Goal: Task Accomplishment & Management: Manage account settings

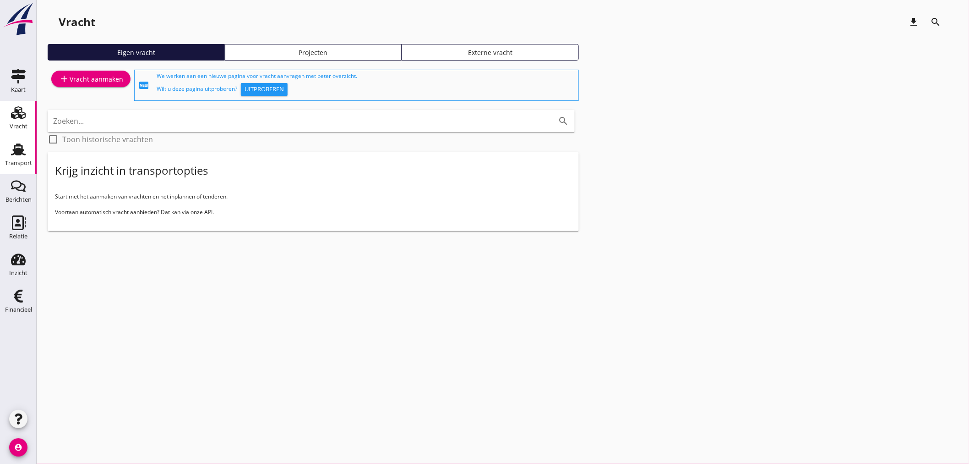
click at [27, 160] on div "Transport" at bounding box center [18, 163] width 27 height 6
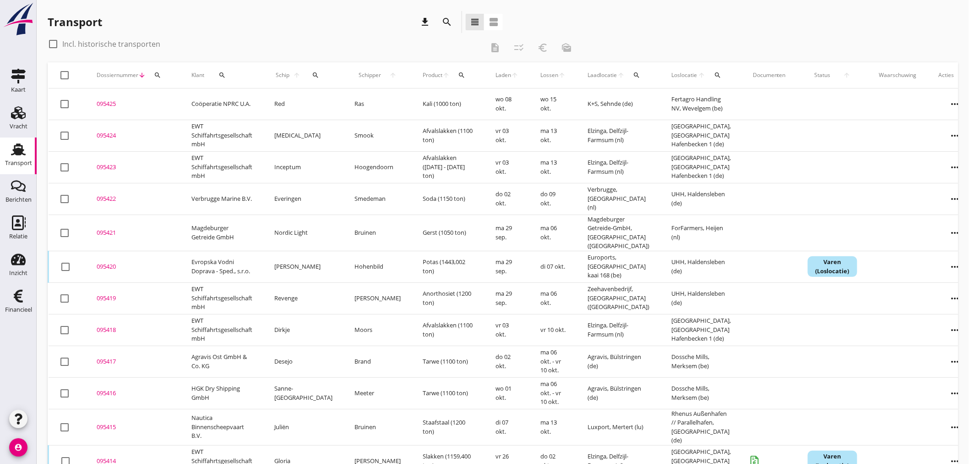
click at [312, 73] on icon "search" at bounding box center [315, 74] width 7 height 7
drag, startPoint x: 309, startPoint y: 101, endPoint x: 307, endPoint y: 109, distance: 7.5
click at [309, 104] on input "Zoek op (scheeps)naam" at bounding box center [351, 101] width 95 height 15
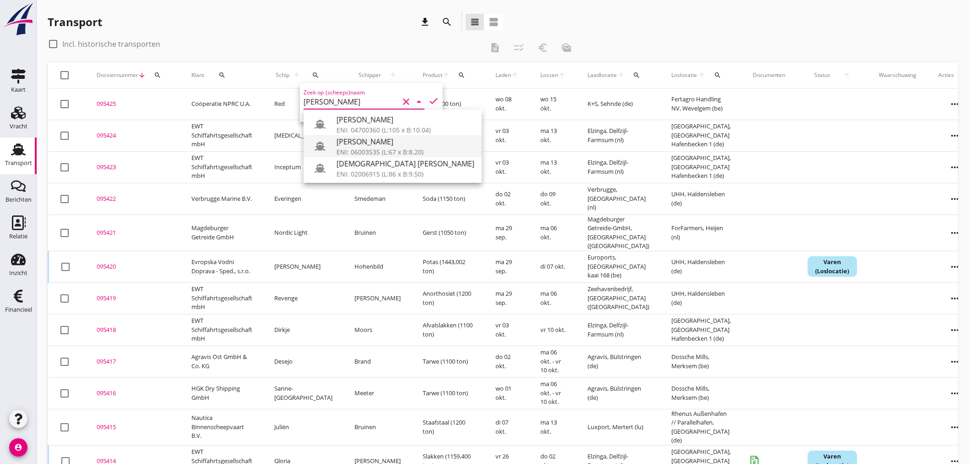
click at [355, 142] on div "[PERSON_NAME]" at bounding box center [406, 141] width 138 height 11
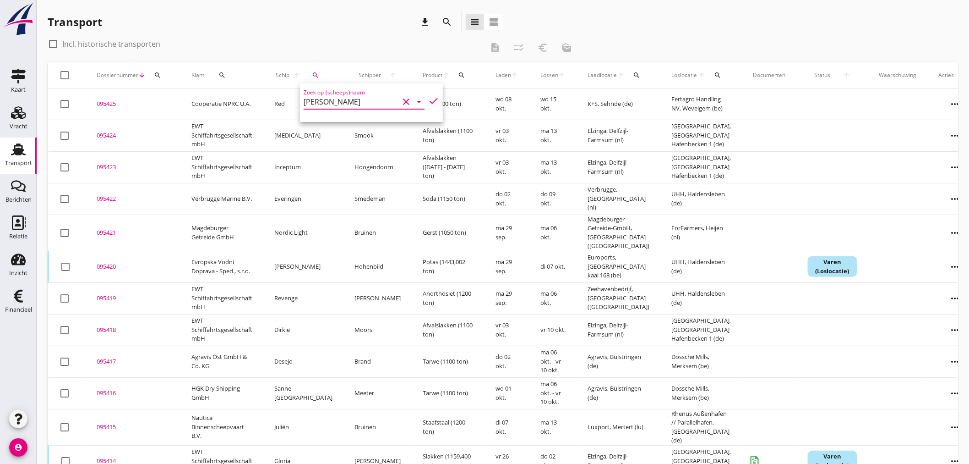
click at [428, 97] on icon "check" at bounding box center [433, 100] width 11 height 11
type input "[PERSON_NAME]"
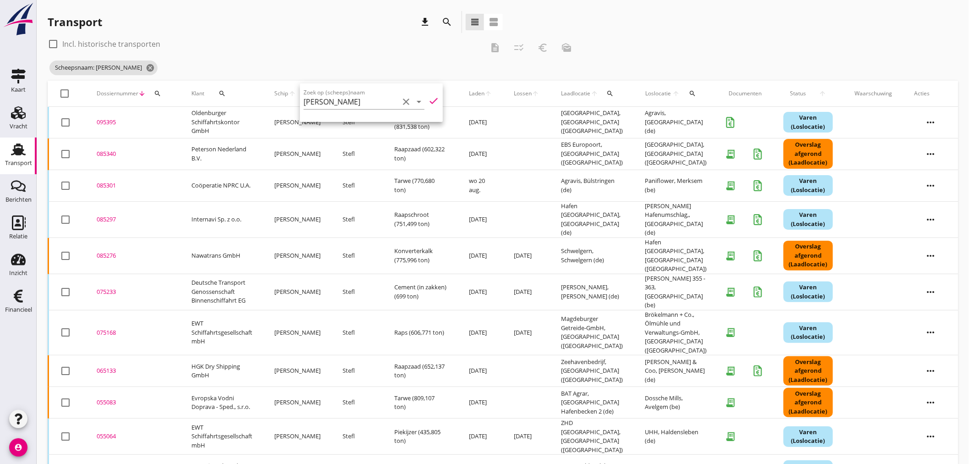
click at [115, 121] on div "095395" at bounding box center [133, 122] width 73 height 9
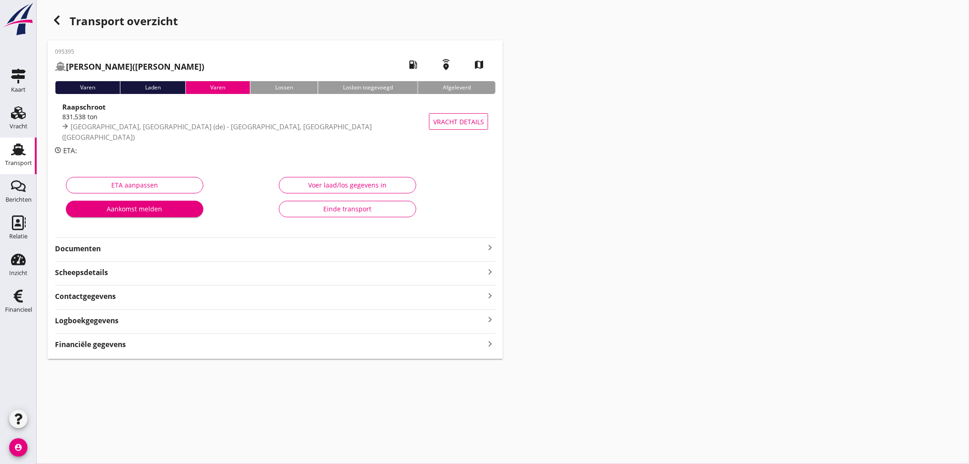
click at [489, 248] on icon "keyboard_arrow_right" at bounding box center [490, 247] width 11 height 11
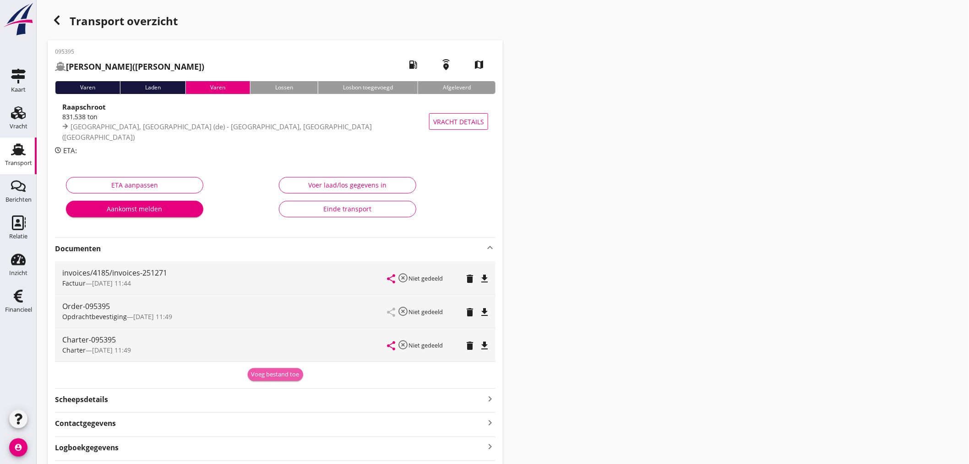
drag, startPoint x: 288, startPoint y: 376, endPoint x: 194, endPoint y: 385, distance: 94.3
click at [285, 376] on div "Voeg bestand toe" at bounding box center [275, 374] width 48 height 9
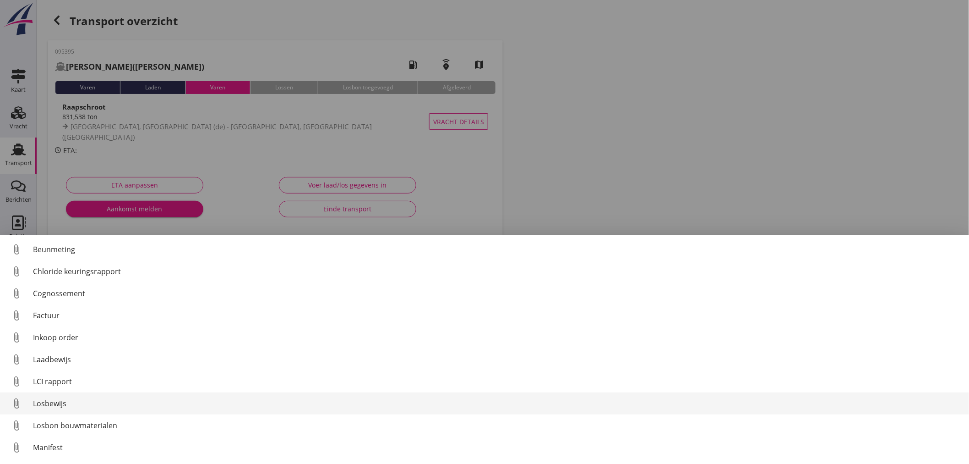
click at [48, 408] on div "Losbewijs" at bounding box center [497, 403] width 929 height 11
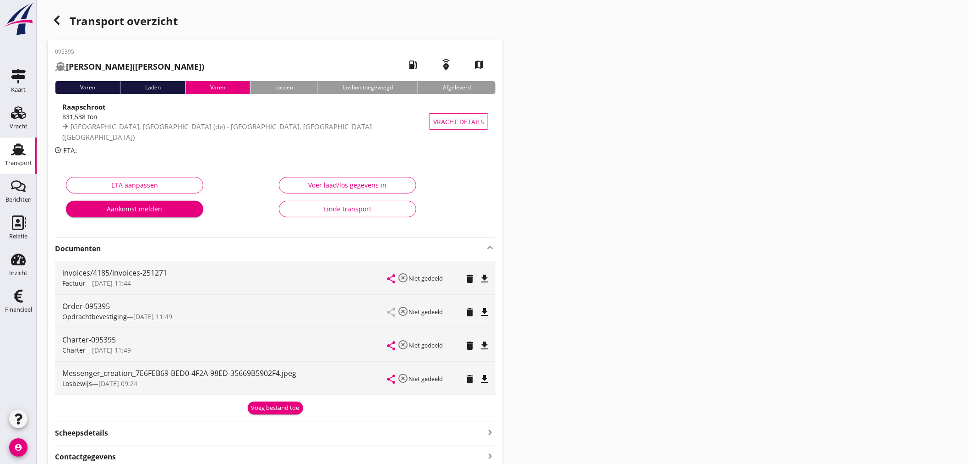
click at [483, 379] on icon "file_download" at bounding box center [484, 378] width 11 height 11
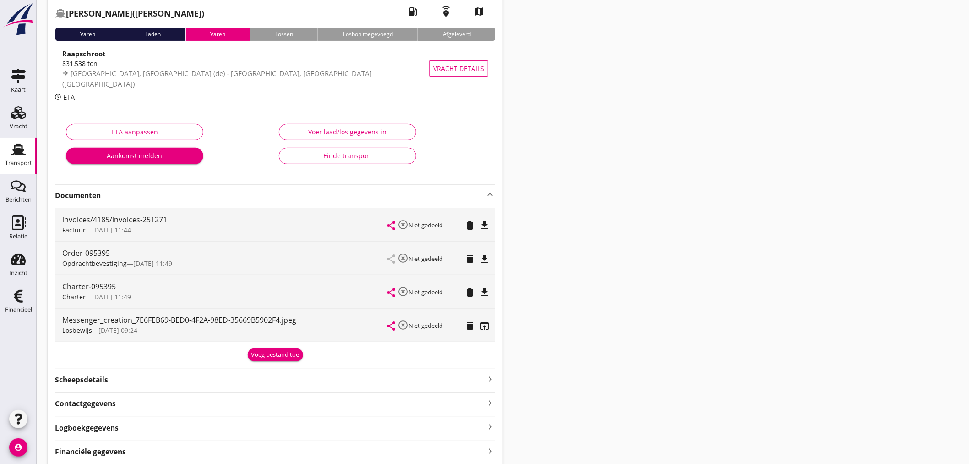
scroll to position [88, 0]
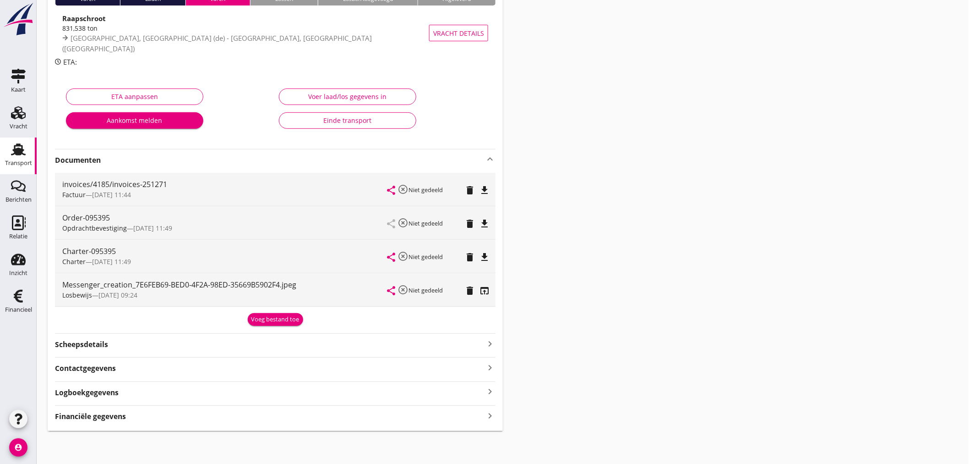
click at [492, 413] on icon "keyboard_arrow_right" at bounding box center [490, 415] width 11 height 12
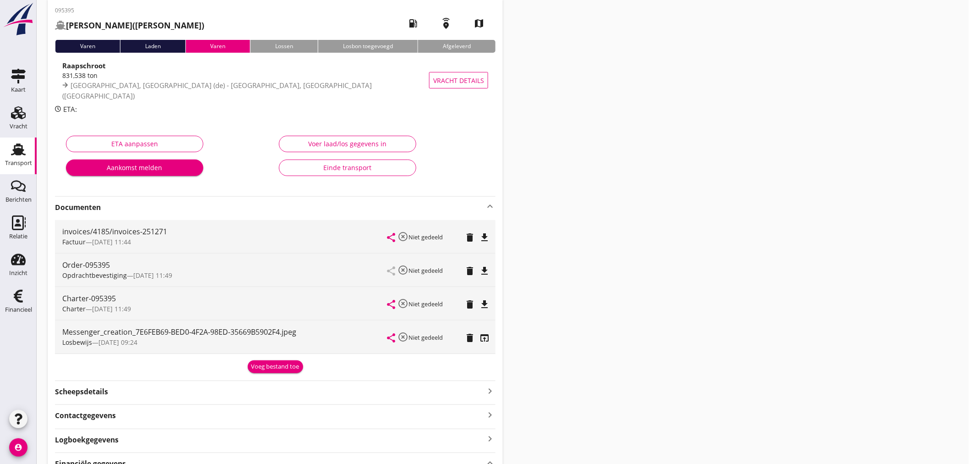
scroll to position [0, 0]
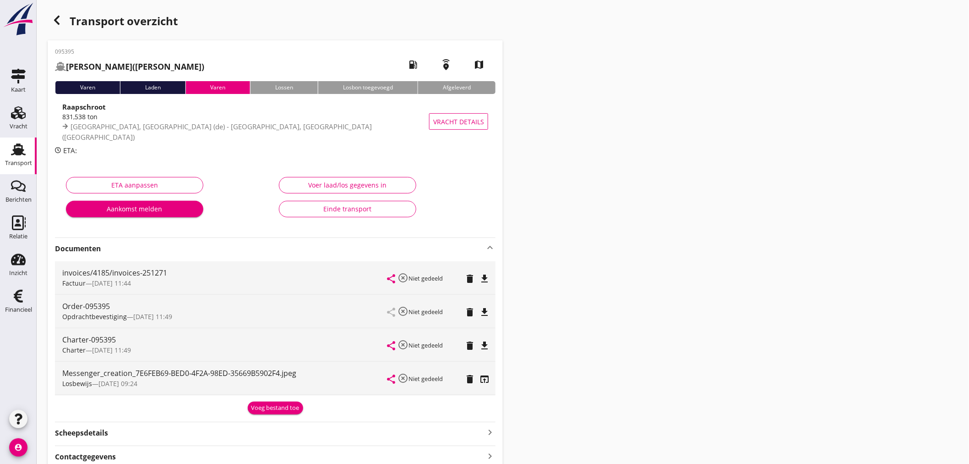
click at [57, 18] on use "button" at bounding box center [56, 20] width 5 height 9
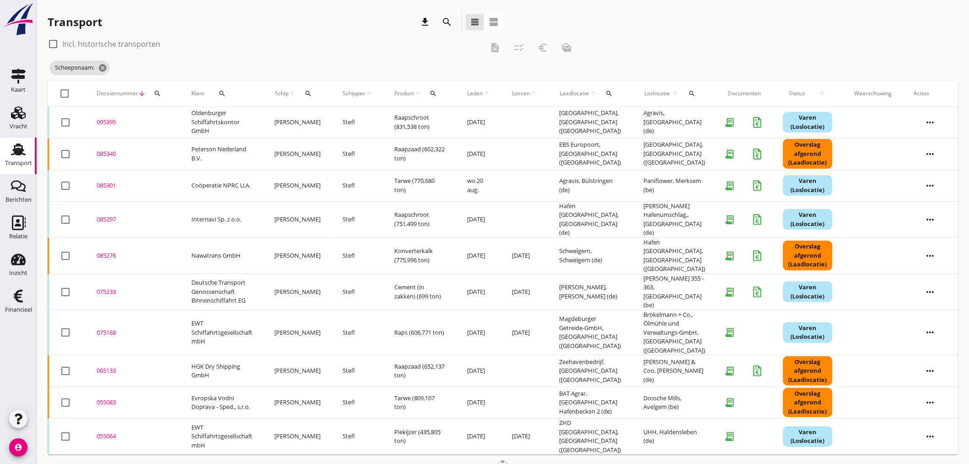
drag, startPoint x: 306, startPoint y: 93, endPoint x: 311, endPoint y: 107, distance: 14.4
click at [306, 94] on icon "search" at bounding box center [308, 93] width 7 height 7
drag, startPoint x: 314, startPoint y: 120, endPoint x: 309, endPoint y: 121, distance: 5.2
click at [309, 121] on input "Zoek op (scheeps)naam" at bounding box center [352, 120] width 95 height 15
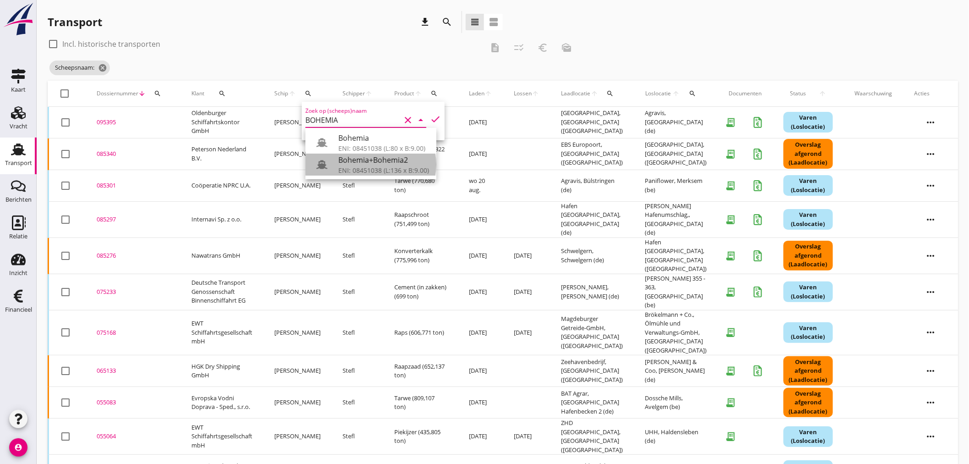
click at [387, 171] on div "ENI: 08451038 (L:136 x B:9.00)" at bounding box center [383, 170] width 91 height 10
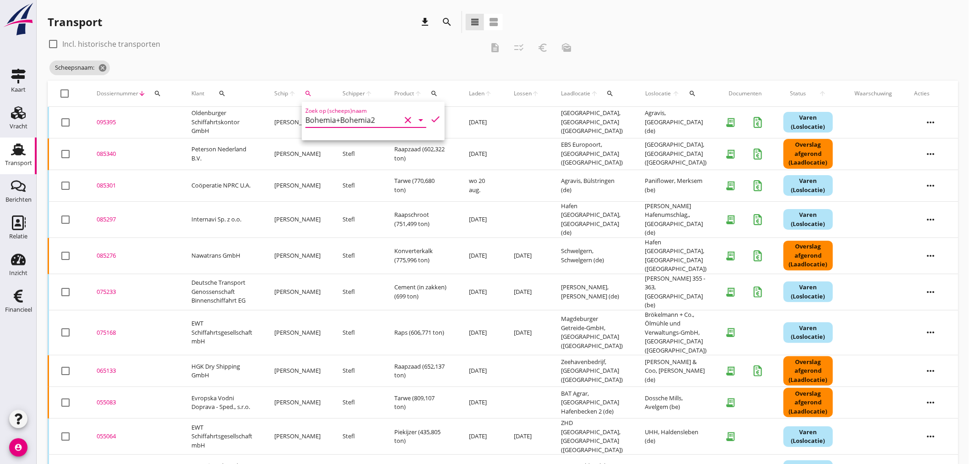
click at [432, 120] on icon "check" at bounding box center [435, 119] width 11 height 11
type input "Bohemia+Bohemia2"
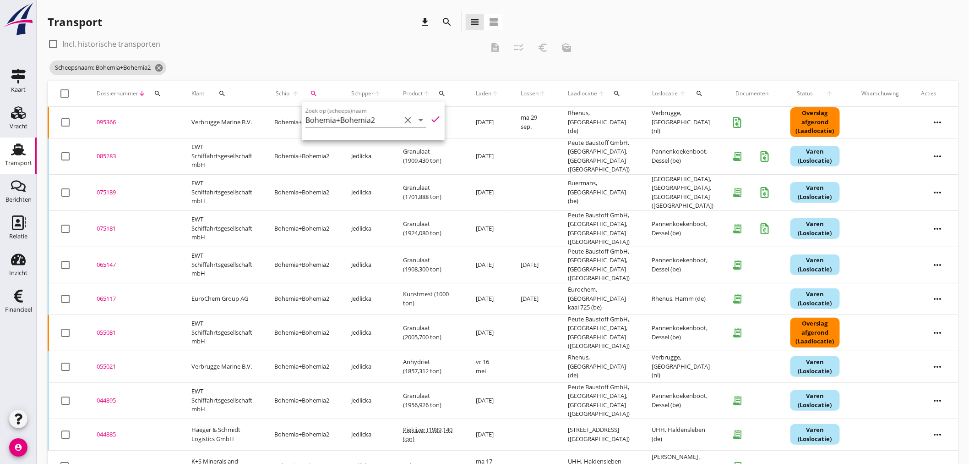
click at [406, 21] on div "Transport download search view_headline view_agenda" at bounding box center [275, 22] width 455 height 22
click at [95, 122] on td "095366 upload_file Drop hier uw bestand om het aan het dossier toe te voegen" at bounding box center [133, 123] width 95 height 32
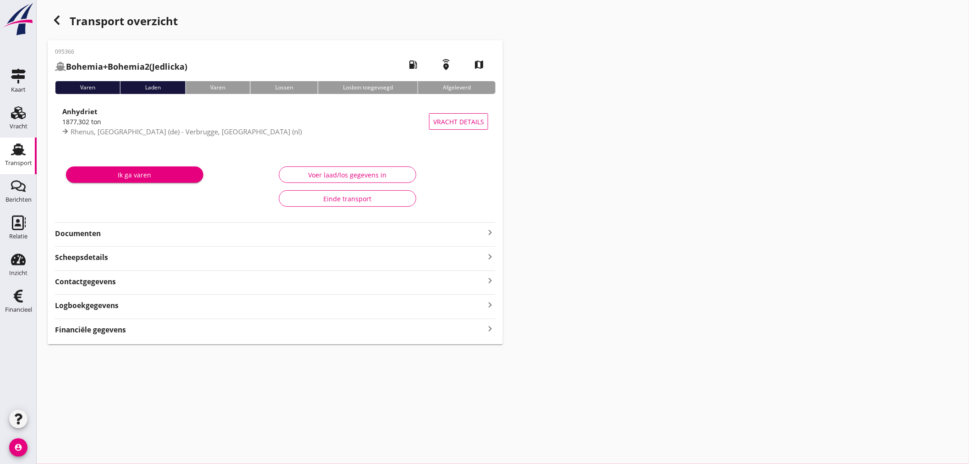
click at [96, 335] on strong "Financiële gegevens" at bounding box center [90, 329] width 71 height 11
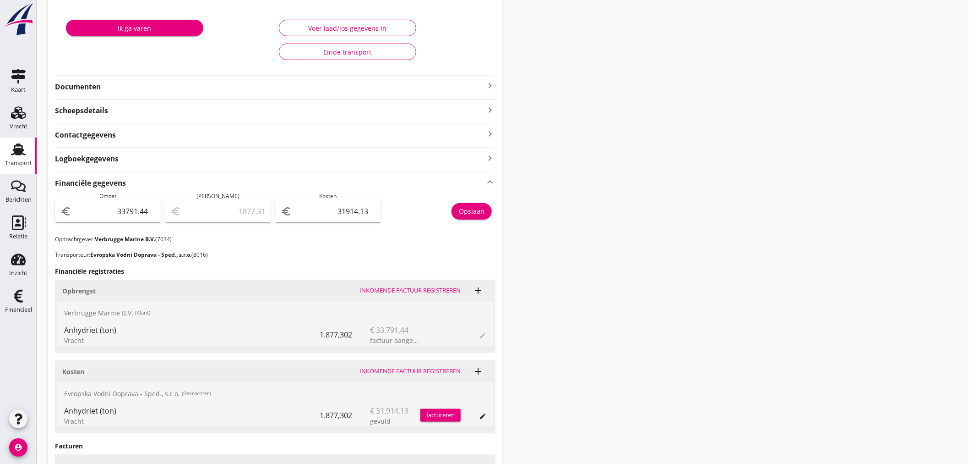
scroll to position [153, 0]
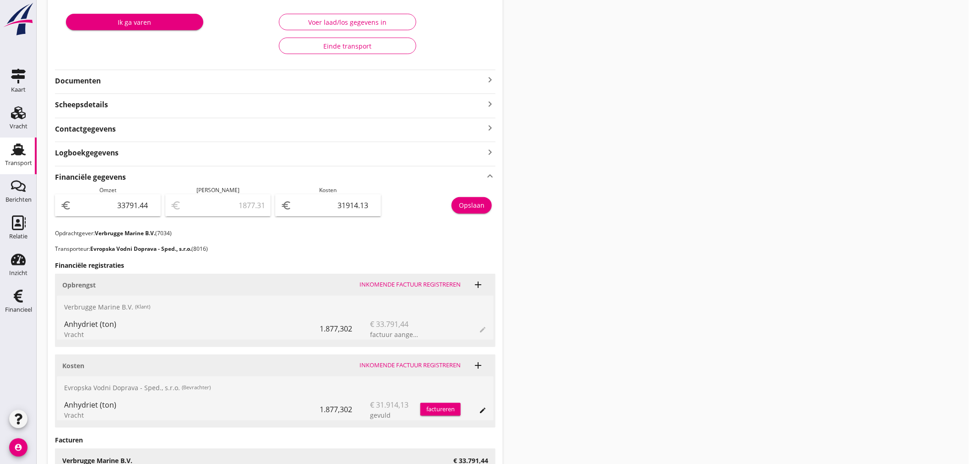
click at [486, 76] on icon "keyboard_arrow_right" at bounding box center [490, 79] width 11 height 11
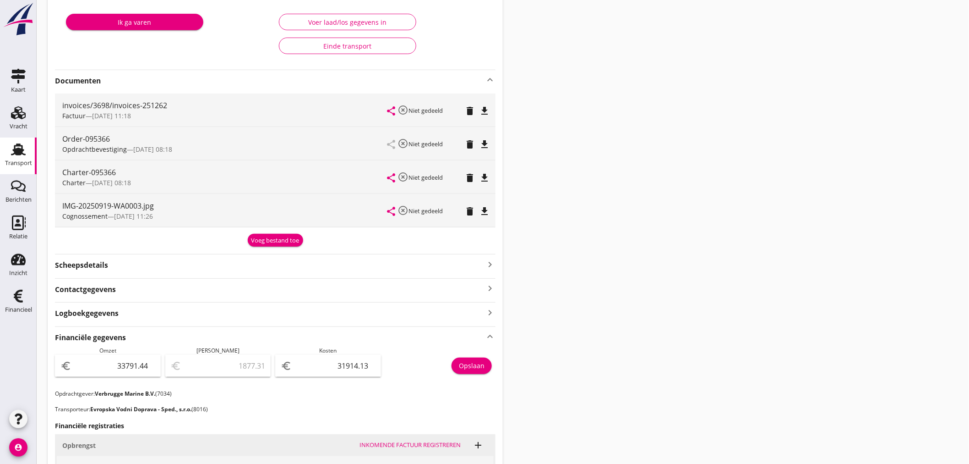
click at [260, 239] on div "Voeg bestand toe" at bounding box center [275, 240] width 48 height 9
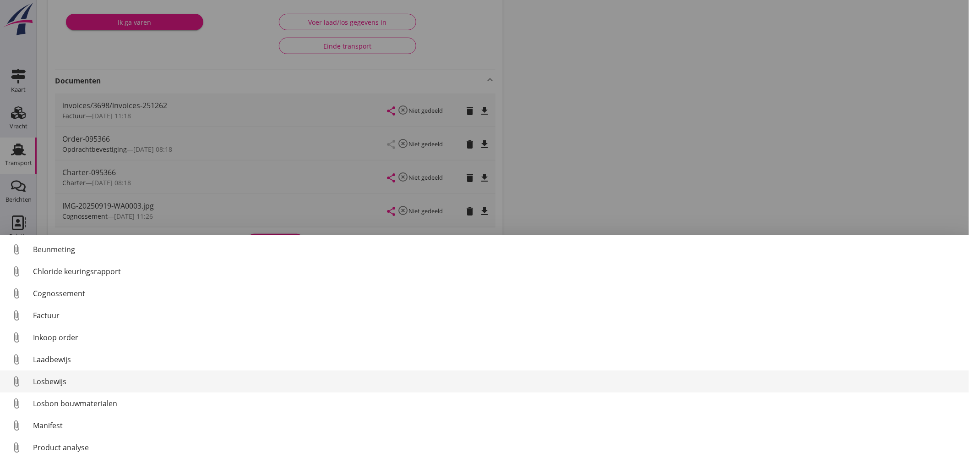
click at [57, 385] on div "Losbewijs" at bounding box center [497, 381] width 929 height 11
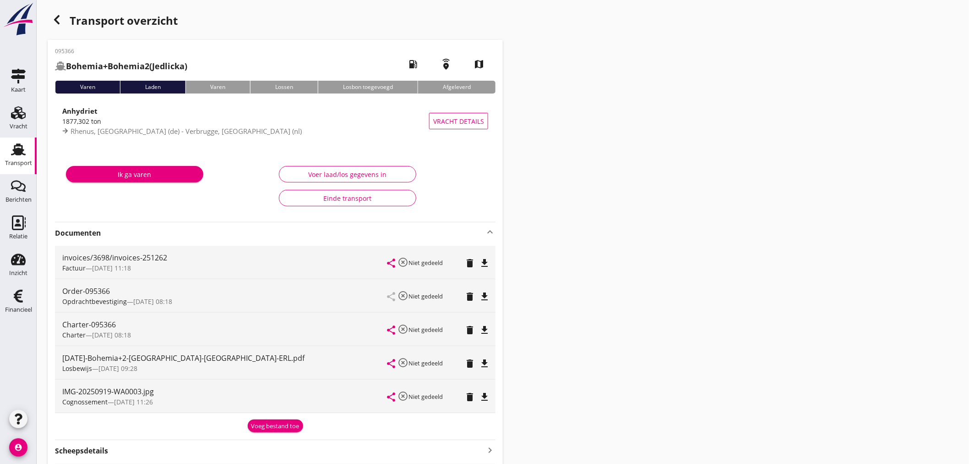
scroll to position [0, 0]
click at [61, 20] on icon "button" at bounding box center [56, 20] width 11 height 11
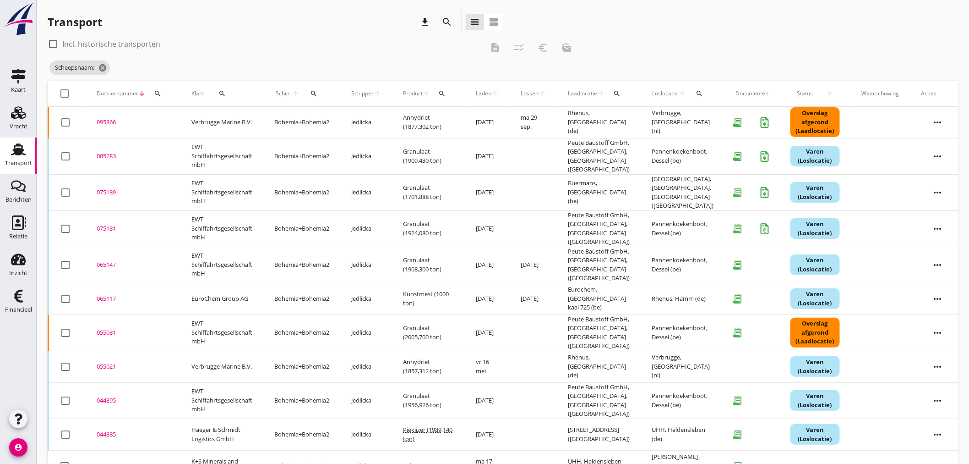
click at [316, 92] on icon "search" at bounding box center [313, 93] width 7 height 7
click at [332, 122] on input "Zoek op (scheeps)naam" at bounding box center [356, 120] width 95 height 15
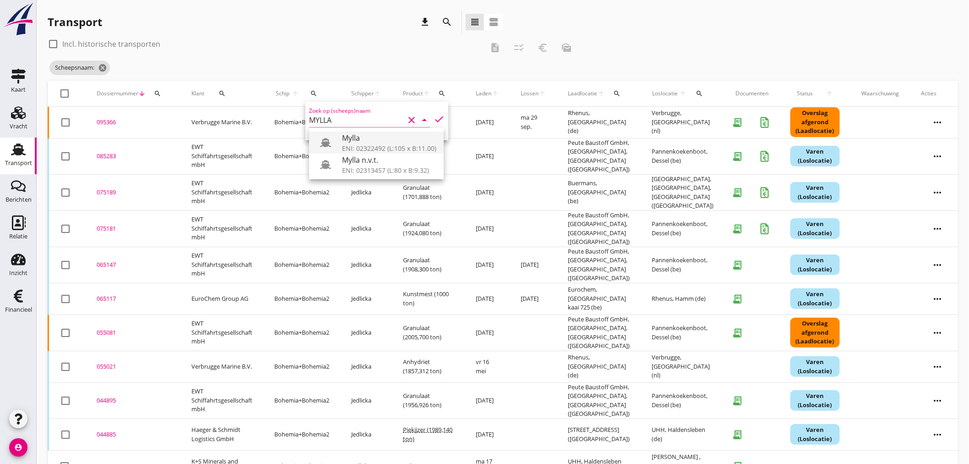
click at [377, 147] on div "ENI: 02322492 (L:105 x B:11.00)" at bounding box center [389, 148] width 94 height 10
click at [434, 120] on icon "check" at bounding box center [439, 119] width 11 height 11
type input "Mylla"
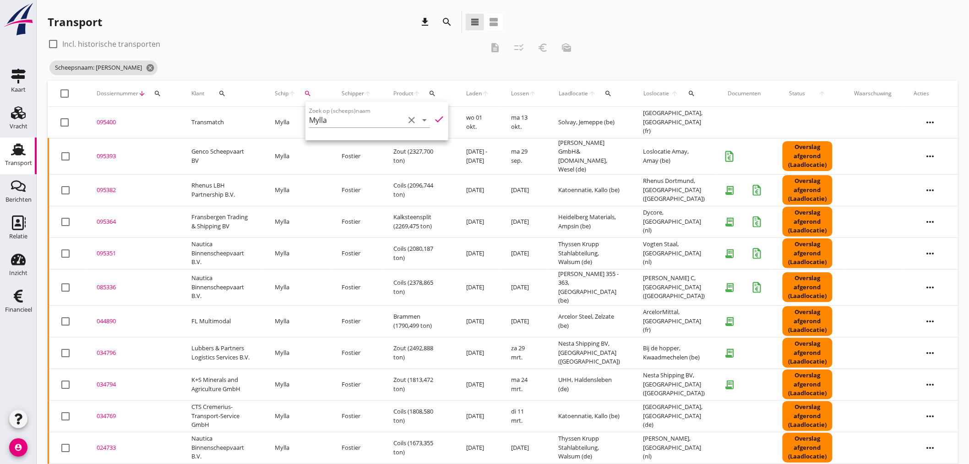
click at [110, 153] on div "095393" at bounding box center [133, 156] width 73 height 9
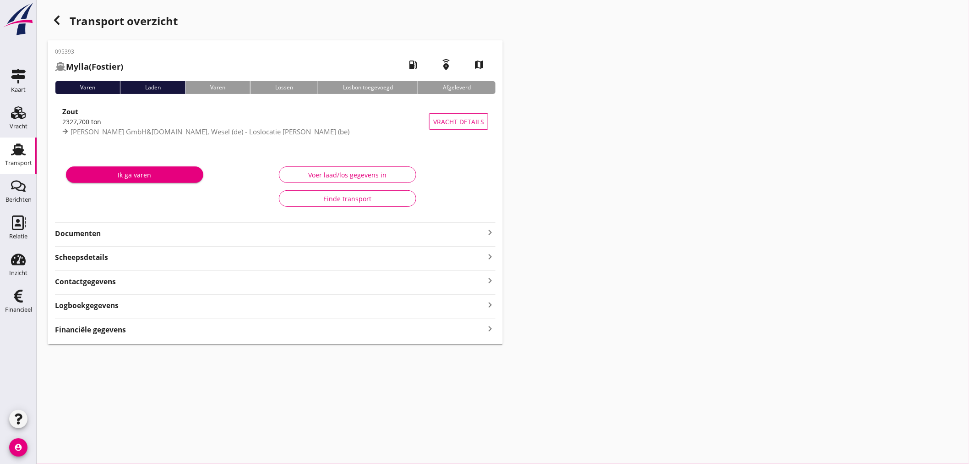
click at [109, 332] on strong "Financiële gegevens" at bounding box center [90, 329] width 71 height 11
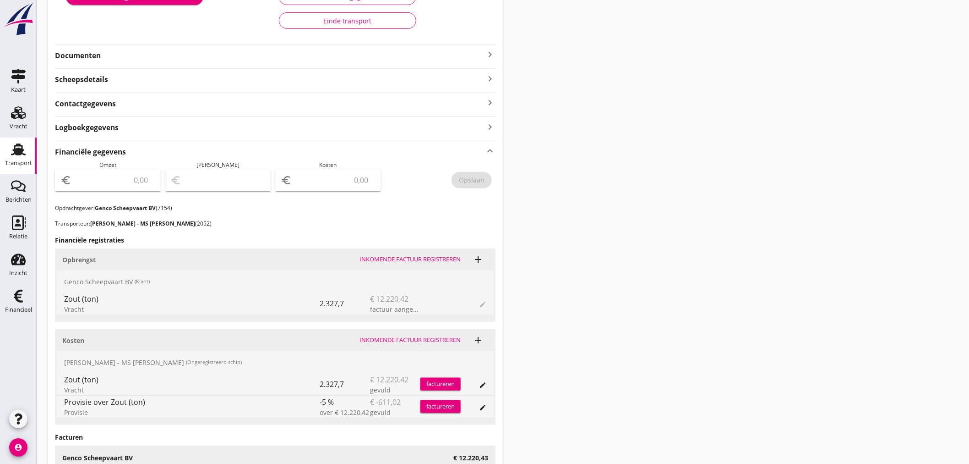
scroll to position [203, 0]
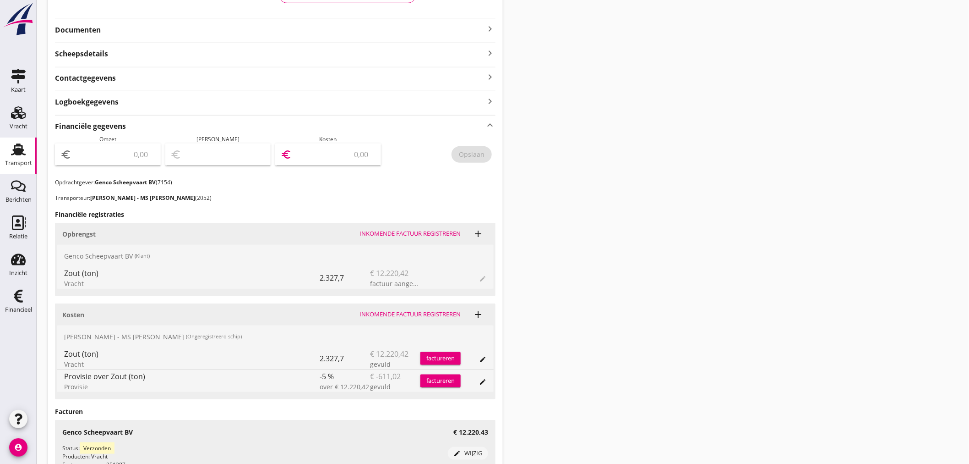
click at [329, 149] on input "number" at bounding box center [335, 154] width 82 height 15
type input "11609"
type input "11609.40"
click at [92, 156] on input "number" at bounding box center [114, 154] width 82 height 15
type input "1"
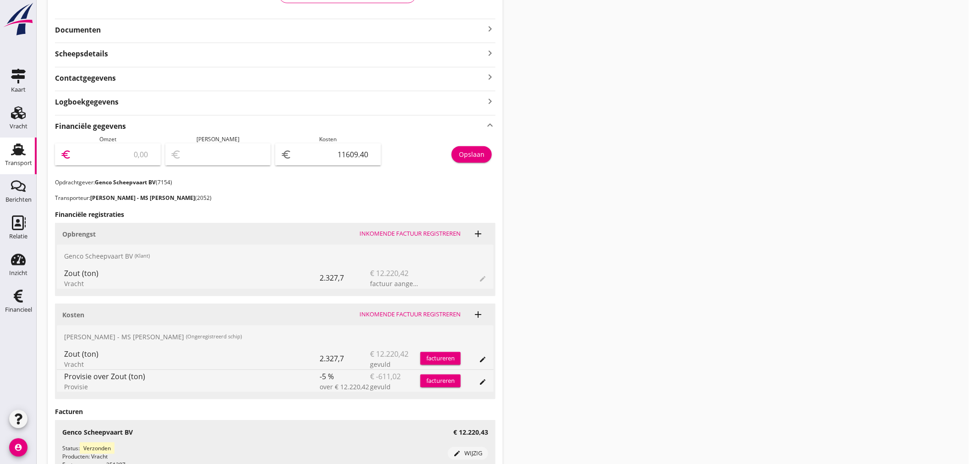
type input "-11608.40"
type input "12"
type input "-11597.40"
type input "122"
type input "-11487.40"
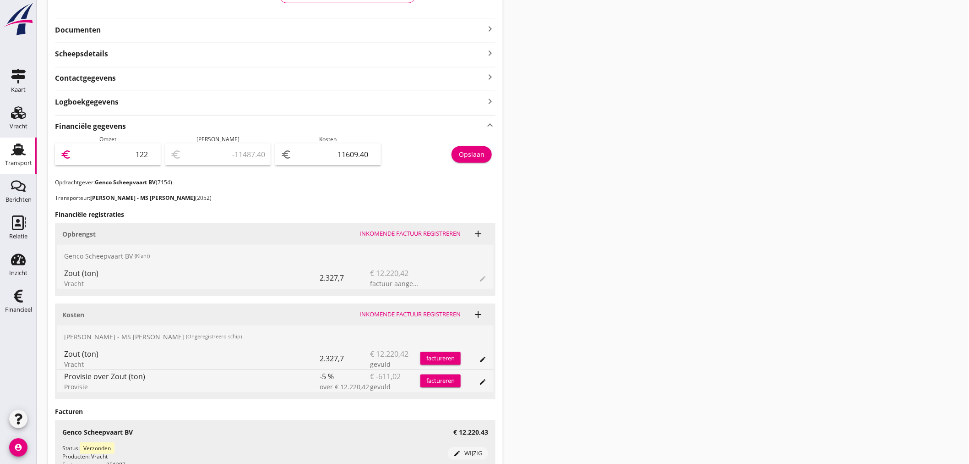
type input "1222"
type input "-10387.40"
type input "12220"
type input "610.60"
type input "12220.4"
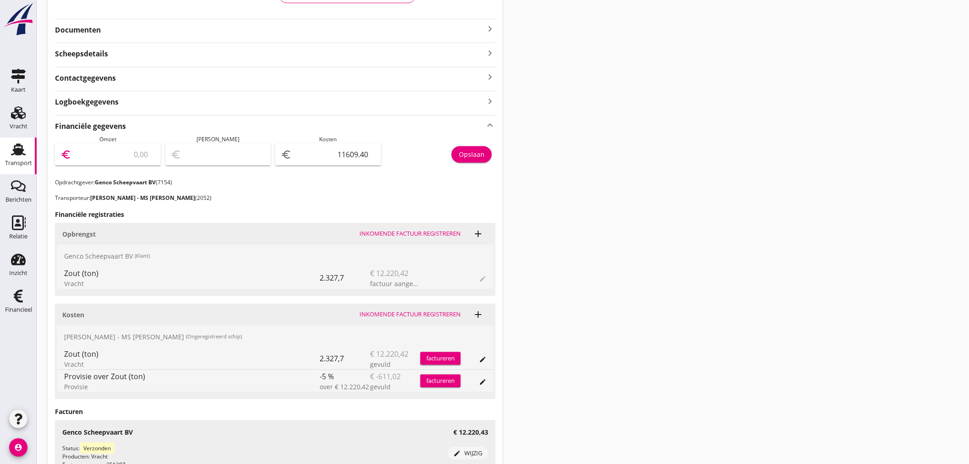
type input "611.00"
type input "12220.43"
type input "611.03"
type input "12220.43"
drag, startPoint x: 480, startPoint y: 148, endPoint x: 475, endPoint y: 158, distance: 11.1
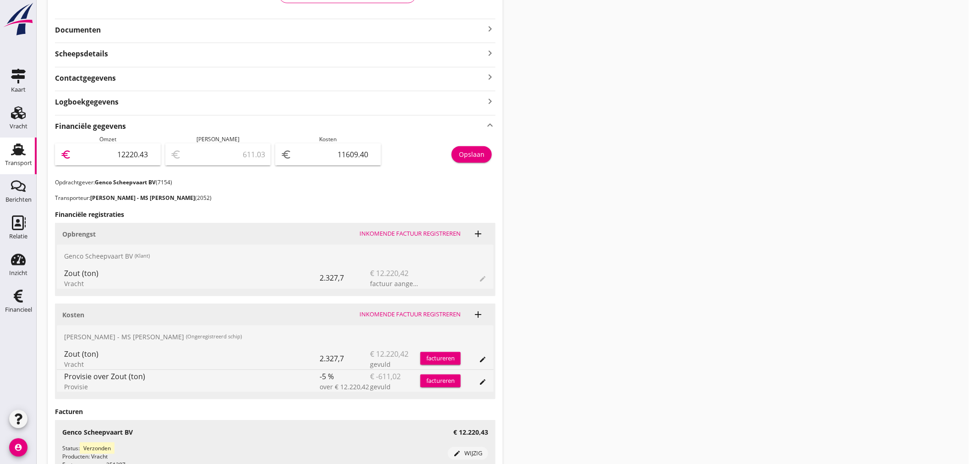
click at [480, 149] on button "Opslaan" at bounding box center [472, 154] width 40 height 16
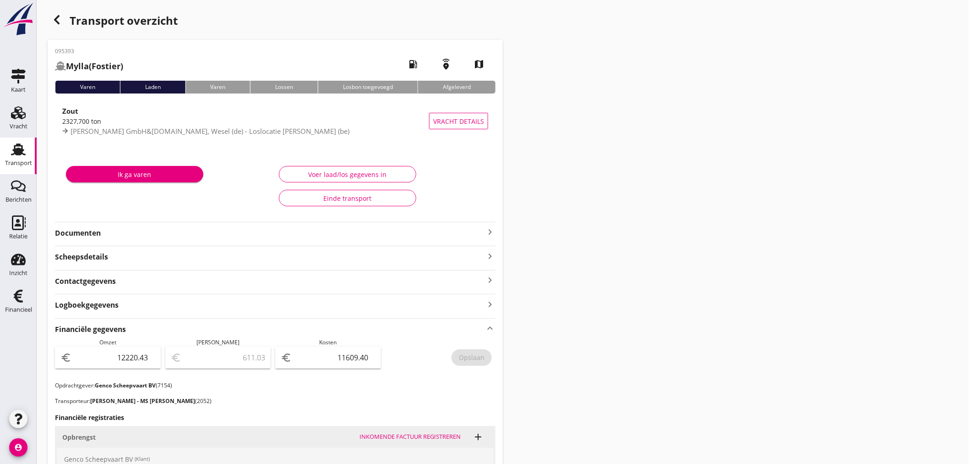
scroll to position [0, 0]
click at [491, 231] on icon "keyboard_arrow_right" at bounding box center [490, 232] width 11 height 11
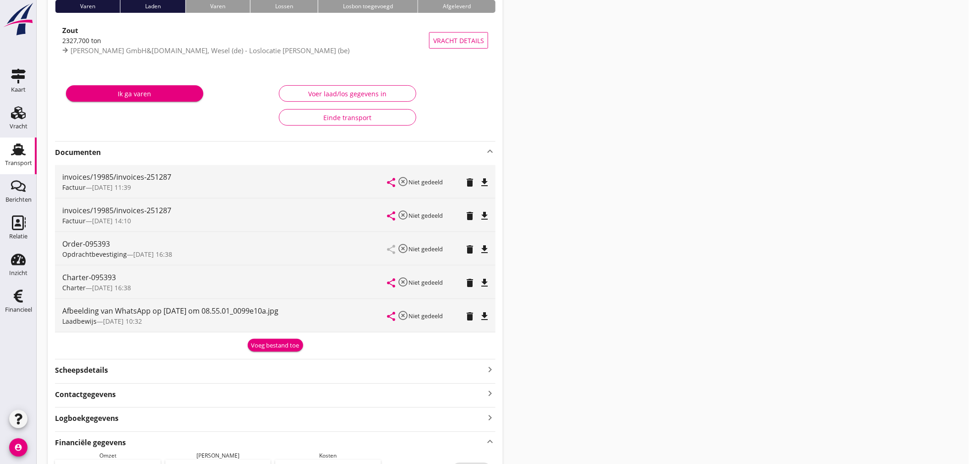
scroll to position [51, 0]
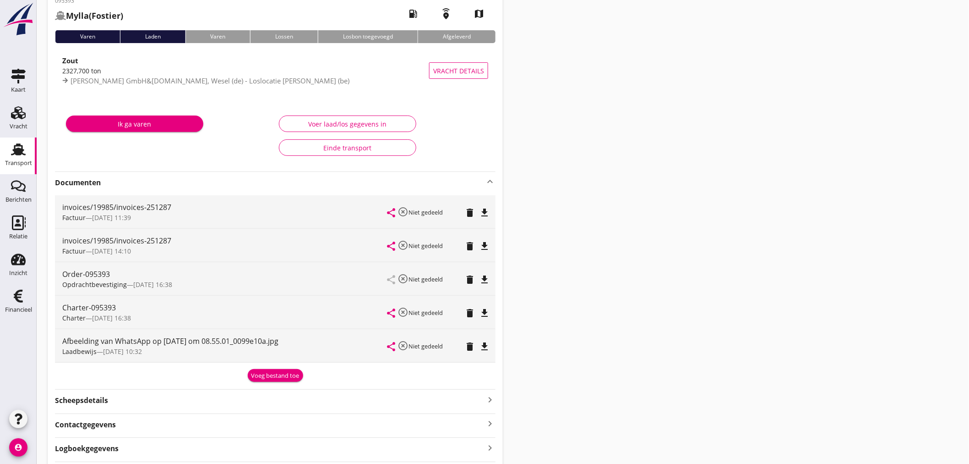
click at [268, 374] on div "Voeg bestand toe" at bounding box center [275, 375] width 48 height 9
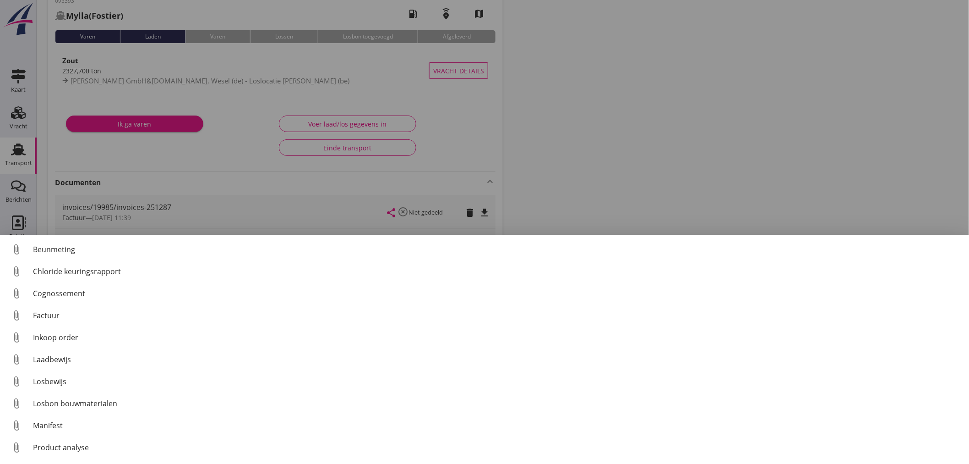
click at [864, 112] on div at bounding box center [484, 232] width 969 height 464
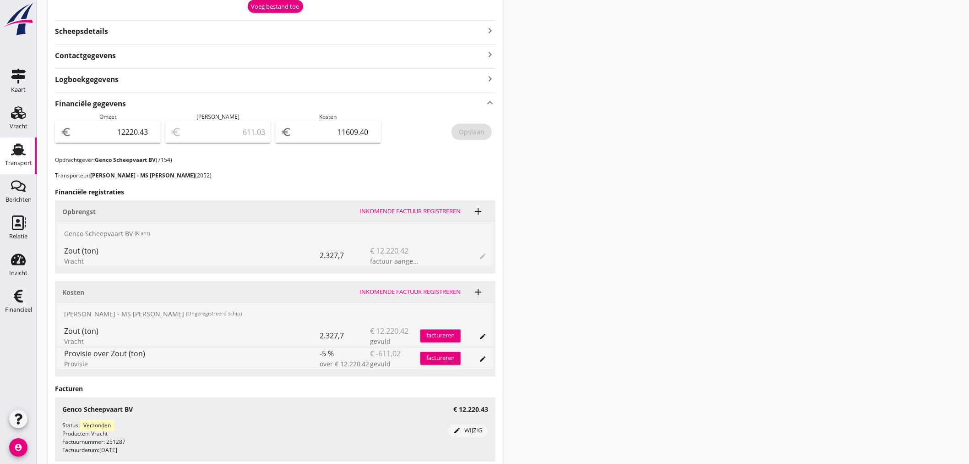
scroll to position [290, 0]
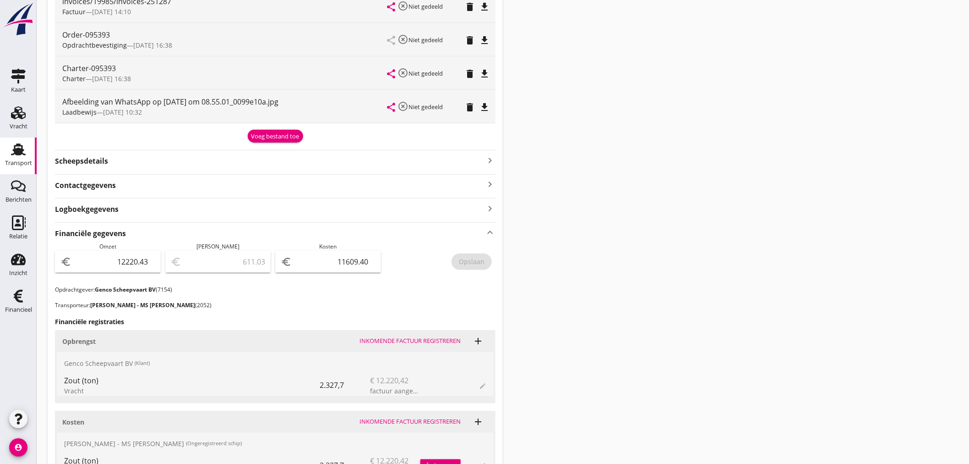
click at [281, 140] on button "Voeg bestand toe" at bounding box center [275, 136] width 55 height 13
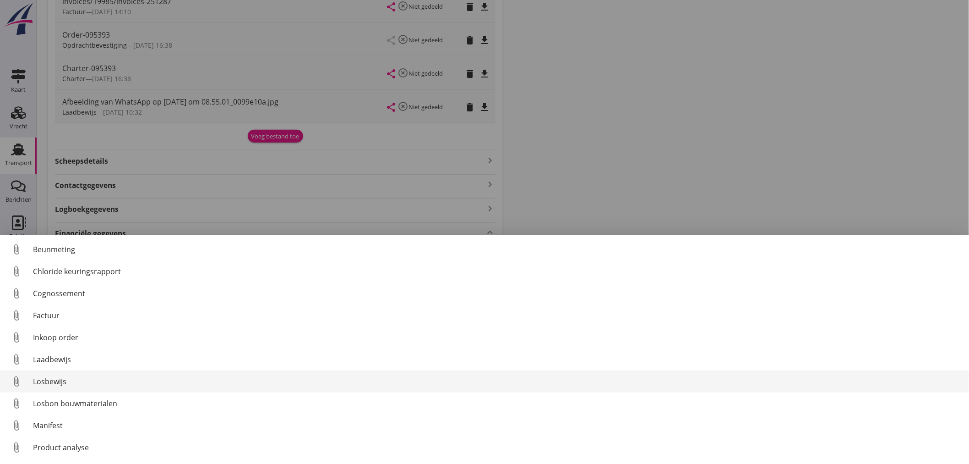
click at [60, 385] on div "Losbewijs" at bounding box center [497, 381] width 929 height 11
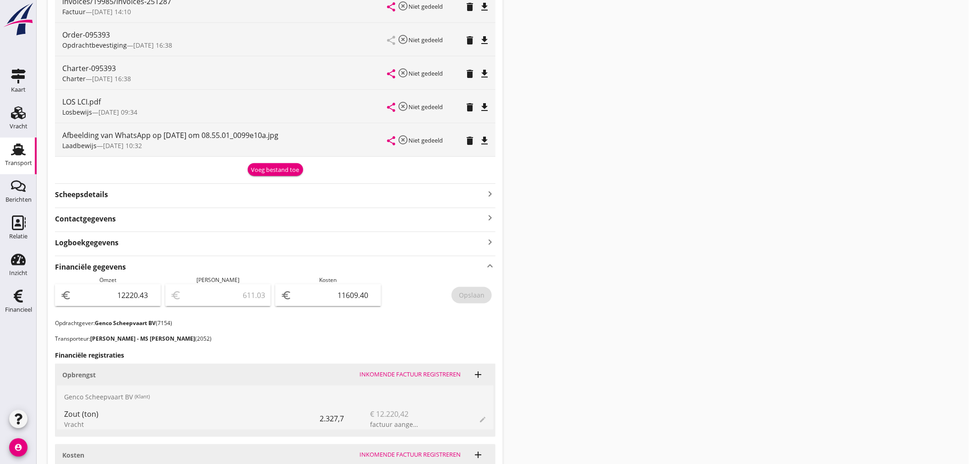
scroll to position [0, 0]
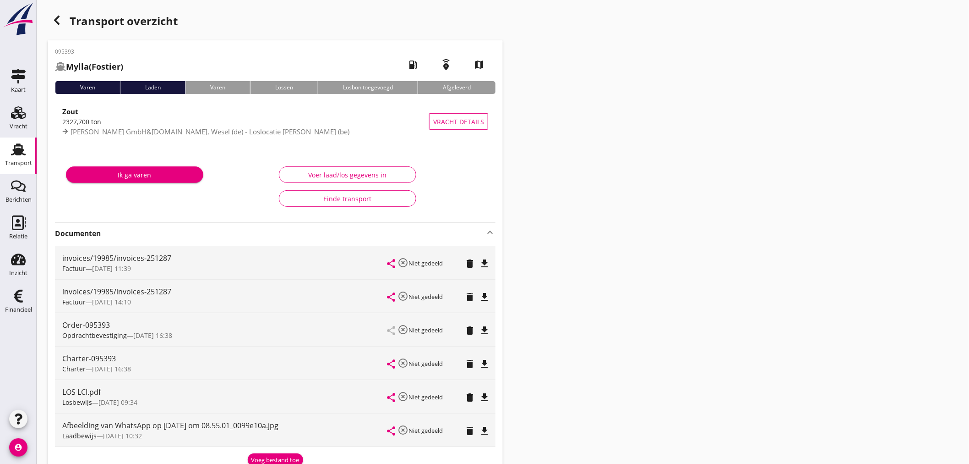
click at [55, 20] on use "button" at bounding box center [56, 20] width 5 height 9
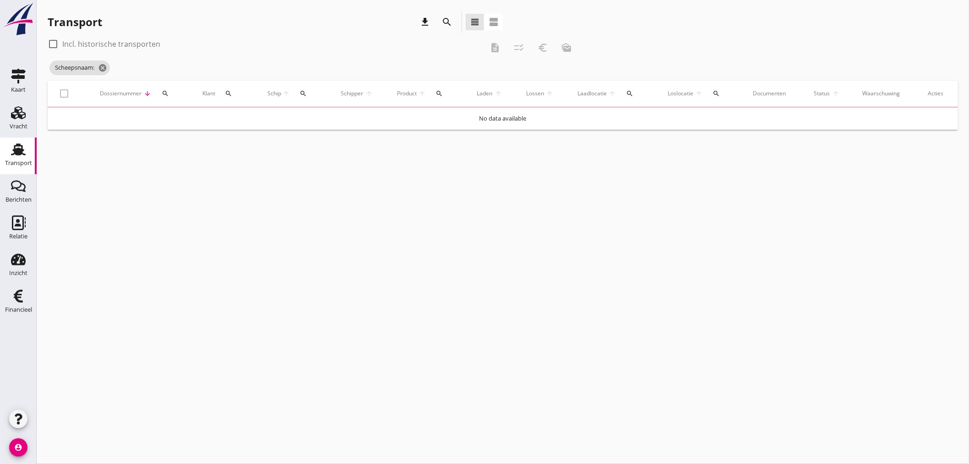
click at [304, 90] on icon "search" at bounding box center [303, 93] width 7 height 7
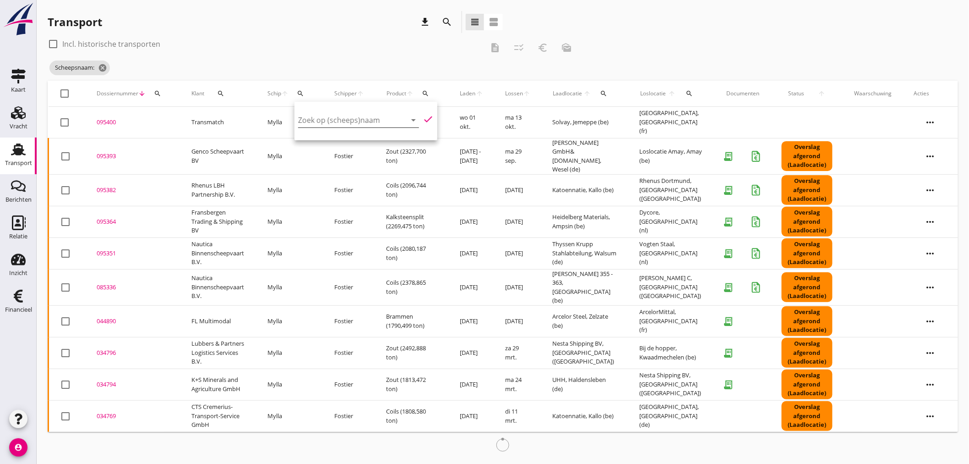
click at [322, 122] on input "Zoek op (scheeps)naam" at bounding box center [345, 120] width 95 height 15
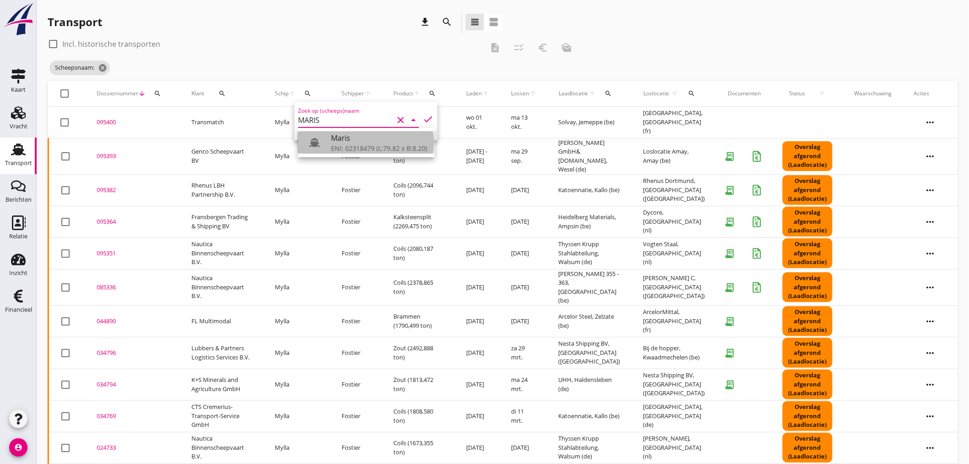
click at [342, 145] on div "ENI: 02318479 (L:79.82 x B:8.20)" at bounding box center [379, 148] width 96 height 10
click at [425, 118] on icon "check" at bounding box center [428, 119] width 11 height 11
type input "Maris"
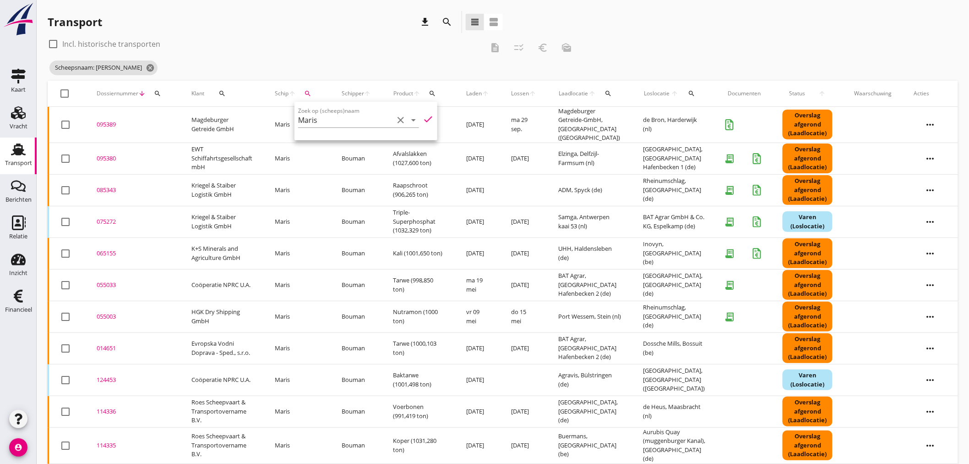
click at [115, 120] on div "095389" at bounding box center [133, 124] width 73 height 9
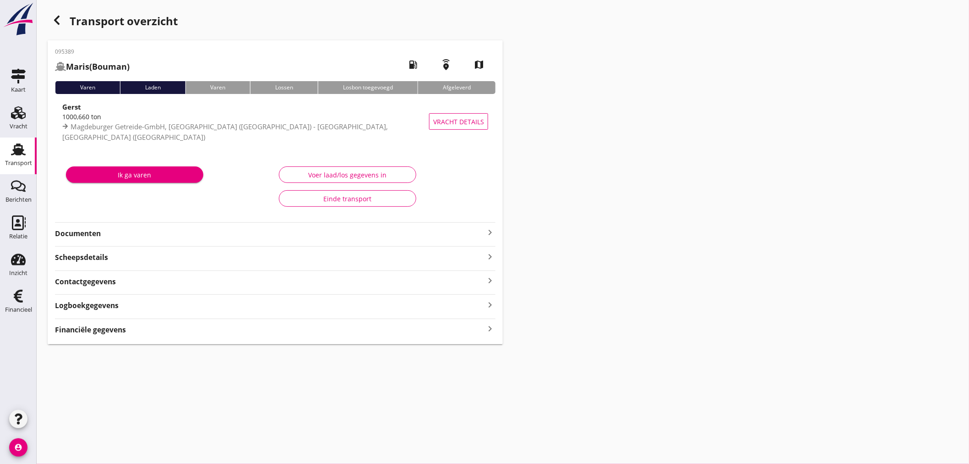
click at [492, 327] on icon "keyboard_arrow_right" at bounding box center [490, 328] width 11 height 12
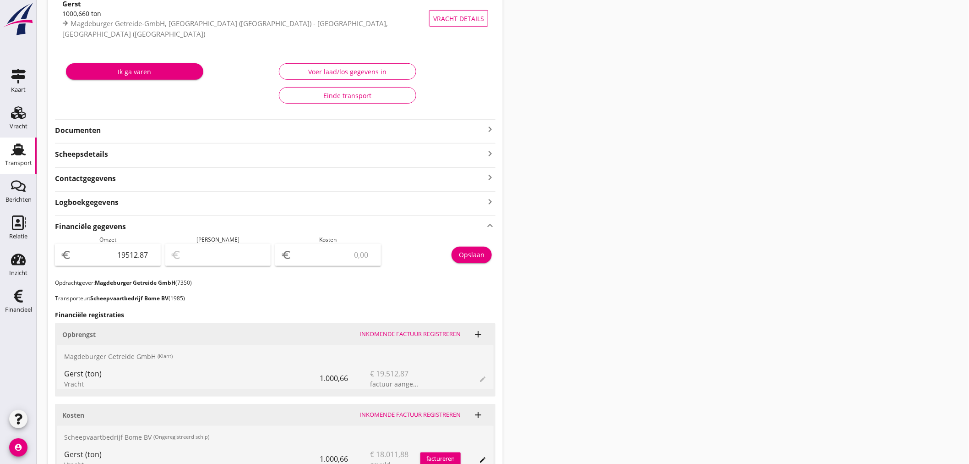
scroll to position [203, 0]
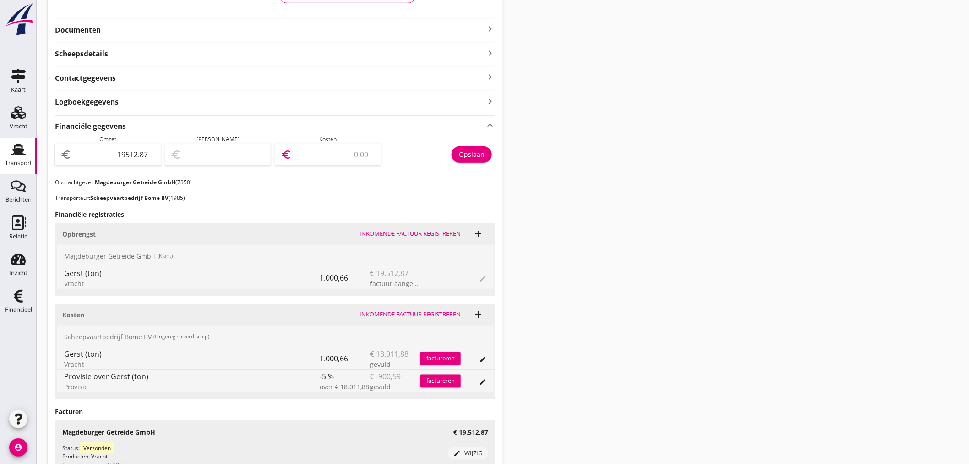
click at [307, 150] on input "number" at bounding box center [335, 154] width 82 height 15
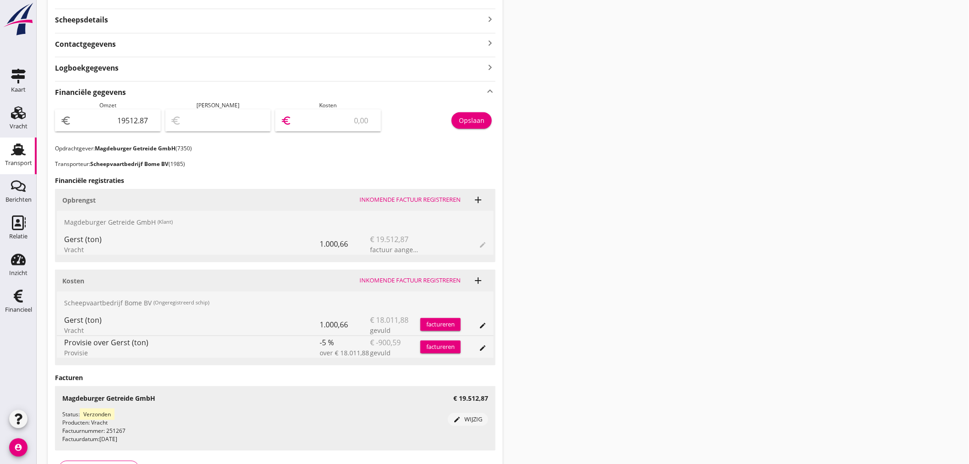
scroll to position [254, 0]
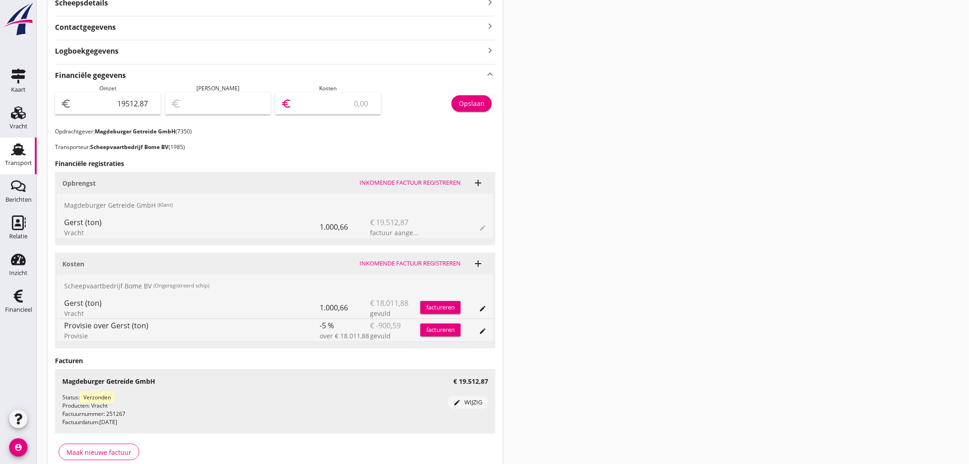
type input "19510.87"
type input "2"
type input "19492.87"
type input "20"
type input "19510.87"
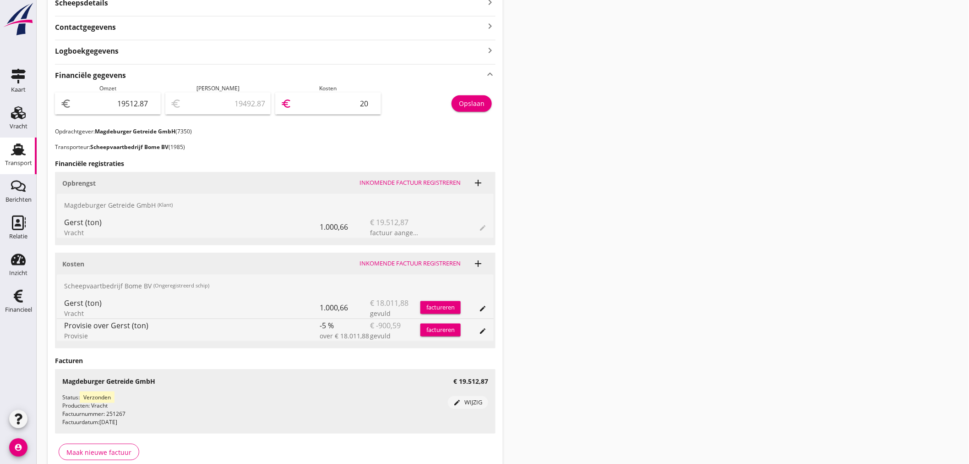
type input "2"
type input "19511.87"
type input "1"
type input "19495.87"
type input "17"
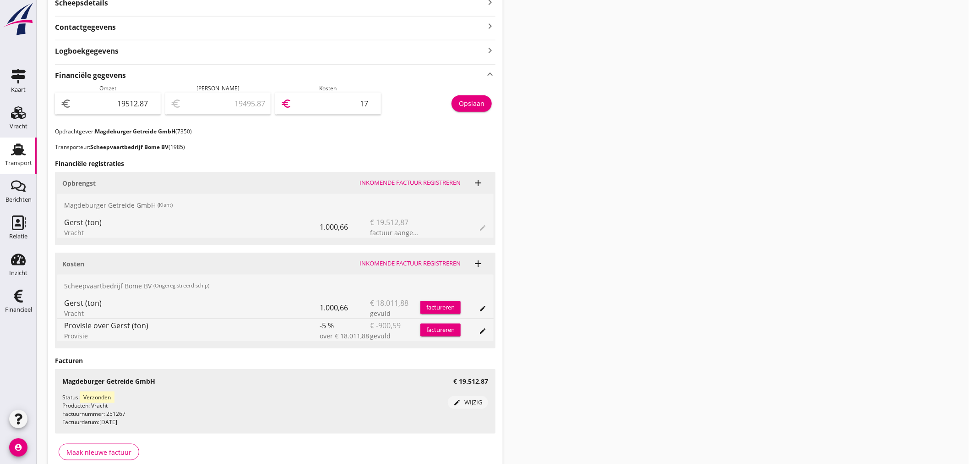
type input "19341.87"
type input "171"
type input "17801.87"
type input "1711"
type input "2401.87"
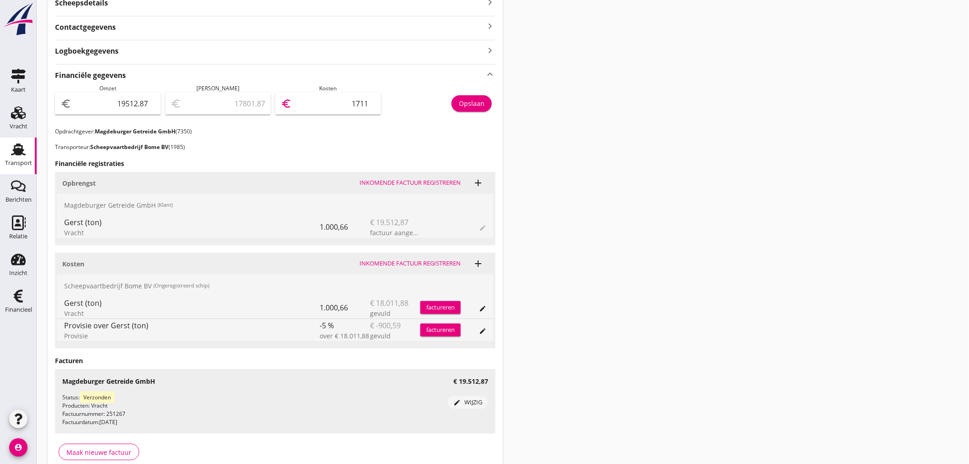
type input "17111"
type input "2401.67"
type input "17111.2"
type input "2401.58"
type input "17111.29"
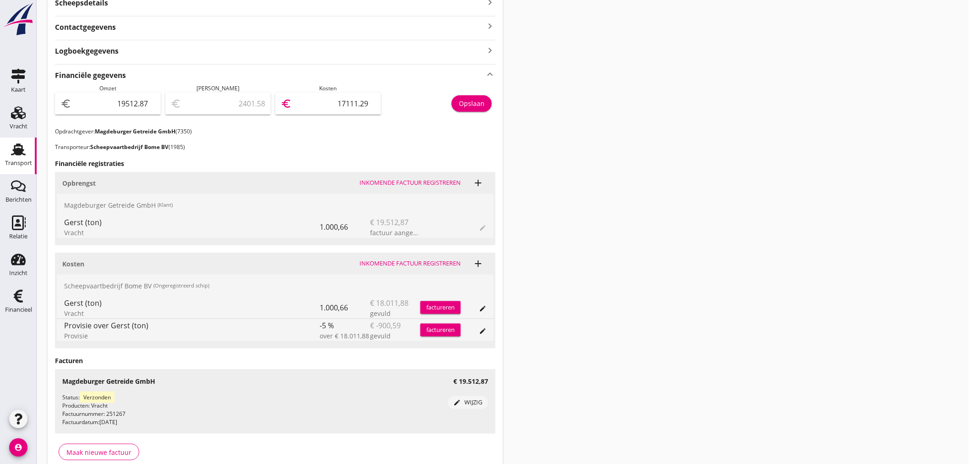
click at [479, 99] on div "Opslaan" at bounding box center [472, 103] width 26 height 10
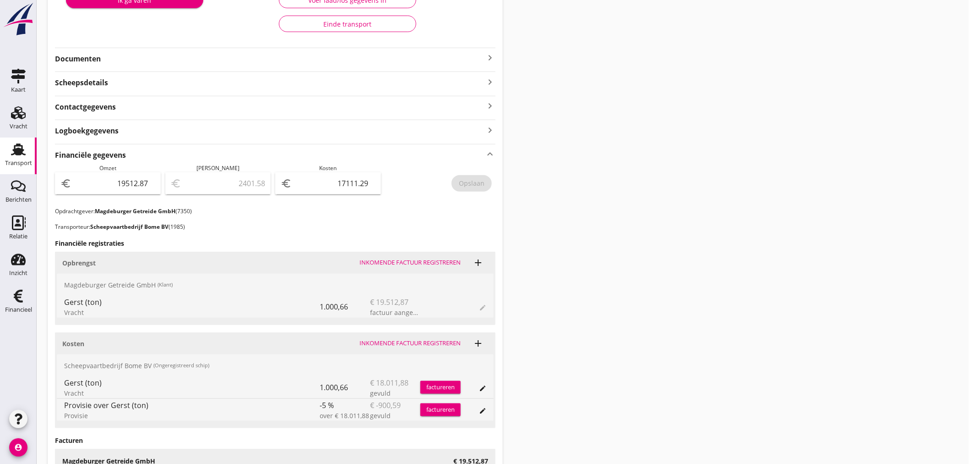
scroll to position [51, 0]
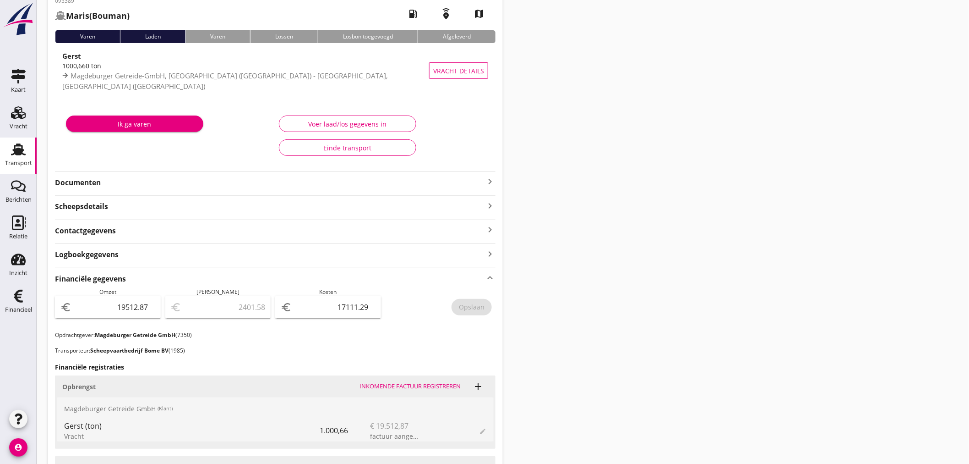
click at [489, 177] on icon "keyboard_arrow_right" at bounding box center [490, 181] width 11 height 11
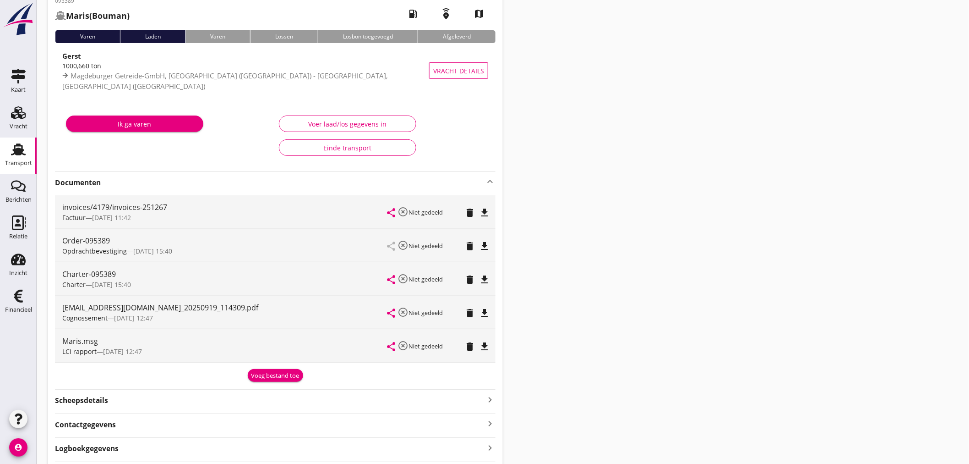
click at [280, 376] on div "Voeg bestand toe" at bounding box center [275, 375] width 48 height 9
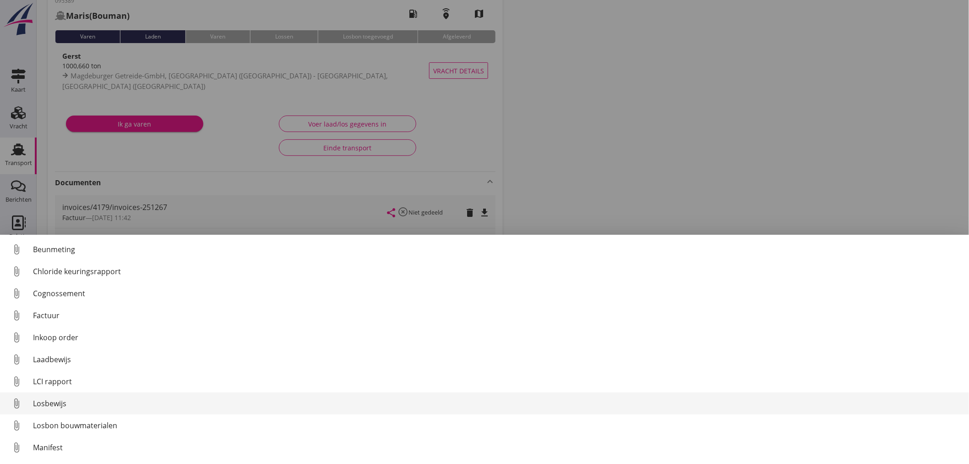
click at [57, 398] on div "Losbewijs" at bounding box center [497, 403] width 929 height 11
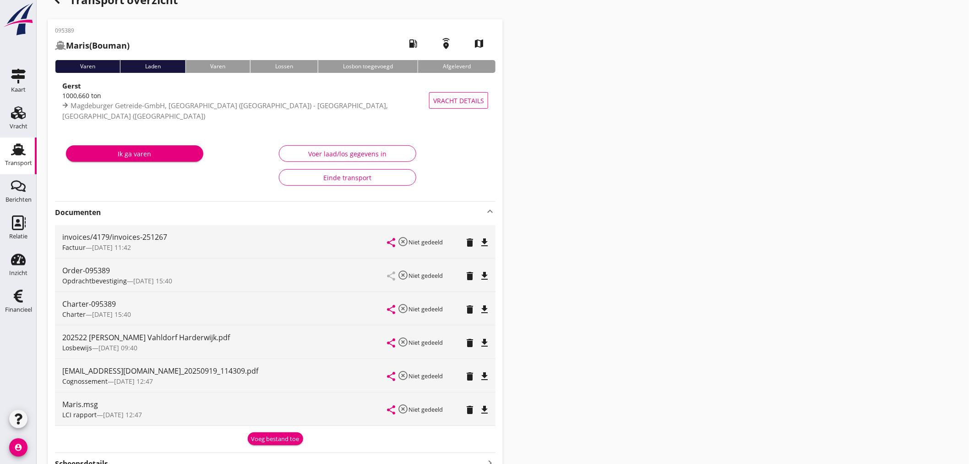
scroll to position [0, 0]
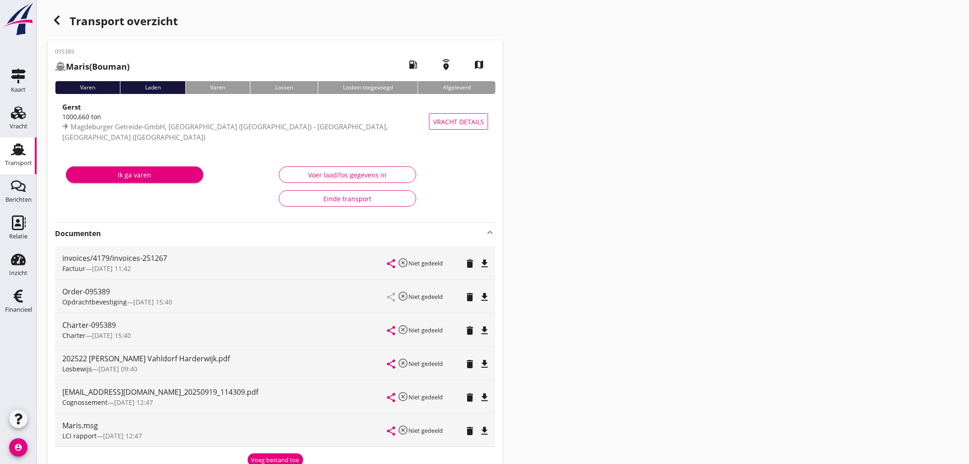
click at [53, 21] on icon "button" at bounding box center [56, 20] width 11 height 11
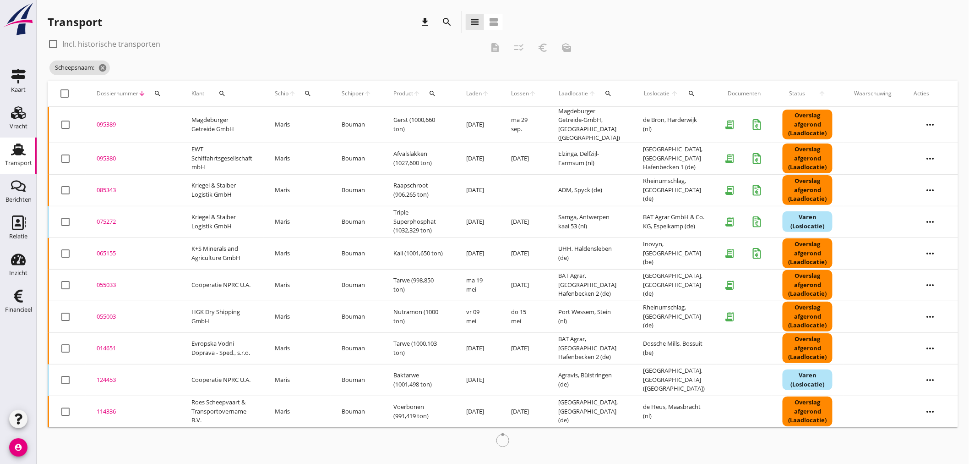
click at [305, 93] on div "search" at bounding box center [308, 93] width 16 height 7
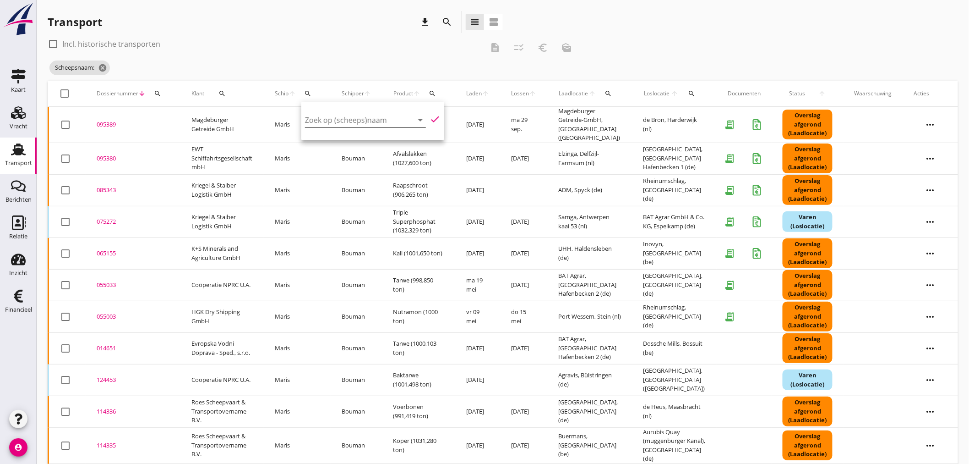
click at [319, 120] on input "Zoek op (scheeps)naam" at bounding box center [352, 120] width 95 height 15
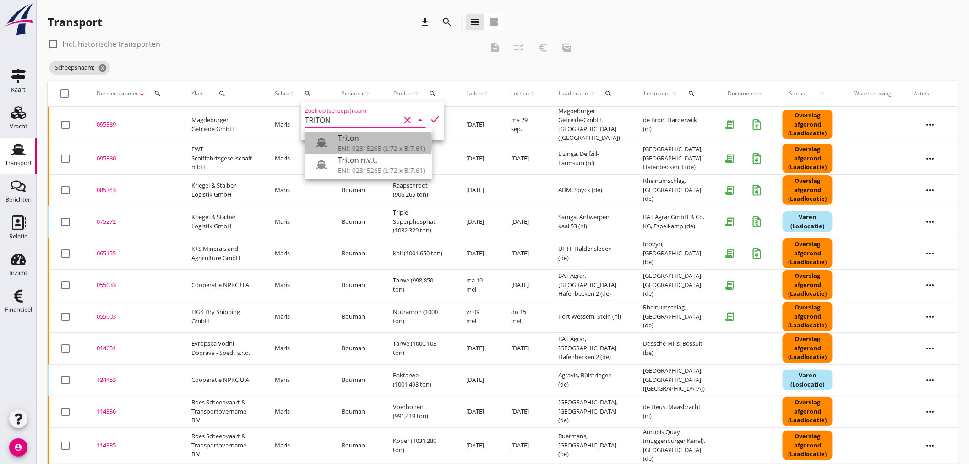
click at [382, 143] on div "ENI: 02315265 (L:72 x B:7.61)" at bounding box center [381, 148] width 87 height 10
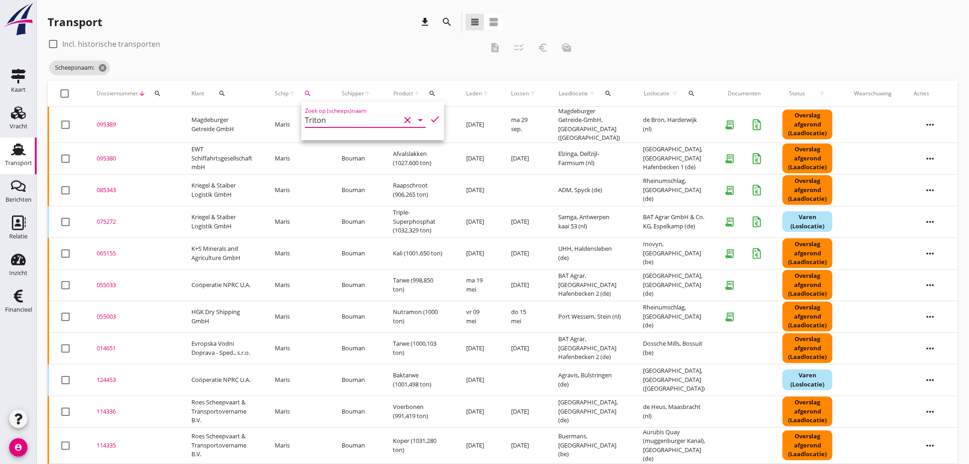
click at [431, 116] on icon "check" at bounding box center [435, 119] width 11 height 11
type input "Triton"
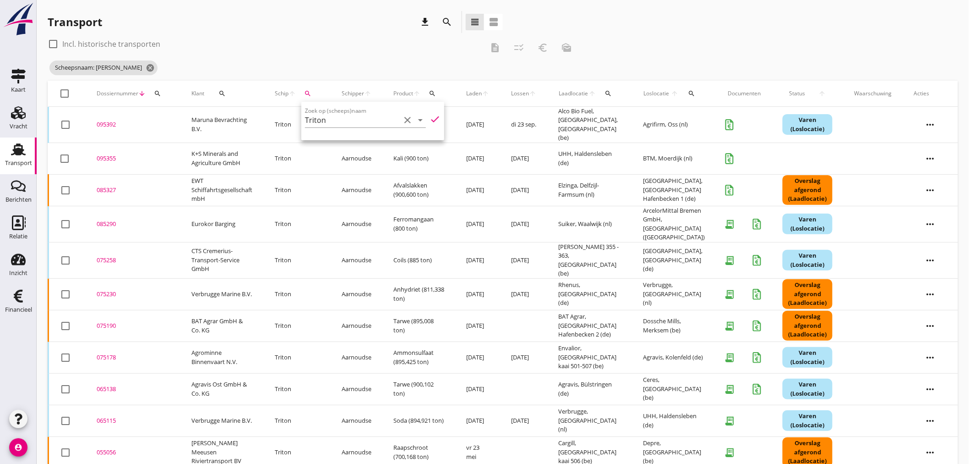
click at [109, 121] on div "095392" at bounding box center [133, 124] width 73 height 9
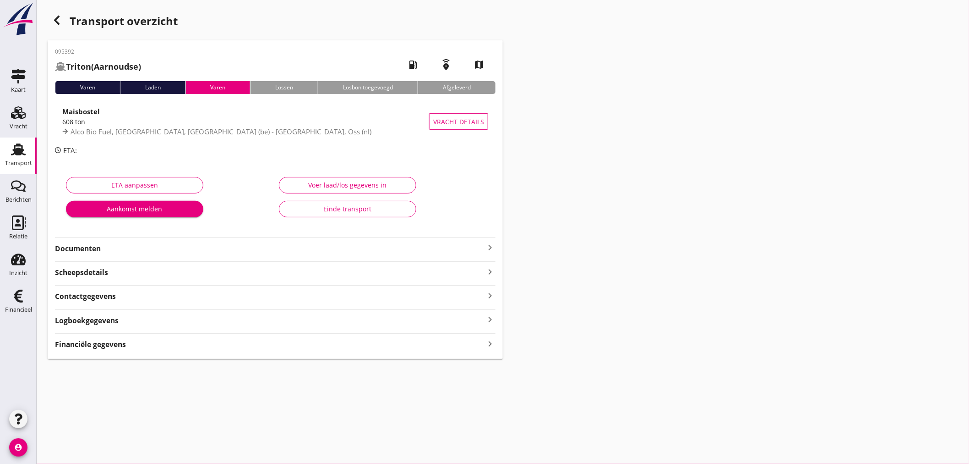
click at [115, 345] on strong "Financiële gegevens" at bounding box center [90, 344] width 71 height 11
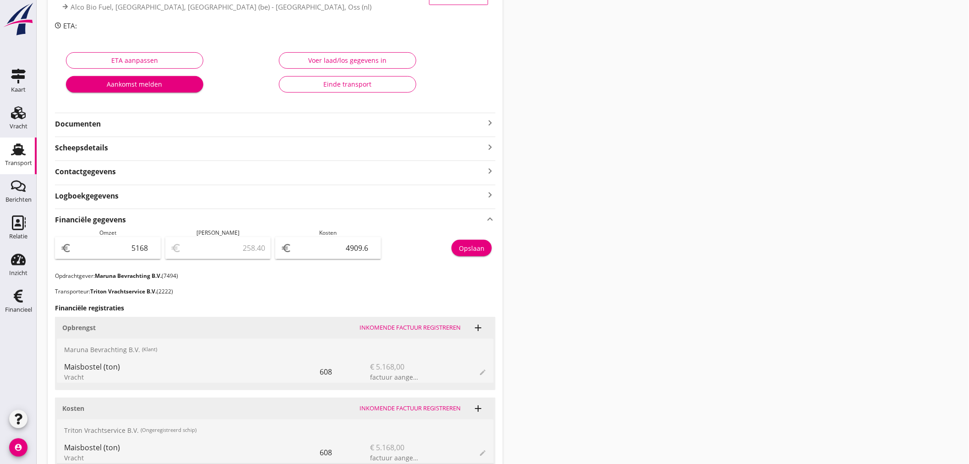
scroll to position [102, 0]
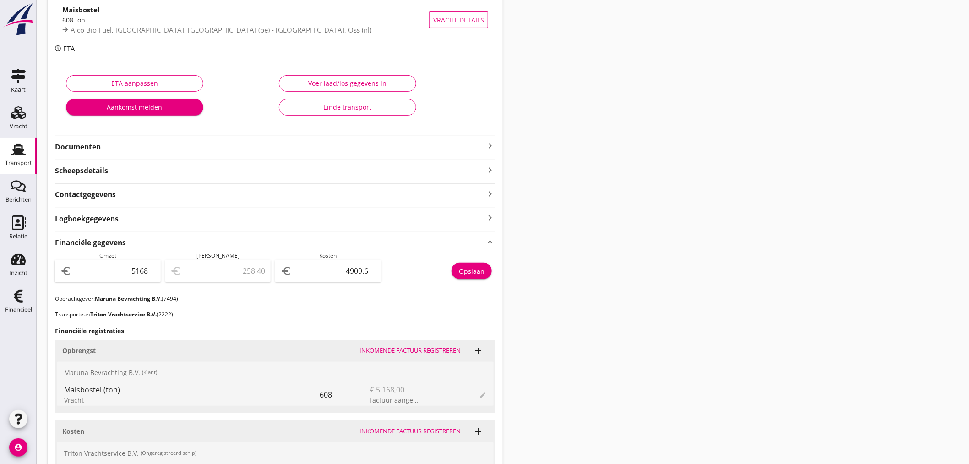
click at [492, 149] on icon "keyboard_arrow_right" at bounding box center [490, 145] width 11 height 11
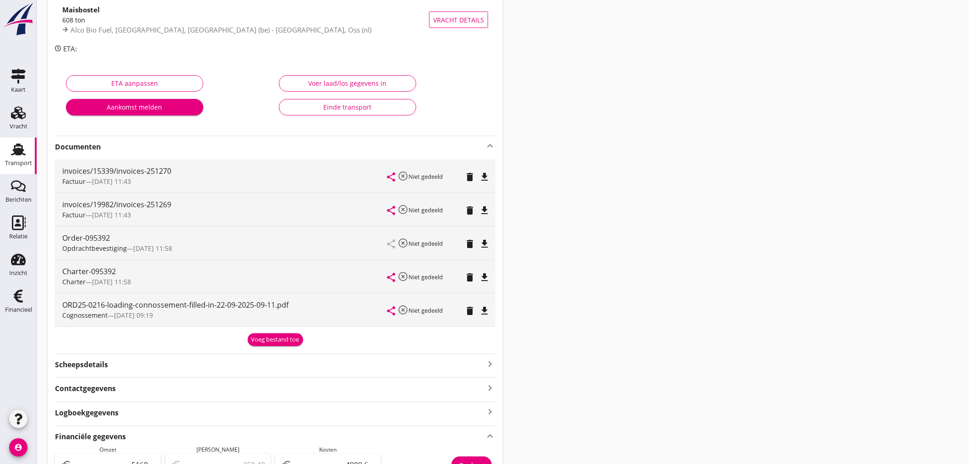
click at [279, 340] on div "Voeg bestand toe" at bounding box center [275, 339] width 48 height 9
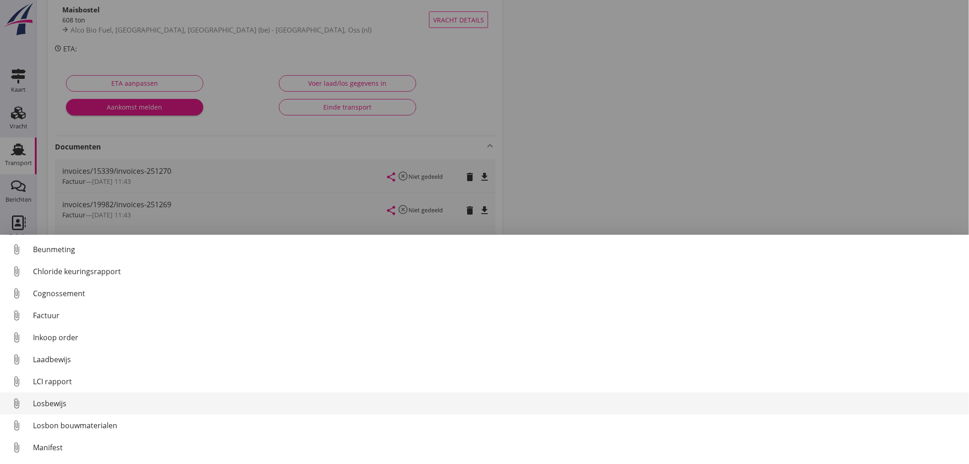
click at [54, 402] on div "Losbewijs" at bounding box center [497, 403] width 929 height 11
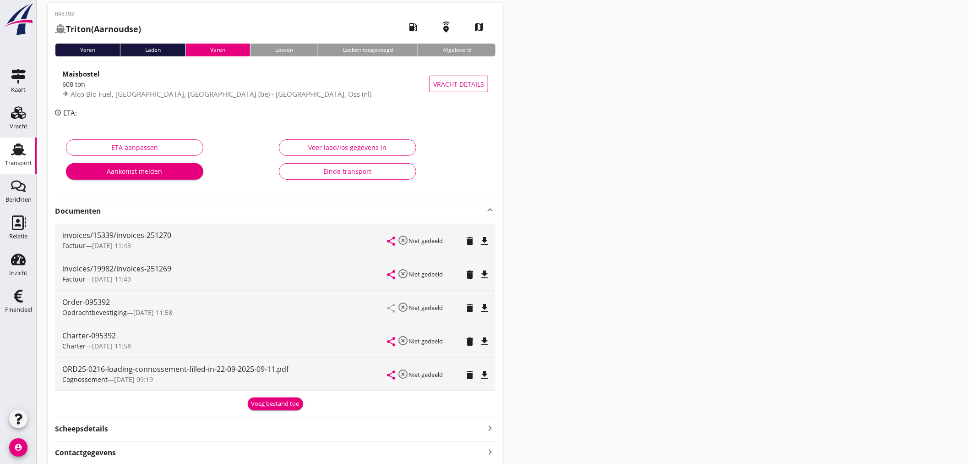
scroll to position [0, 0]
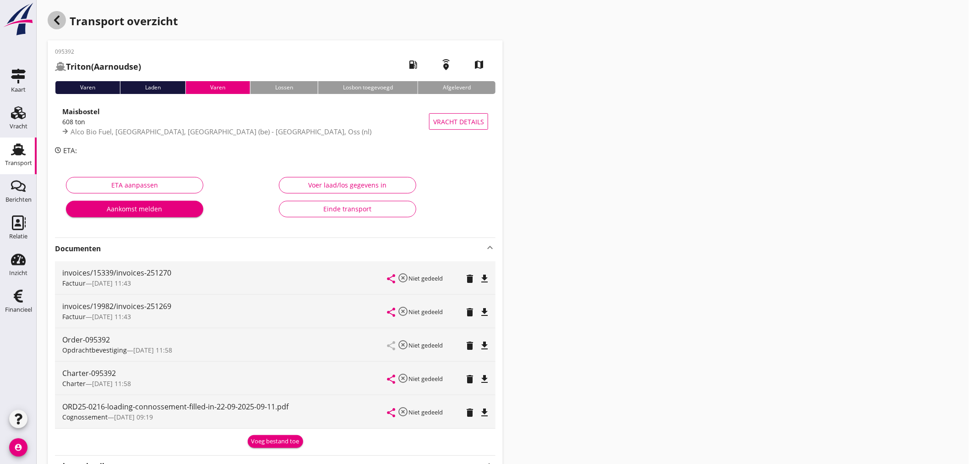
click at [61, 19] on icon "button" at bounding box center [56, 20] width 11 height 11
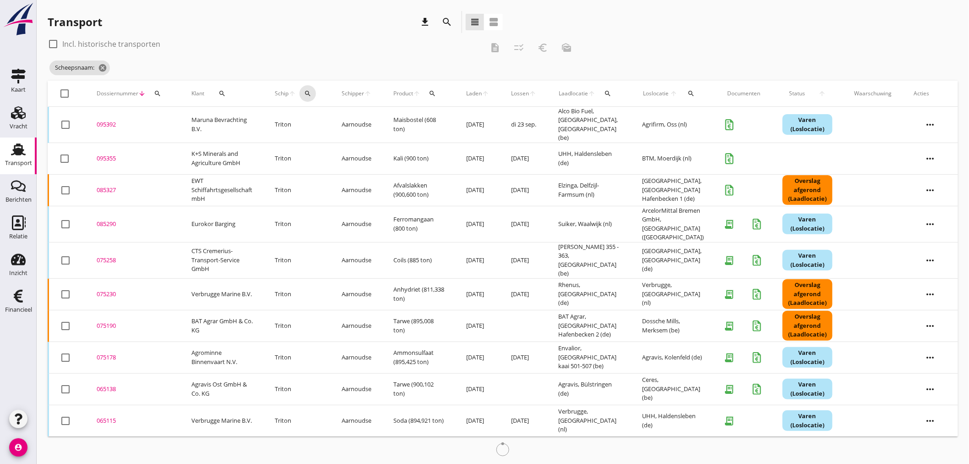
drag, startPoint x: 304, startPoint y: 92, endPoint x: 320, endPoint y: 114, distance: 26.6
click at [305, 93] on div "search" at bounding box center [308, 93] width 16 height 7
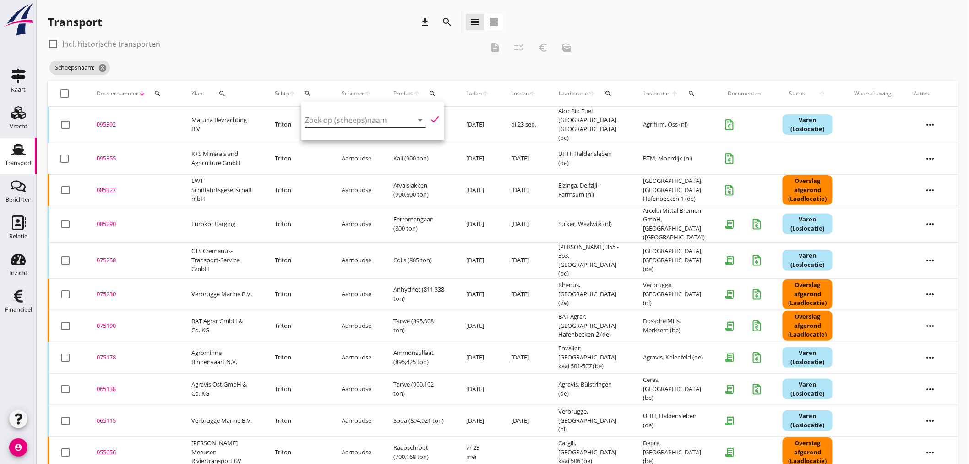
click at [322, 117] on input "Zoek op (scheeps)naam" at bounding box center [352, 120] width 95 height 15
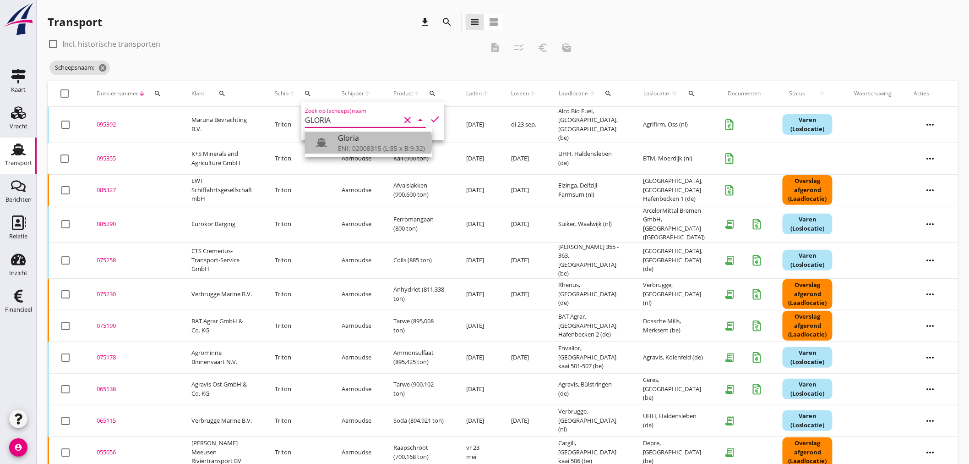
click at [344, 135] on div "Gloria" at bounding box center [381, 137] width 87 height 11
click at [433, 120] on icon "check" at bounding box center [435, 119] width 11 height 11
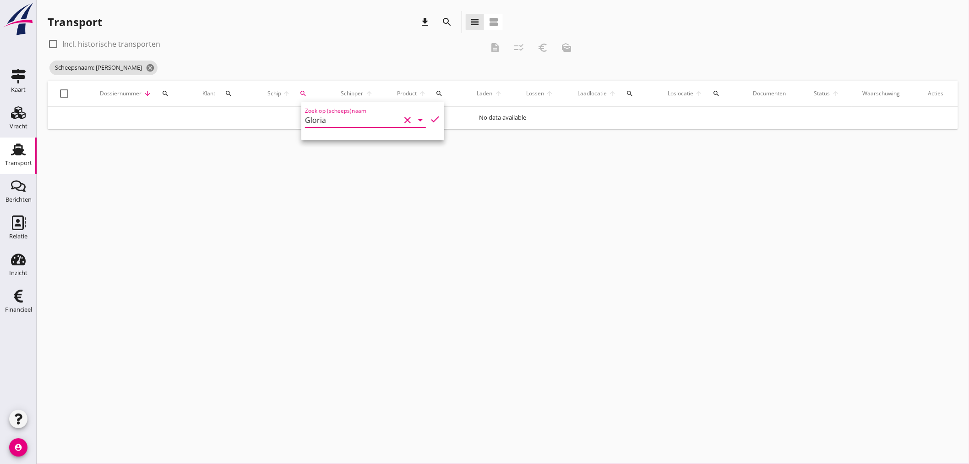
type input "Gloria"
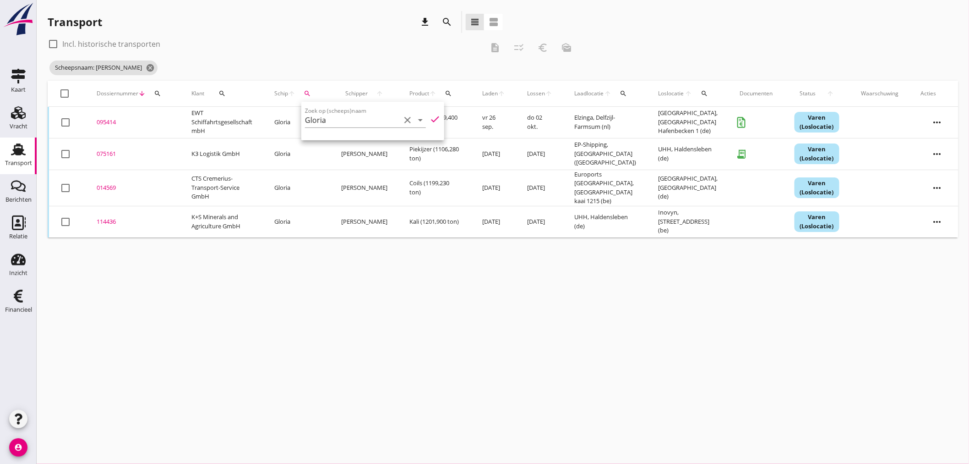
click at [354, 406] on div "cancel You are impersonating another user. Transport download search view_headl…" at bounding box center [503, 232] width 932 height 464
click at [110, 120] on div "095414" at bounding box center [133, 122] width 73 height 9
click at [110, 120] on div "cancel You are impersonating another user. Transport download search view_headl…" at bounding box center [503, 232] width 932 height 464
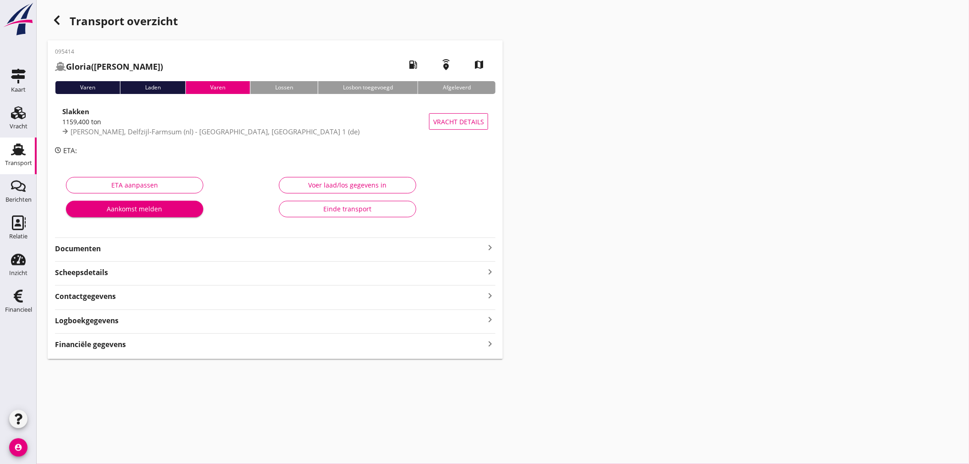
click at [492, 342] on icon "keyboard_arrow_right" at bounding box center [490, 343] width 11 height 12
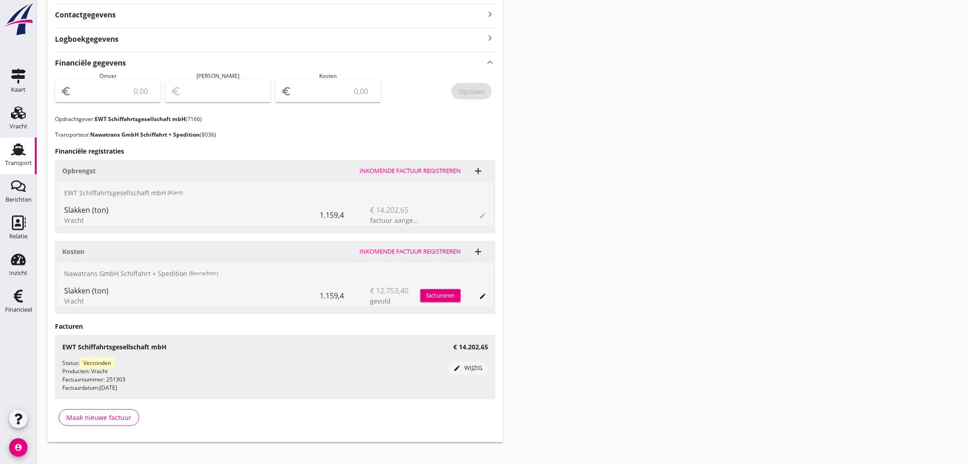
scroll to position [292, 0]
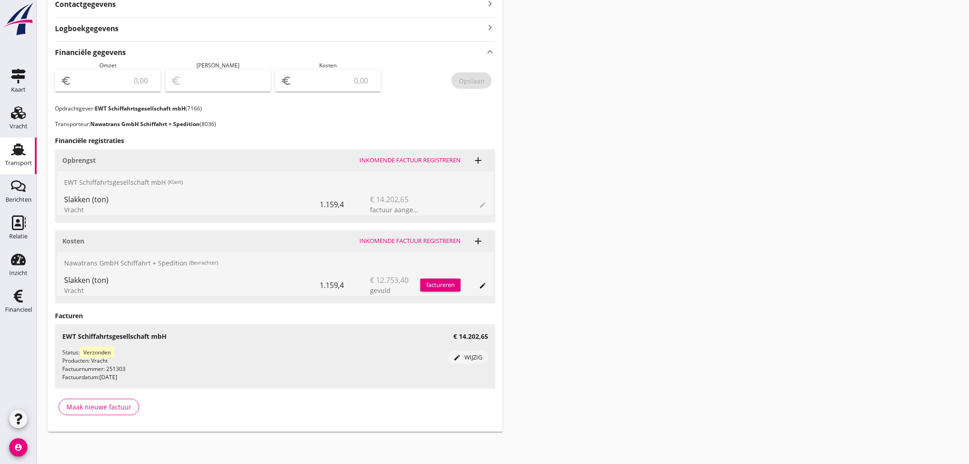
click at [97, 82] on input "number" at bounding box center [114, 80] width 82 height 15
type input "14202"
type input "14202.65"
drag, startPoint x: 340, startPoint y: 76, endPoint x: 333, endPoint y: 78, distance: 7.5
click at [338, 78] on input "number" at bounding box center [335, 80] width 82 height 15
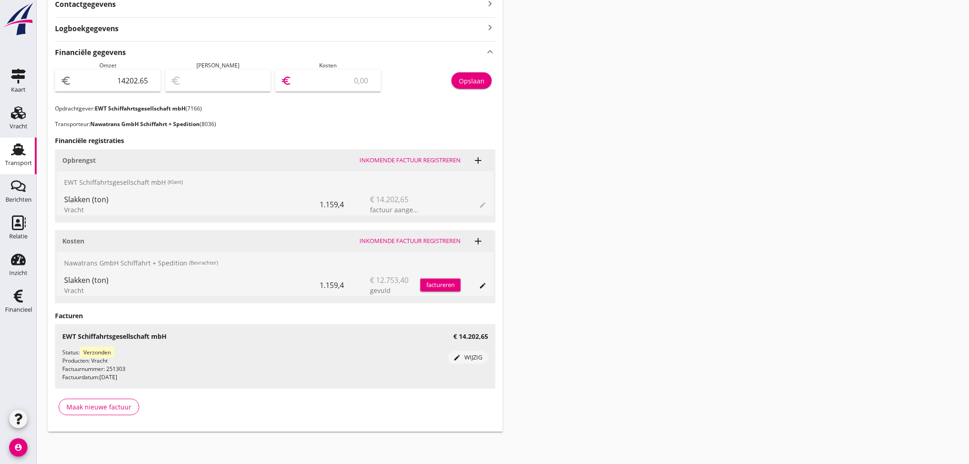
type input "14201.65"
type input "1"
type input "14190.65"
type input "12"
type input "14075.65"
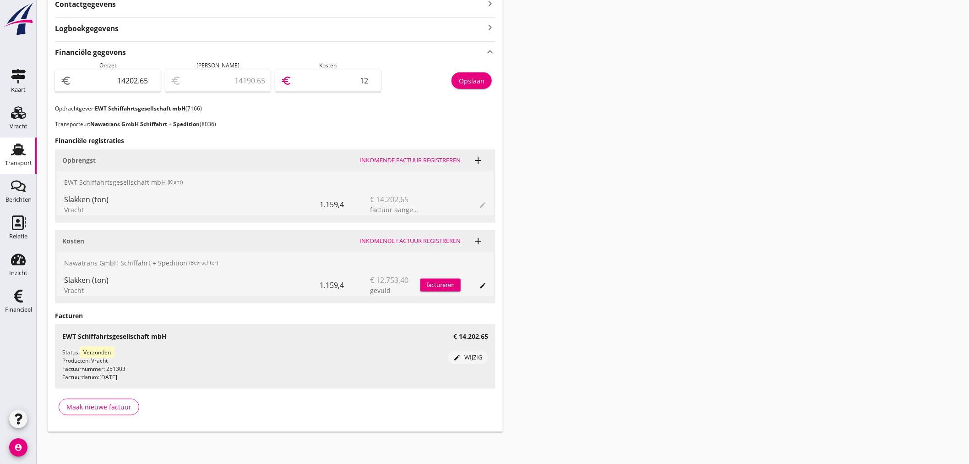
type input "127"
type input "12927.65"
type input "1275"
type input "1449.65"
type input "12753"
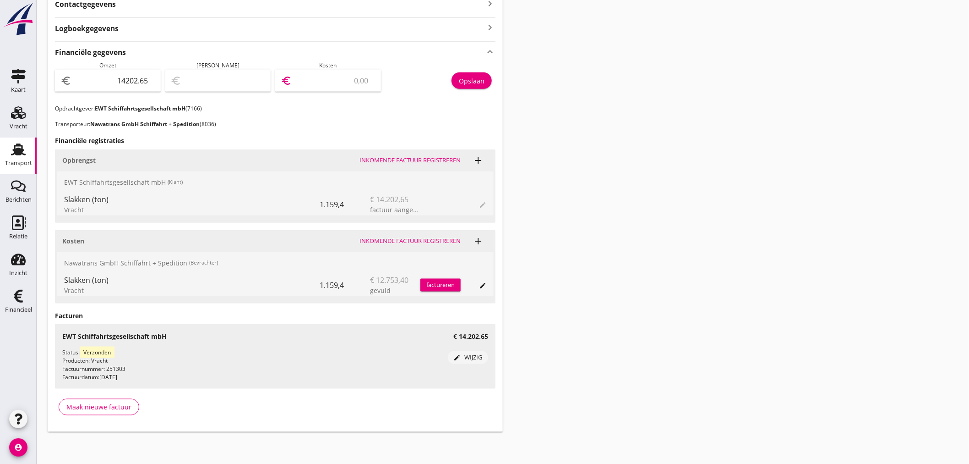
type input "1449.25"
type input "12753.40"
click at [478, 84] on div "Opslaan" at bounding box center [472, 81] width 26 height 10
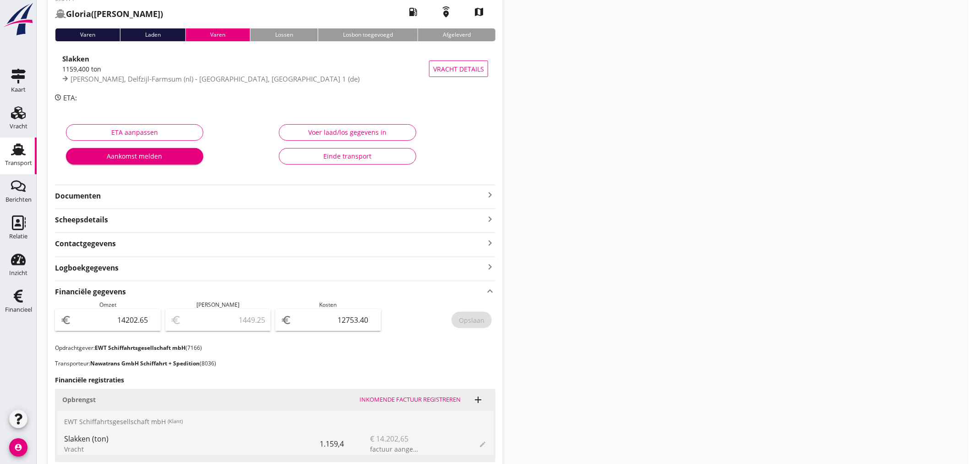
scroll to position [0, 0]
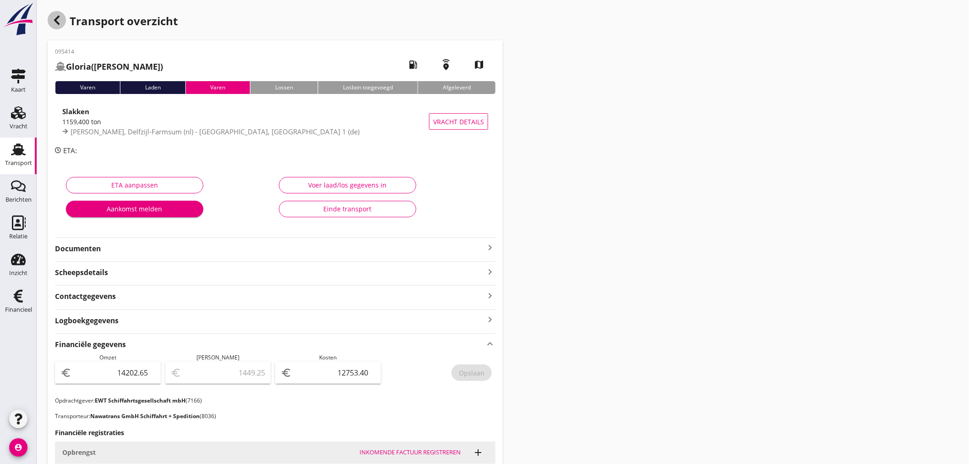
click at [60, 25] on icon "button" at bounding box center [56, 20] width 11 height 11
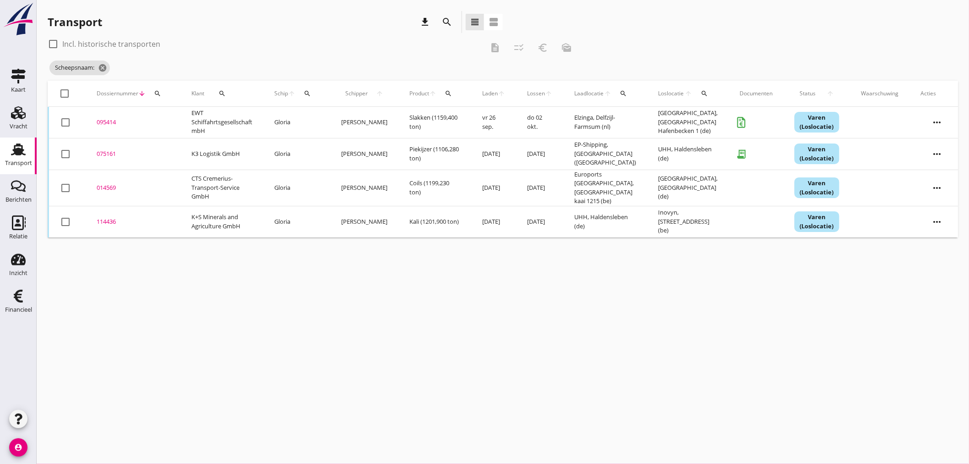
click at [310, 90] on icon "search" at bounding box center [307, 93] width 7 height 7
click at [325, 113] on input "Zoek op (scheeps)naam" at bounding box center [353, 120] width 95 height 15
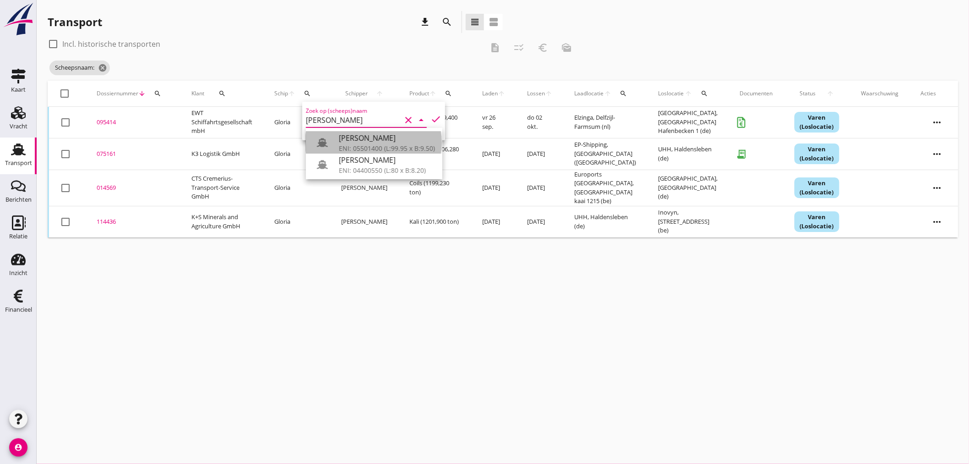
click at [366, 139] on div "[PERSON_NAME]" at bounding box center [387, 137] width 96 height 11
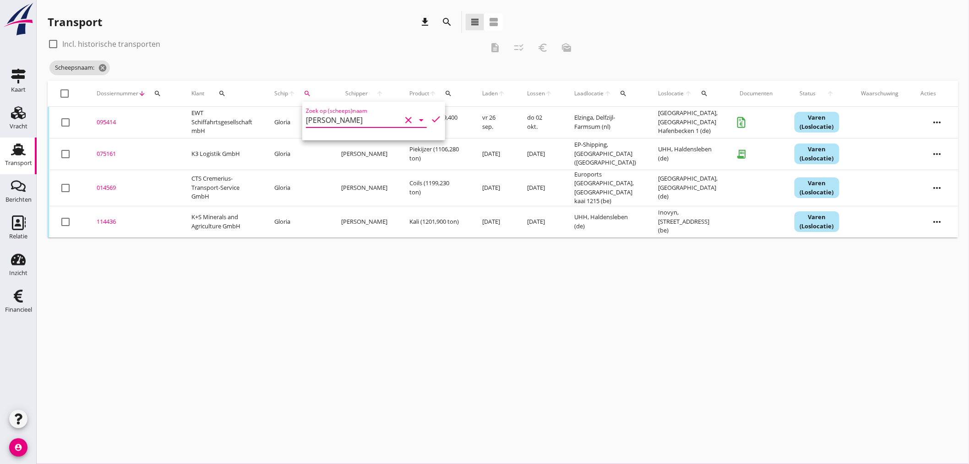
click at [432, 118] on icon "check" at bounding box center [436, 119] width 11 height 11
type input "[PERSON_NAME]"
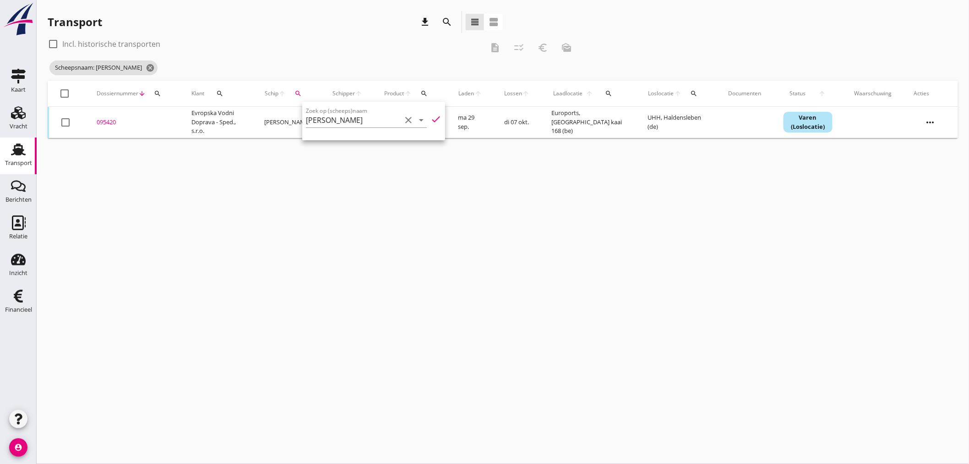
click at [335, 309] on div "cancel You are impersonating another user. Transport download search view_headl…" at bounding box center [503, 232] width 932 height 464
click at [104, 121] on div "095420" at bounding box center [133, 122] width 73 height 9
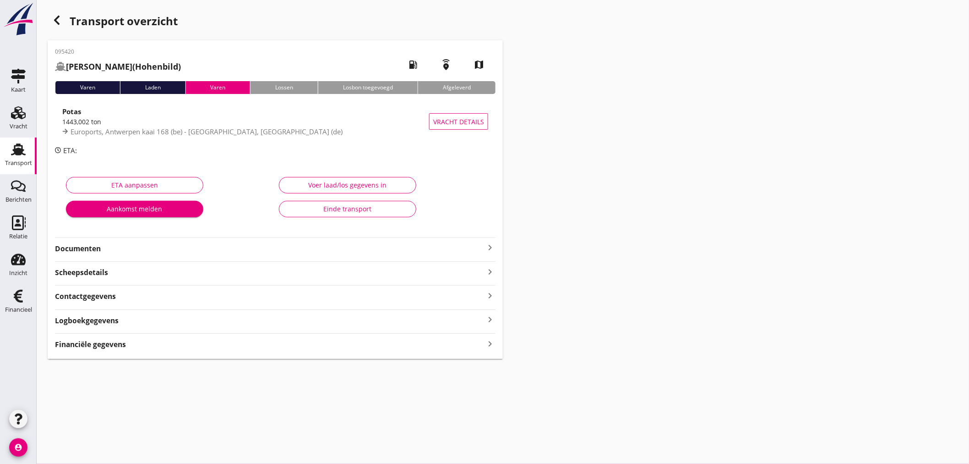
click at [487, 342] on icon "keyboard_arrow_right" at bounding box center [490, 343] width 11 height 12
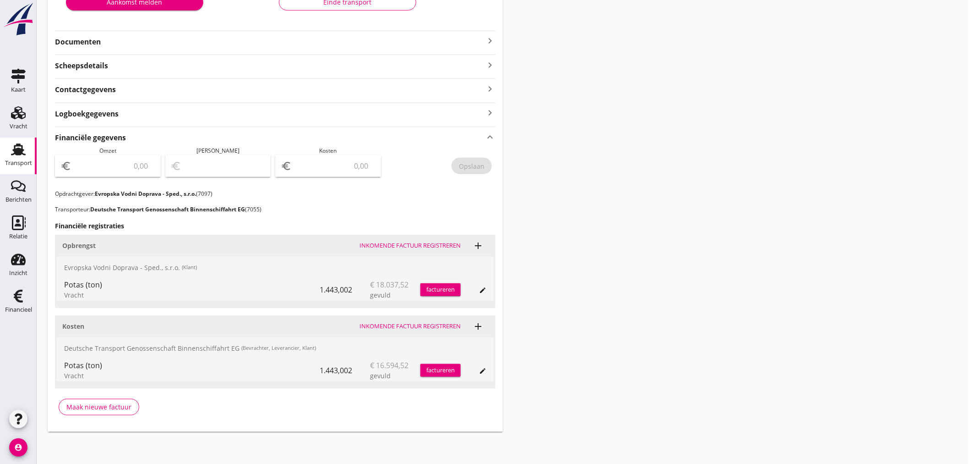
scroll to position [207, 0]
click at [335, 165] on input "number" at bounding box center [335, 165] width 82 height 15
type input "16594"
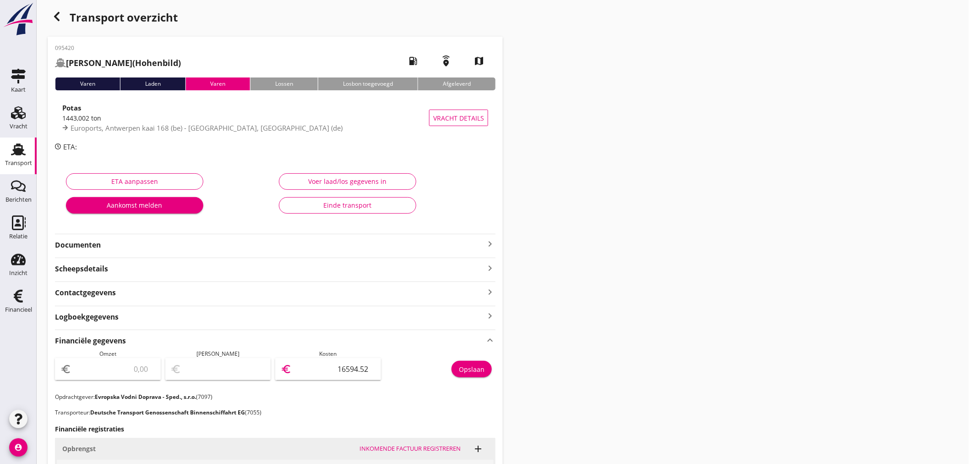
scroll to position [0, 0]
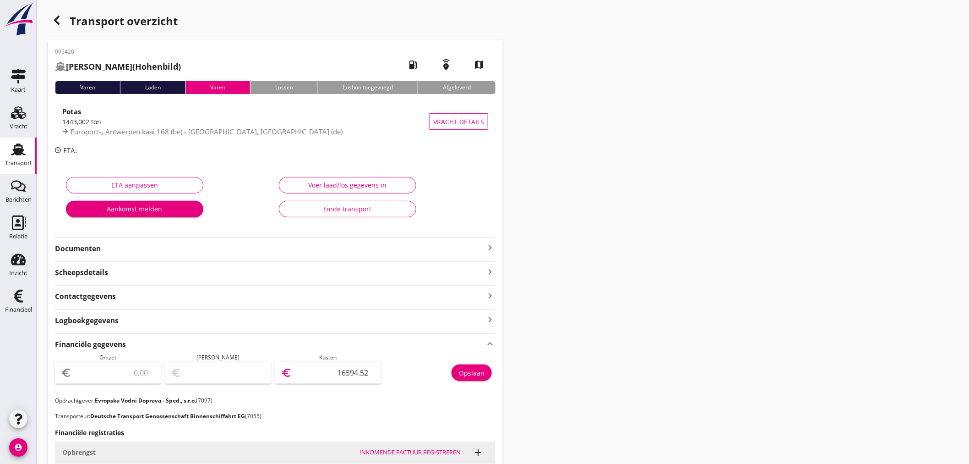
type input "16594.52"
click at [473, 371] on div "Opslaan" at bounding box center [472, 373] width 26 height 10
click at [58, 23] on use "button" at bounding box center [56, 20] width 5 height 9
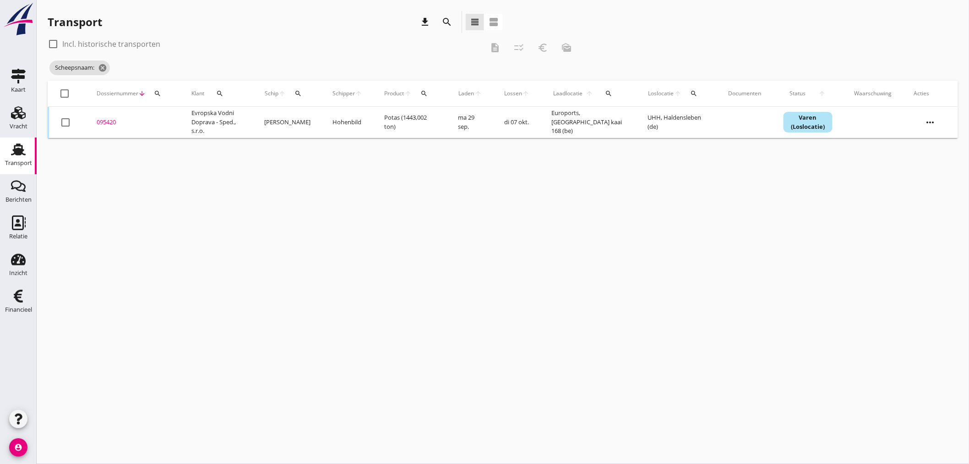
drag, startPoint x: 302, startPoint y: 93, endPoint x: 325, endPoint y: 111, distance: 29.0
click at [302, 94] on icon "search" at bounding box center [297, 93] width 7 height 7
click at [326, 115] on div "Zoek op (scheeps)naam arrow_drop_down" at bounding box center [356, 121] width 121 height 29
click at [327, 115] on input "Zoek op (scheeps)naam" at bounding box center [343, 120] width 95 height 15
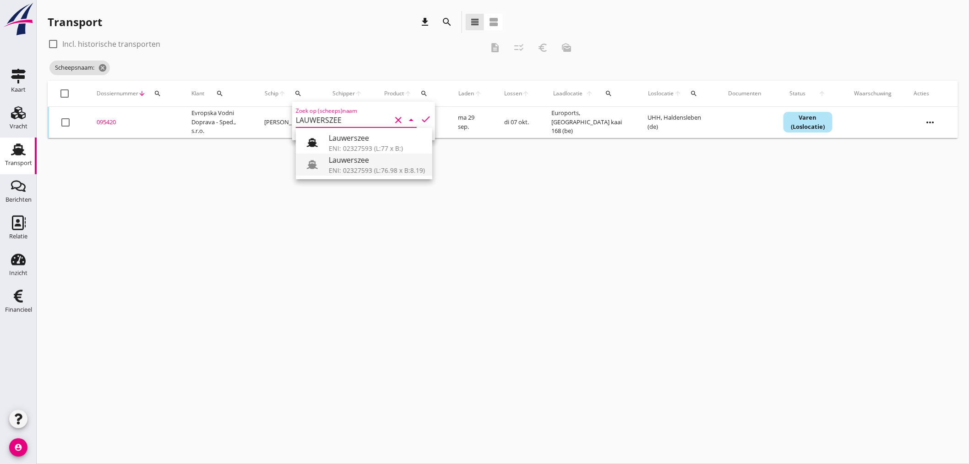
click at [374, 163] on div "Lauwerszee" at bounding box center [377, 159] width 96 height 11
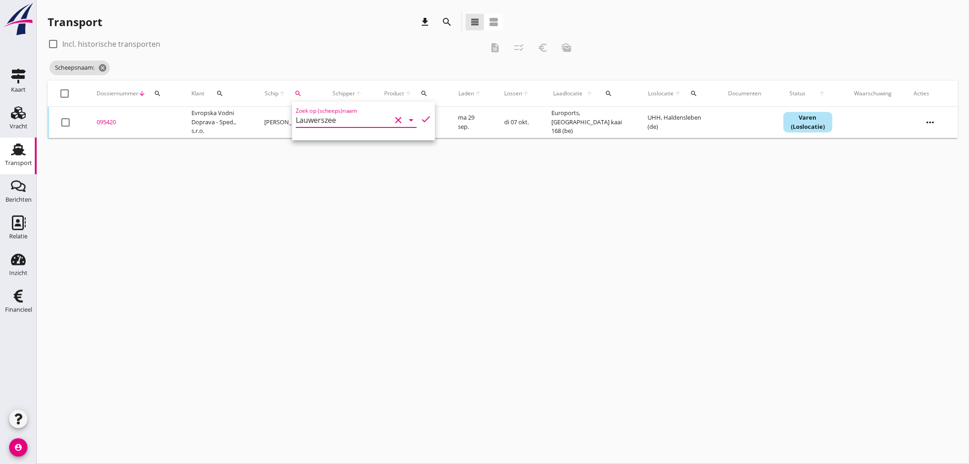
click at [420, 121] on icon "check" at bounding box center [425, 119] width 11 height 11
type input "Lauwerszee"
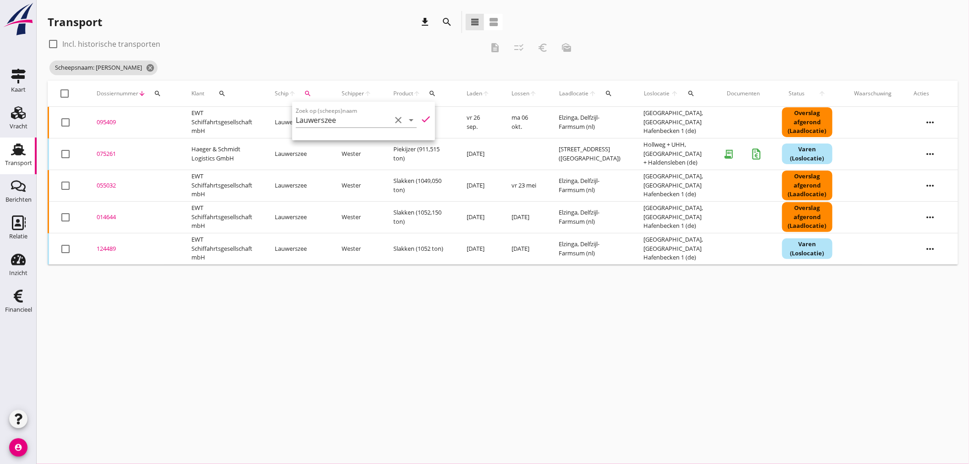
click at [116, 120] on div "095409" at bounding box center [133, 122] width 73 height 9
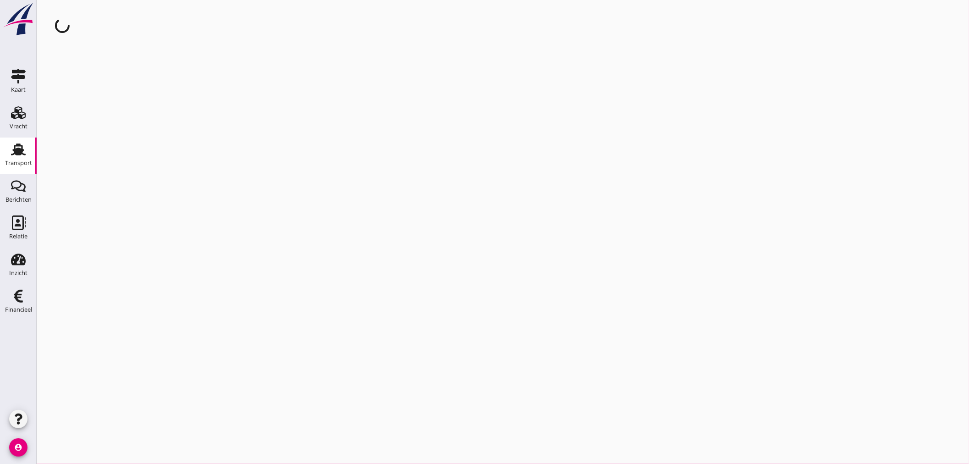
click at [116, 120] on div "cancel You are impersonating another user." at bounding box center [503, 232] width 932 height 464
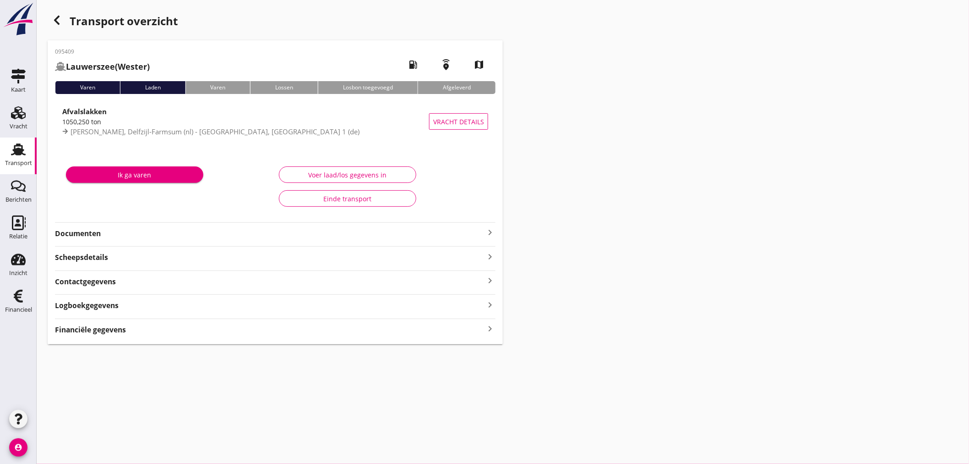
drag, startPoint x: 486, startPoint y: 329, endPoint x: 506, endPoint y: 331, distance: 20.3
click at [486, 329] on icon "keyboard_arrow_right" at bounding box center [490, 328] width 11 height 12
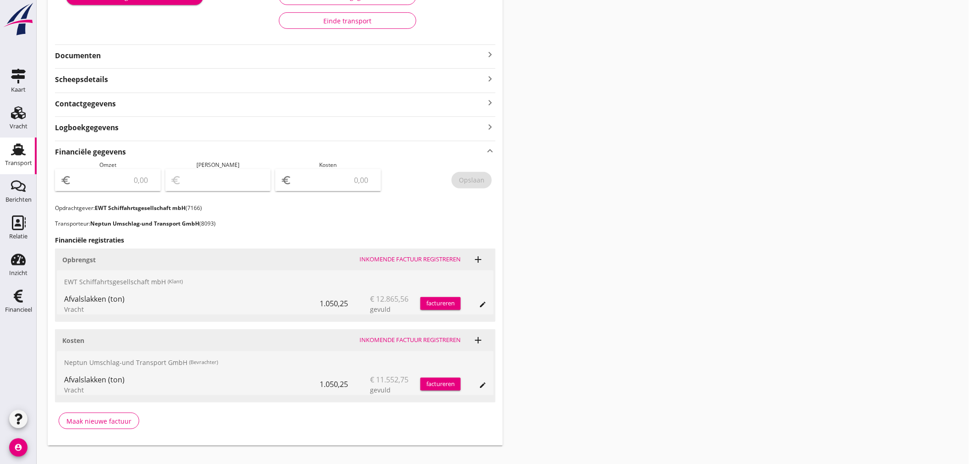
scroll to position [192, 0]
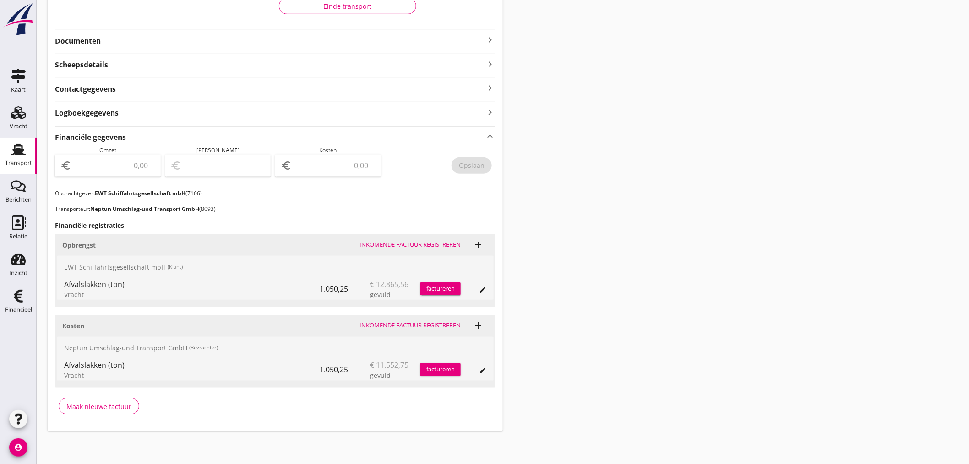
click at [334, 167] on input "number" at bounding box center [335, 165] width 82 height 15
type input "11552"
type input "11552.75"
click at [484, 167] on div "Opslaan" at bounding box center [472, 165] width 26 height 10
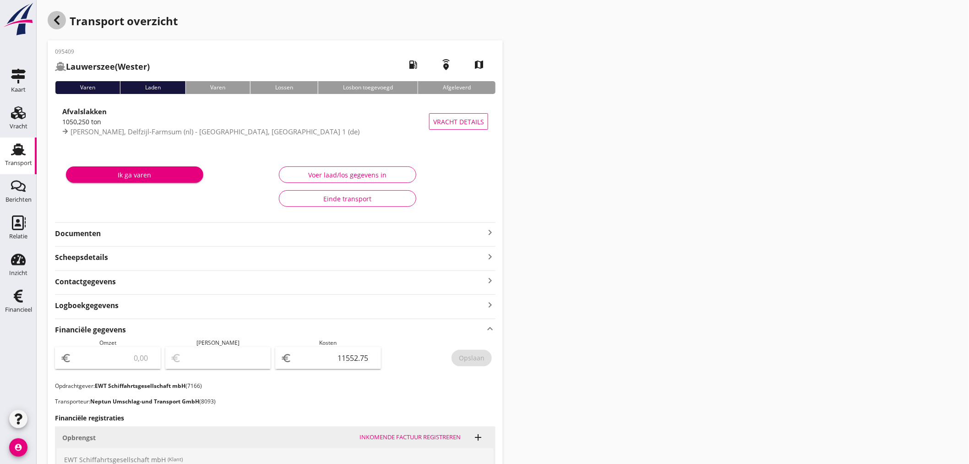
click at [58, 19] on icon "button" at bounding box center [56, 20] width 11 height 11
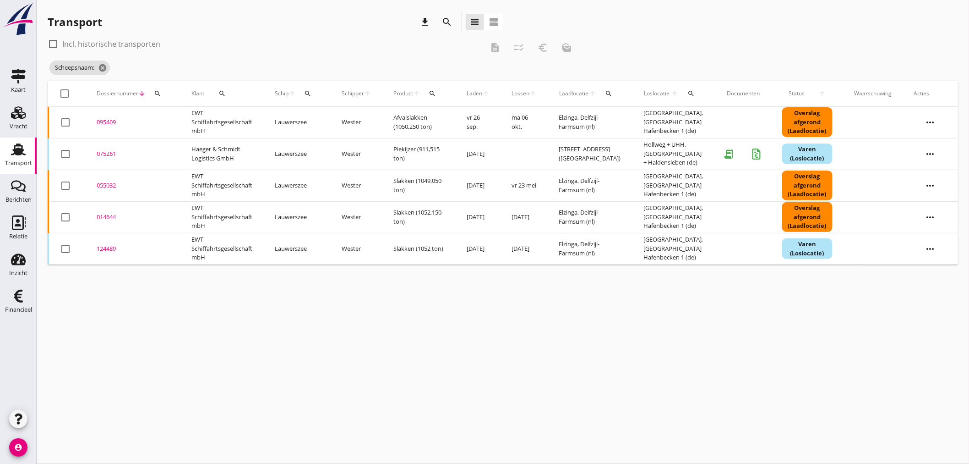
click at [307, 93] on icon "search" at bounding box center [307, 93] width 7 height 7
click at [331, 126] on input "Zoek op (scheeps)naam" at bounding box center [352, 120] width 95 height 15
click at [367, 141] on div "Kavenga" at bounding box center [381, 137] width 87 height 11
click at [429, 118] on icon "check" at bounding box center [434, 119] width 11 height 11
type input "Kavenga"
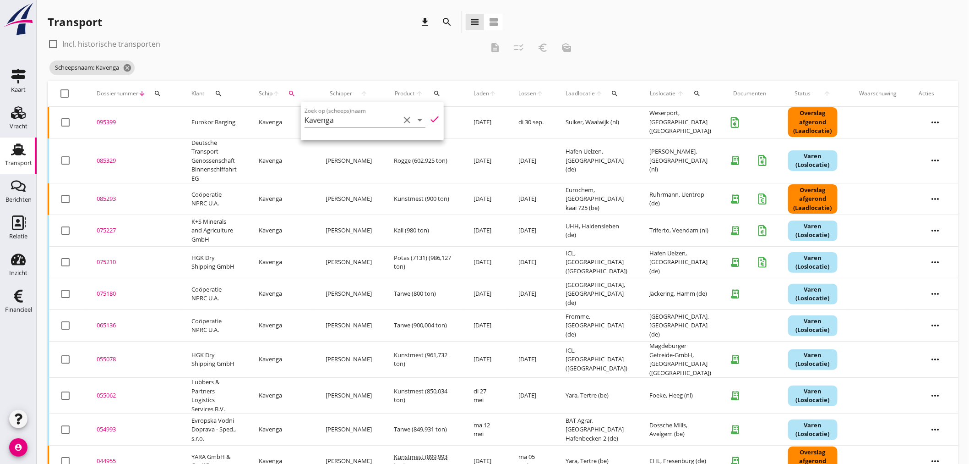
click at [102, 164] on div "085329" at bounding box center [133, 160] width 73 height 9
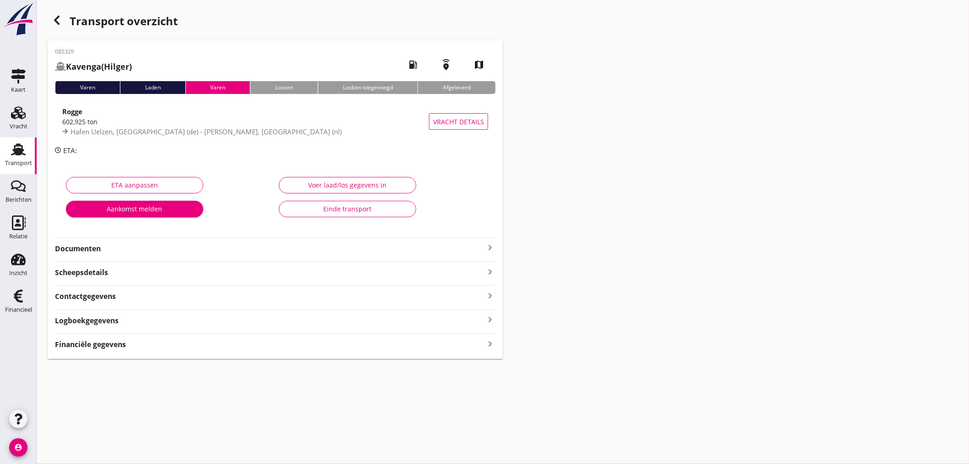
drag, startPoint x: 97, startPoint y: 344, endPoint x: 106, endPoint y: 345, distance: 8.8
click at [98, 344] on strong "Financiële gegevens" at bounding box center [90, 344] width 71 height 11
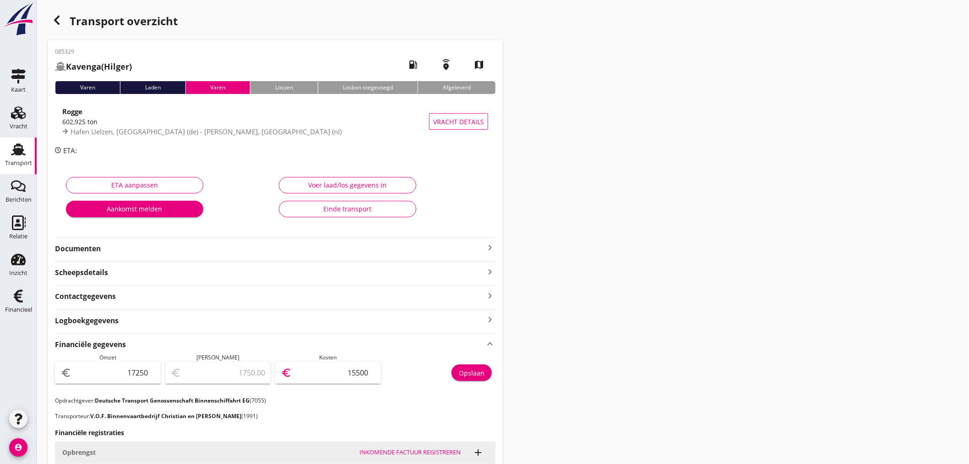
drag, startPoint x: 340, startPoint y: 371, endPoint x: 770, endPoint y: 358, distance: 429.8
click at [750, 359] on div "Transport overzicht 085329 Kavenga (Hilger) local_gas_station emergency_share m…" at bounding box center [503, 367] width 932 height 734
type input "17249.00"
type input "1"
type input "17235.00"
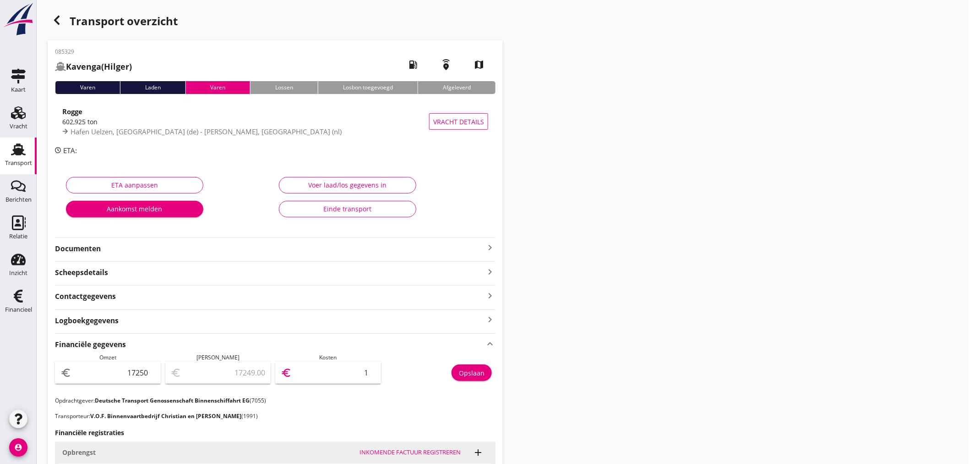
type input "15"
type input "17100.00"
type input "150"
type input "15750.00"
type input "1500"
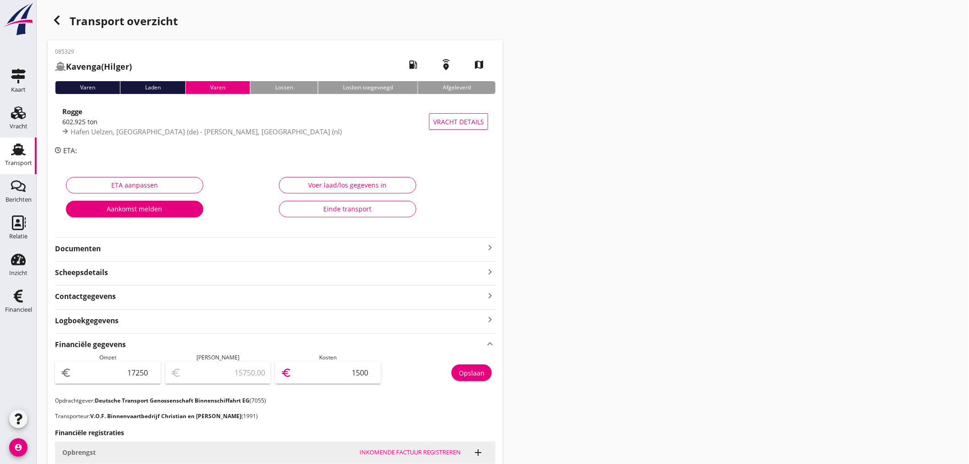
type input "2250.00"
type input "15000"
click at [477, 376] on div "Opslaan" at bounding box center [472, 373] width 26 height 10
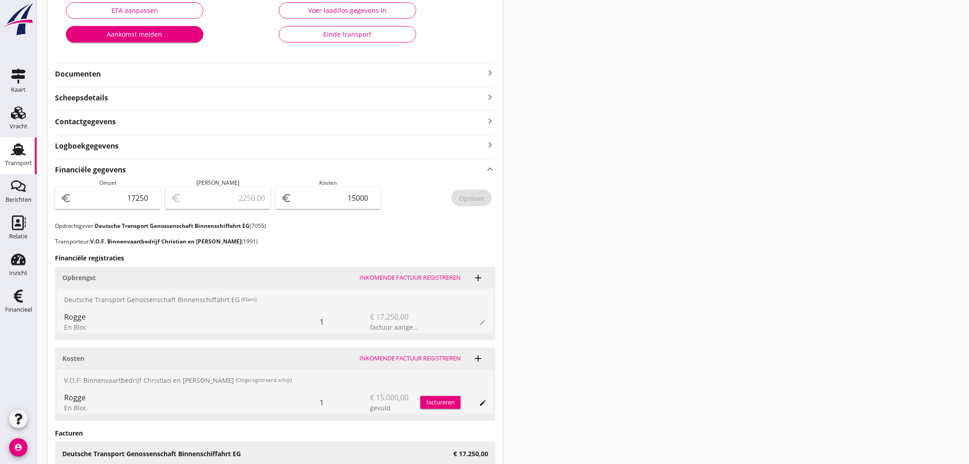
scroll to position [139, 0]
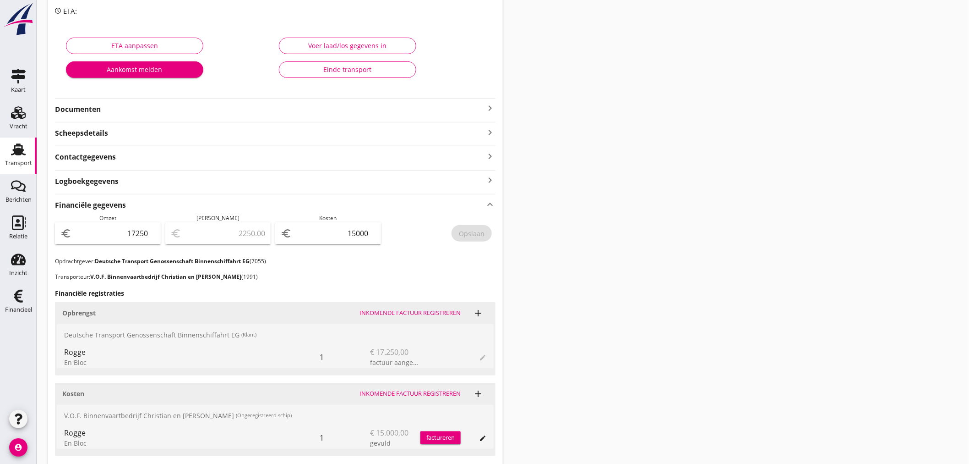
click at [487, 107] on icon "keyboard_arrow_right" at bounding box center [490, 108] width 11 height 11
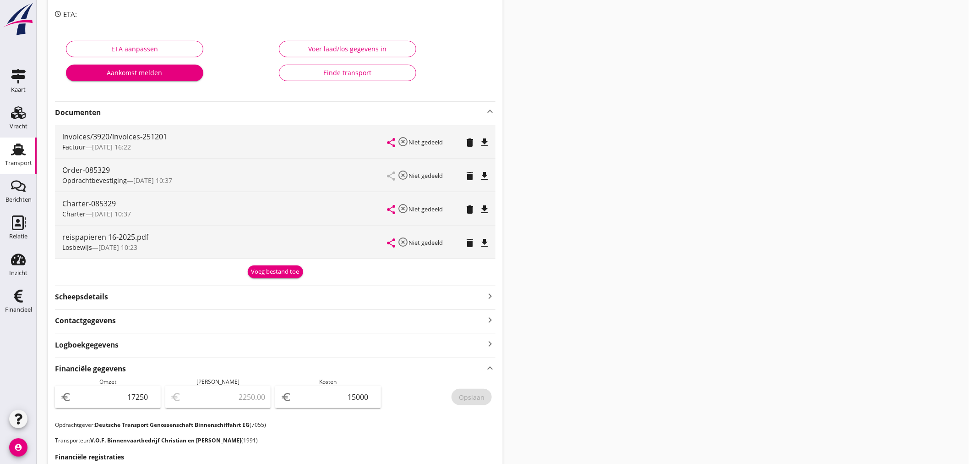
scroll to position [0, 0]
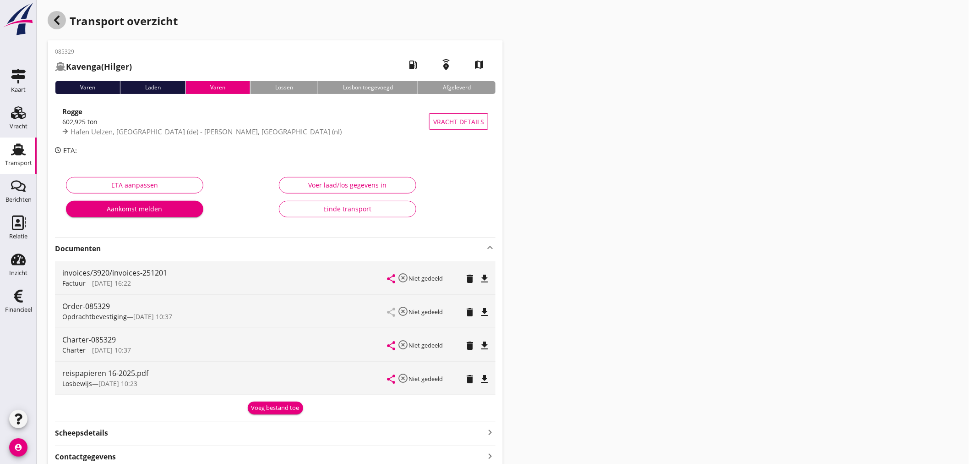
click at [62, 20] on icon "button" at bounding box center [56, 20] width 11 height 11
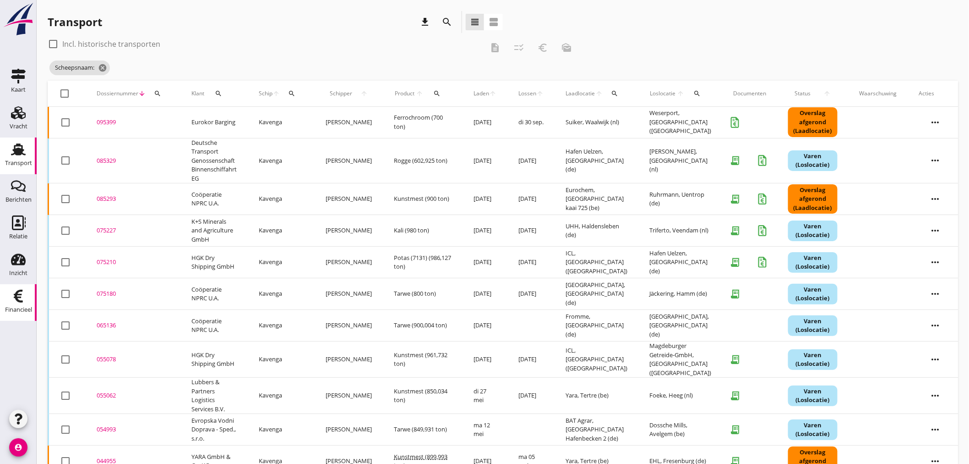
click at [19, 301] on use at bounding box center [18, 295] width 9 height 13
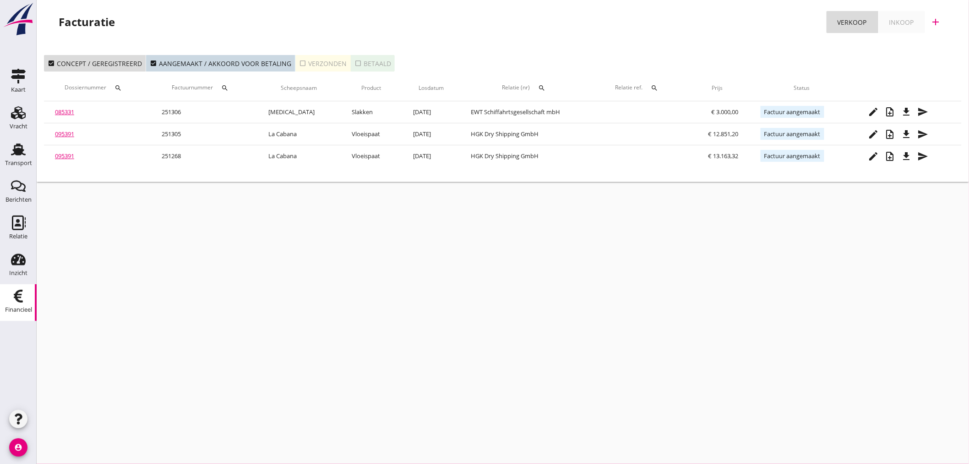
click at [299, 62] on icon "check_box_outline_blank" at bounding box center [302, 63] width 7 height 7
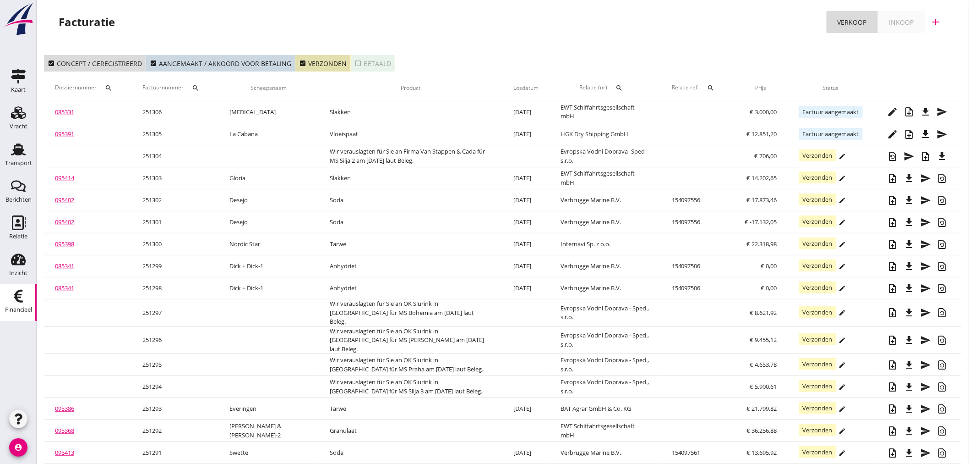
click at [203, 90] on div "search" at bounding box center [195, 87] width 16 height 7
click at [221, 115] on input "Zoeken op factuurnummer..." at bounding box center [241, 114] width 95 height 15
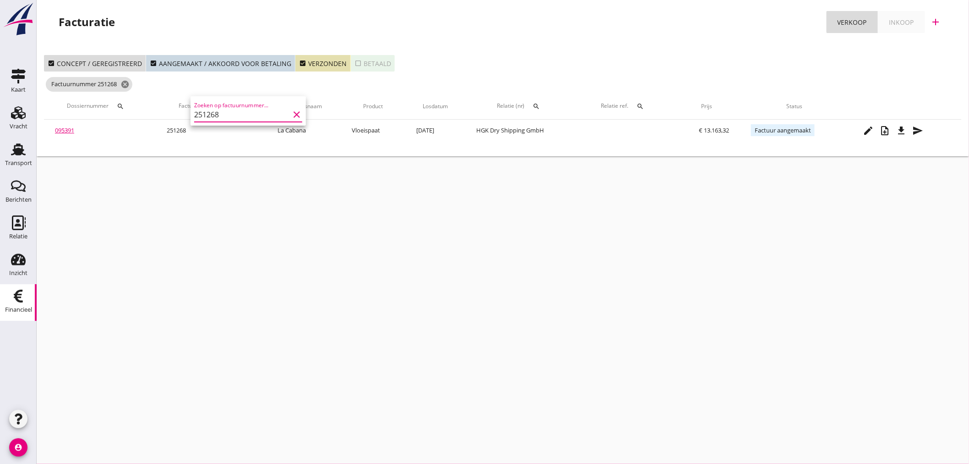
type input "251268"
click at [323, 235] on div "cancel You are impersonating another user. Facturatie Verkoop Inkoop add check_…" at bounding box center [503, 232] width 932 height 464
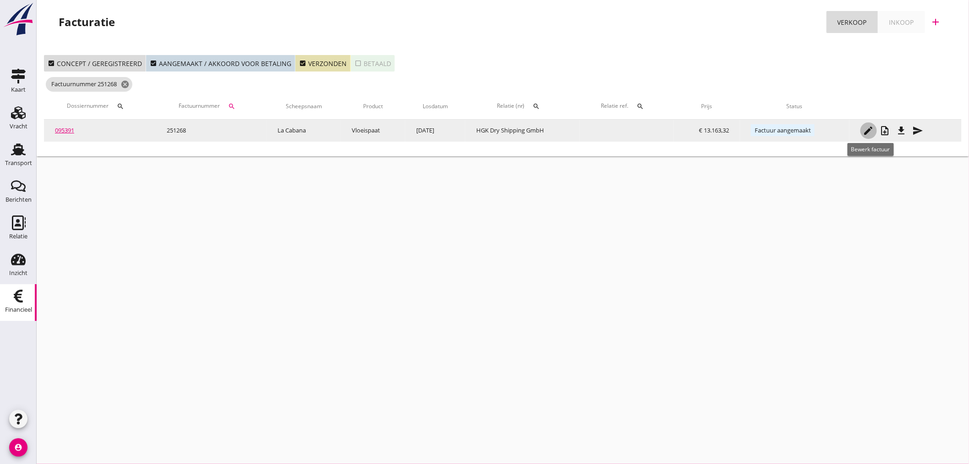
click at [866, 131] on icon "edit" at bounding box center [868, 130] width 11 height 11
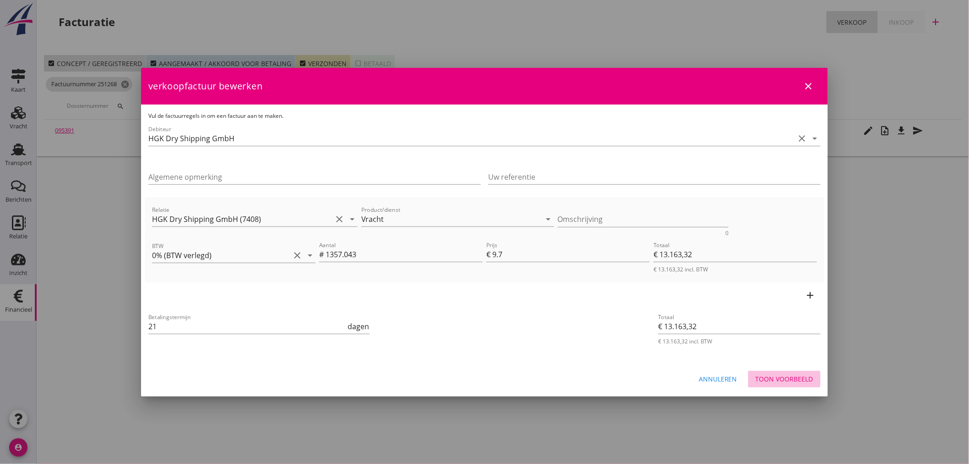
click at [790, 381] on div "Toon voorbeeld" at bounding box center [785, 379] width 58 height 10
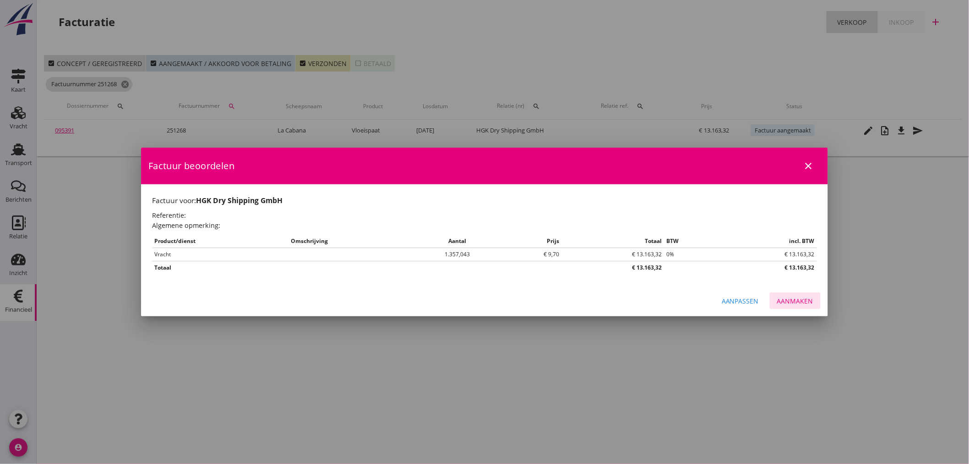
click at [804, 300] on div "Aanmaken" at bounding box center [795, 301] width 36 height 10
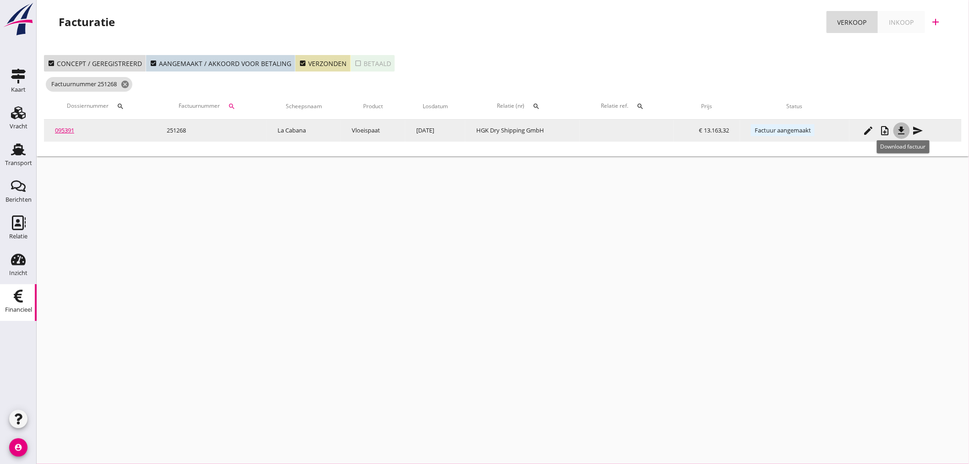
click at [904, 129] on icon "file_download" at bounding box center [901, 130] width 11 height 11
click at [869, 126] on icon "edit" at bounding box center [868, 130] width 11 height 11
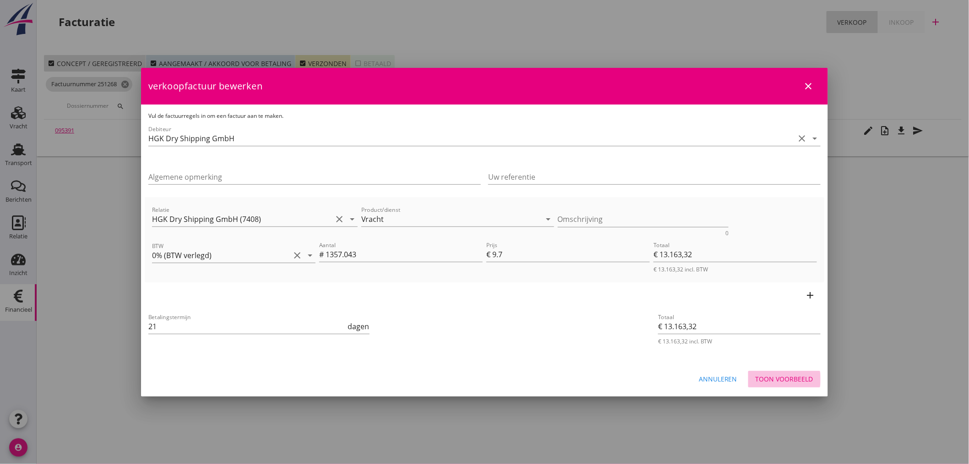
click at [795, 374] on div "Toon voorbeeld" at bounding box center [785, 379] width 58 height 10
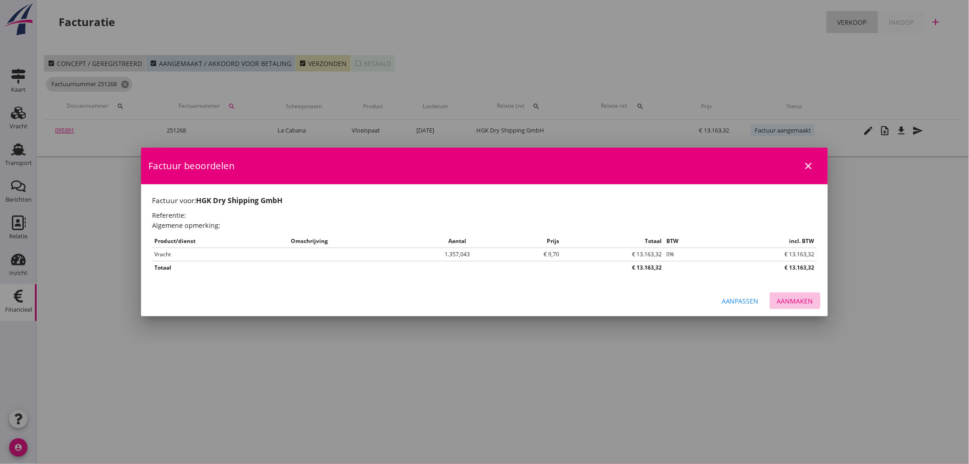
click at [809, 296] on div "Aanmaken" at bounding box center [795, 301] width 36 height 10
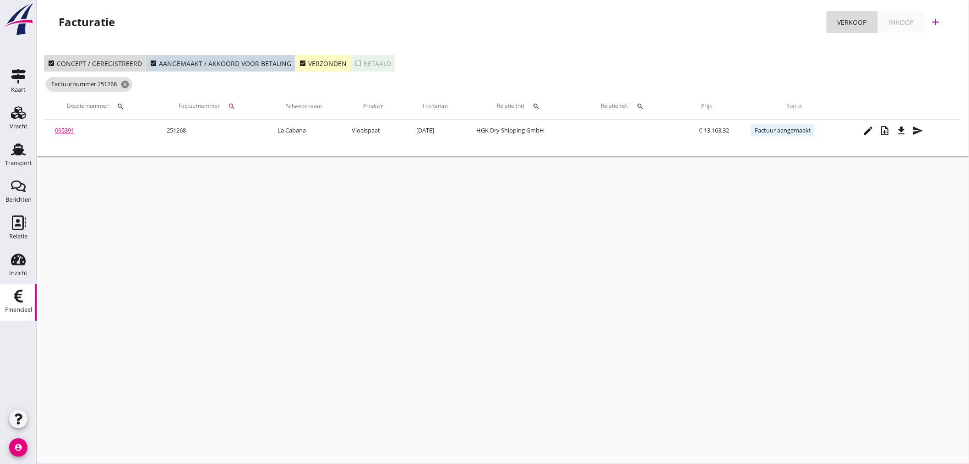
click at [299, 61] on icon "check_box" at bounding box center [302, 63] width 7 height 7
click at [129, 84] on icon "cancel" at bounding box center [124, 84] width 9 height 9
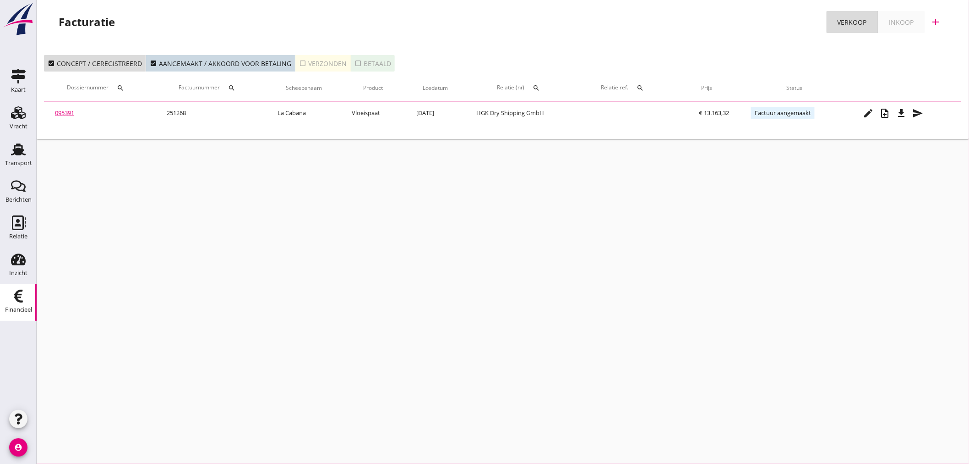
click at [24, 310] on div "Financieel" at bounding box center [18, 309] width 27 height 6
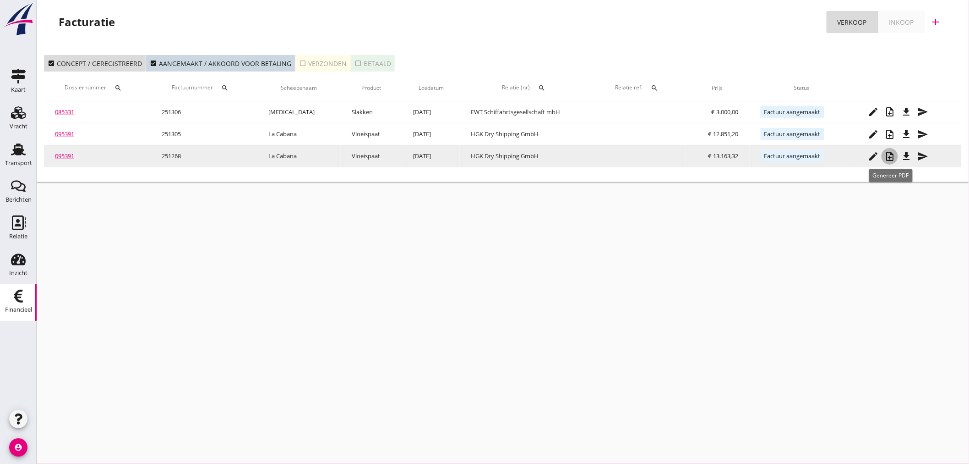
click at [892, 153] on icon "note_add" at bounding box center [889, 156] width 11 height 11
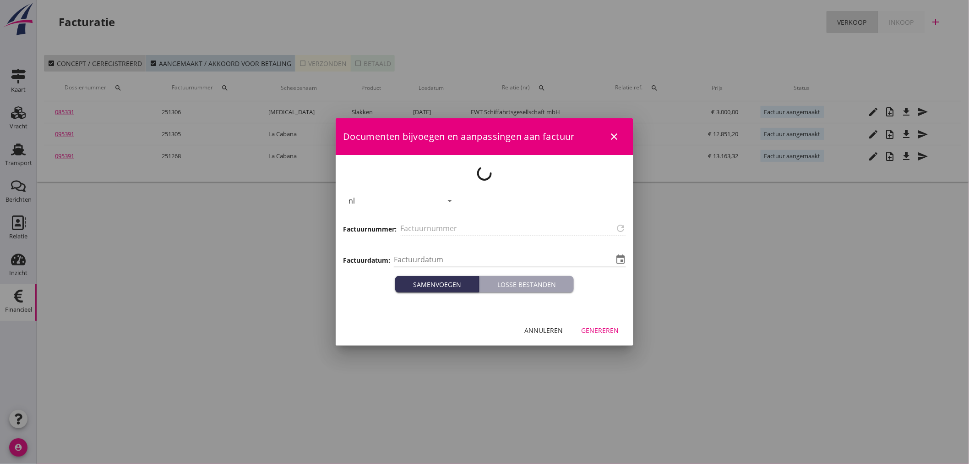
type input "251268"
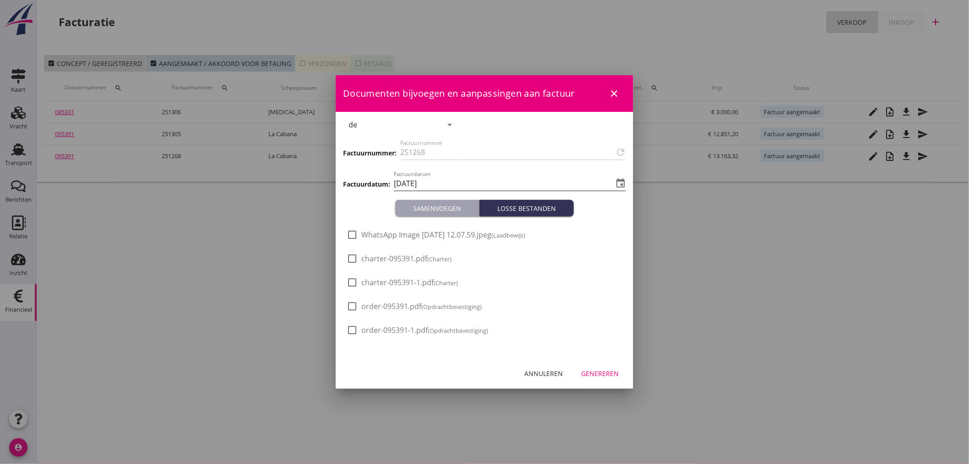
click at [434, 182] on input "[DATE]" at bounding box center [503, 183] width 219 height 15
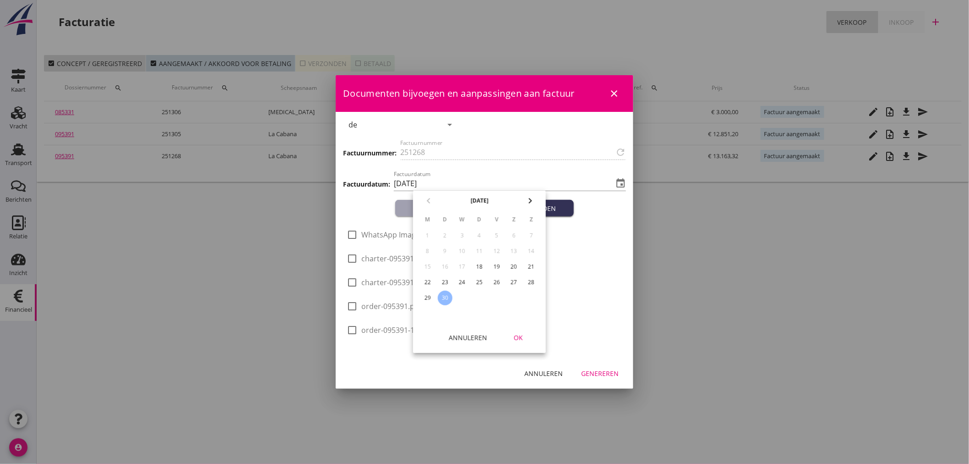
click at [430, 281] on div "22" at bounding box center [427, 282] width 15 height 15
type input "[DATE]"
click at [521, 335] on div "OK" at bounding box center [519, 338] width 26 height 10
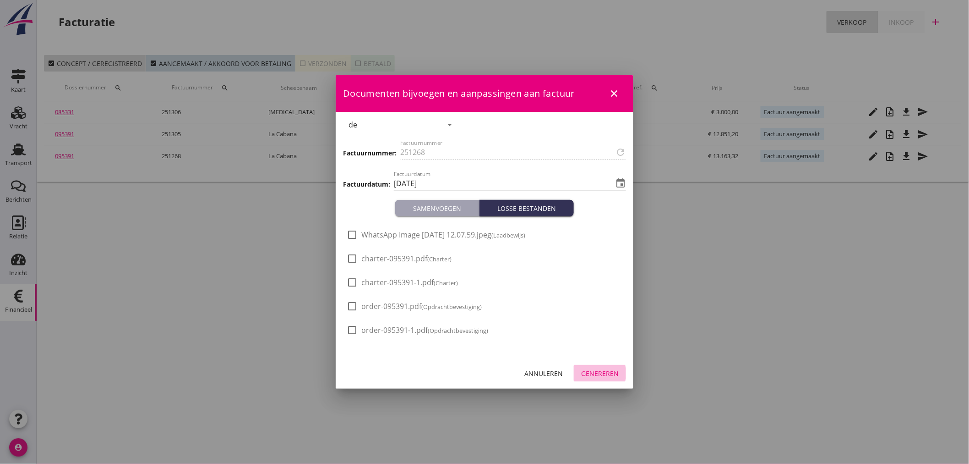
click at [597, 373] on div "Genereren" at bounding box center [600, 373] width 38 height 10
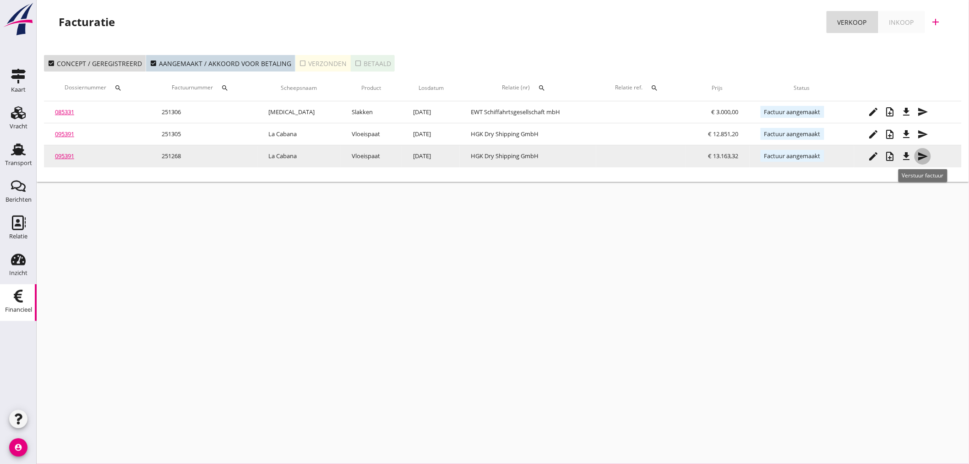
click at [922, 158] on icon "send" at bounding box center [922, 156] width 11 height 11
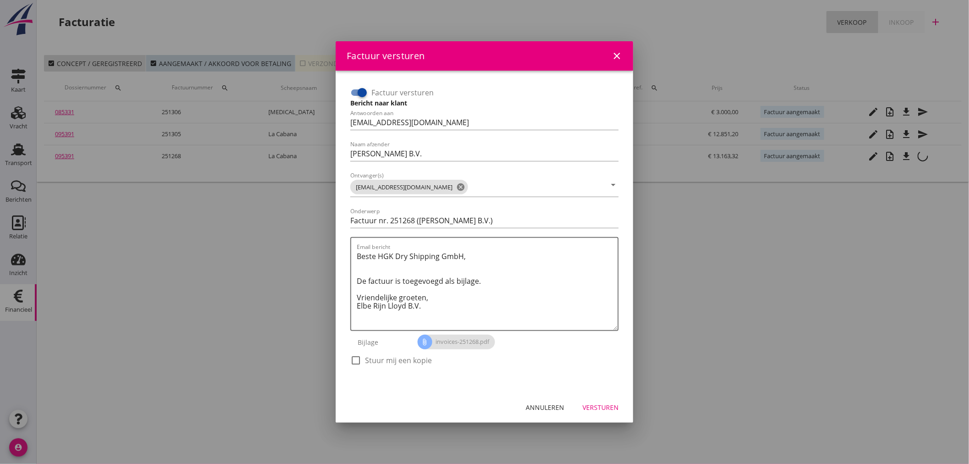
click at [356, 92] on div at bounding box center [362, 93] width 16 height 16
checkbox input "false"
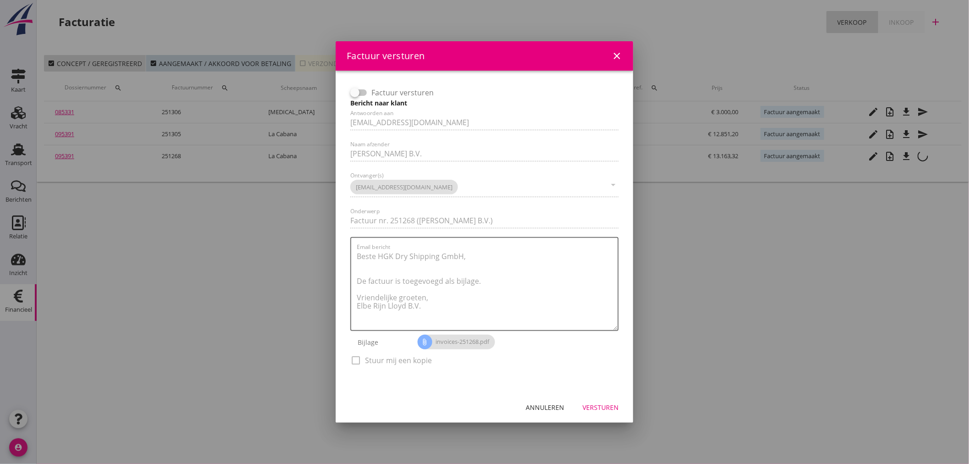
click at [601, 408] on div "Versturen" at bounding box center [601, 407] width 36 height 10
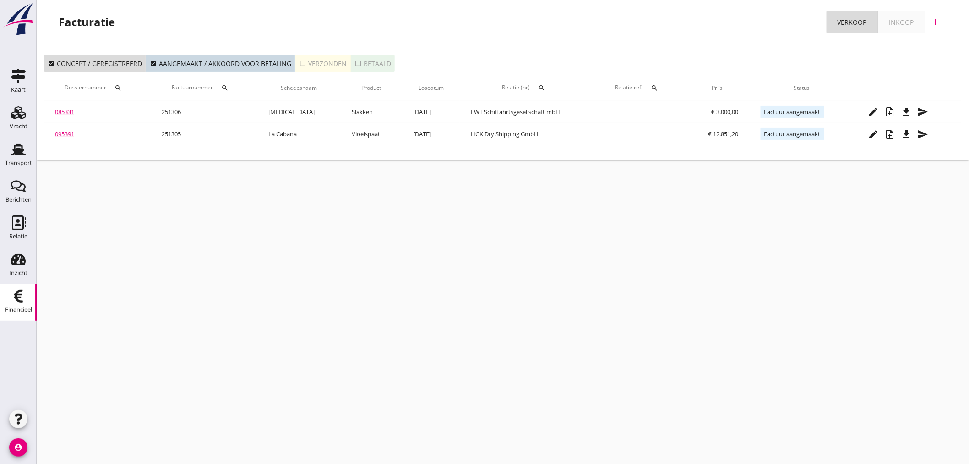
click at [299, 64] on icon "check_box_outline_blank" at bounding box center [302, 63] width 7 height 7
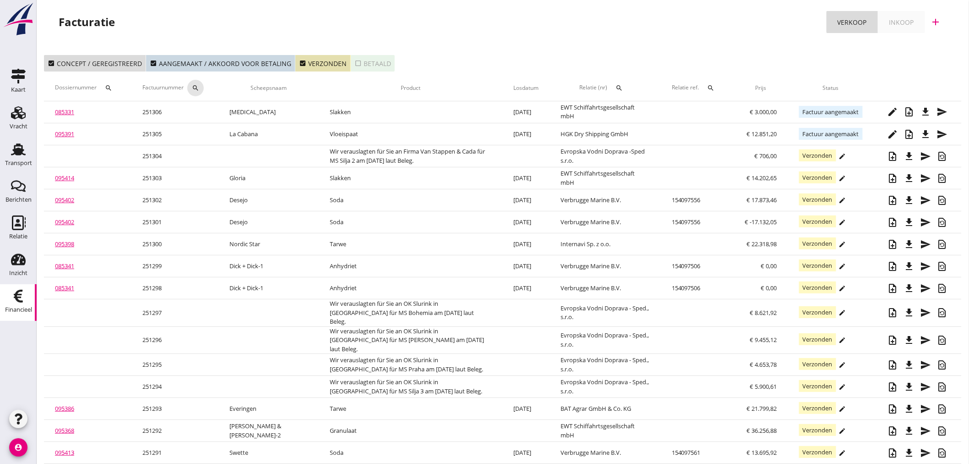
drag, startPoint x: 200, startPoint y: 83, endPoint x: 209, endPoint y: 98, distance: 17.0
click at [200, 84] on button "search" at bounding box center [195, 88] width 16 height 16
click at [217, 111] on input "Zoeken op factuurnummer..." at bounding box center [241, 114] width 95 height 15
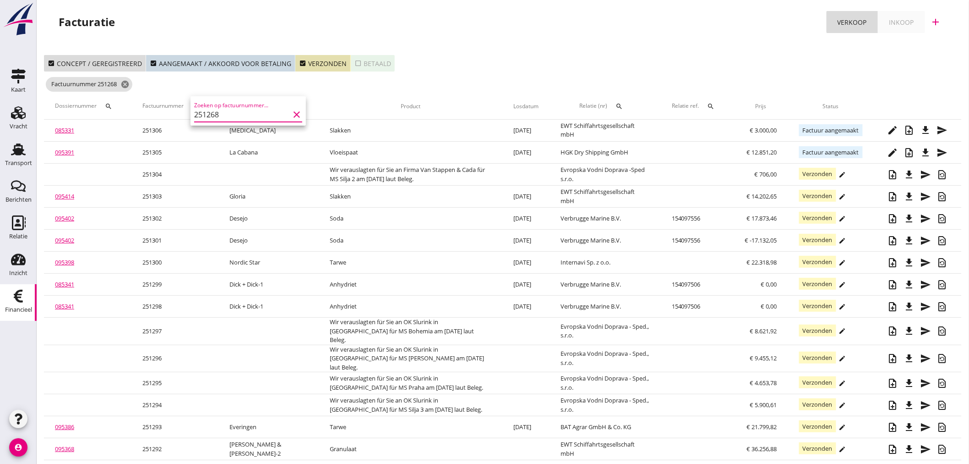
type input "251268"
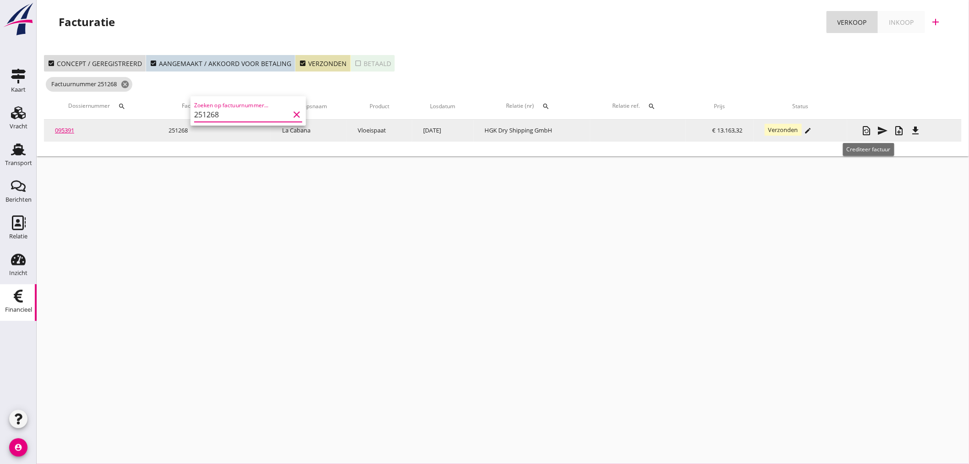
click at [870, 130] on icon "restore_page" at bounding box center [866, 130] width 11 height 11
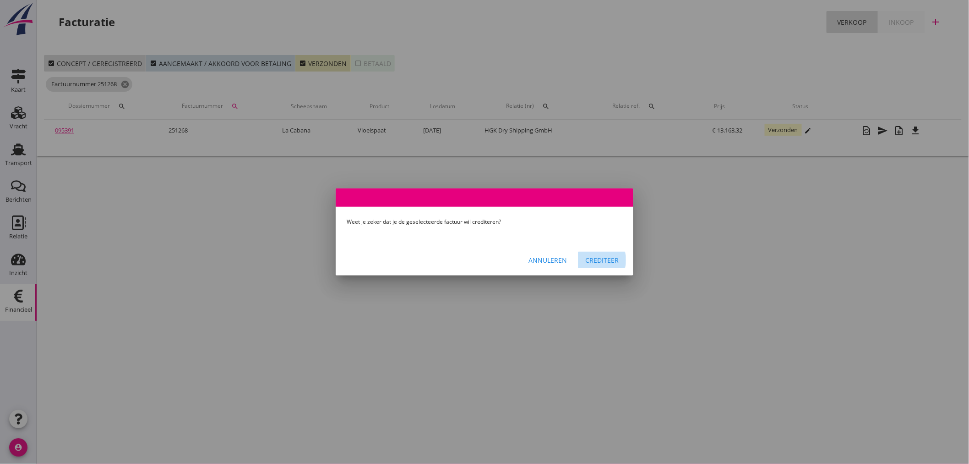
click at [603, 259] on div "Crediteer" at bounding box center [601, 260] width 33 height 10
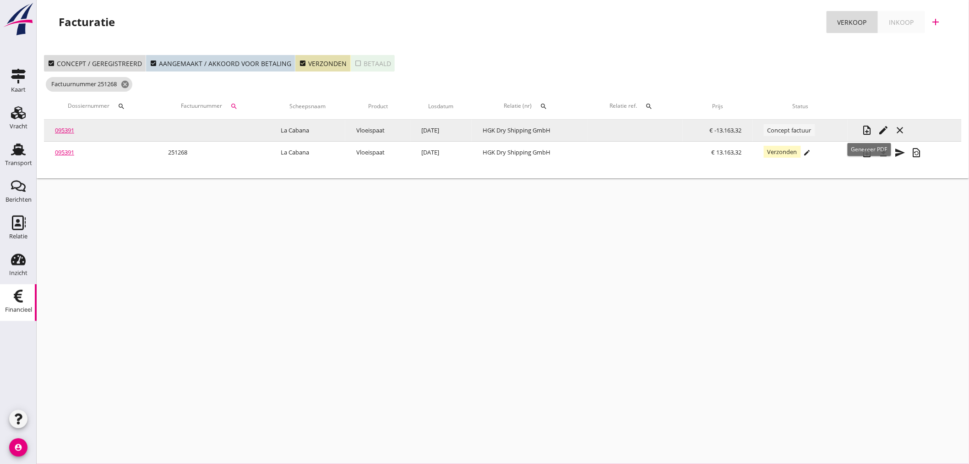
click at [872, 127] on icon "note_add" at bounding box center [867, 130] width 11 height 11
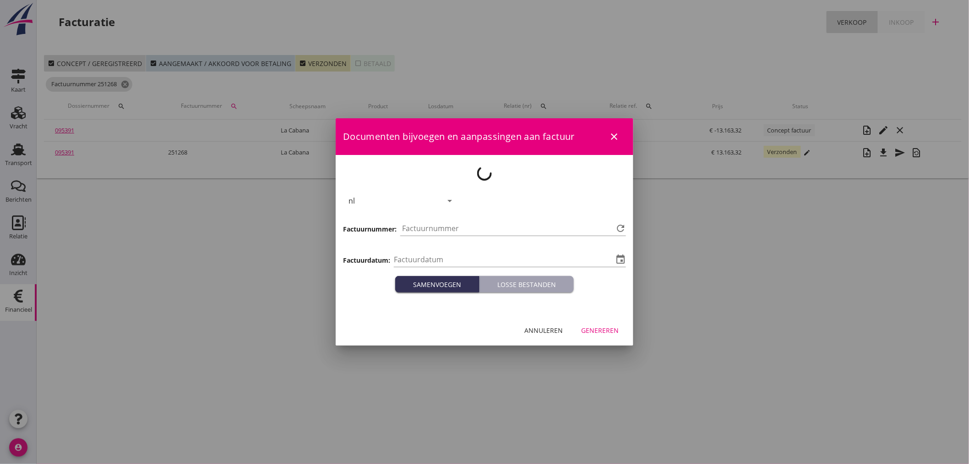
type input "[DATE]"
type input "1307"
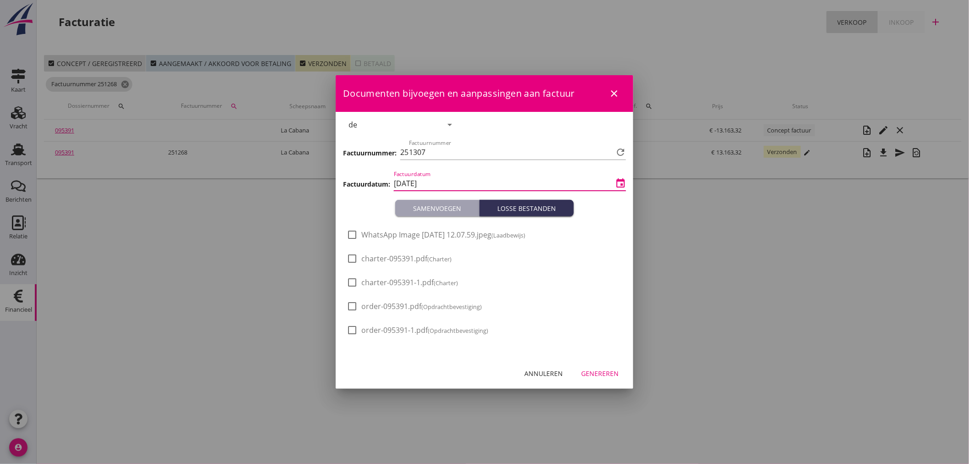
click at [456, 180] on input "[DATE]" at bounding box center [503, 183] width 219 height 15
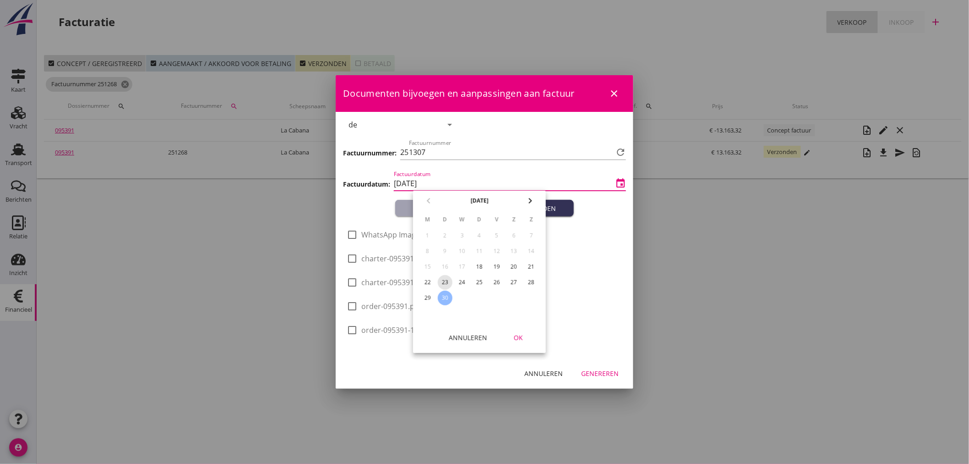
drag, startPoint x: 438, startPoint y: 288, endPoint x: 422, endPoint y: 289, distance: 16.1
click at [437, 289] on tbody "1 2 3 4 5 6 7 8 9 10 11 12 13 14 15 16 17 18 19 20 21 22 23 24 25 26 27 28 29 30" at bounding box center [480, 266] width 120 height 77
click at [427, 294] on div "29" at bounding box center [427, 297] width 15 height 15
type input "[DATE]"
click at [515, 335] on div "OK" at bounding box center [519, 338] width 26 height 10
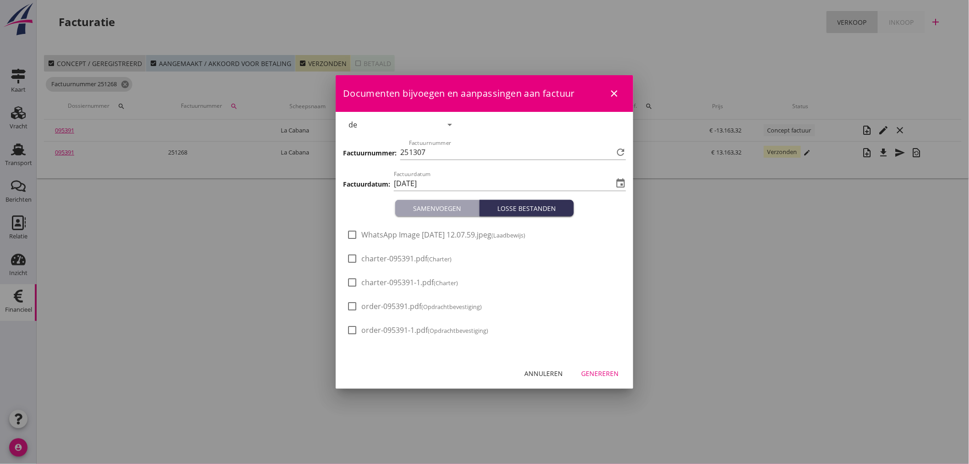
click at [607, 368] on div "Annuleren Genereren" at bounding box center [485, 372] width 298 height 31
click at [608, 370] on div "Genereren" at bounding box center [600, 373] width 38 height 10
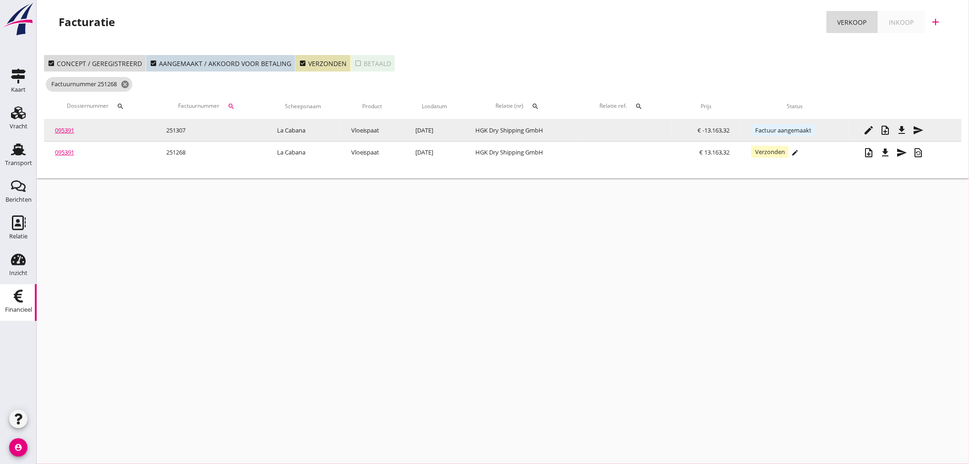
click at [904, 130] on icon "file_download" at bounding box center [901, 130] width 11 height 11
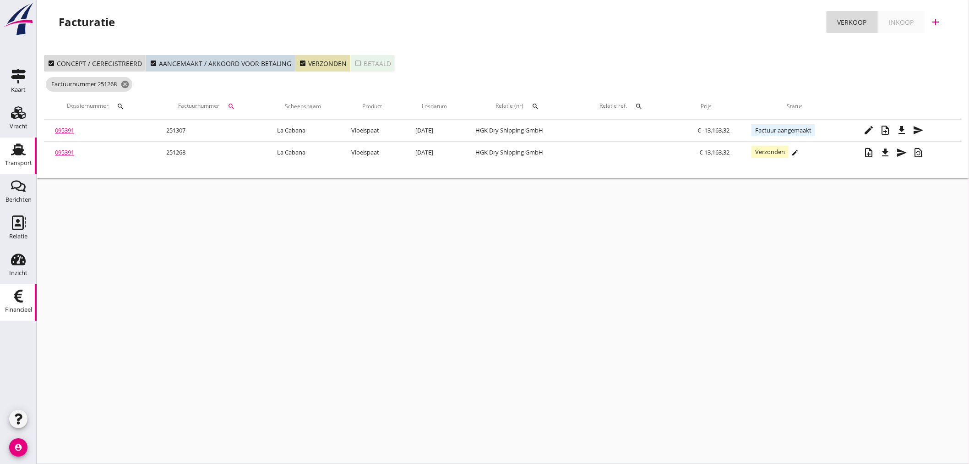
drag, startPoint x: 30, startPoint y: 150, endPoint x: 20, endPoint y: 162, distance: 15.0
click at [30, 152] on link "Transport Transport" at bounding box center [18, 155] width 37 height 37
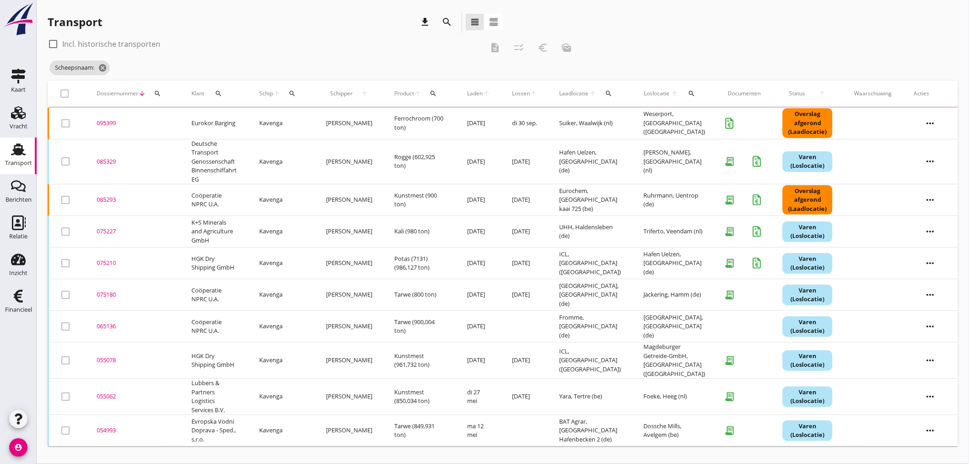
click at [156, 92] on icon "search" at bounding box center [157, 93] width 7 height 7
click at [166, 114] on input "Zoeken op dossiernummer..." at bounding box center [200, 120] width 95 height 15
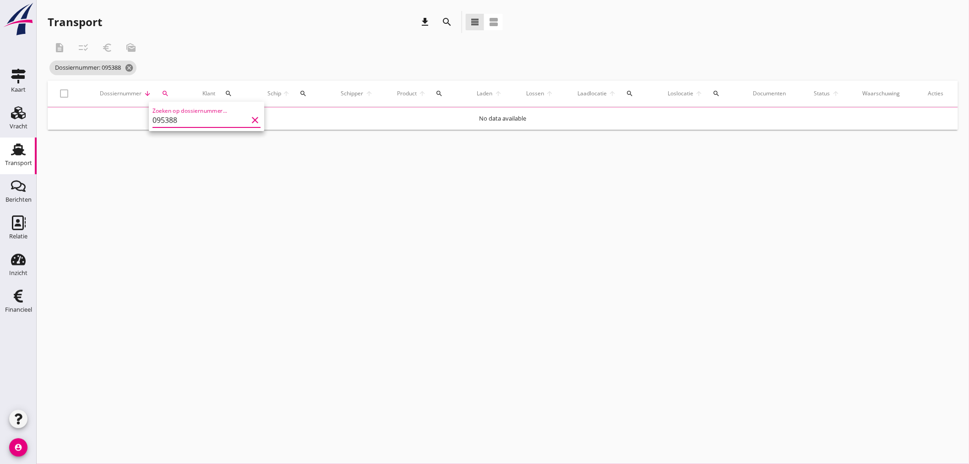
type input "095388"
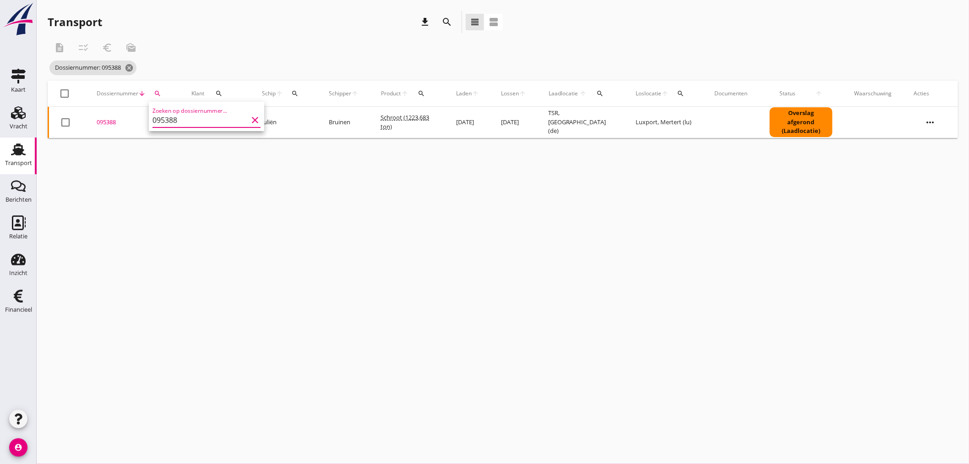
click at [113, 121] on div "095388" at bounding box center [133, 122] width 73 height 9
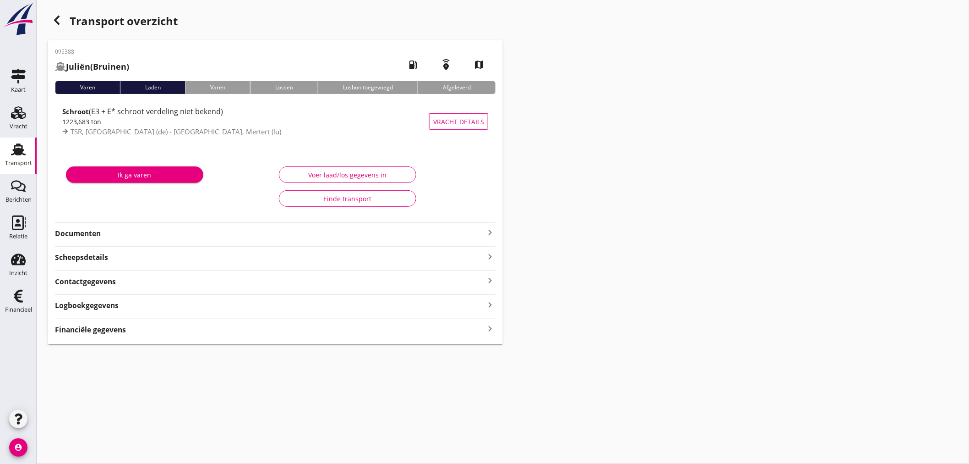
click at [106, 331] on strong "Financiële gegevens" at bounding box center [90, 329] width 71 height 11
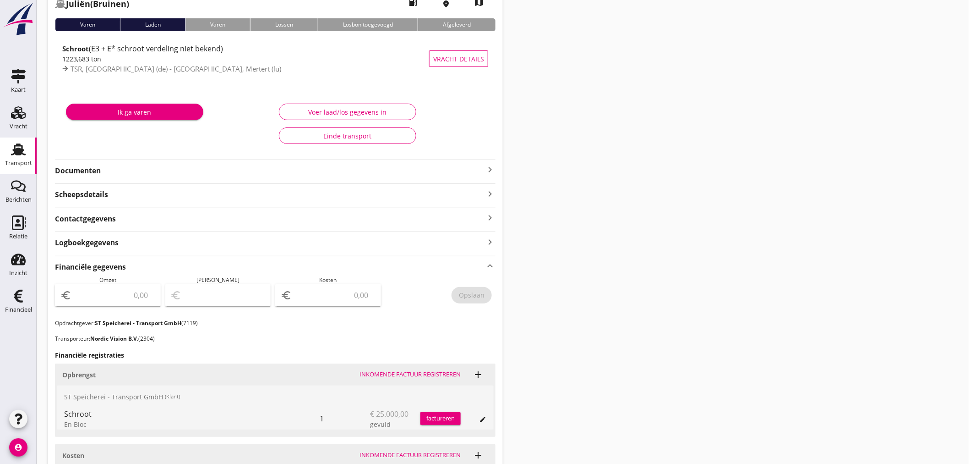
scroll to position [62, 0]
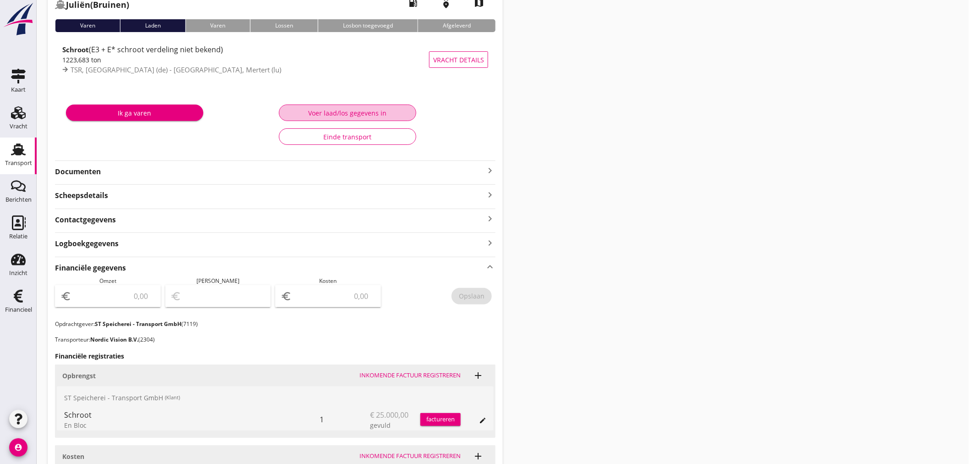
click at [379, 107] on button "Voer laad/los gegevens in" at bounding box center [347, 112] width 137 height 16
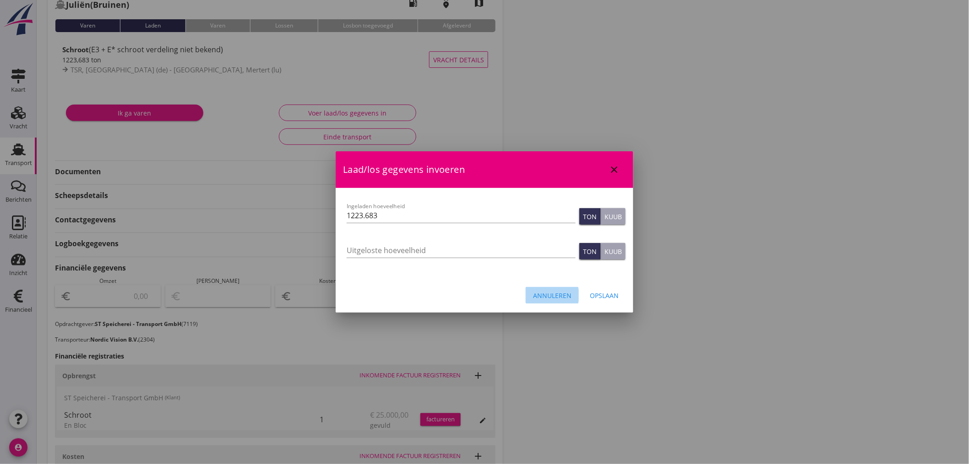
drag, startPoint x: 565, startPoint y: 294, endPoint x: 552, endPoint y: 294, distance: 13.3
click at [565, 294] on div "Annuleren" at bounding box center [552, 295] width 38 height 10
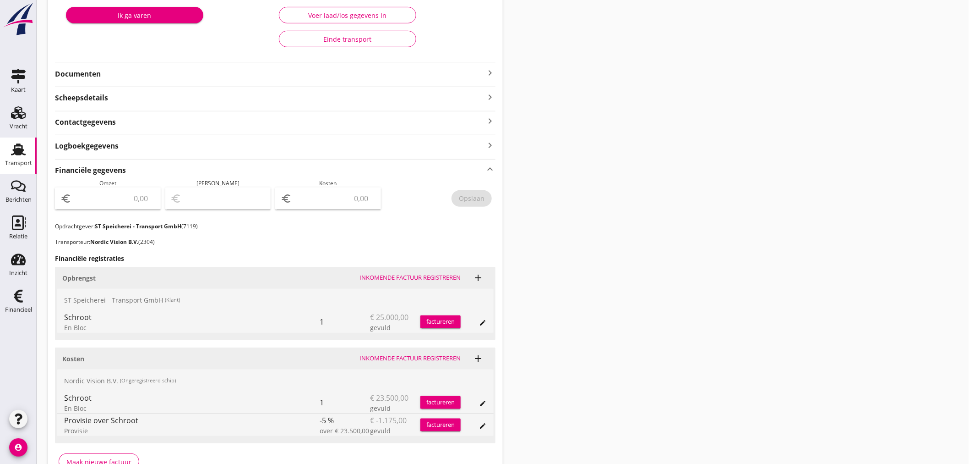
scroll to position [164, 0]
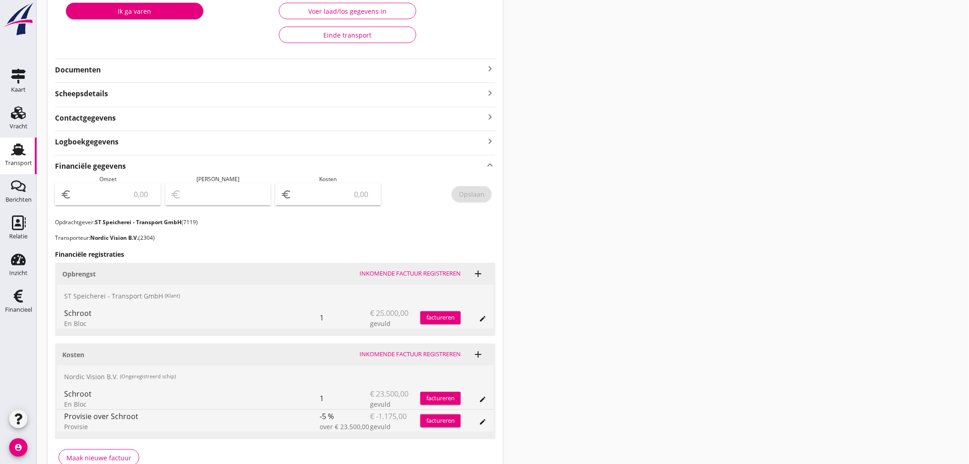
click at [447, 318] on div "factureren" at bounding box center [440, 317] width 40 height 9
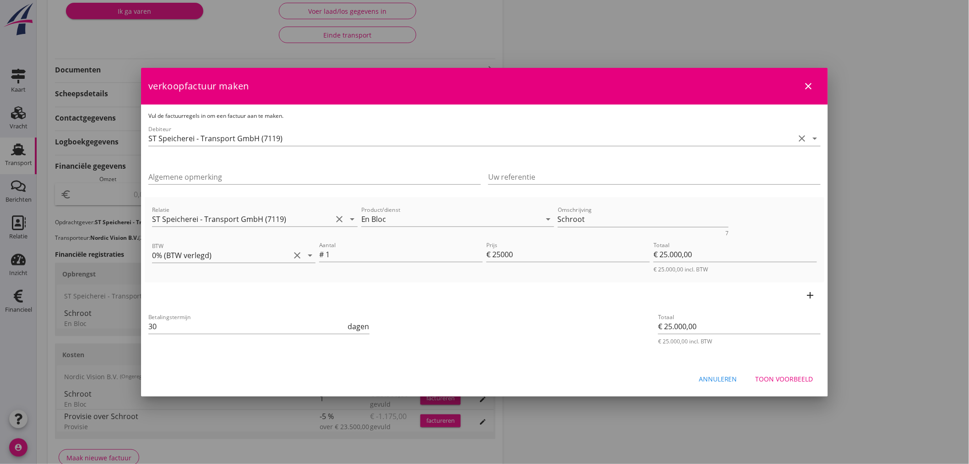
drag, startPoint x: 156, startPoint y: 324, endPoint x: 131, endPoint y: 324, distance: 25.7
click at [131, 324] on div "21% (Hoog BTW tarief) 9% (Laag BTW tarief) 0% (BTW vrij) 0% (BTW verlegd) En Bl…" at bounding box center [484, 175] width 969 height 678
type input "21"
drag, startPoint x: 607, startPoint y: 219, endPoint x: 481, endPoint y: 219, distance: 126.4
click at [481, 219] on div "Relatie ST Speicherei - Transport GmbH (7119) clear arrow_drop_down Product/die…" at bounding box center [484, 219] width 669 height 35
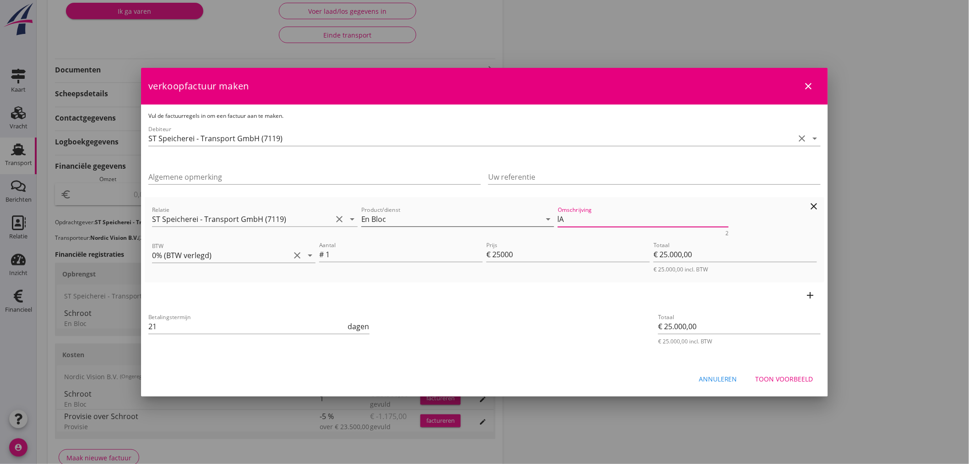
type textarea "l"
type textarea "Ladegewicht 1223,683 T."
click at [803, 376] on div "Toon voorbeeld" at bounding box center [785, 379] width 58 height 10
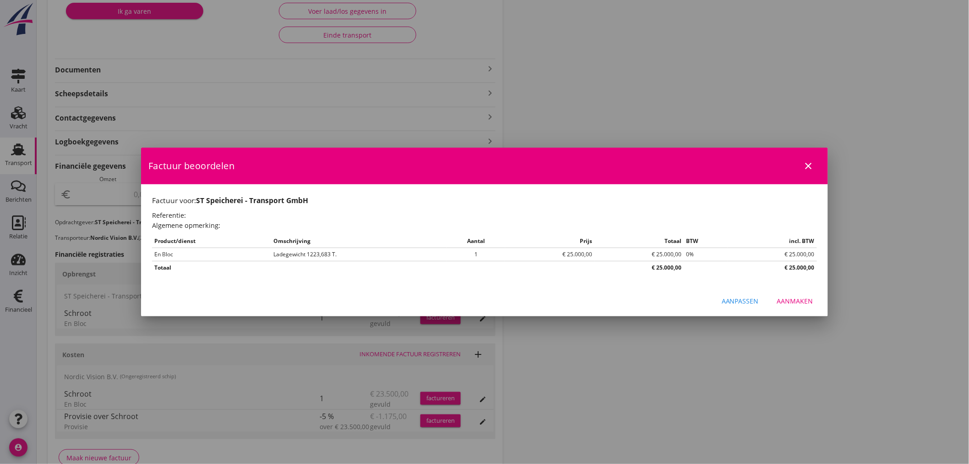
click at [798, 299] on div "Aanmaken" at bounding box center [795, 301] width 36 height 10
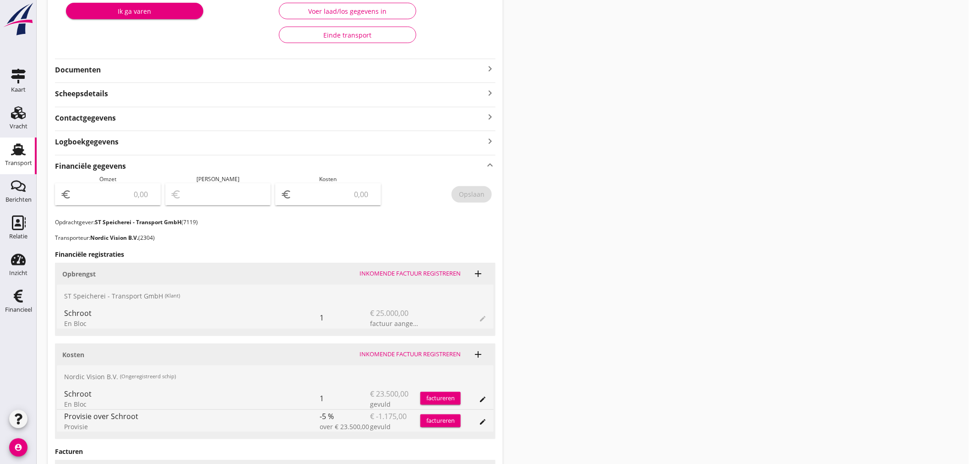
click at [131, 193] on input "number" at bounding box center [114, 194] width 82 height 15
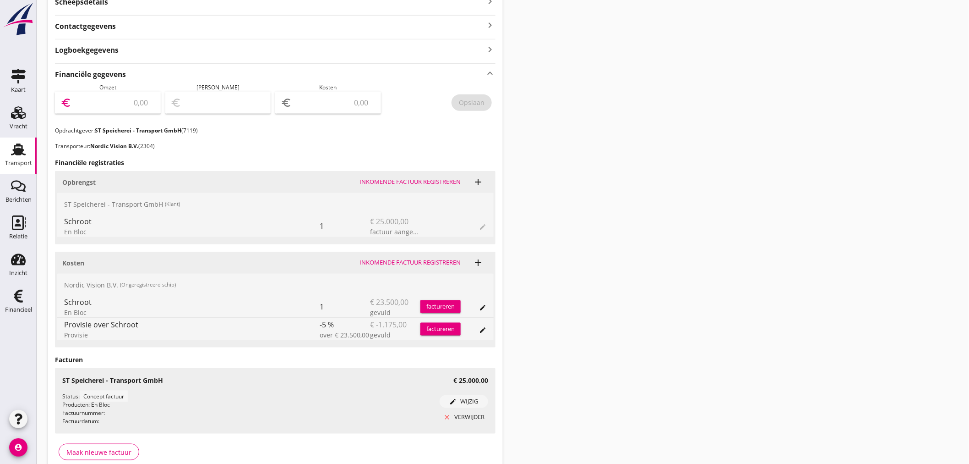
scroll to position [266, 0]
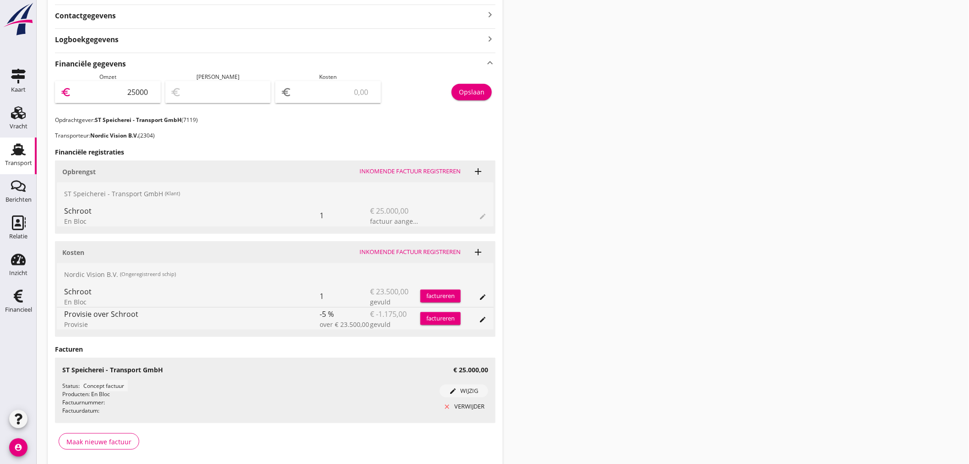
type input "25000"
click at [484, 91] on div "Opslaan" at bounding box center [472, 92] width 26 height 10
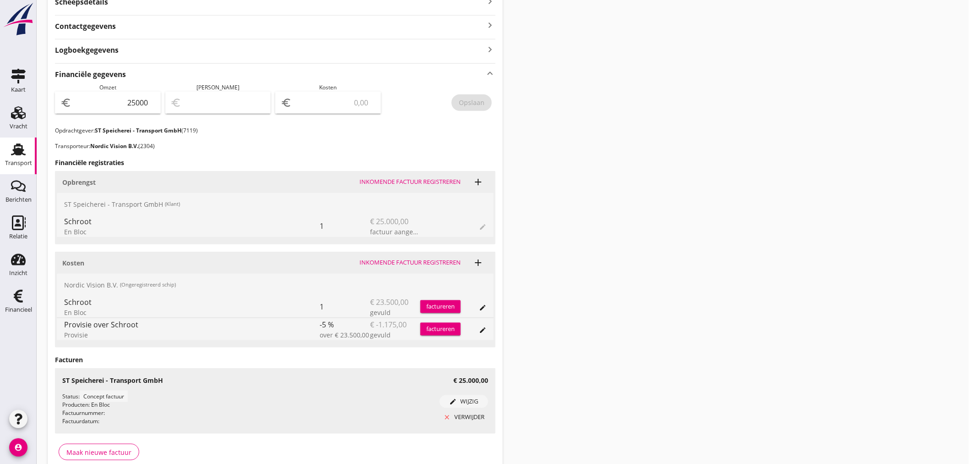
scroll to position [11, 0]
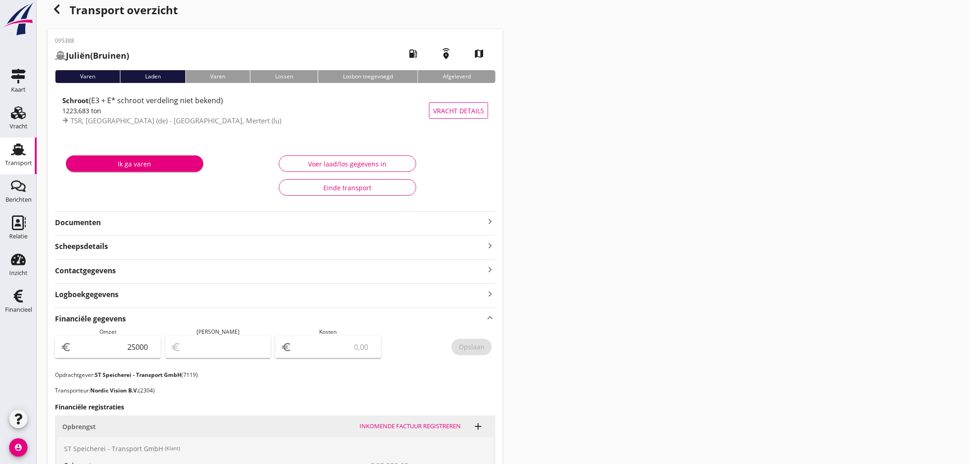
click at [61, 5] on icon "button" at bounding box center [56, 9] width 11 height 11
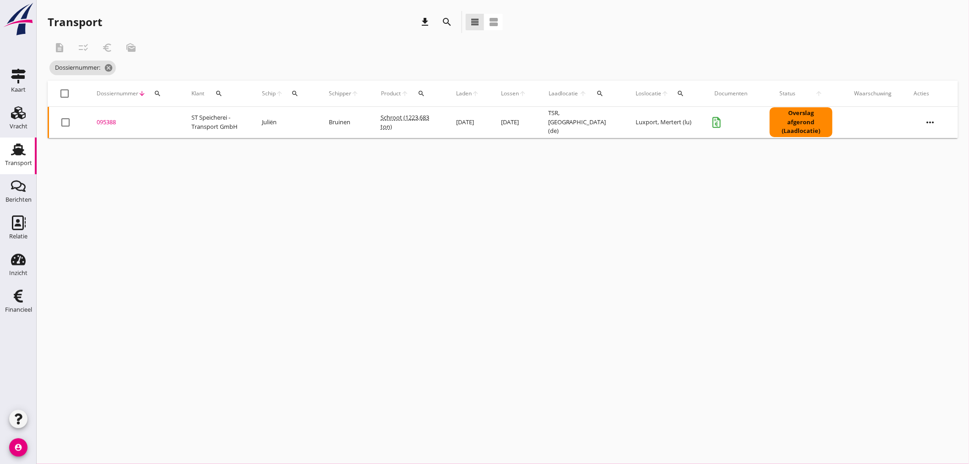
click at [161, 94] on div "search" at bounding box center [157, 93] width 16 height 7
drag, startPoint x: 170, startPoint y: 122, endPoint x: 151, endPoint y: 105, distance: 25.6
click at [167, 120] on input "Zoeken op dossiernummer..." at bounding box center [200, 120] width 95 height 15
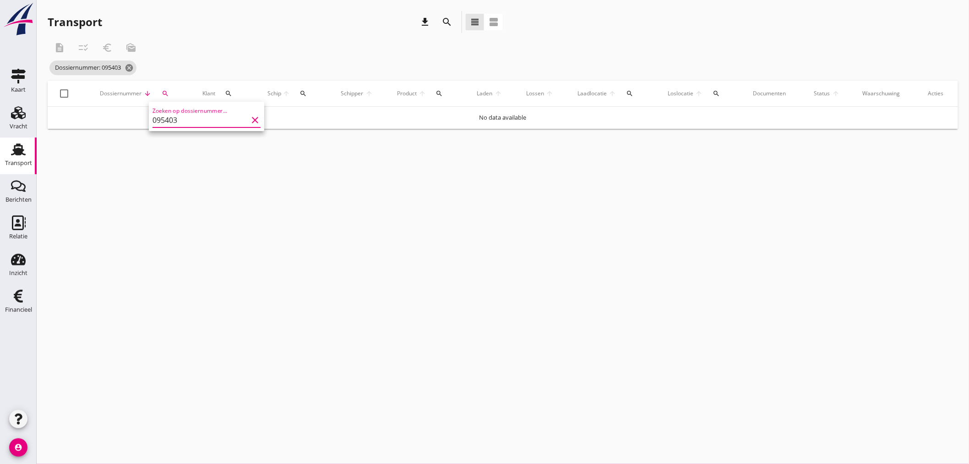
type input "095403"
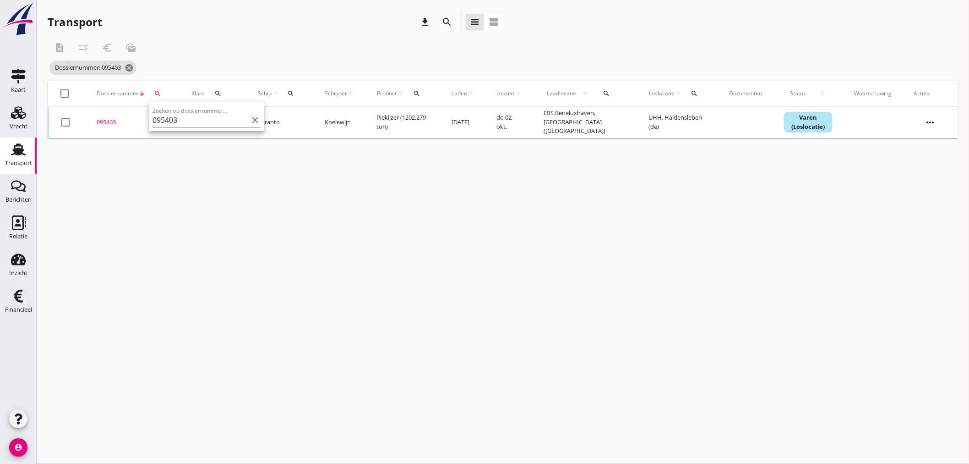
click at [106, 121] on div "095403" at bounding box center [133, 122] width 73 height 9
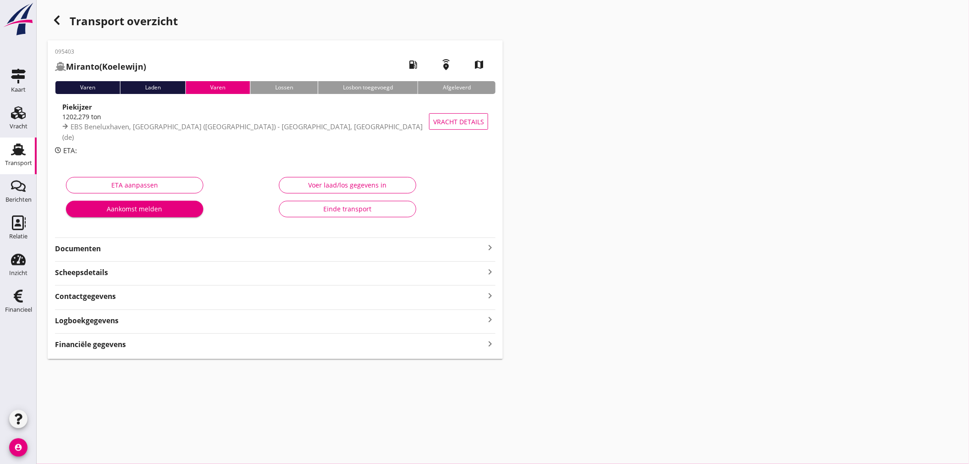
click at [124, 345] on strong "Financiële gegevens" at bounding box center [90, 344] width 71 height 11
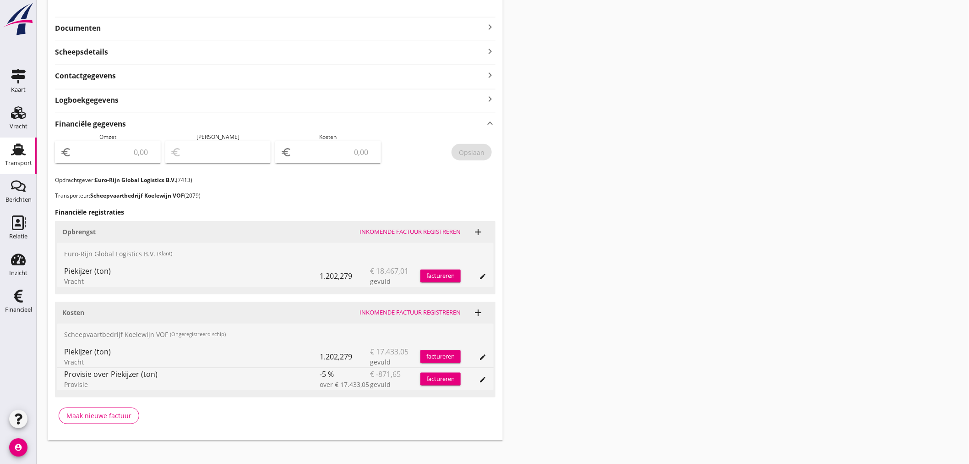
scroll to position [229, 0]
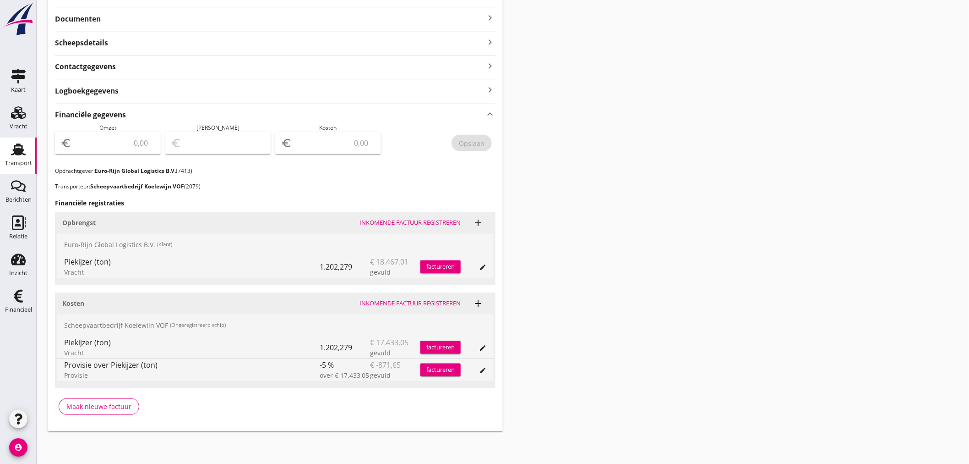
click at [433, 267] on div "factureren" at bounding box center [440, 266] width 40 height 9
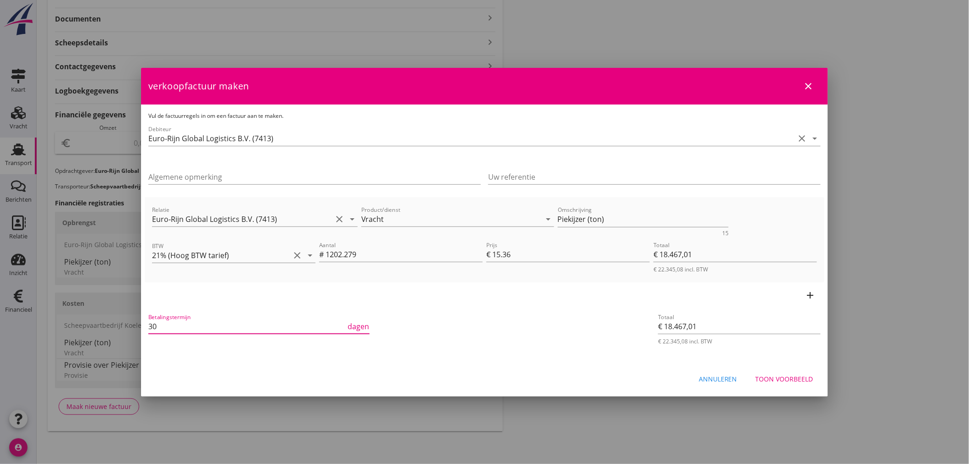
drag, startPoint x: 167, startPoint y: 331, endPoint x: 69, endPoint y: 324, distance: 98.3
click at [69, 324] on div "21% (Hoog BTW tarief) 9% (Laag BTW tarief) 0% (BTW vrij) 0% (BTW verlegd) Vrach…" at bounding box center [484, 117] width 969 height 693
type input "21"
drag, startPoint x: 623, startPoint y: 217, endPoint x: 76, endPoint y: 197, distance: 546.7
click at [88, 200] on div "21% (Hoog BTW tarief) 9% (Laag BTW tarief) 0% (BTW vrij) 0% (BTW verlegd) Vrach…" at bounding box center [484, 117] width 969 height 693
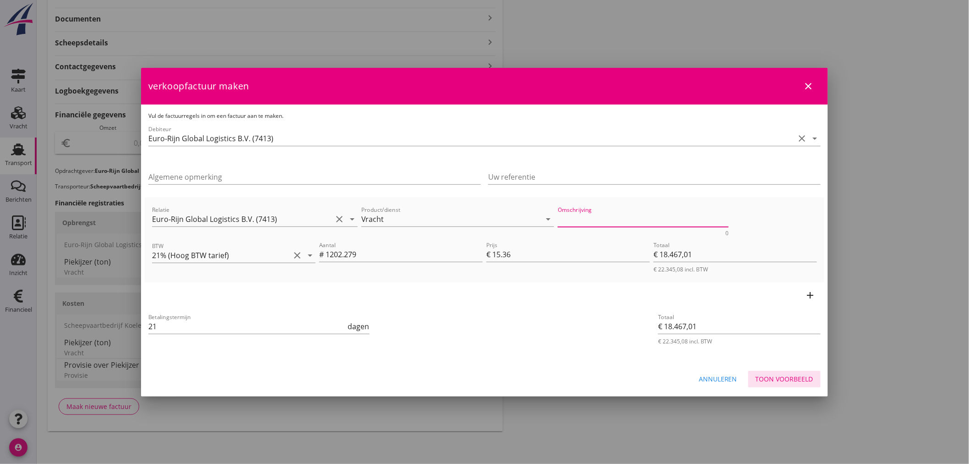
drag, startPoint x: 785, startPoint y: 382, endPoint x: 794, endPoint y: 369, distance: 15.9
click at [788, 380] on div "Toon voorbeeld" at bounding box center [785, 379] width 58 height 10
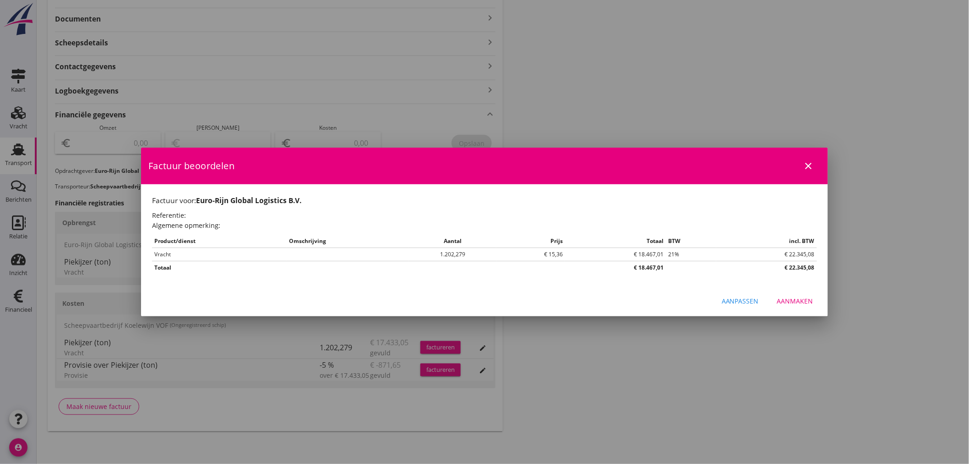
click at [798, 296] on div "Aanmaken" at bounding box center [795, 301] width 36 height 10
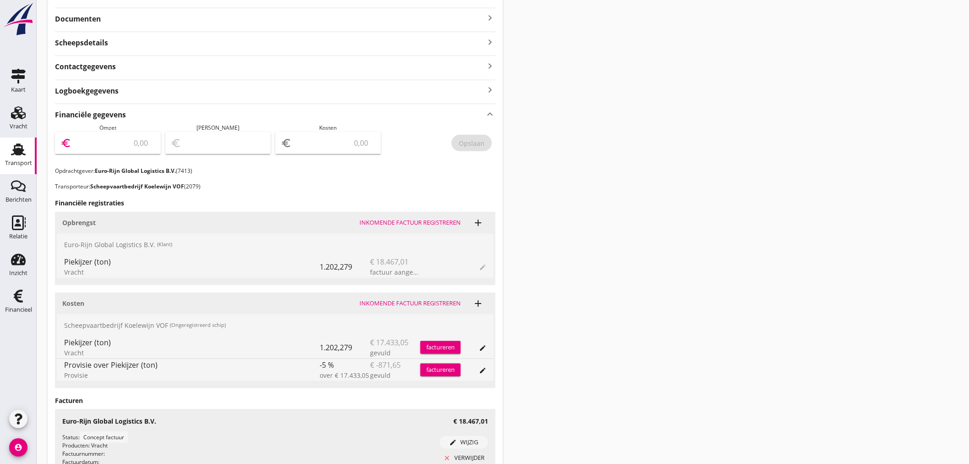
click at [95, 141] on input "number" at bounding box center [114, 143] width 82 height 15
type input "18467"
type input "18467.01"
click at [468, 145] on div "Opslaan" at bounding box center [472, 143] width 26 height 10
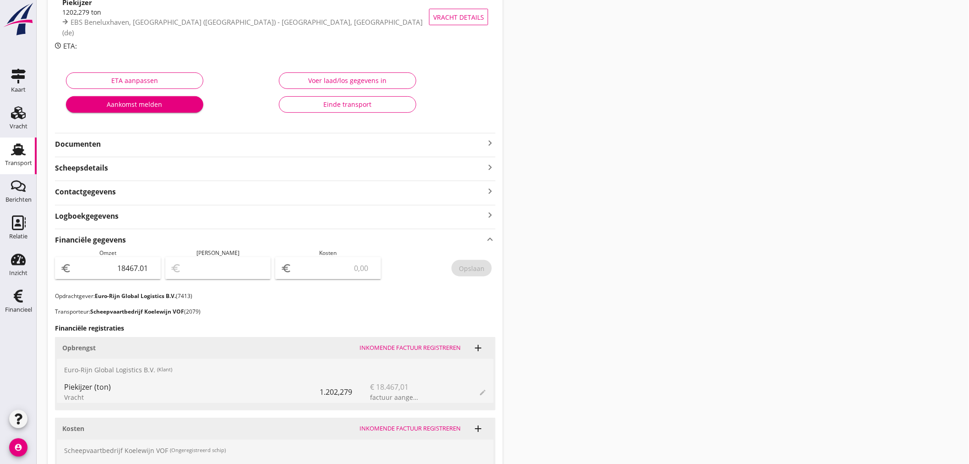
scroll to position [0, 0]
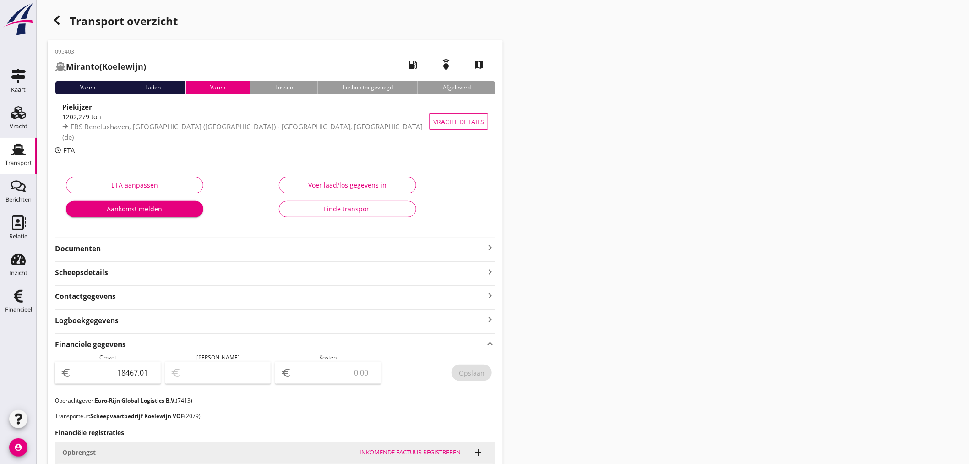
click at [57, 19] on icon "button" at bounding box center [56, 20] width 11 height 11
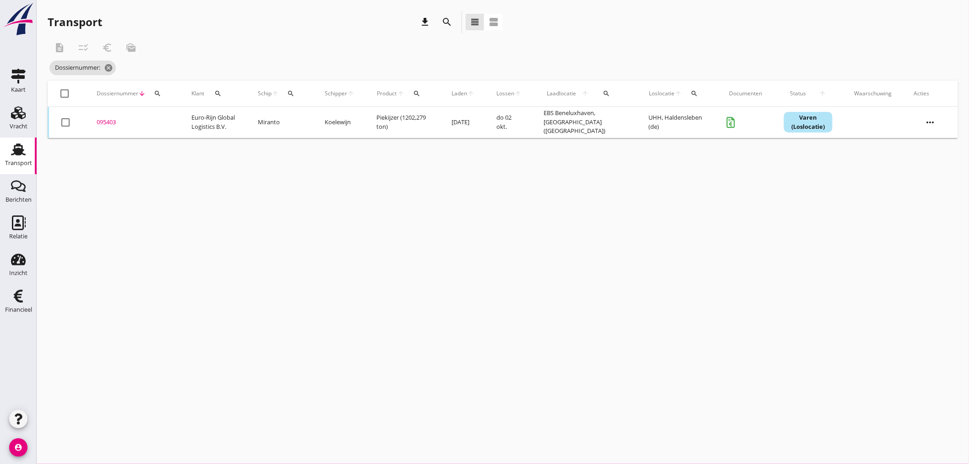
click at [153, 97] on button "search" at bounding box center [157, 93] width 16 height 16
click at [165, 119] on input "Zoeken op dossiernummer..." at bounding box center [200, 120] width 95 height 15
type input "095406"
click at [111, 121] on div "095406" at bounding box center [133, 122] width 73 height 9
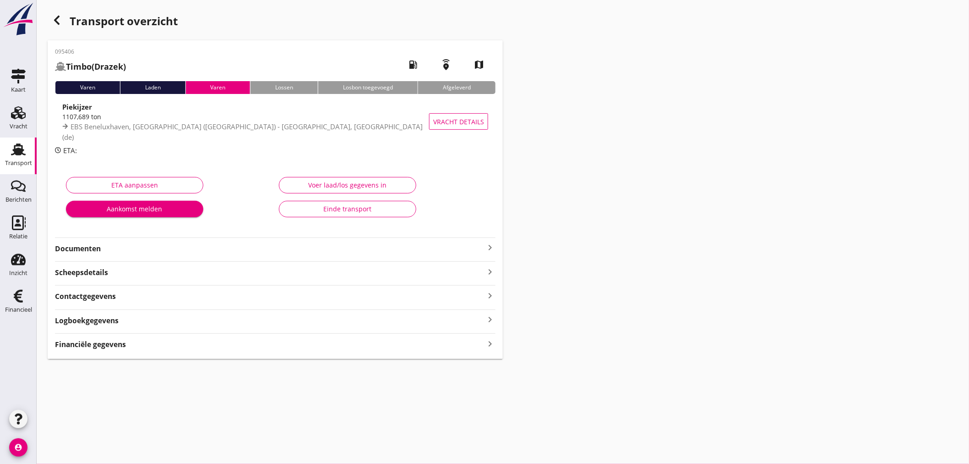
drag, startPoint x: 170, startPoint y: 344, endPoint x: 344, endPoint y: 340, distance: 173.2
click at [170, 344] on div "Financiële gegevens keyboard_arrow_right" at bounding box center [275, 343] width 441 height 12
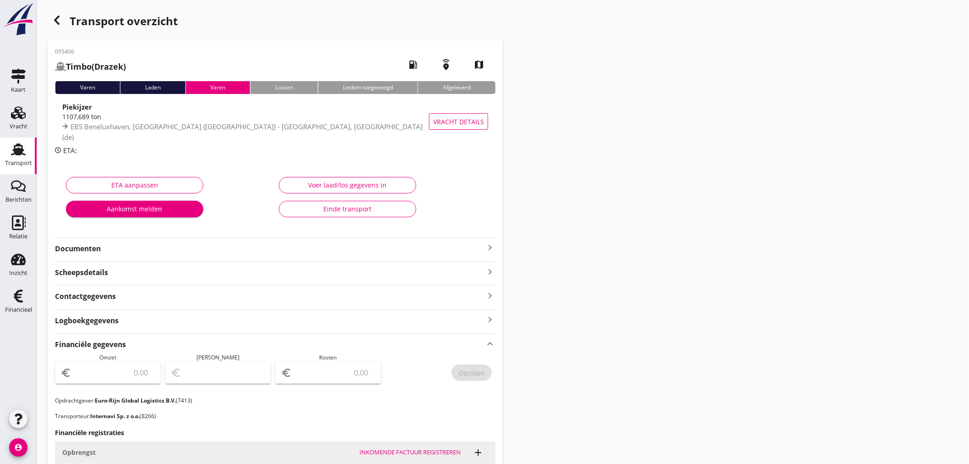
scroll to position [229, 0]
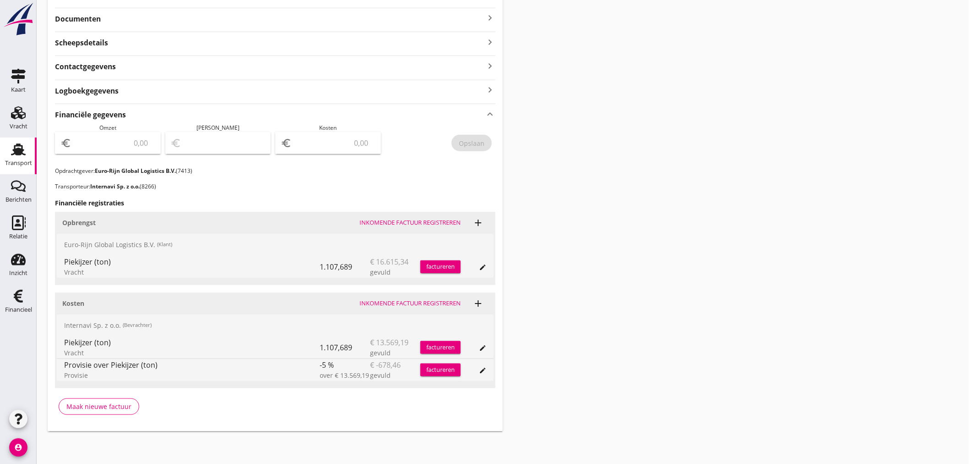
click at [440, 269] on div "factureren" at bounding box center [440, 266] width 40 height 9
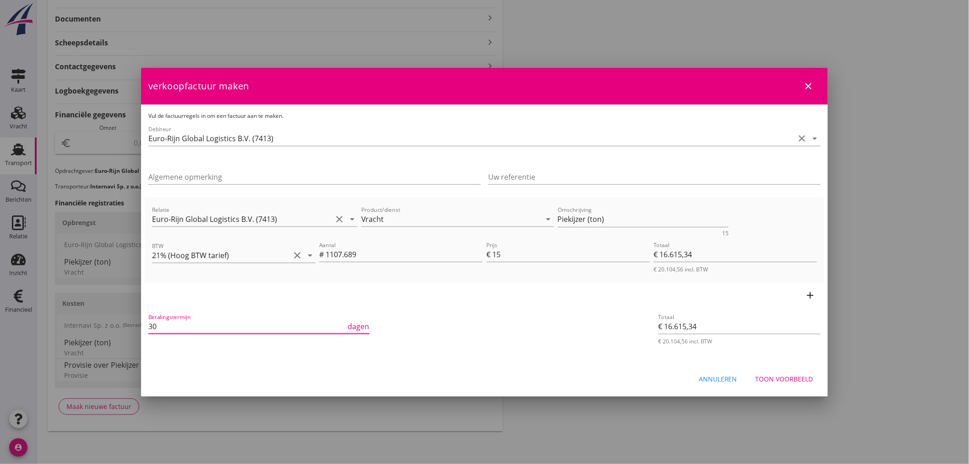
drag, startPoint x: 163, startPoint y: 330, endPoint x: 104, endPoint y: 326, distance: 58.3
click at [104, 326] on div "21% (Hoog BTW tarief) 9% (Laag BTW tarief) 0% (BTW vrij) 0% (BTW verlegd) Vrach…" at bounding box center [484, 117] width 969 height 693
type input "21"
drag, startPoint x: 487, startPoint y: 213, endPoint x: 381, endPoint y: 202, distance: 106.4
click at [381, 202] on div "Relatie Euro-Rijn Global Logistics B.V. (7413) clear arrow_drop_down Product/di…" at bounding box center [484, 219] width 669 height 35
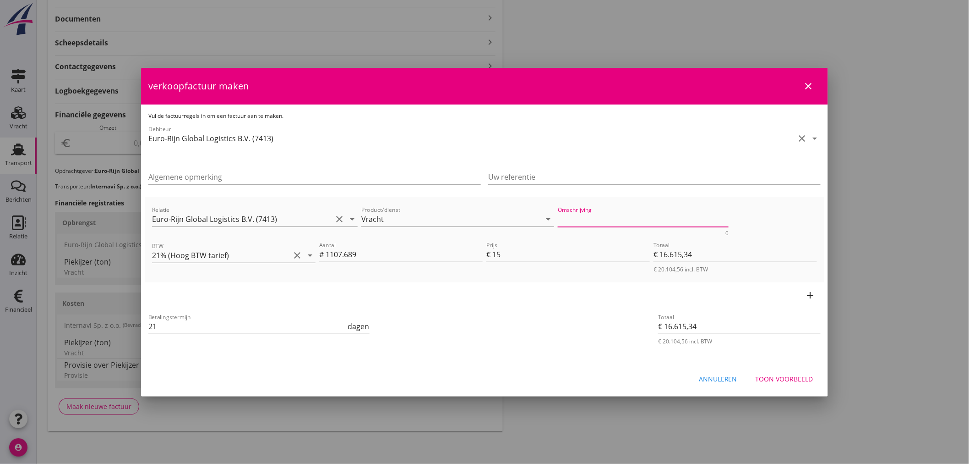
click at [796, 374] on div "Toon voorbeeld" at bounding box center [785, 379] width 58 height 10
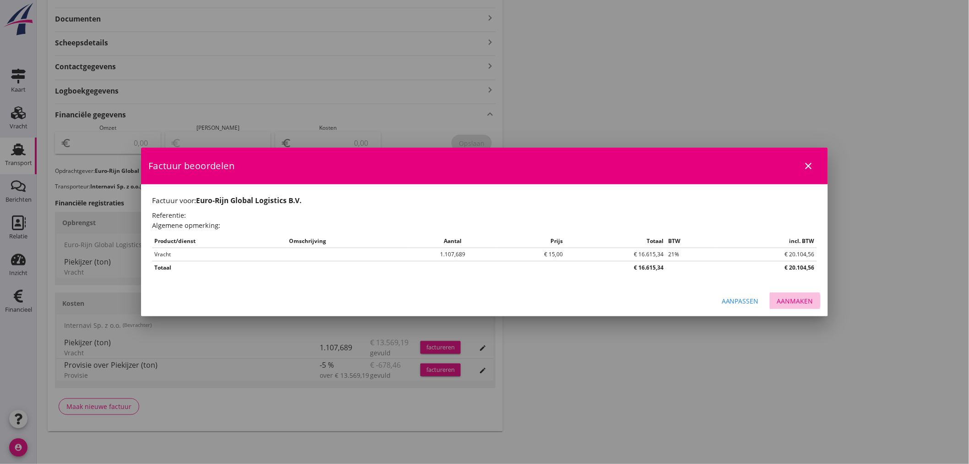
click at [804, 300] on div "Aanmaken" at bounding box center [795, 301] width 36 height 10
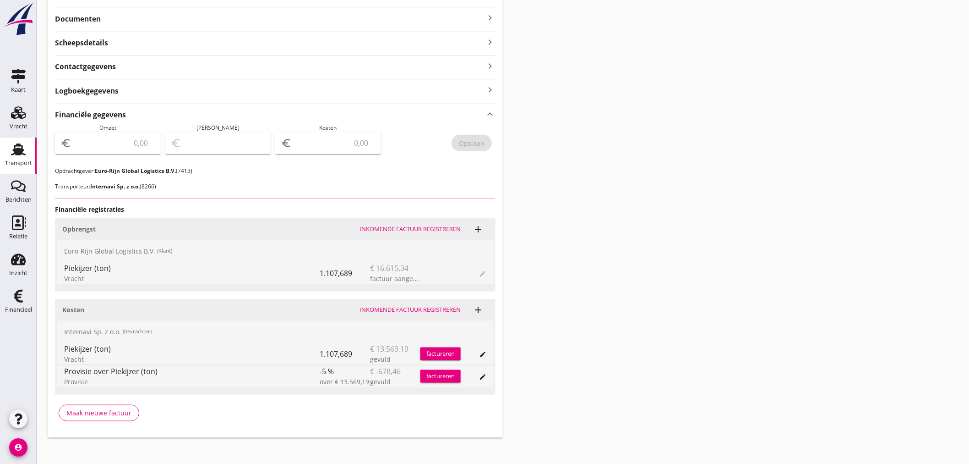
click at [113, 148] on input "number" at bounding box center [114, 143] width 82 height 15
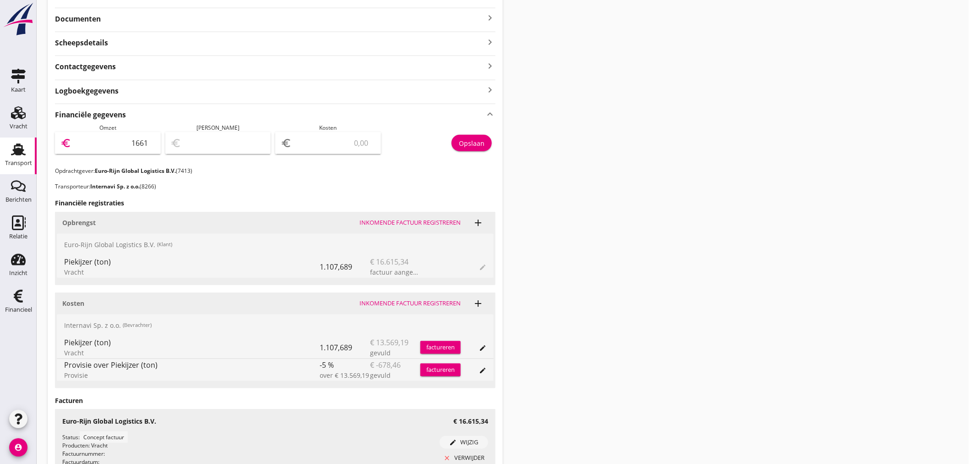
type input "16615"
type input "16615.34"
click at [478, 141] on div "Opslaan" at bounding box center [472, 143] width 26 height 10
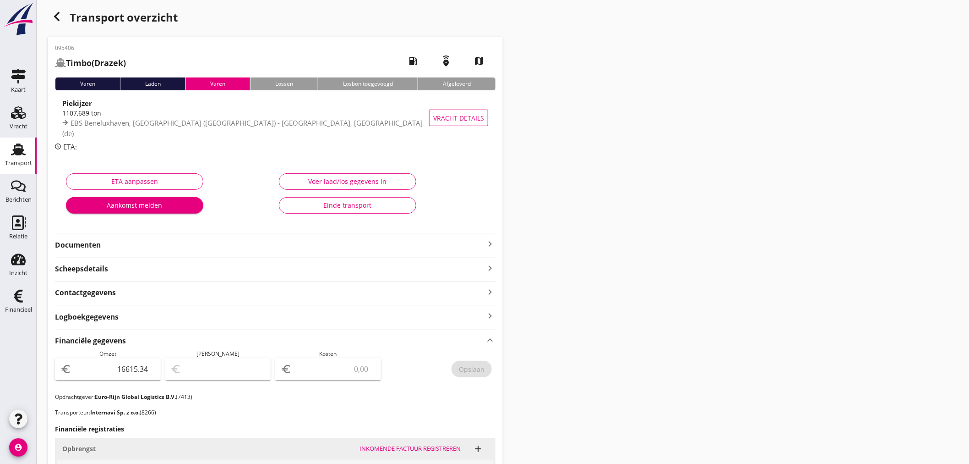
scroll to position [0, 0]
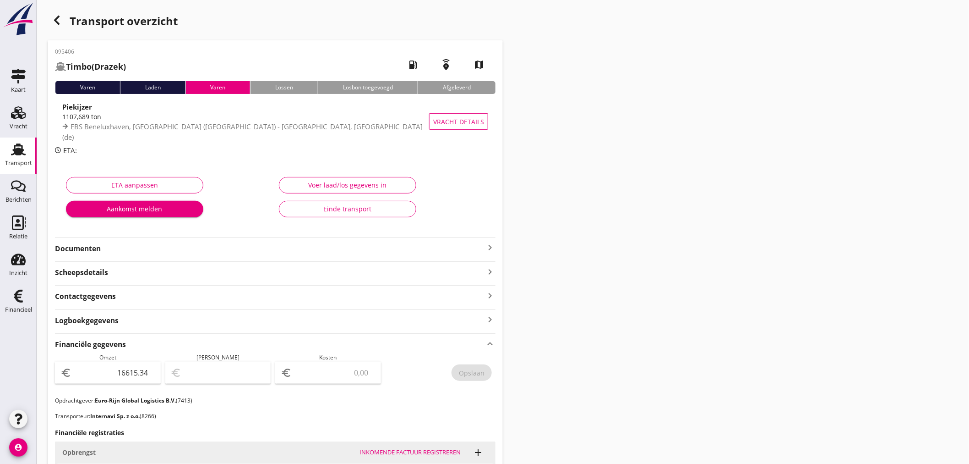
click at [60, 21] on icon "button" at bounding box center [56, 20] width 11 height 11
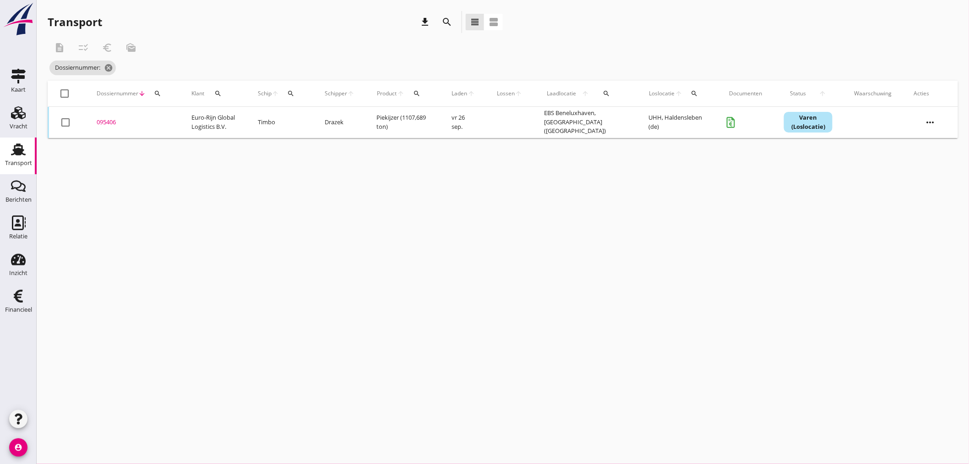
click at [159, 95] on icon "search" at bounding box center [157, 93] width 7 height 7
click at [171, 116] on input "Zoeken op dossiernummer..." at bounding box center [200, 120] width 95 height 15
type input "095408"
click at [109, 120] on div "095408" at bounding box center [133, 122] width 73 height 9
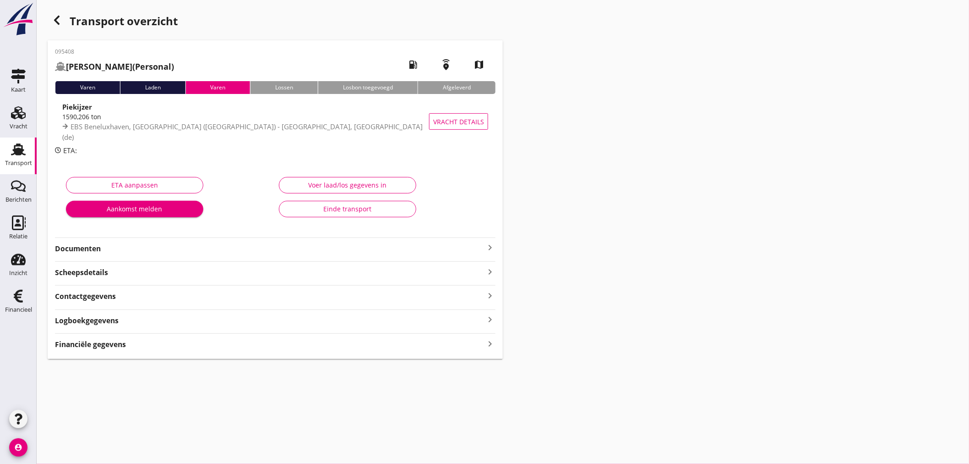
click at [490, 342] on icon "keyboard_arrow_right" at bounding box center [490, 343] width 11 height 12
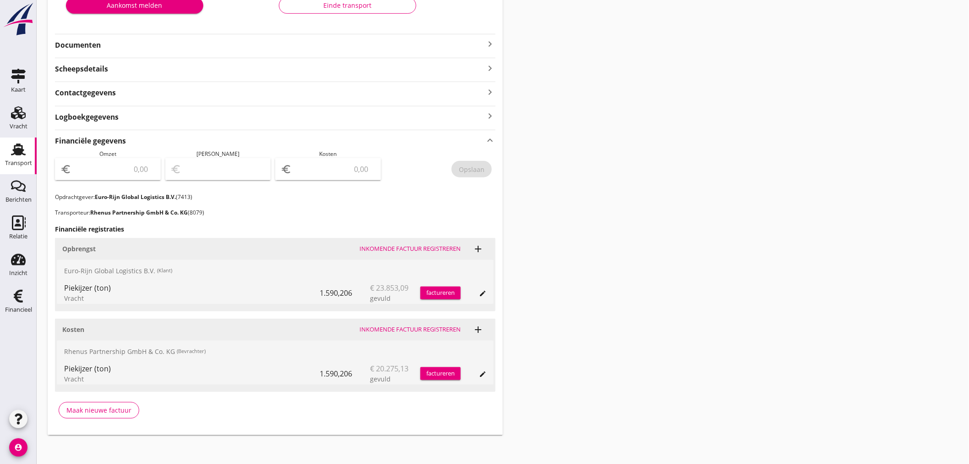
scroll to position [207, 0]
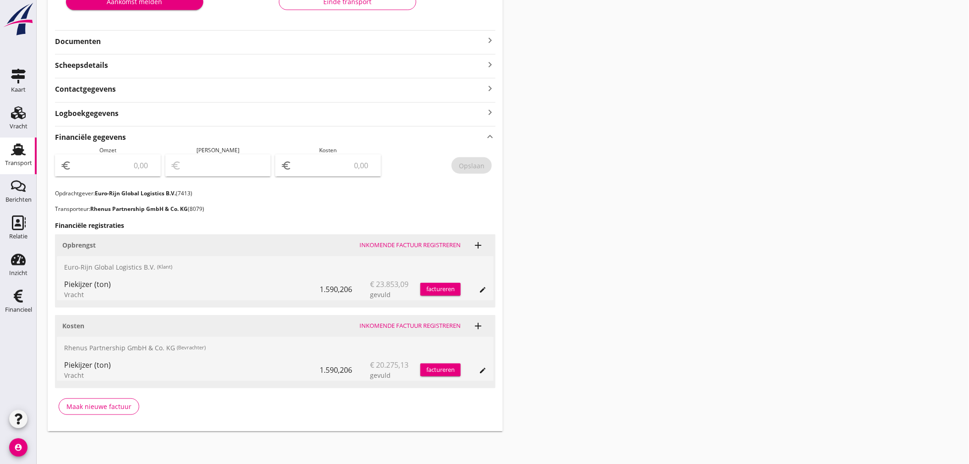
click at [445, 287] on div "factureren" at bounding box center [440, 288] width 40 height 9
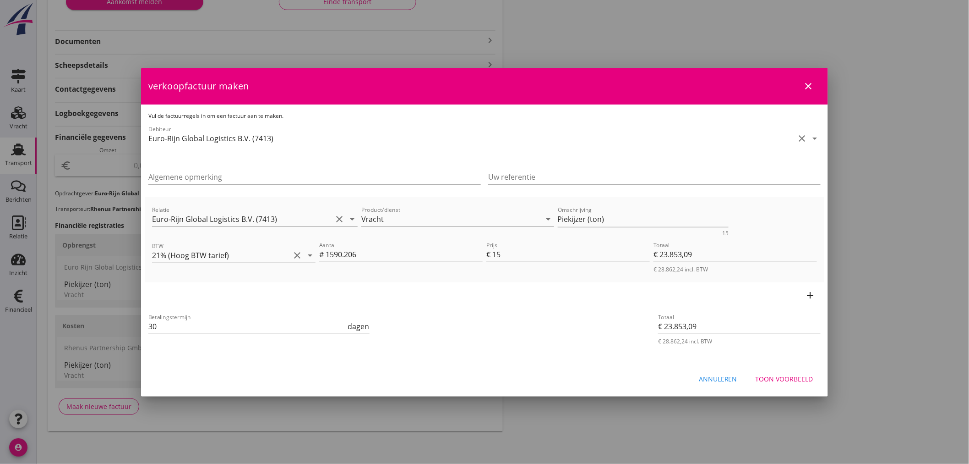
drag, startPoint x: 85, startPoint y: 328, endPoint x: 58, endPoint y: 327, distance: 27.1
click at [58, 327] on div "21% (Hoog BTW tarief) 9% (Laag BTW tarief) 0% (BTW vrij) 0% (BTW verlegd) Vrach…" at bounding box center [484, 128] width 969 height 671
type input "21"
drag, startPoint x: 606, startPoint y: 220, endPoint x: 374, endPoint y: 219, distance: 231.8
click at [374, 219] on div "Relatie Euro-Rijn Global Logistics B.V. (7413) clear arrow_drop_down Product/di…" at bounding box center [484, 219] width 669 height 35
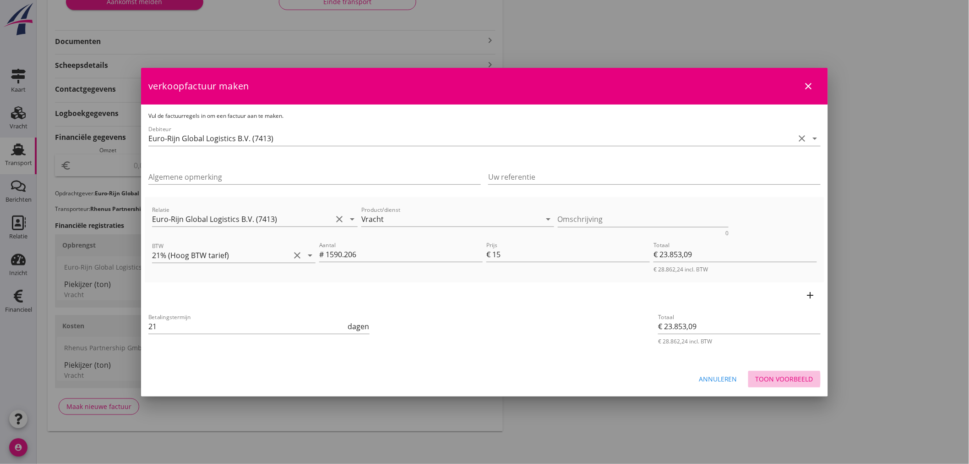
click at [790, 382] on div "Toon voorbeeld" at bounding box center [785, 379] width 58 height 10
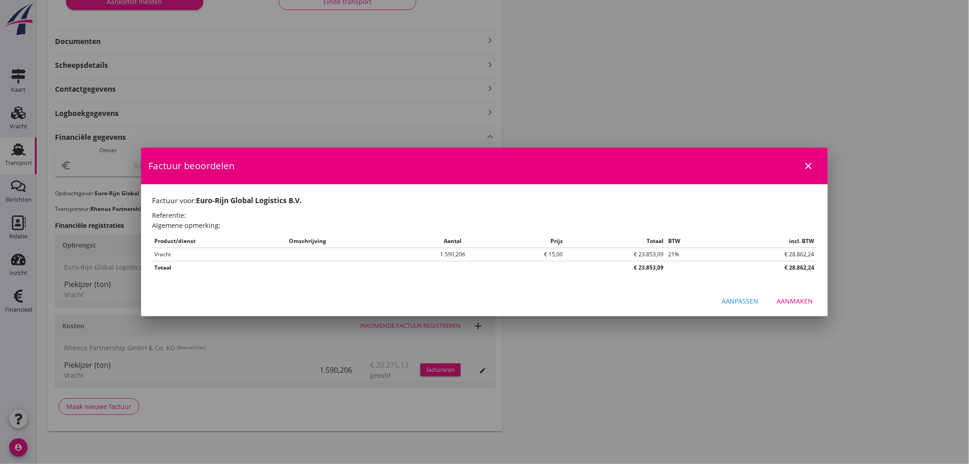
click at [805, 303] on div "Aanmaken" at bounding box center [795, 301] width 36 height 10
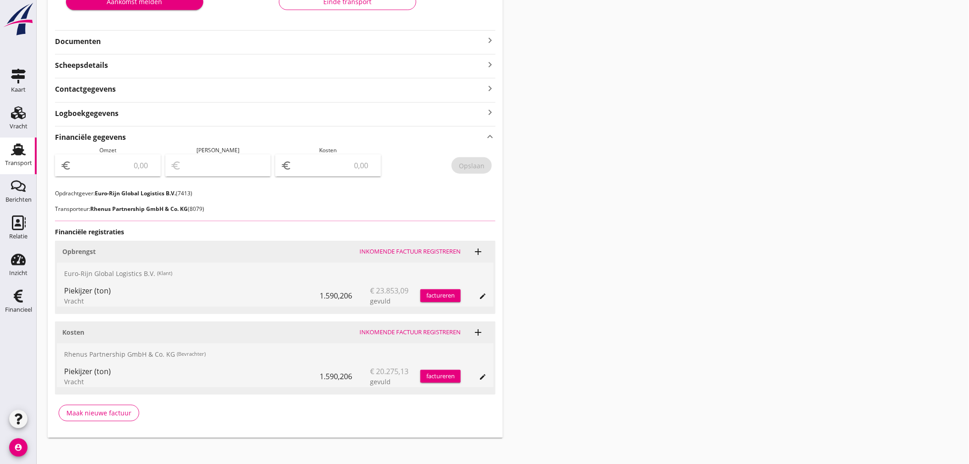
click at [113, 164] on input "number" at bounding box center [114, 165] width 82 height 15
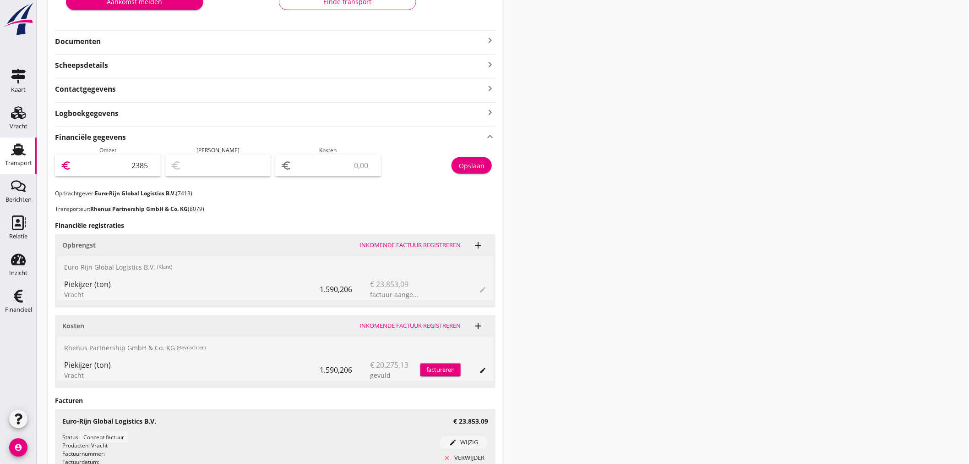
type input "23853"
type input "23853.09"
click at [478, 164] on div "Opslaan" at bounding box center [472, 166] width 26 height 10
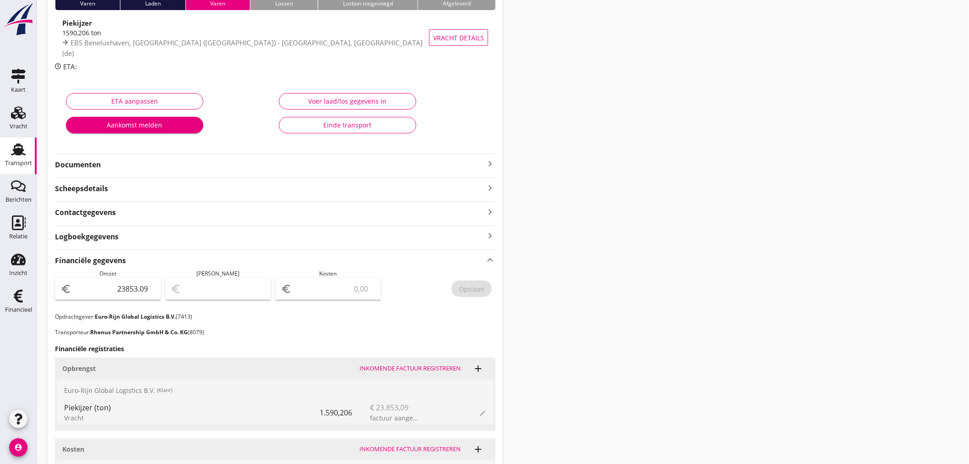
scroll to position [0, 0]
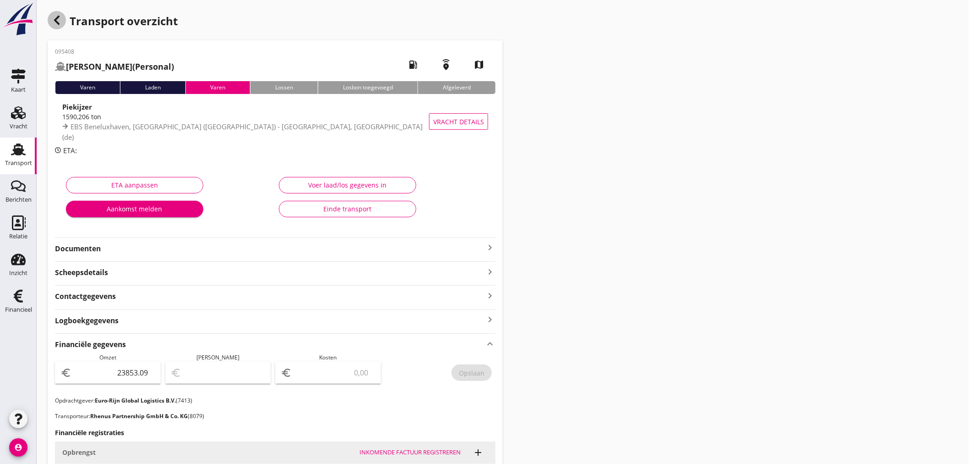
click at [55, 16] on icon "button" at bounding box center [56, 20] width 11 height 11
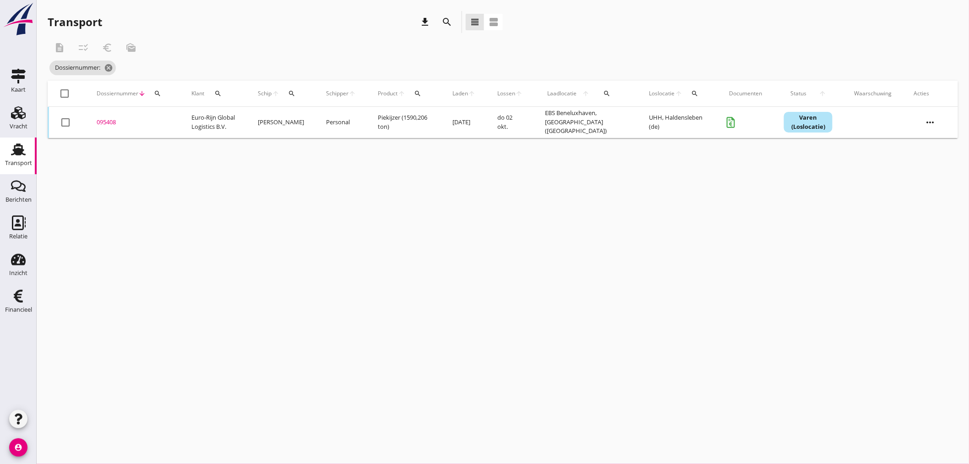
click at [159, 93] on icon "search" at bounding box center [157, 93] width 7 height 7
drag, startPoint x: 158, startPoint y: 120, endPoint x: 153, endPoint y: 117, distance: 5.3
click at [153, 117] on input "Zoeken op dossiernummer..." at bounding box center [200, 120] width 95 height 15
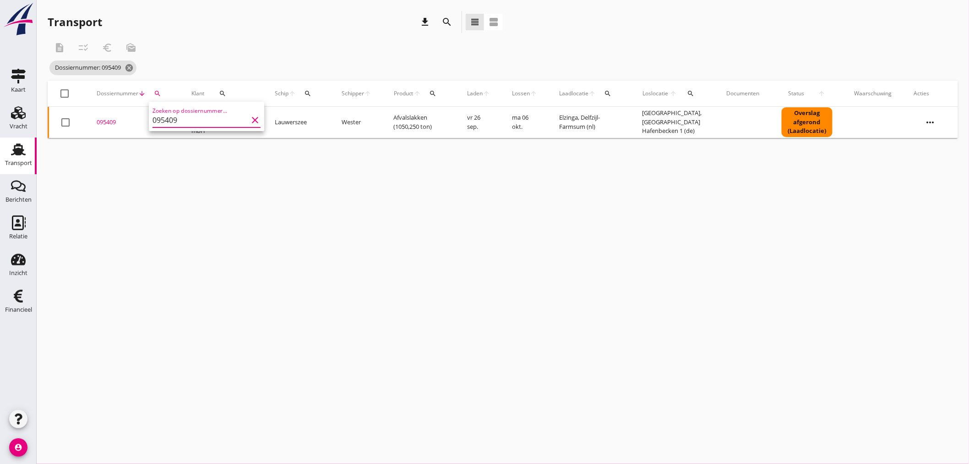
type input "095409"
click at [103, 121] on div "095409" at bounding box center [133, 122] width 73 height 9
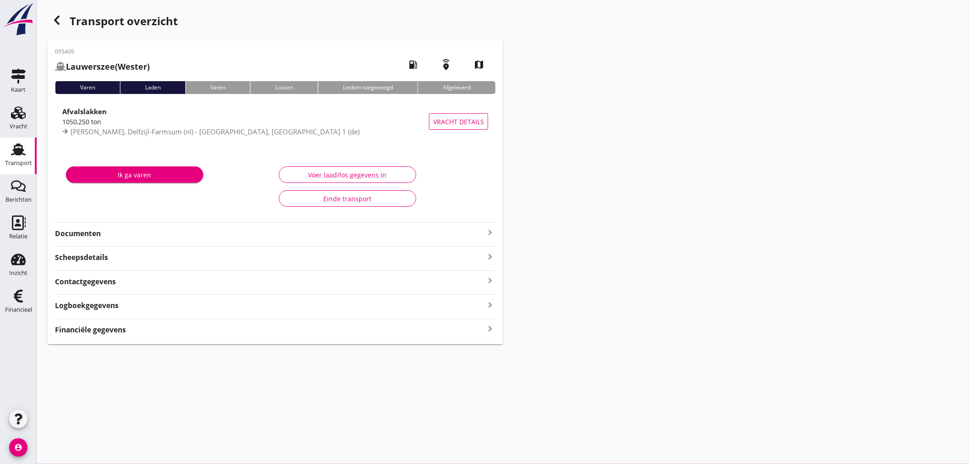
click at [98, 331] on strong "Financiële gegevens" at bounding box center [90, 329] width 71 height 11
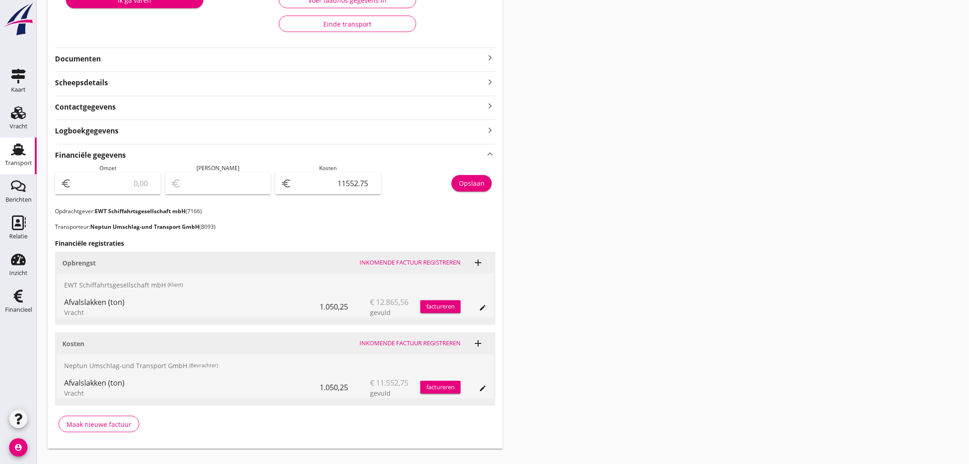
scroll to position [192, 0]
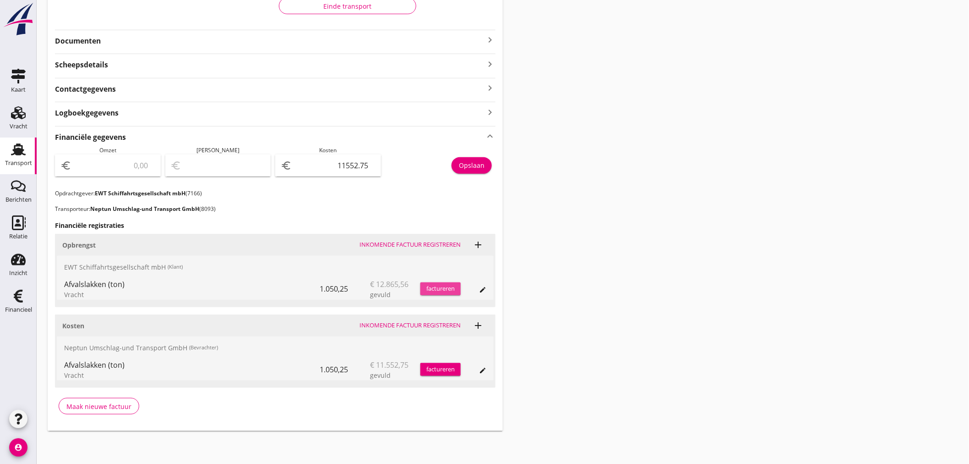
click at [458, 285] on div "factureren" at bounding box center [440, 288] width 40 height 9
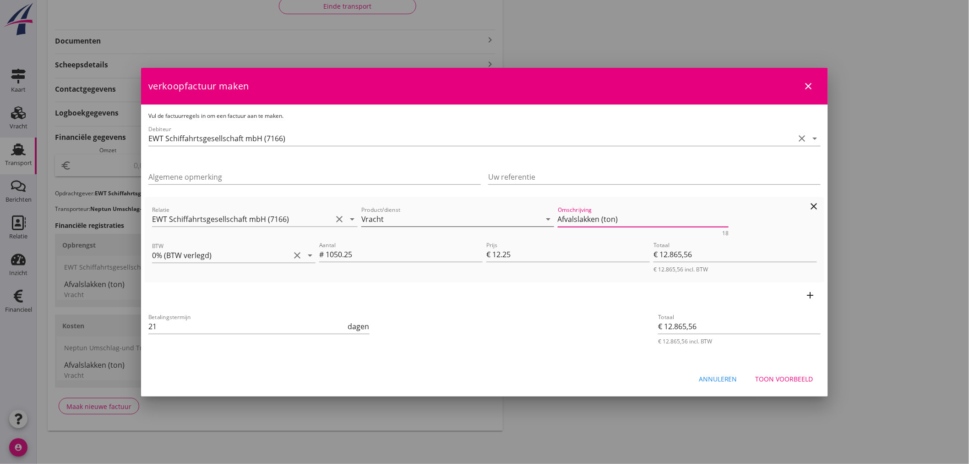
drag, startPoint x: 594, startPoint y: 218, endPoint x: 506, endPoint y: 223, distance: 88.1
click at [507, 223] on div "Relatie EWT Schiffahrtsgesellschaft mbH (7166) clear arrow_drop_down Product/di…" at bounding box center [484, 219] width 669 height 35
click at [791, 379] on div "Toon voorbeeld" at bounding box center [785, 379] width 58 height 10
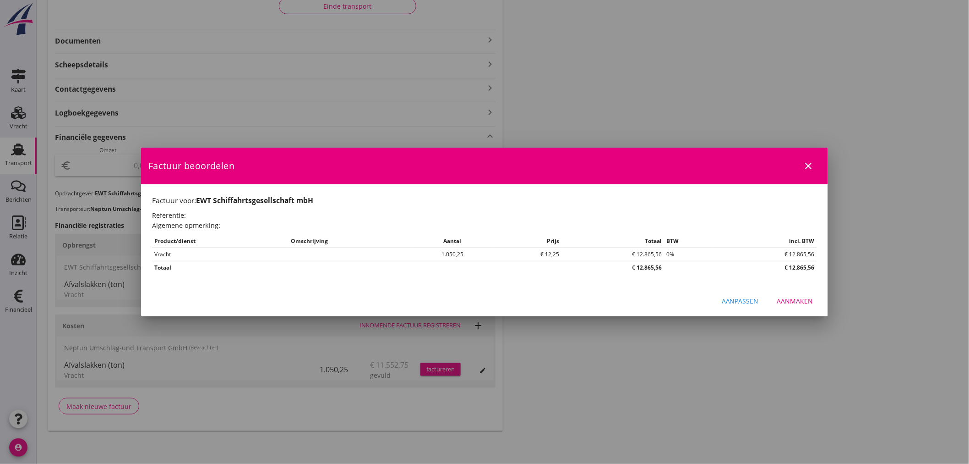
click at [805, 301] on div "Aanmaken" at bounding box center [795, 301] width 36 height 10
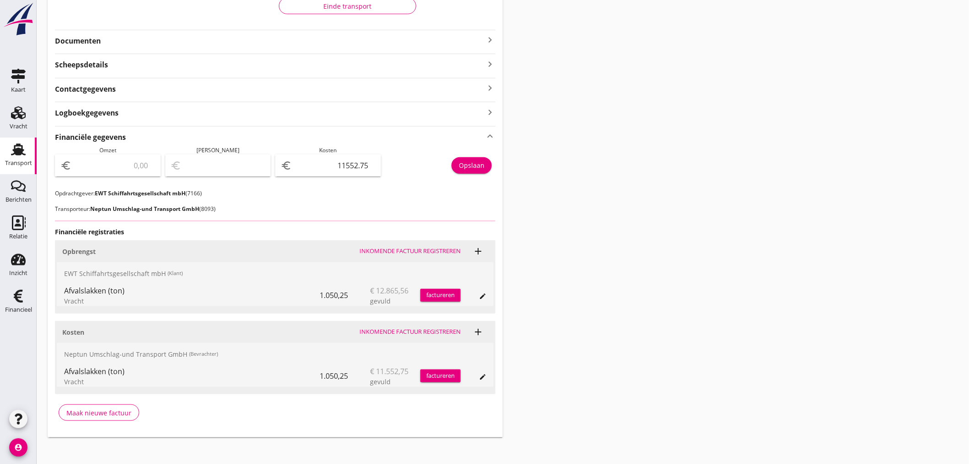
click at [99, 164] on input "number" at bounding box center [114, 165] width 82 height 15
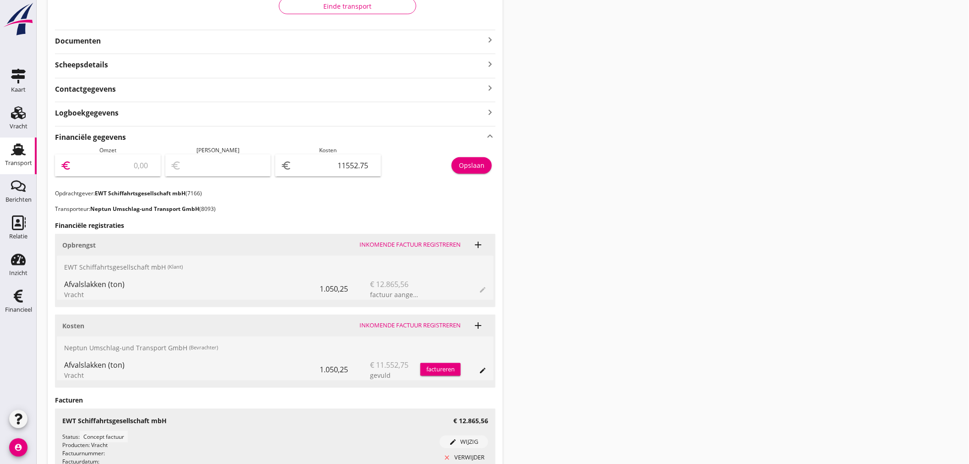
type input "1"
type input "-11551.75"
type input "12"
type input "-11540.75"
type input "128"
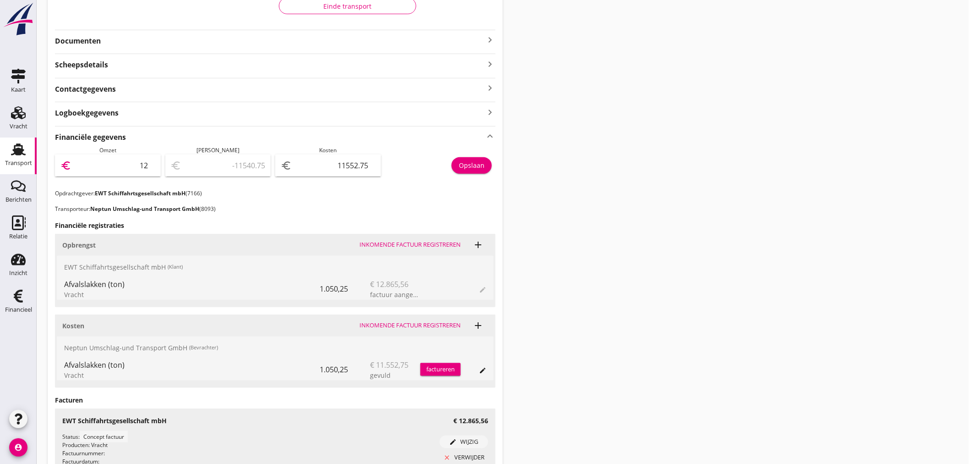
type input "-11424.75"
type input "1286"
type input "-10266.75"
type input "12865"
type input "1312.25"
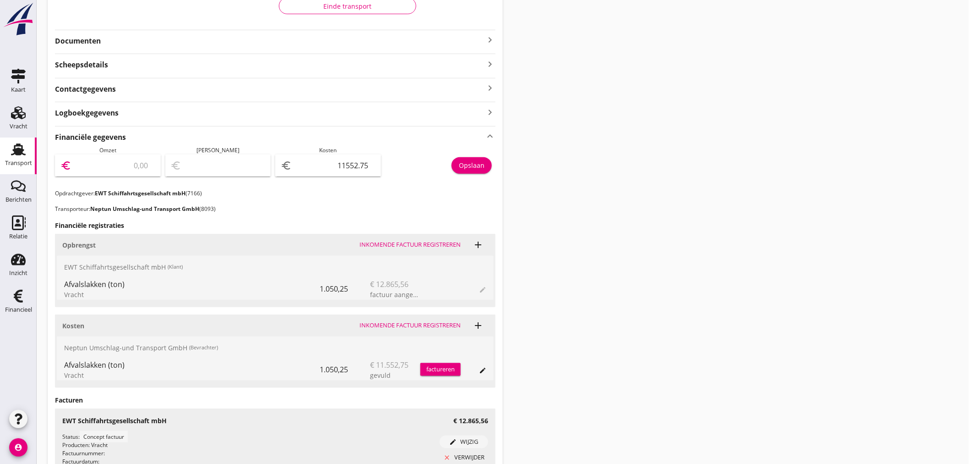
type input "12865.5"
type input "1312.75"
type input "12865.56"
type input "1312.81"
type input "12865.56"
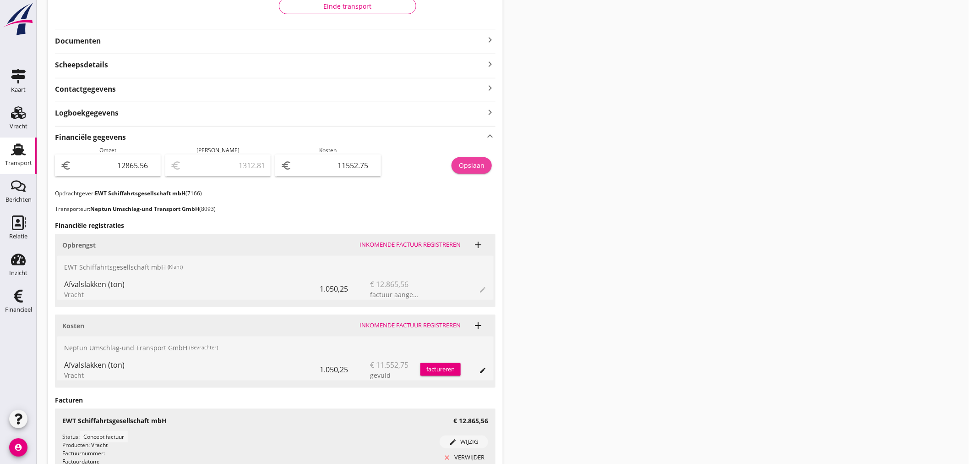
click at [484, 165] on div "Opslaan" at bounding box center [472, 165] width 26 height 10
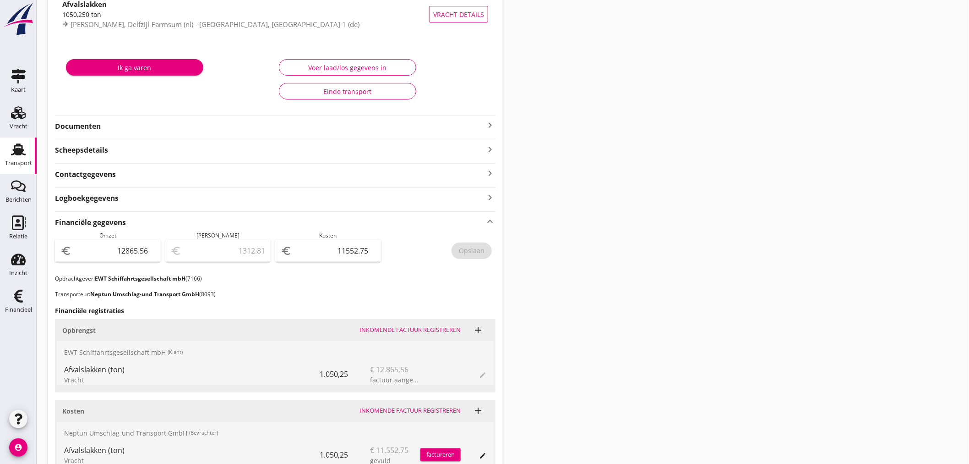
scroll to position [0, 0]
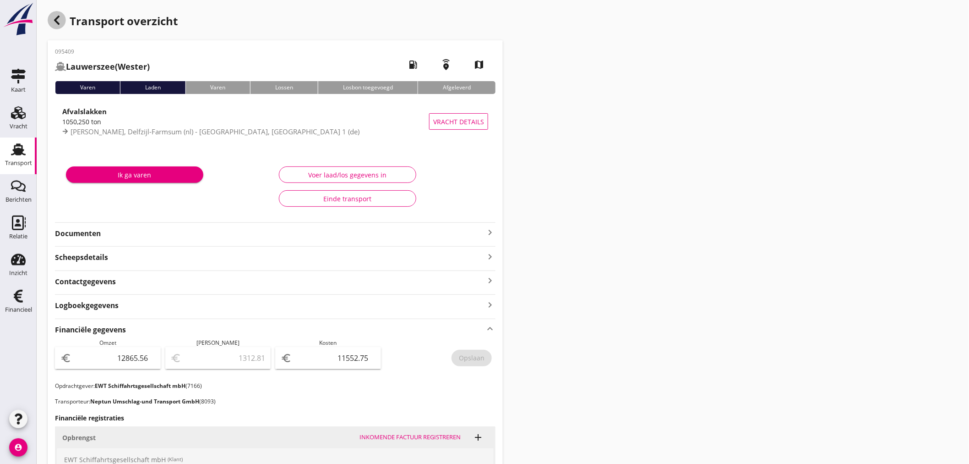
click at [56, 20] on icon "button" at bounding box center [56, 20] width 11 height 11
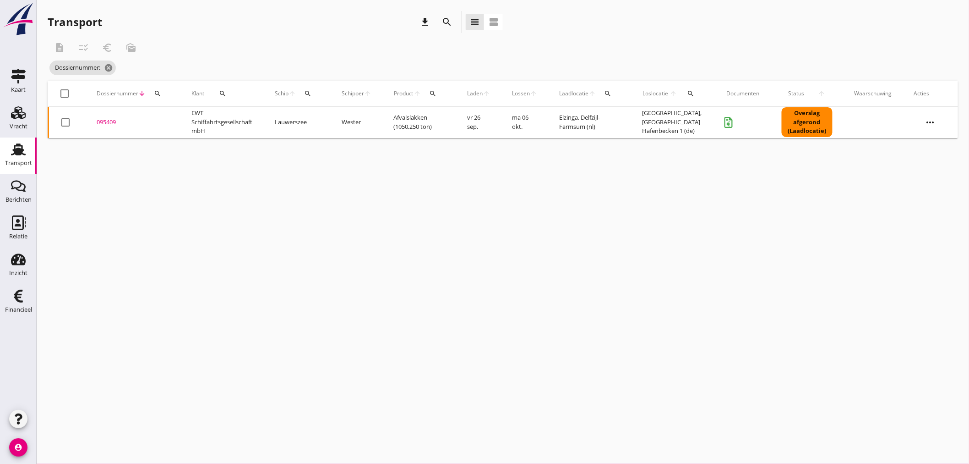
click at [154, 92] on icon "search" at bounding box center [157, 93] width 7 height 7
click at [160, 121] on input "Zoeken op dossiernummer..." at bounding box center [200, 120] width 95 height 15
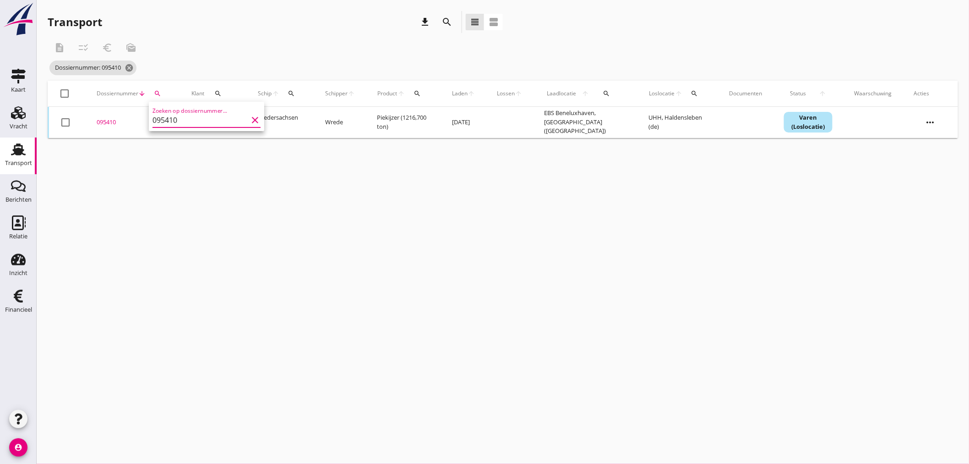
type input "095410"
click at [108, 124] on div "095410" at bounding box center [133, 122] width 73 height 9
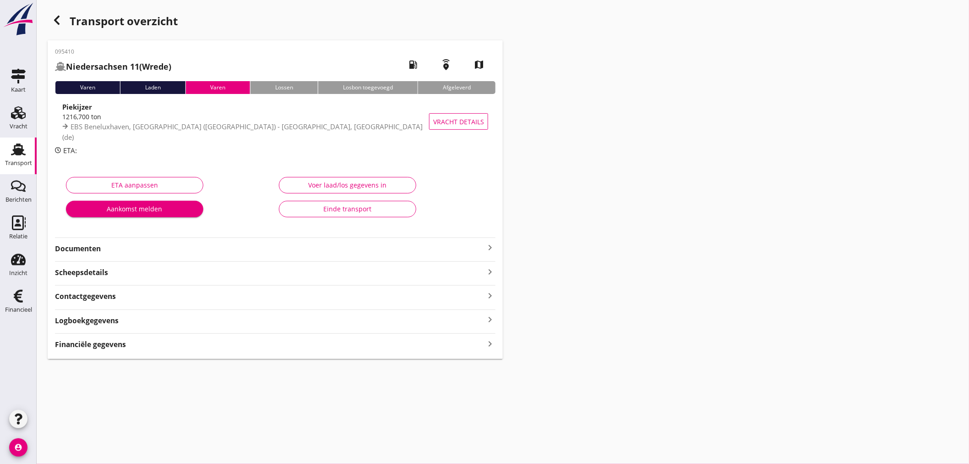
click at [117, 341] on strong "Financiële gegevens" at bounding box center [90, 344] width 71 height 11
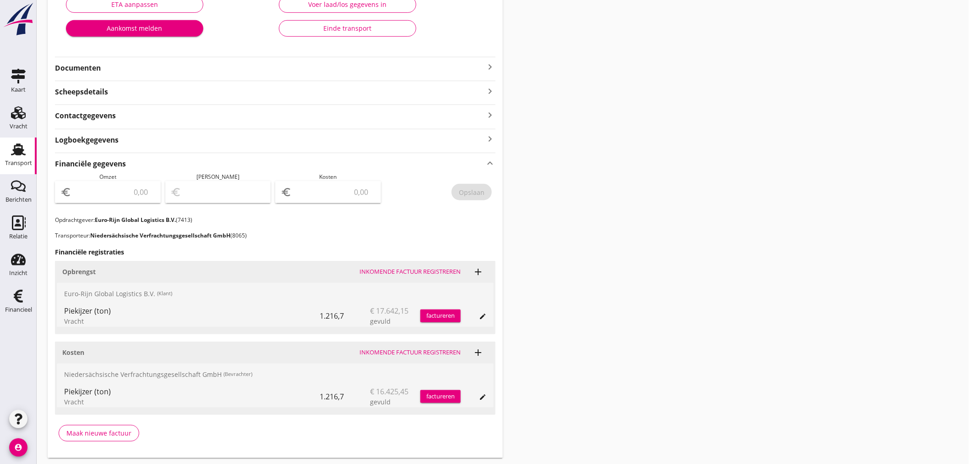
scroll to position [207, 0]
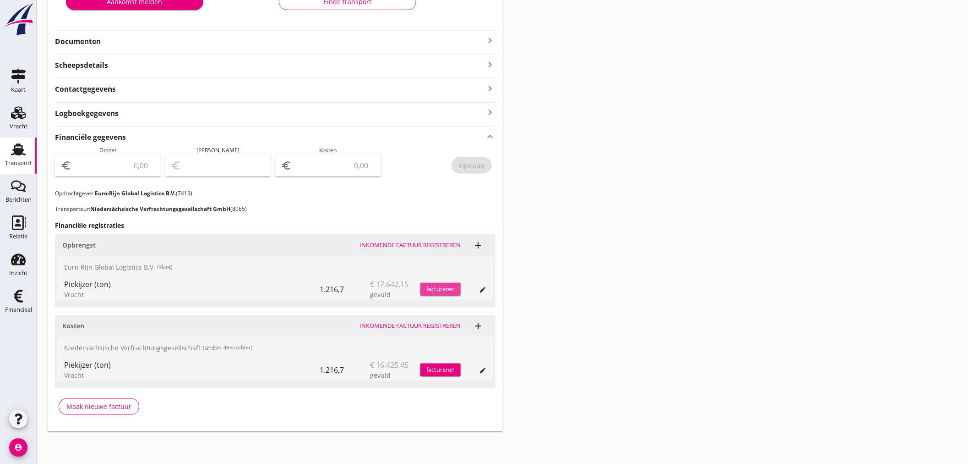
click at [445, 287] on div "factureren" at bounding box center [440, 288] width 40 height 9
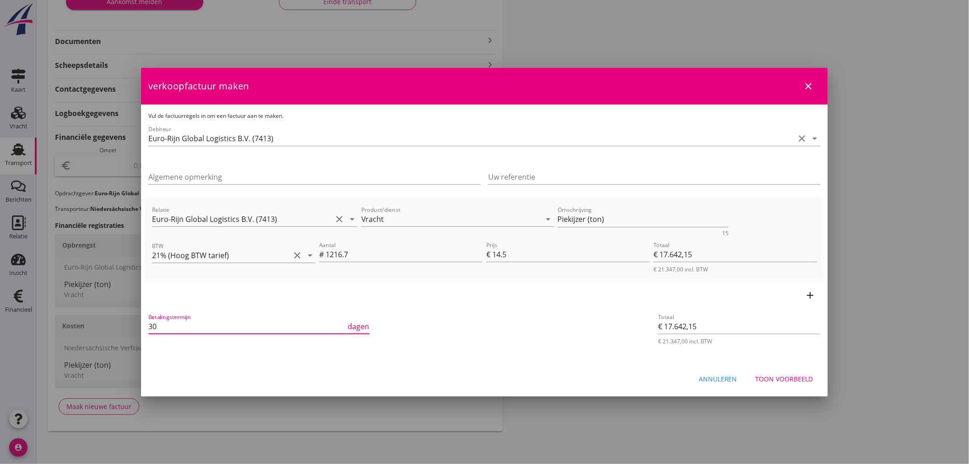
drag, startPoint x: 65, startPoint y: 324, endPoint x: 44, endPoint y: 324, distance: 21.1
click at [44, 324] on div "21% (Hoog BTW tarief) 9% (Laag BTW tarief) 0% (BTW vrij) 0% (BTW verlegd) Vrach…" at bounding box center [484, 128] width 969 height 671
type input "21"
click at [365, 210] on div "Relatie Euro-Rijn Global Logistics B.V. (7413) clear arrow_drop_down Product/di…" at bounding box center [484, 219] width 669 height 35
click at [806, 380] on div "Toon voorbeeld" at bounding box center [785, 379] width 58 height 10
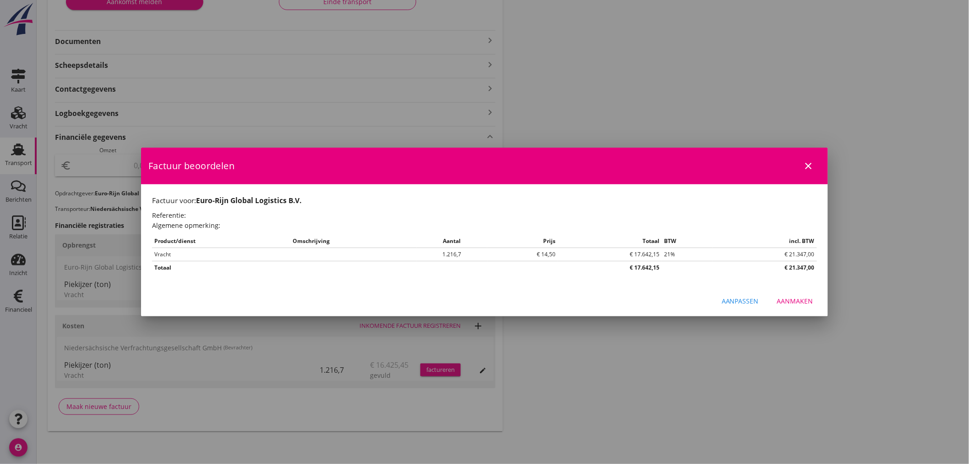
click at [788, 303] on div "Aanmaken" at bounding box center [795, 301] width 36 height 10
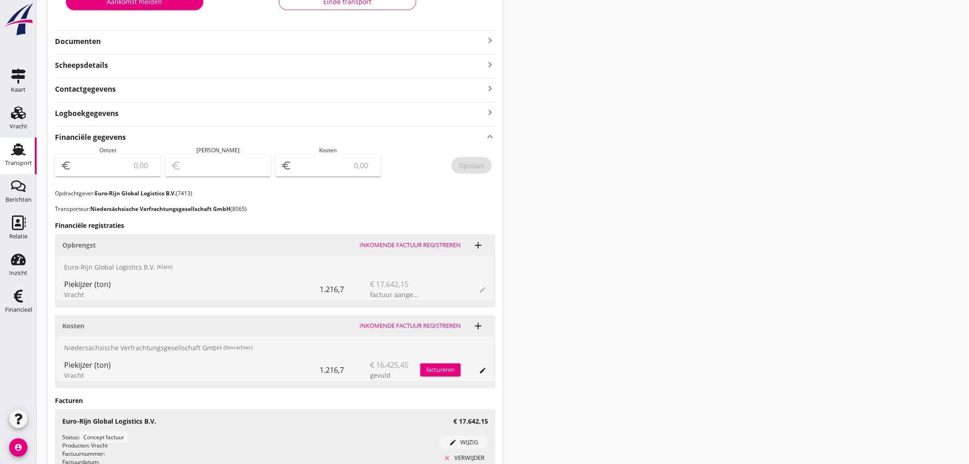
click at [110, 156] on div "euro" at bounding box center [108, 165] width 106 height 22
type input "17642"
type input "17642.15"
click at [478, 169] on div "Opslaan" at bounding box center [472, 166] width 26 height 10
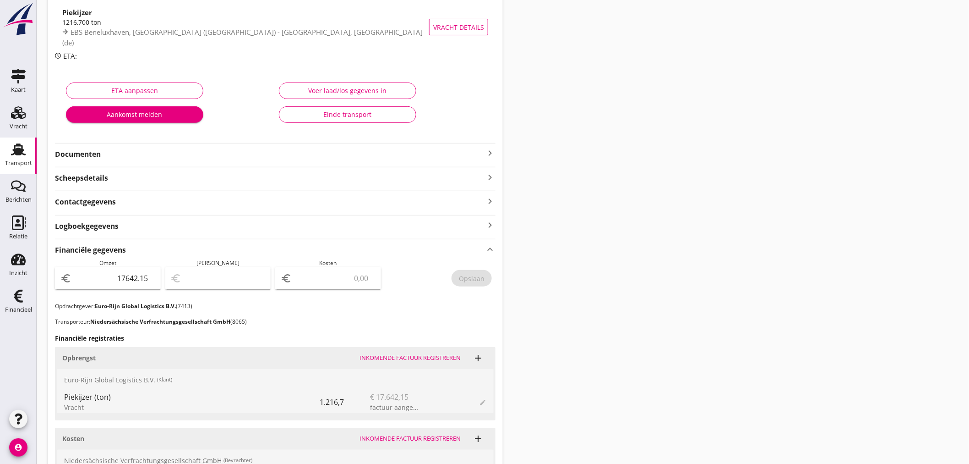
scroll to position [0, 0]
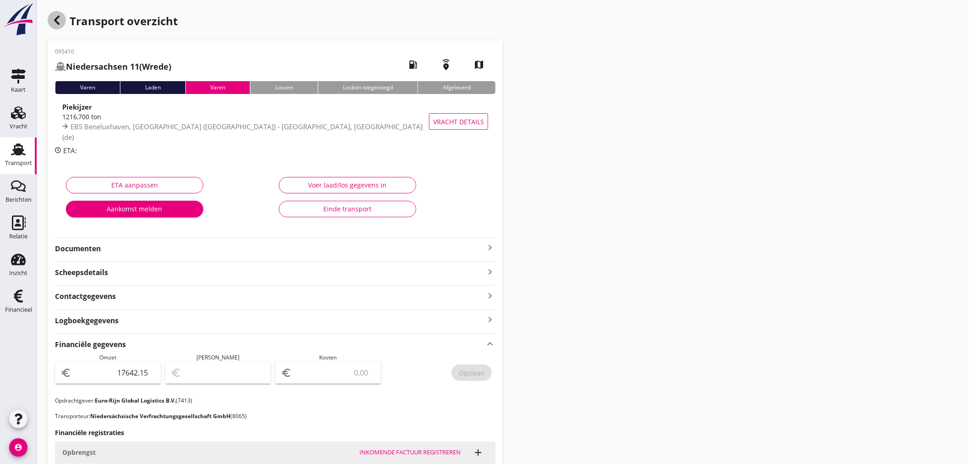
click at [54, 21] on icon "button" at bounding box center [56, 20] width 11 height 11
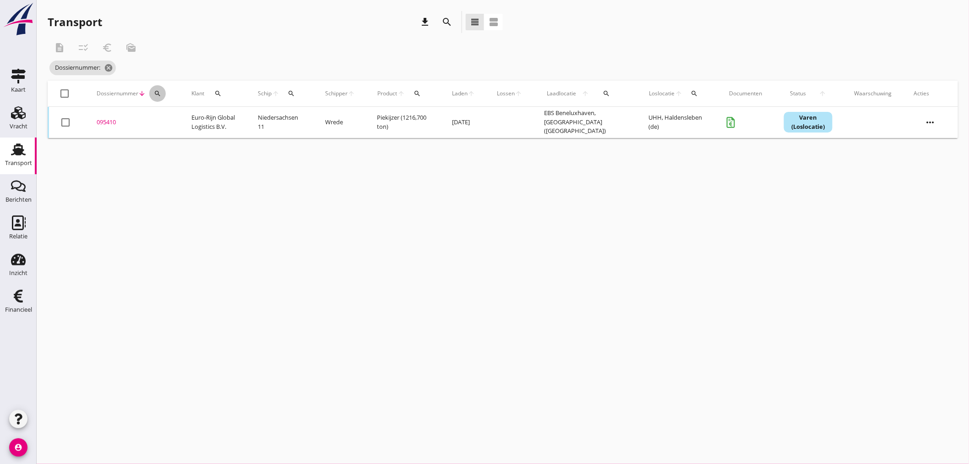
click at [161, 93] on div "search" at bounding box center [157, 93] width 16 height 7
click at [169, 120] on input "Zoeken op dossiernummer..." at bounding box center [200, 120] width 95 height 15
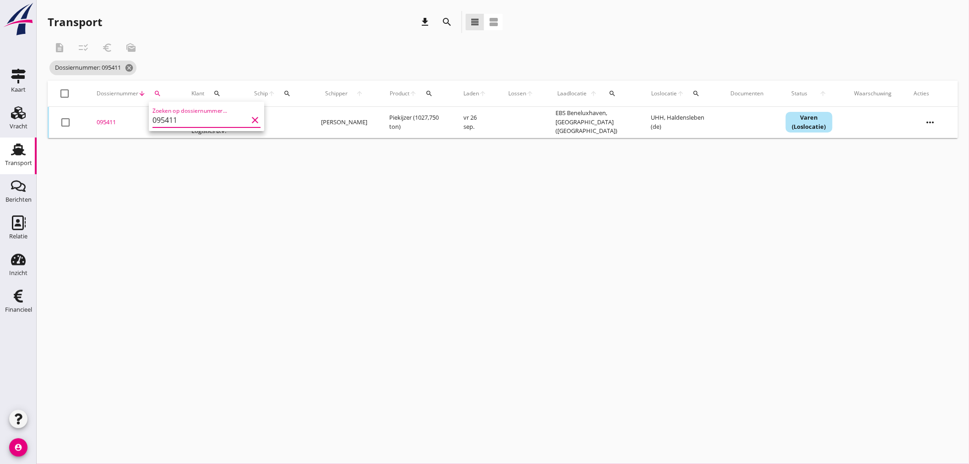
type input "095411"
click at [107, 134] on td "095411 upload_file Drop hier uw bestand om het aan het dossier toe te voegen" at bounding box center [133, 122] width 95 height 31
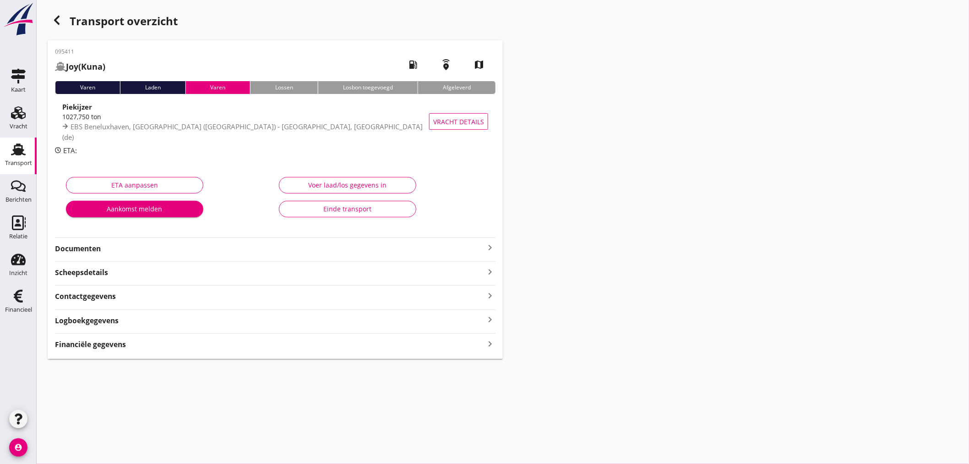
click at [115, 347] on strong "Financiële gegevens" at bounding box center [90, 344] width 71 height 11
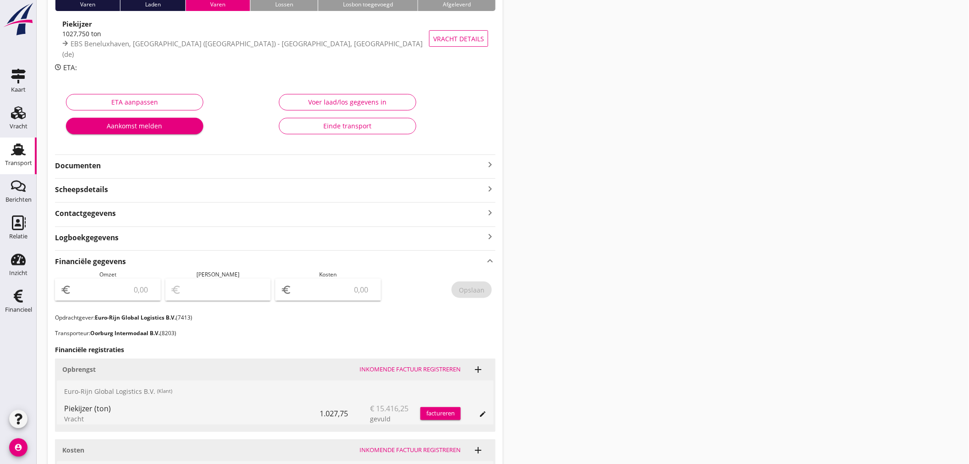
scroll to position [207, 0]
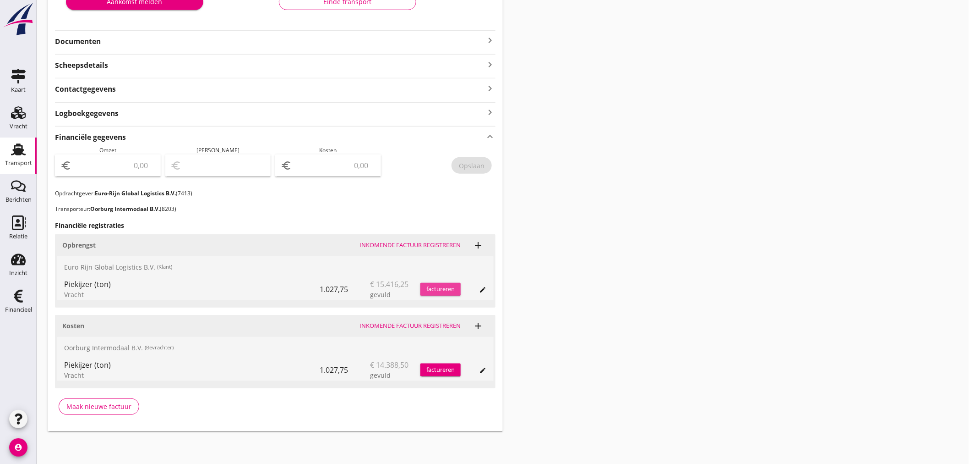
click at [447, 287] on div "factureren" at bounding box center [440, 288] width 40 height 9
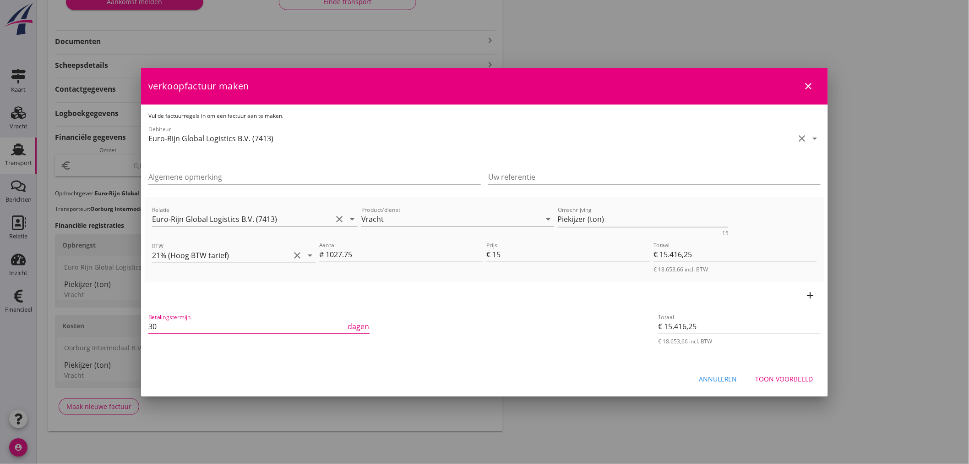
drag, startPoint x: 162, startPoint y: 326, endPoint x: 43, endPoint y: 323, distance: 119.1
click at [43, 323] on div "21% (Hoog BTW tarief) 9% (Laag BTW tarief) 0% (BTW vrij) 0% (BTW verlegd) Vrach…" at bounding box center [484, 128] width 969 height 671
type input "21"
click at [309, 256] on icon "arrow_drop_down" at bounding box center [310, 255] width 11 height 11
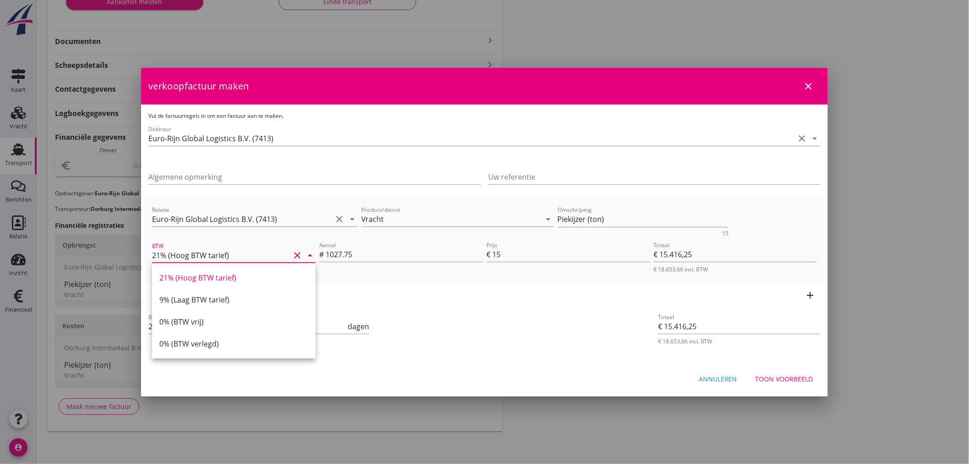
click at [614, 423] on div at bounding box center [484, 232] width 969 height 464
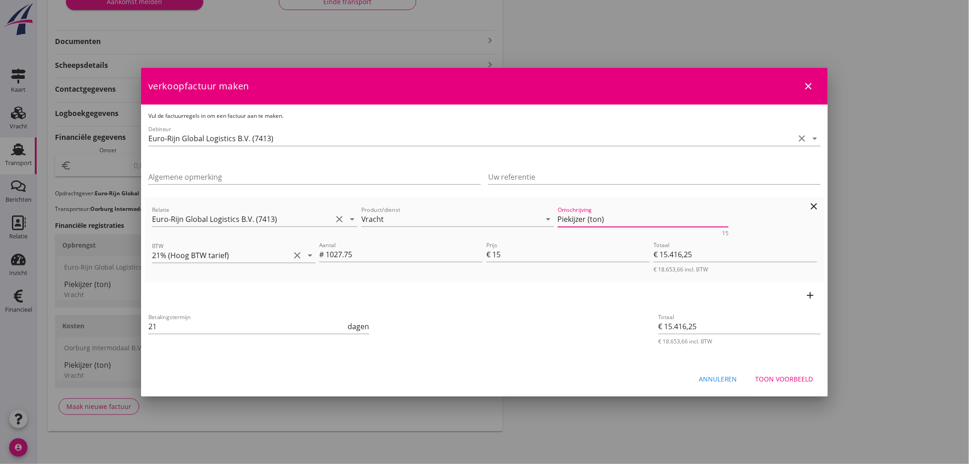
drag, startPoint x: 421, startPoint y: 203, endPoint x: 396, endPoint y: 203, distance: 25.2
click at [396, 203] on div "Relatie Euro-Rijn Global Logistics B.V. (7413) clear arrow_drop_down Product/di…" at bounding box center [484, 219] width 669 height 35
click at [791, 376] on div "Toon voorbeeld" at bounding box center [785, 379] width 58 height 10
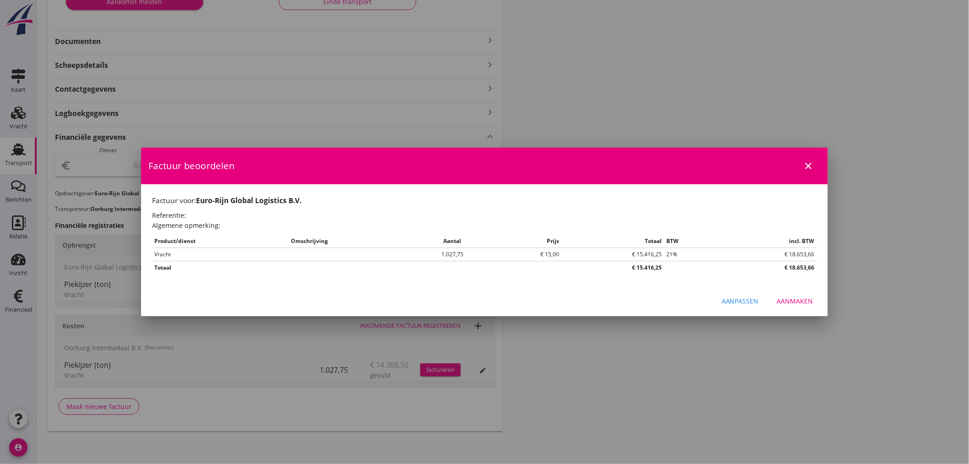
click at [804, 300] on div "Aanmaken" at bounding box center [795, 301] width 36 height 10
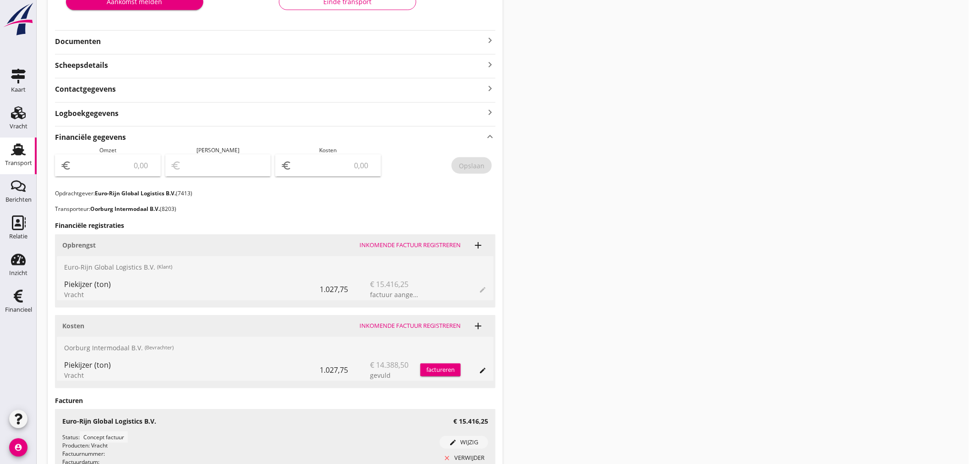
click at [102, 170] on input "number" at bounding box center [114, 165] width 82 height 15
type input "15416"
type input "15416.25"
click at [469, 165] on div "Opslaan" at bounding box center [472, 166] width 26 height 10
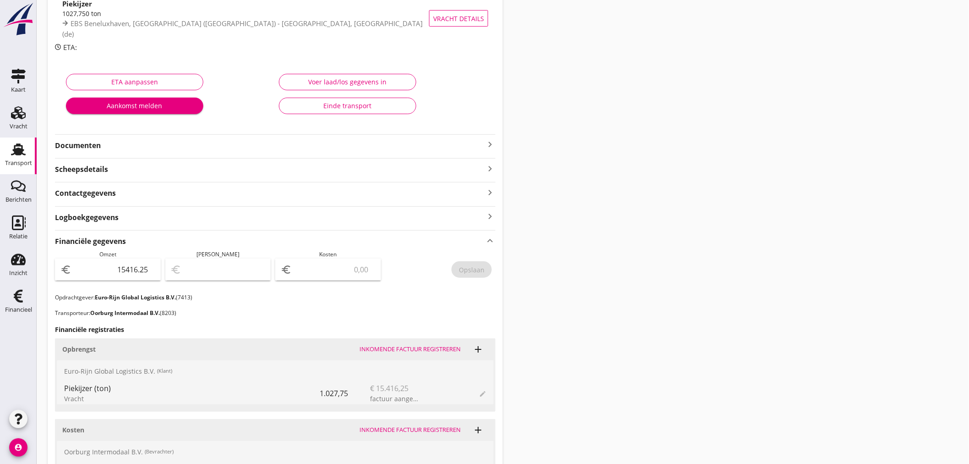
scroll to position [0, 0]
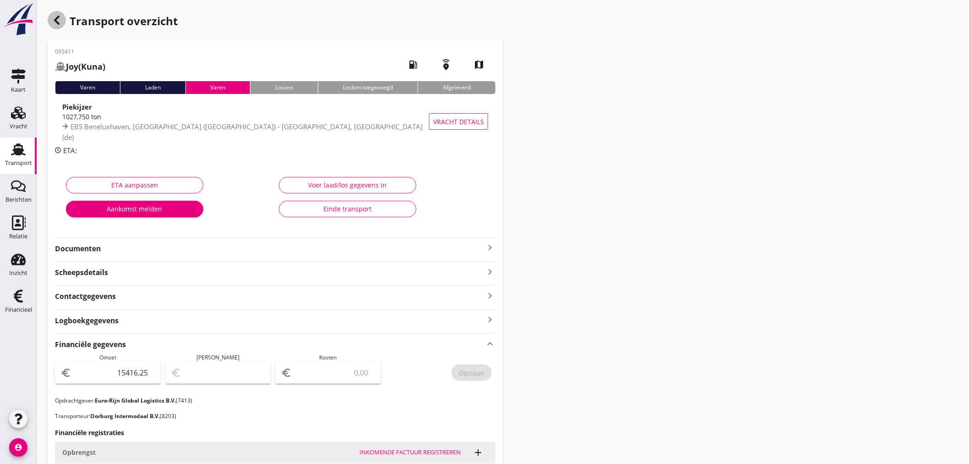
click at [55, 19] on use "button" at bounding box center [56, 20] width 5 height 9
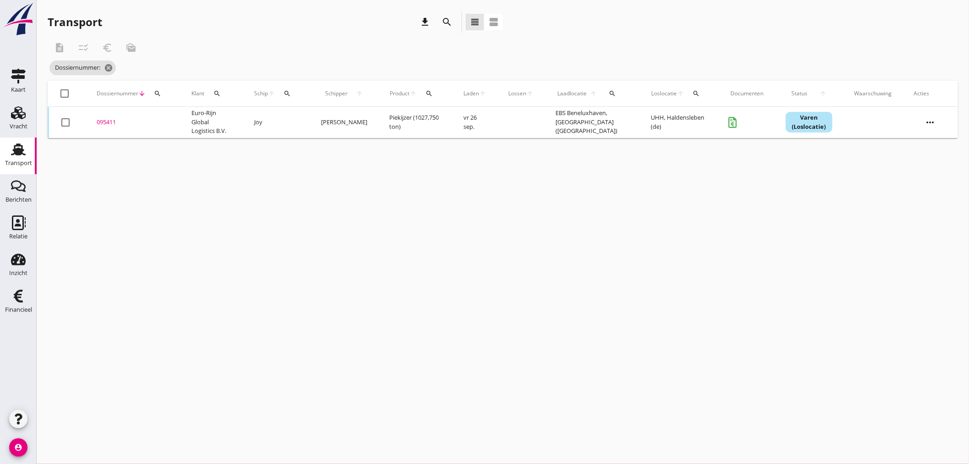
click at [154, 95] on icon "search" at bounding box center [157, 93] width 7 height 7
drag, startPoint x: 172, startPoint y: 121, endPoint x: 145, endPoint y: 85, distance: 45.2
click at [166, 117] on input "Zoeken op dossiernummer..." at bounding box center [200, 120] width 95 height 15
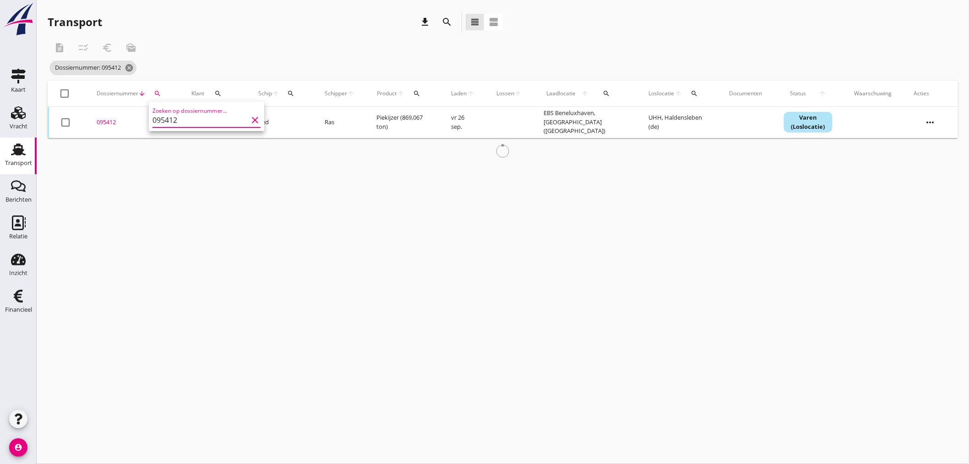
type input "095412"
click at [101, 122] on div "095412" at bounding box center [133, 122] width 73 height 9
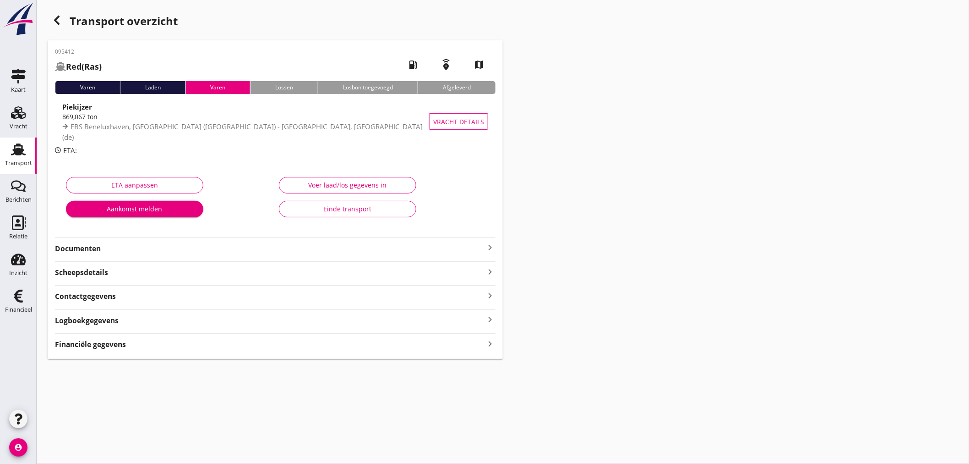
click at [104, 347] on strong "Financiële gegevens" at bounding box center [90, 344] width 71 height 11
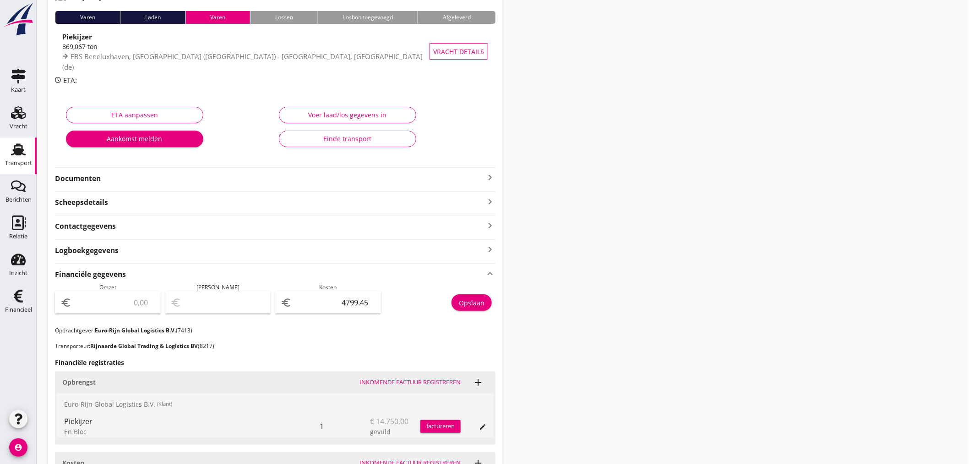
scroll to position [229, 0]
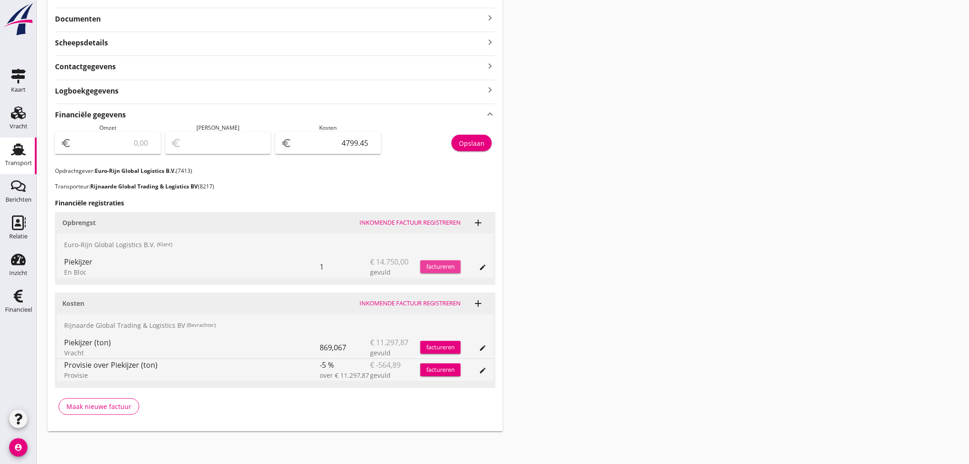
click at [439, 269] on div "factureren" at bounding box center [440, 266] width 40 height 9
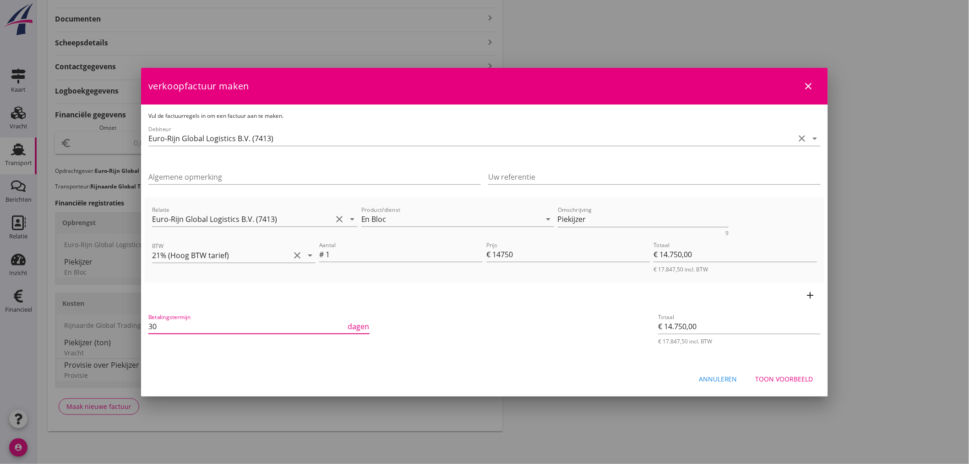
drag, startPoint x: 174, startPoint y: 328, endPoint x: 18, endPoint y: 327, distance: 155.7
click at [18, 327] on div "21% (Hoog BTW tarief) 9% (Laag BTW tarief) 0% (BTW vrij) 0% (BTW verlegd) En Bl…" at bounding box center [484, 117] width 969 height 693
type input "21"
drag, startPoint x: 602, startPoint y: 219, endPoint x: 278, endPoint y: 198, distance: 324.5
click at [278, 198] on div "Relatie Euro-Rijn Global Logistics B.V. (7413) clear arrow_drop_down Product/di…" at bounding box center [485, 239] width 680 height 85
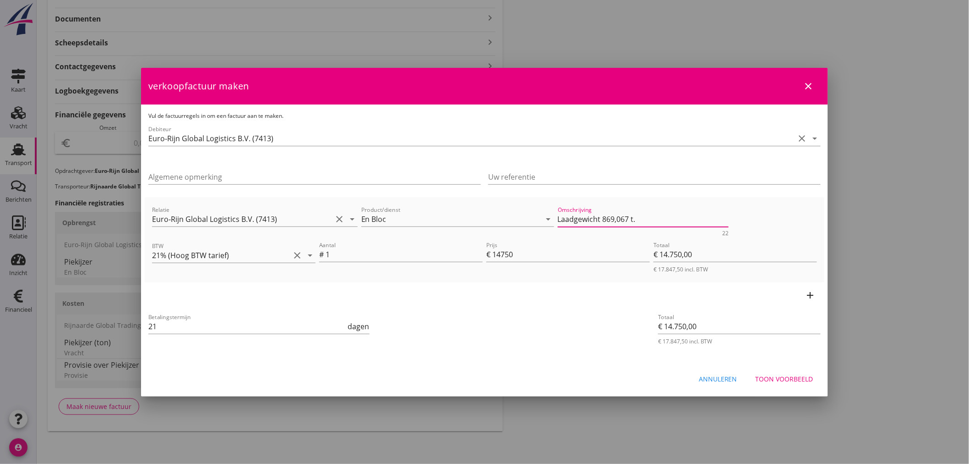
type textarea "Laadgewicht 869,067 t."
drag, startPoint x: 792, startPoint y: 382, endPoint x: 798, endPoint y: 373, distance: 10.7
click at [794, 382] on div "Toon voorbeeld" at bounding box center [785, 379] width 58 height 10
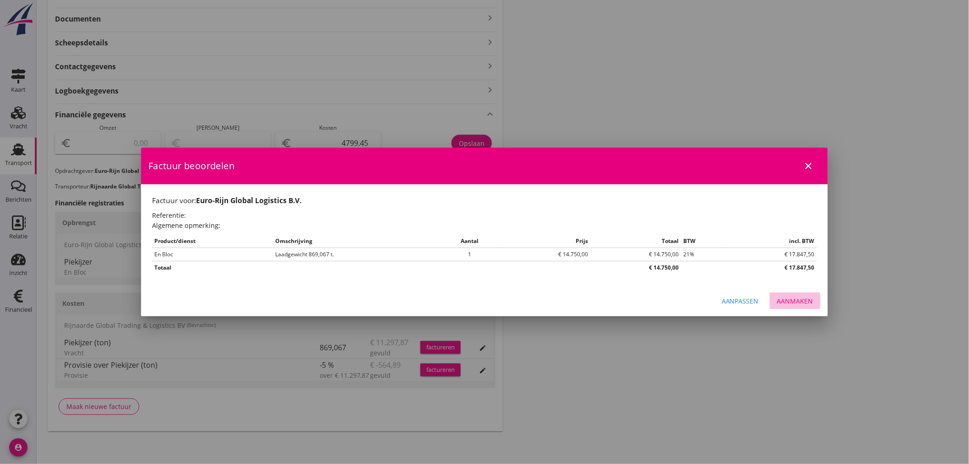
click at [809, 300] on div "Aanmaken" at bounding box center [795, 301] width 36 height 10
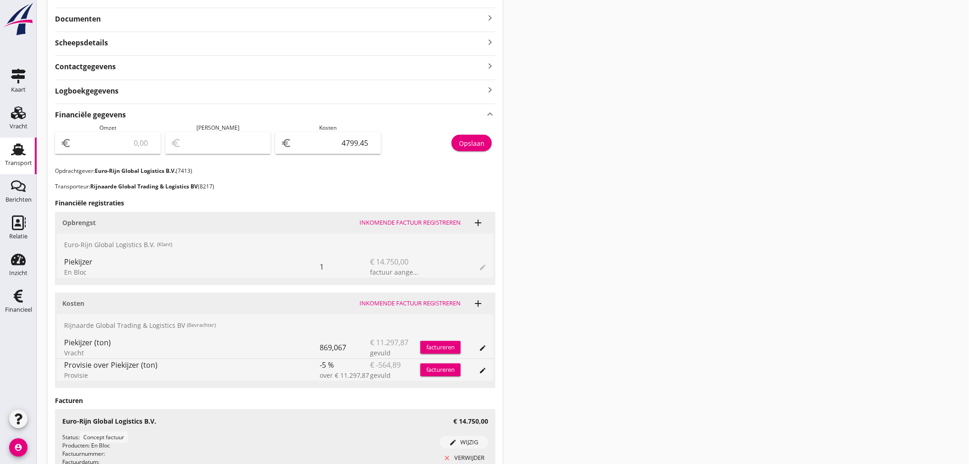
click at [136, 134] on div "euro" at bounding box center [108, 143] width 106 height 22
type input "1"
type input "-4798.45"
type input "14"
type input "-4785.45"
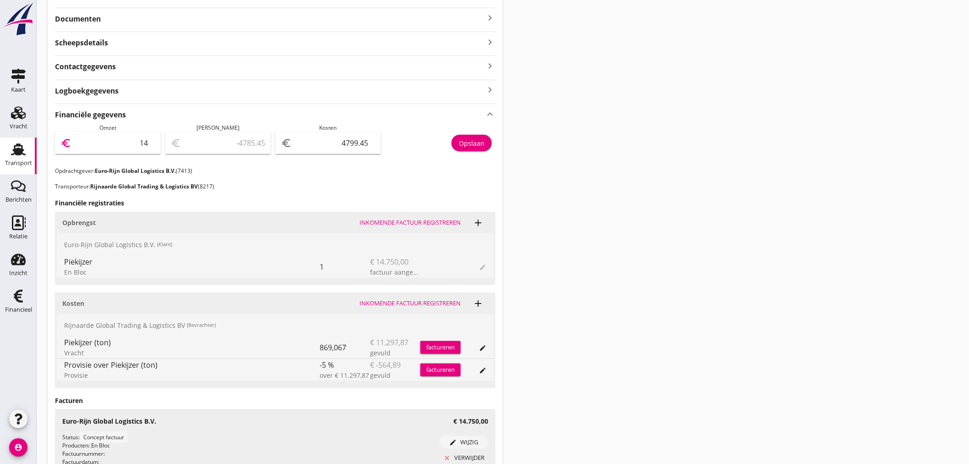
type input "147"
type input "-4652.45"
type input "1475"
type input "-3324.45"
type input "14750"
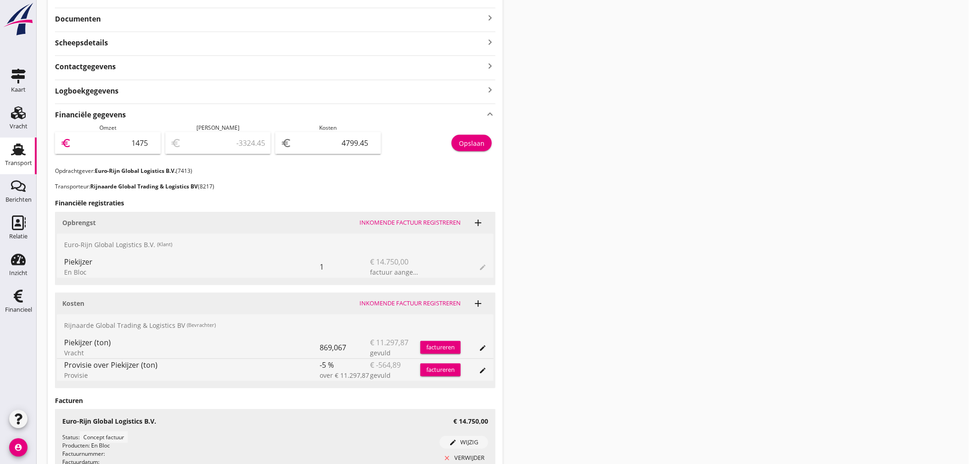
type input "9950.55"
type input "14750"
click at [474, 142] on div "Opslaan" at bounding box center [472, 143] width 26 height 10
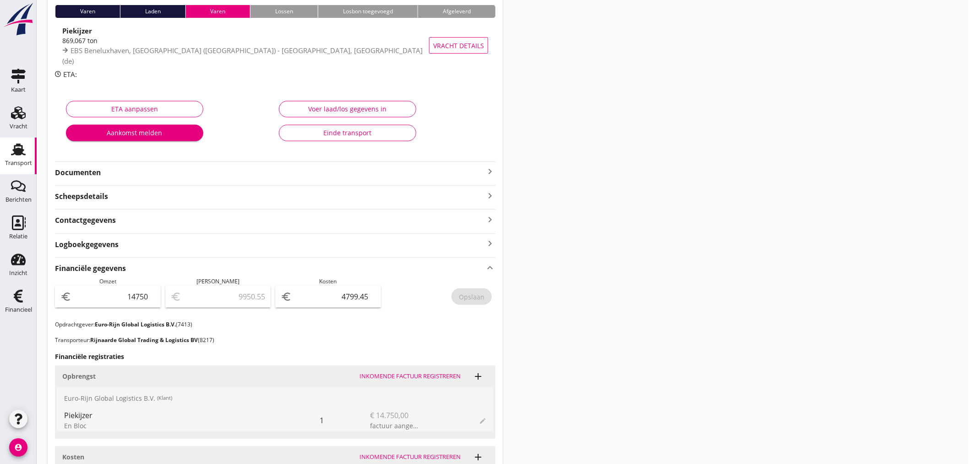
scroll to position [0, 0]
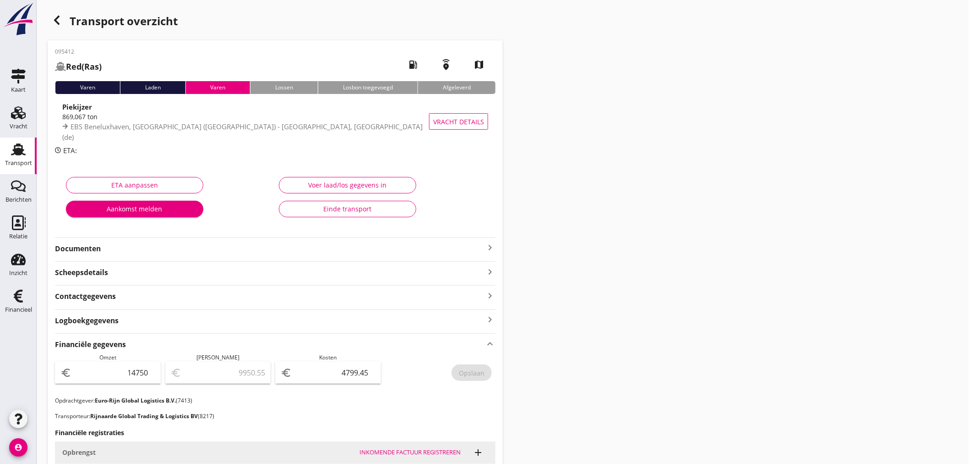
click at [60, 19] on icon "button" at bounding box center [56, 20] width 11 height 11
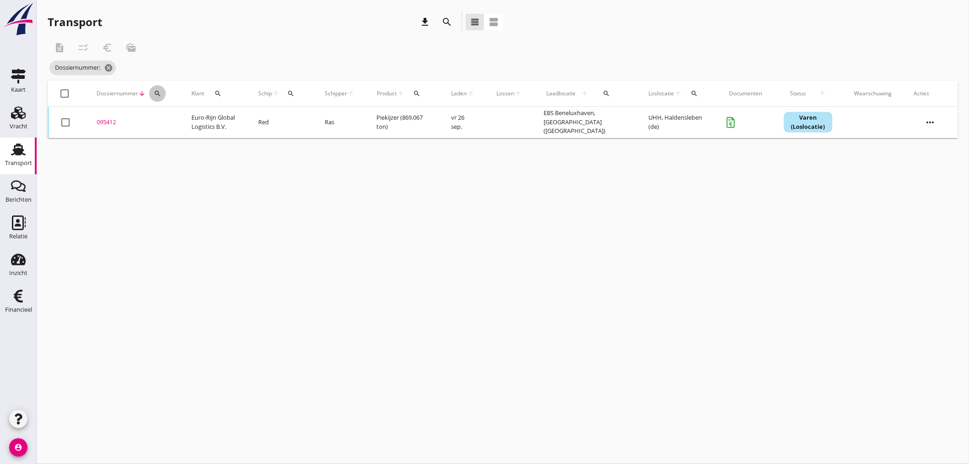
click at [158, 92] on icon "search" at bounding box center [157, 93] width 7 height 7
click at [171, 118] on input "Zoeken op dossiernummer..." at bounding box center [200, 120] width 95 height 15
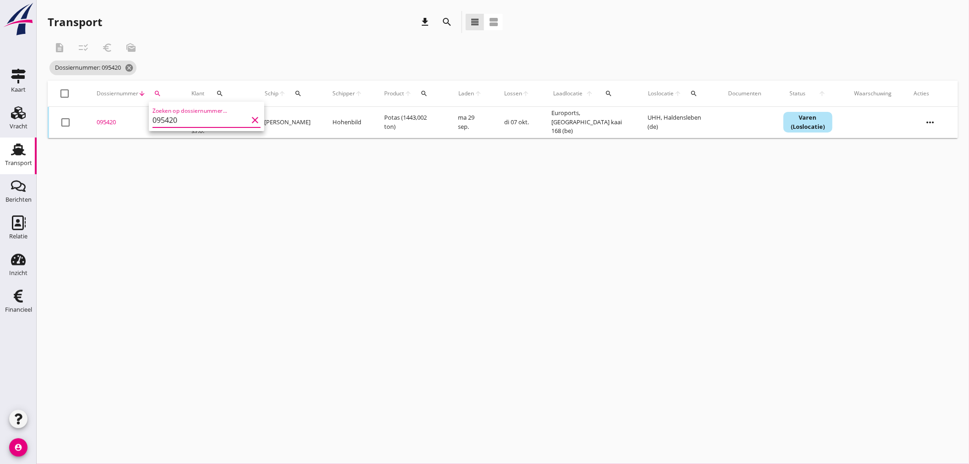
type input "095420"
click at [102, 123] on div "095420" at bounding box center [133, 122] width 73 height 9
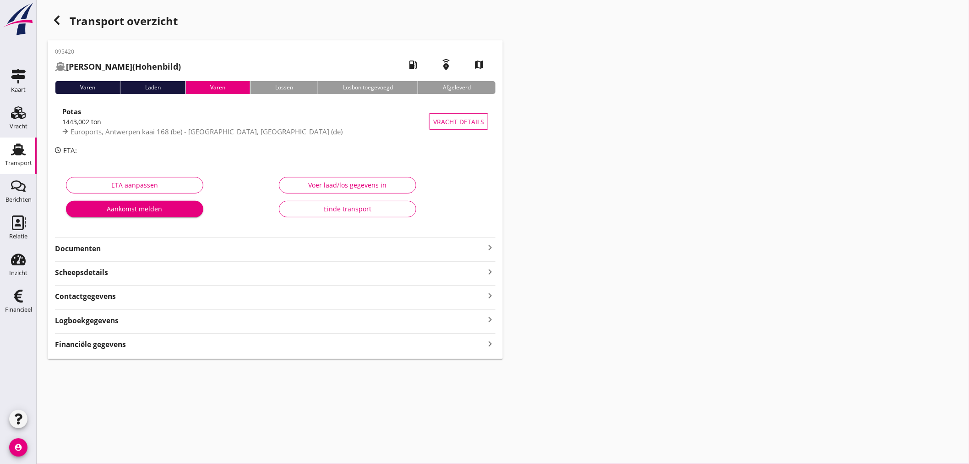
click at [490, 343] on icon "keyboard_arrow_right" at bounding box center [490, 343] width 11 height 12
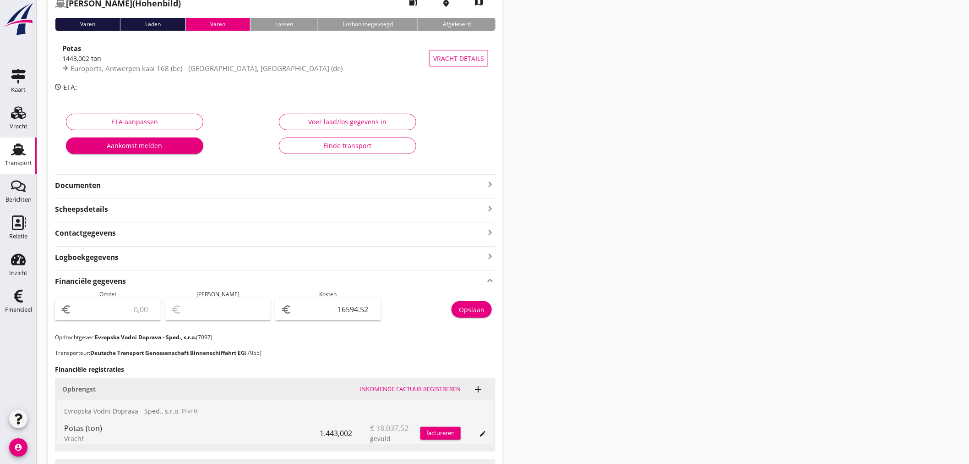
scroll to position [203, 0]
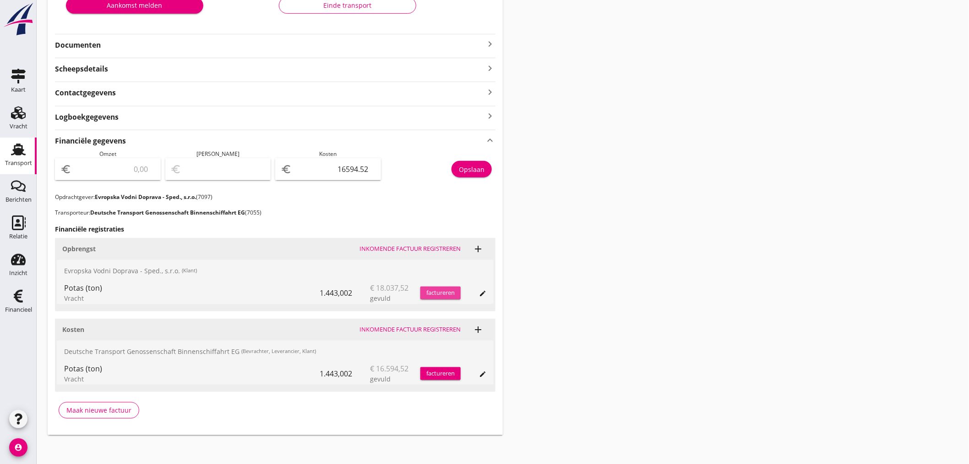
click at [451, 293] on div "factureren" at bounding box center [440, 292] width 40 height 9
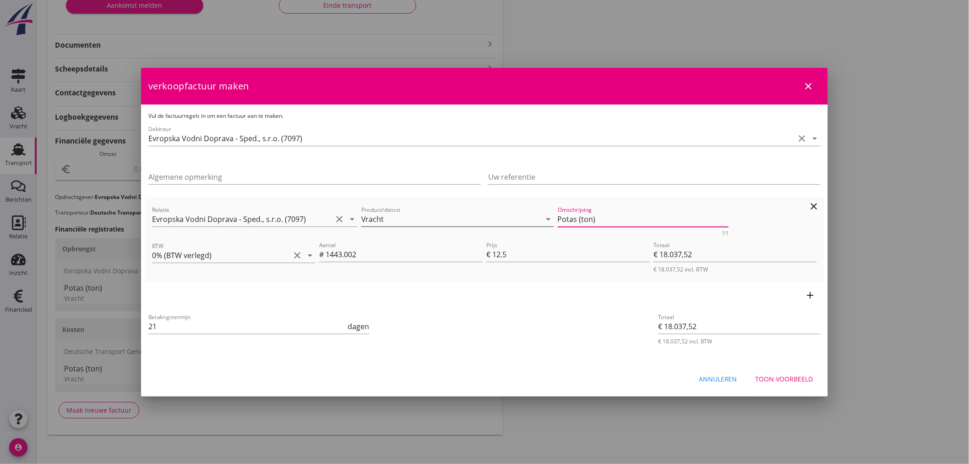
drag, startPoint x: 478, startPoint y: 224, endPoint x: 471, endPoint y: 224, distance: 7.3
click at [471, 224] on div "Relatie Evropska Vodni Doprava - Sped., s.r.o. (7097) clear arrow_drop_down Pro…" at bounding box center [484, 219] width 669 height 35
click at [782, 372] on button "Toon voorbeeld" at bounding box center [784, 379] width 72 height 16
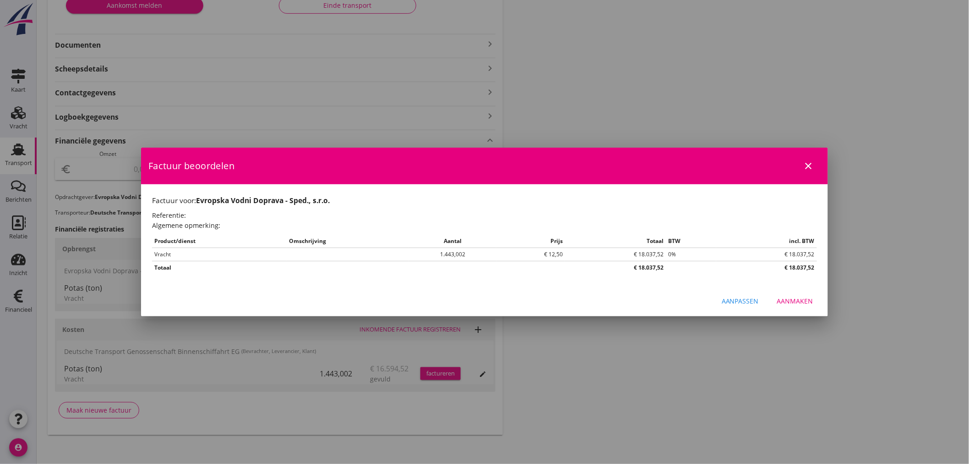
click at [789, 300] on div "Aanmaken" at bounding box center [795, 301] width 36 height 10
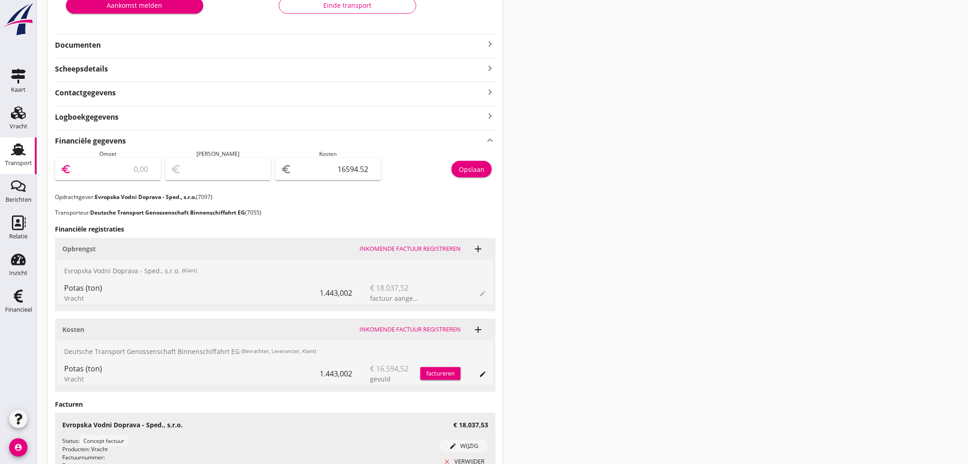
click at [115, 173] on input "number" at bounding box center [114, 169] width 82 height 15
type input "1"
type input "-16593.52"
type input "18"
type input "-16576.52"
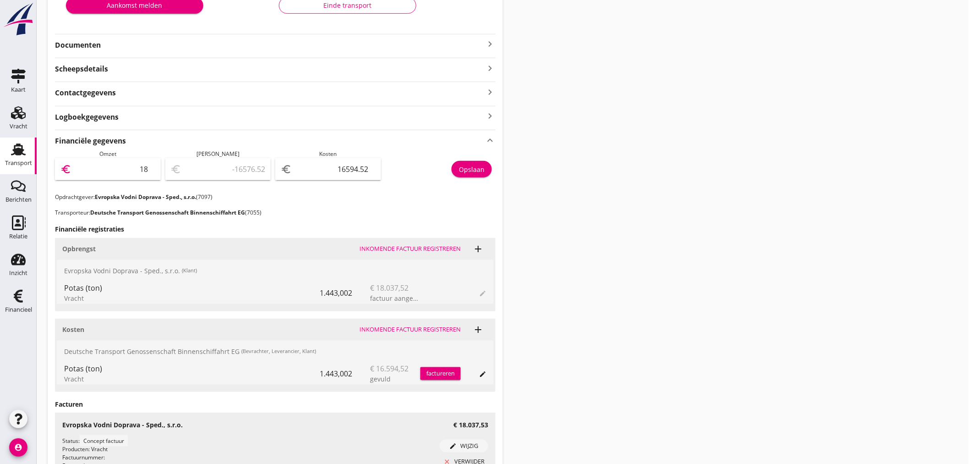
type input "180"
type input "-16414.52"
type input "1803"
type input "-14791.52"
type input "18037"
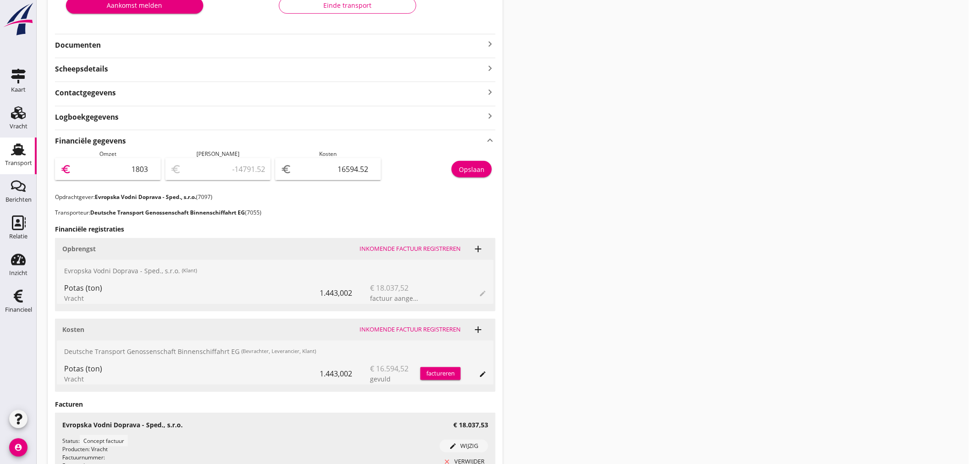
type input "1442.48"
type input "18037.5"
type input "1442.98"
type input "18037.53"
type input "1443.01"
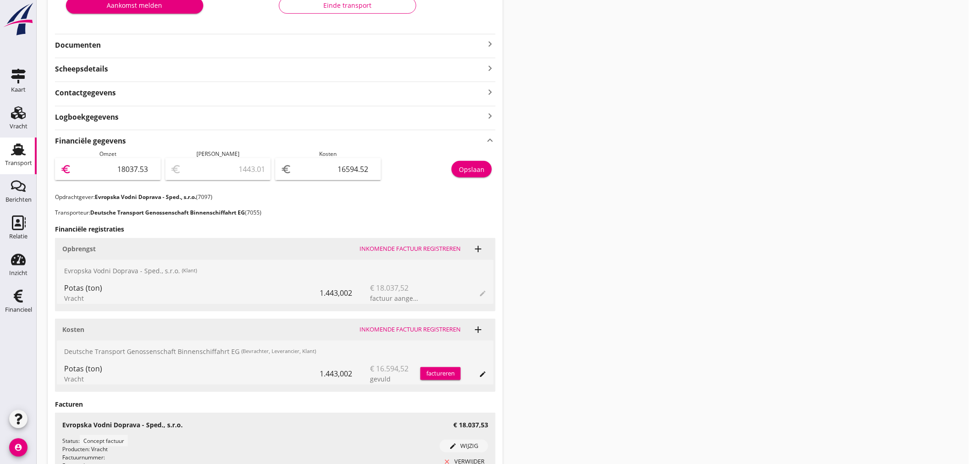
type input "18037.53"
click at [469, 171] on div "Opslaan" at bounding box center [472, 169] width 26 height 10
click at [16, 298] on use at bounding box center [18, 295] width 9 height 13
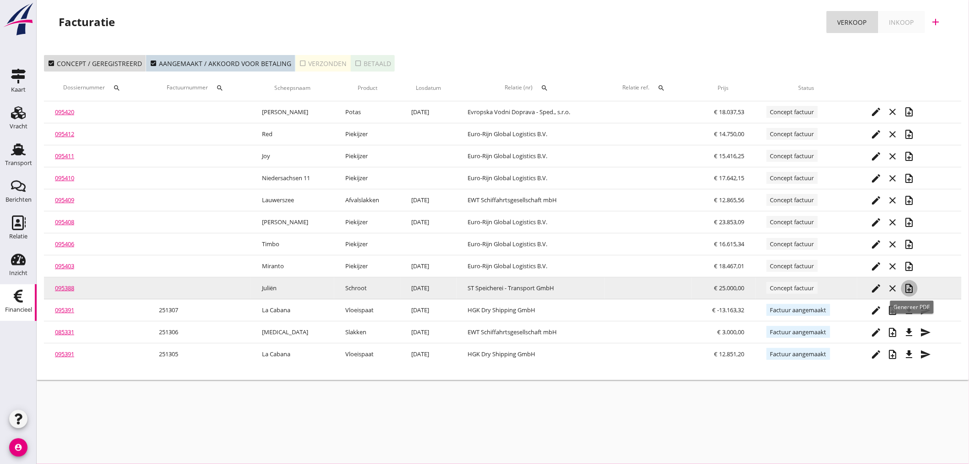
click at [913, 289] on icon "note_add" at bounding box center [909, 288] width 11 height 11
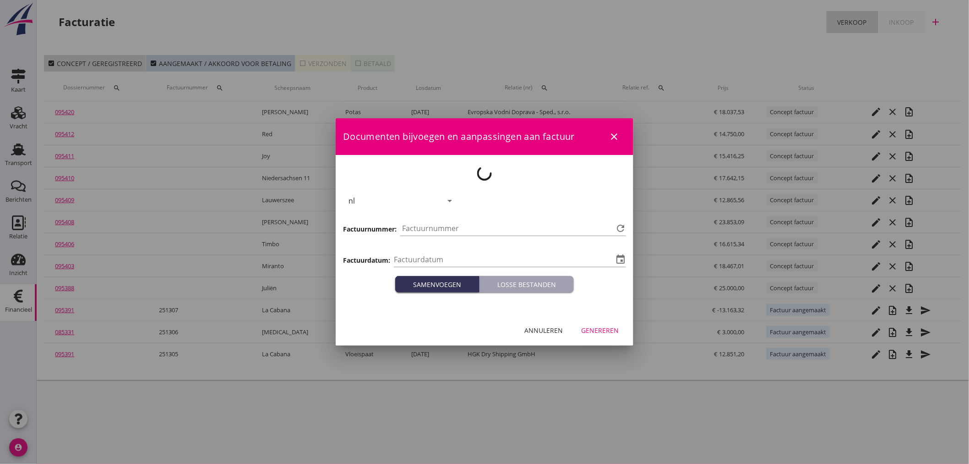
type input "[DATE]"
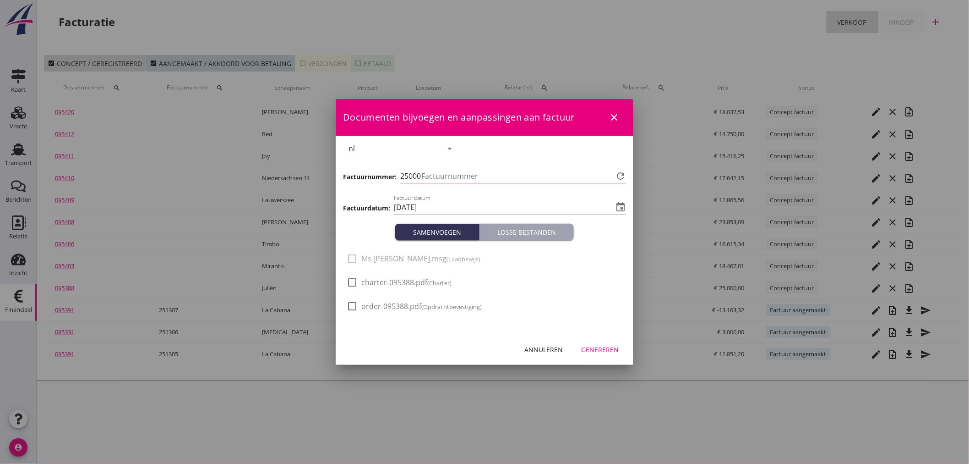
type input "1308"
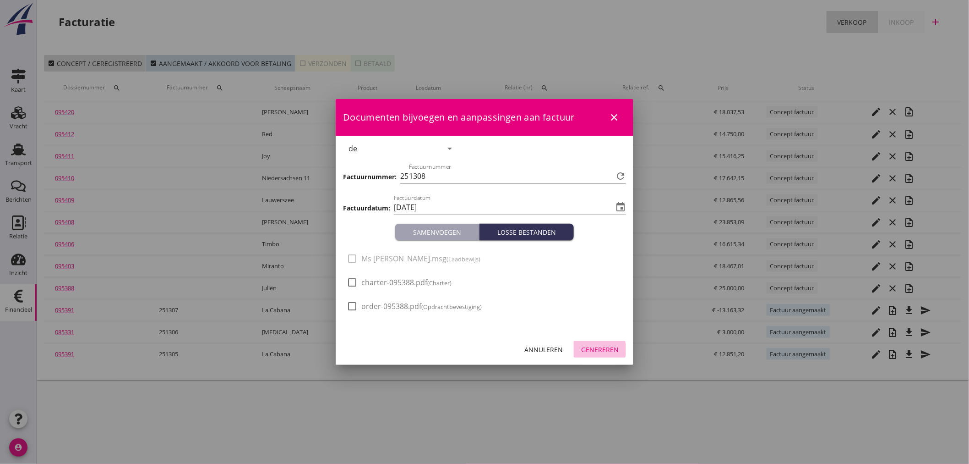
click at [611, 346] on div "Genereren" at bounding box center [600, 349] width 38 height 10
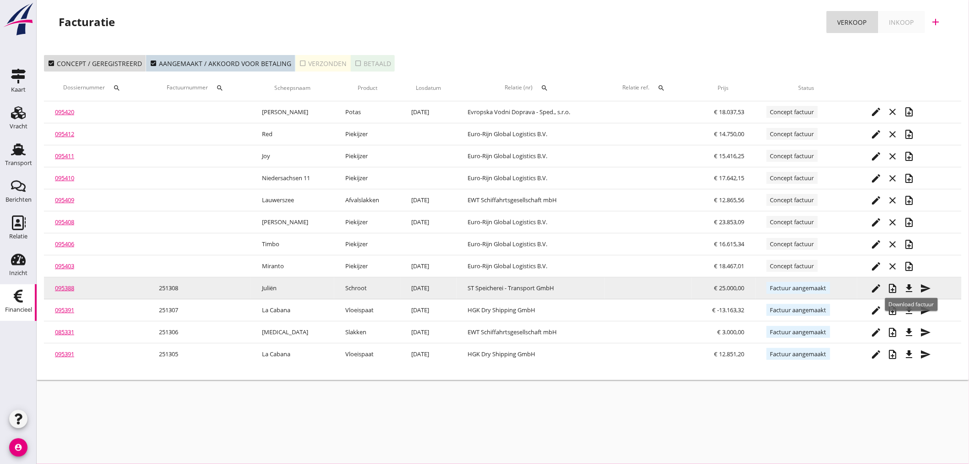
click at [913, 289] on icon "file_download" at bounding box center [909, 288] width 11 height 11
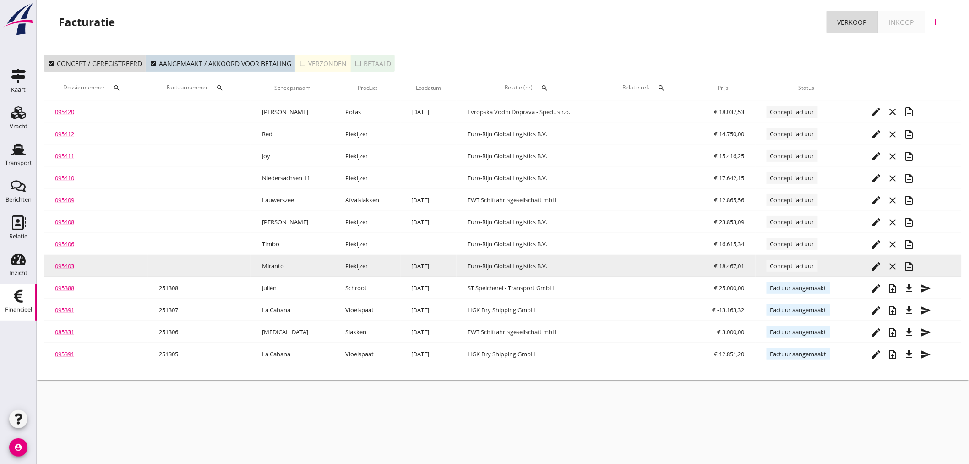
click at [920, 268] on td "edit close note_add" at bounding box center [909, 266] width 104 height 22
click at [915, 268] on icon "note_add" at bounding box center [909, 266] width 11 height 11
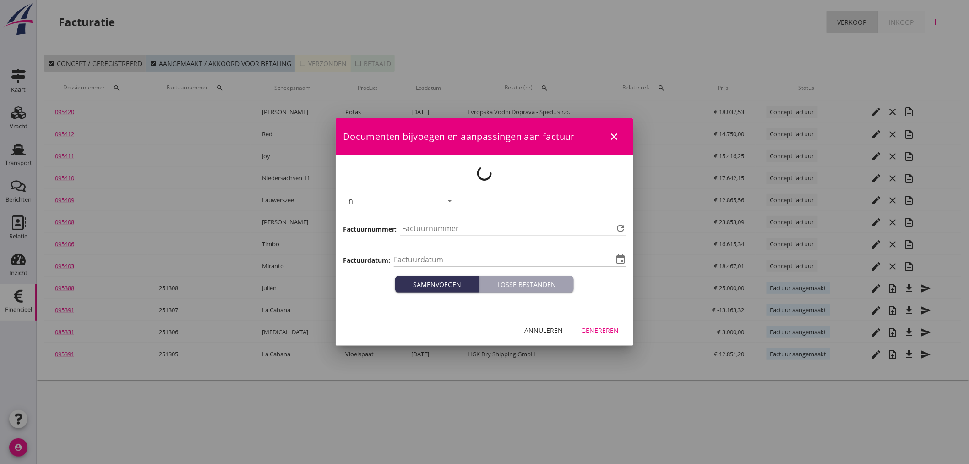
type input "[DATE]"
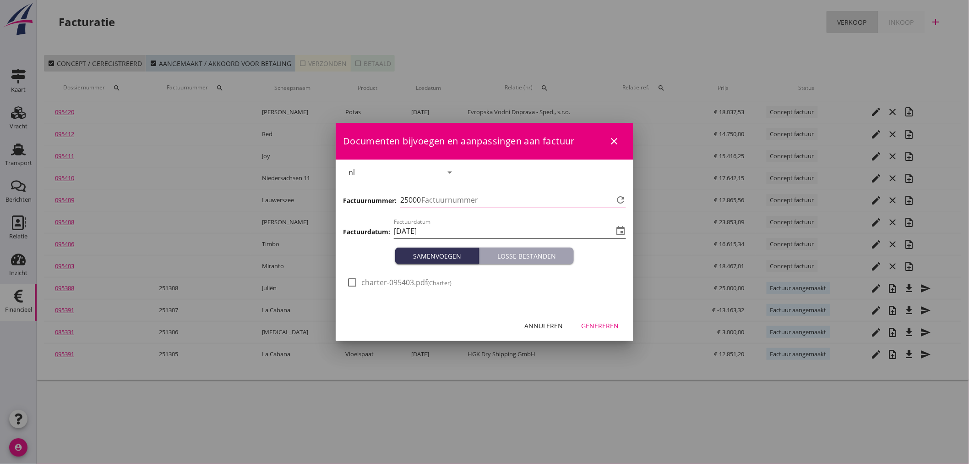
type input "1309"
click at [593, 323] on div "Genereren" at bounding box center [600, 326] width 38 height 10
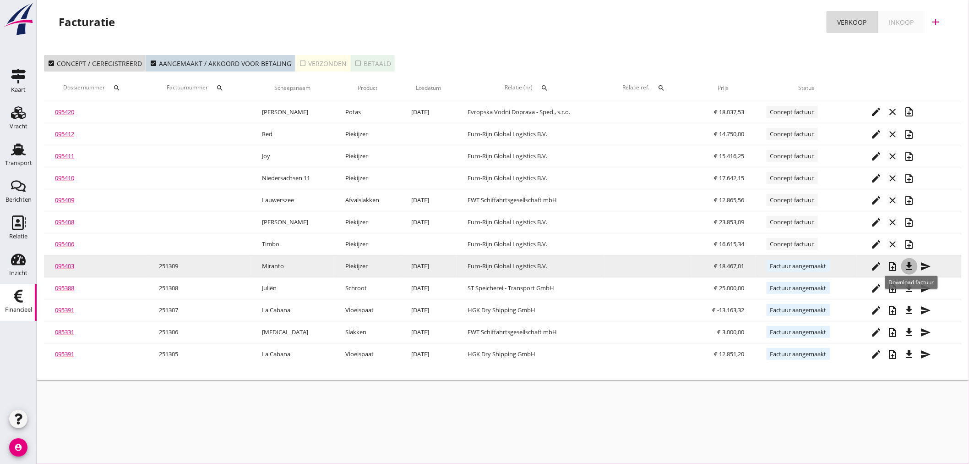
click at [909, 267] on icon "file_download" at bounding box center [909, 266] width 11 height 11
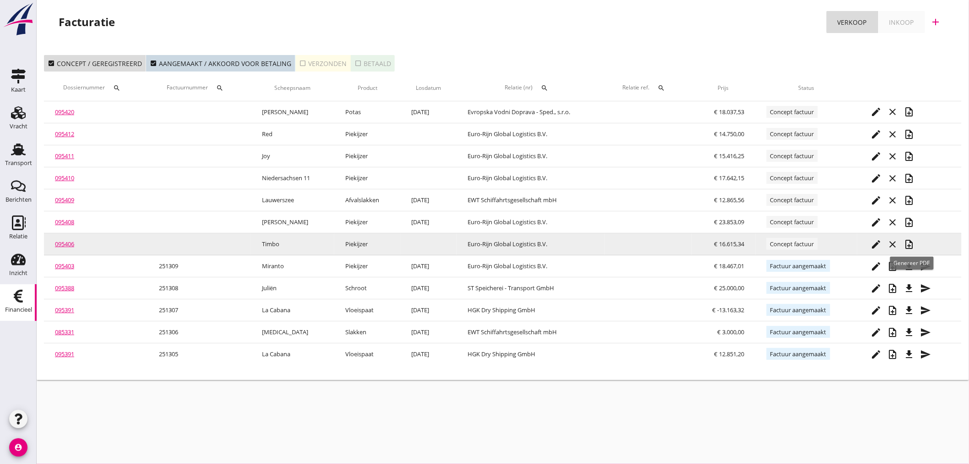
click at [914, 245] on icon "note_add" at bounding box center [909, 244] width 11 height 11
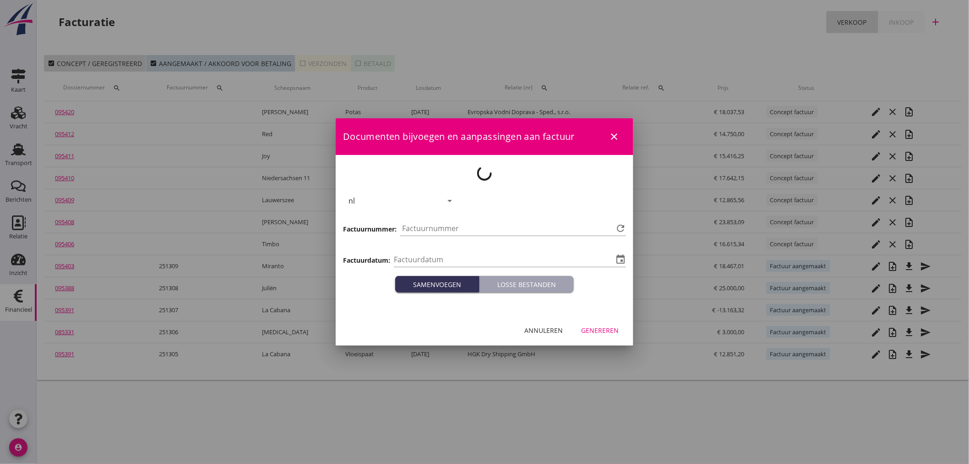
type input "[DATE]"
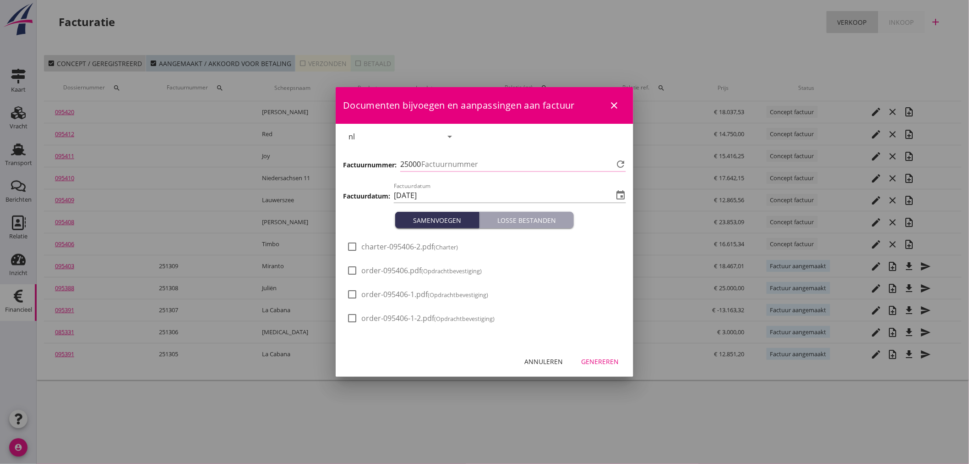
type input "1310"
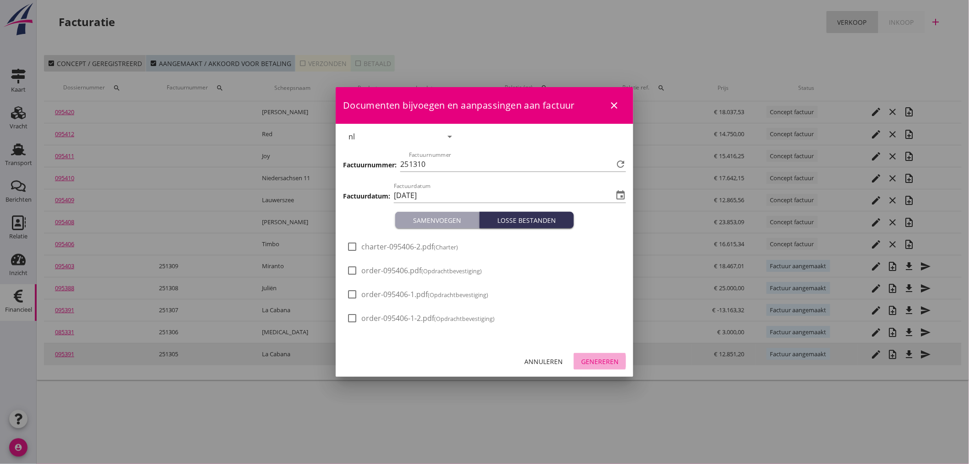
drag, startPoint x: 595, startPoint y: 360, endPoint x: 589, endPoint y: 360, distance: 6.9
click at [594, 361] on div "Genereren" at bounding box center [600, 361] width 38 height 10
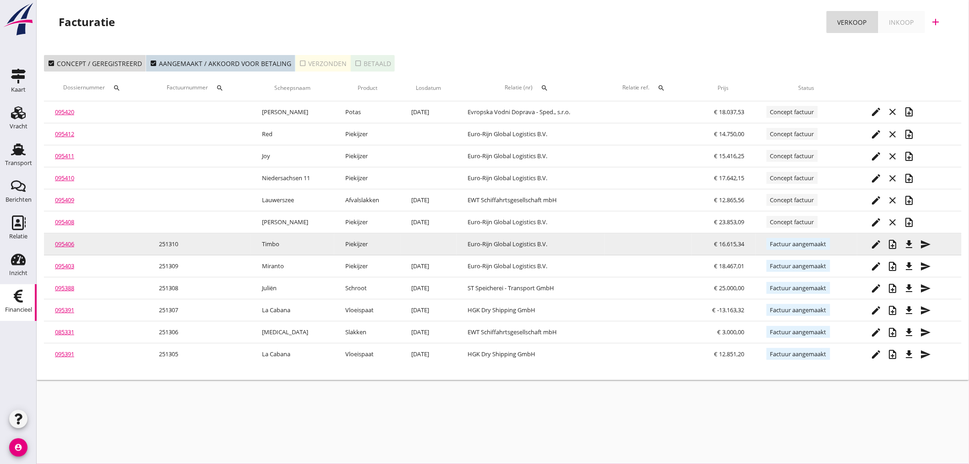
click at [914, 248] on icon "file_download" at bounding box center [909, 244] width 11 height 11
click at [63, 247] on link "095406" at bounding box center [64, 244] width 19 height 8
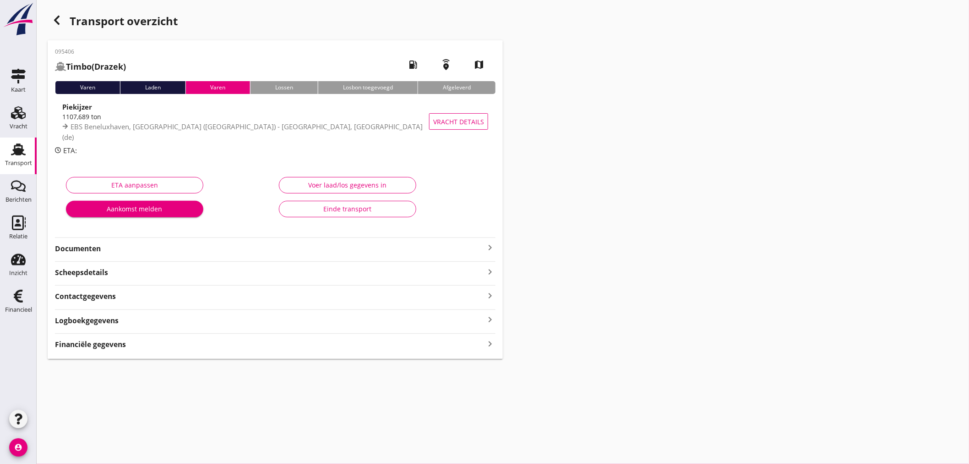
click at [488, 344] on icon "keyboard_arrow_right" at bounding box center [490, 343] width 11 height 12
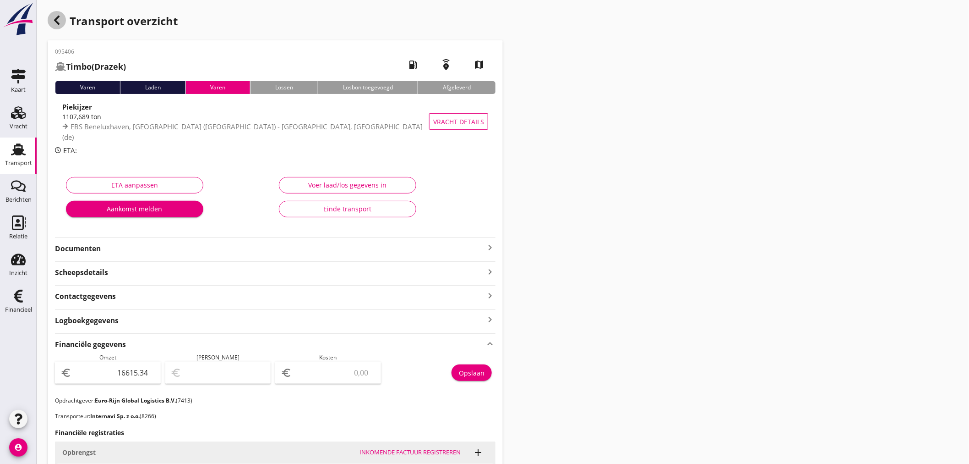
click at [59, 19] on icon "button" at bounding box center [56, 20] width 11 height 11
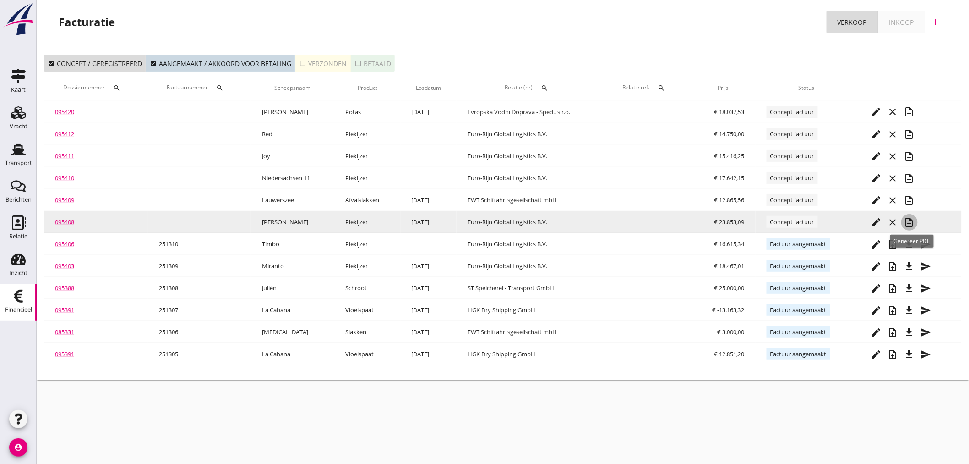
click at [912, 222] on icon "note_add" at bounding box center [909, 222] width 11 height 11
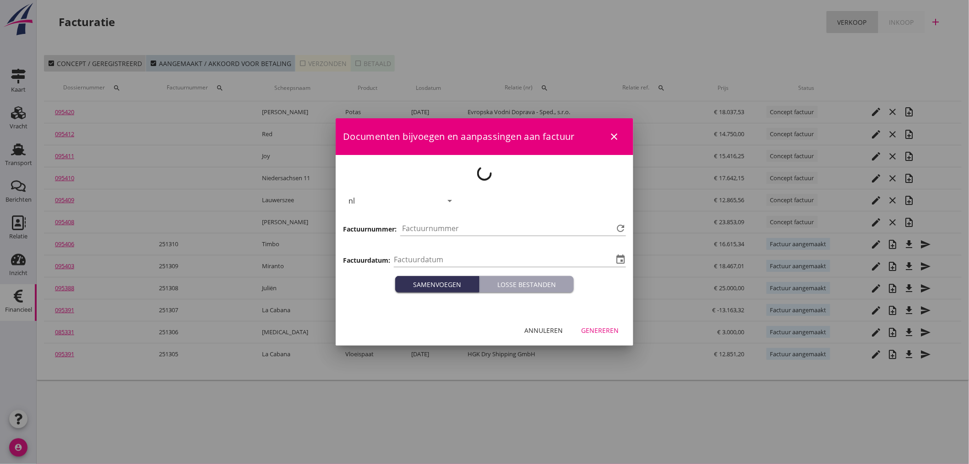
type input "[DATE]"
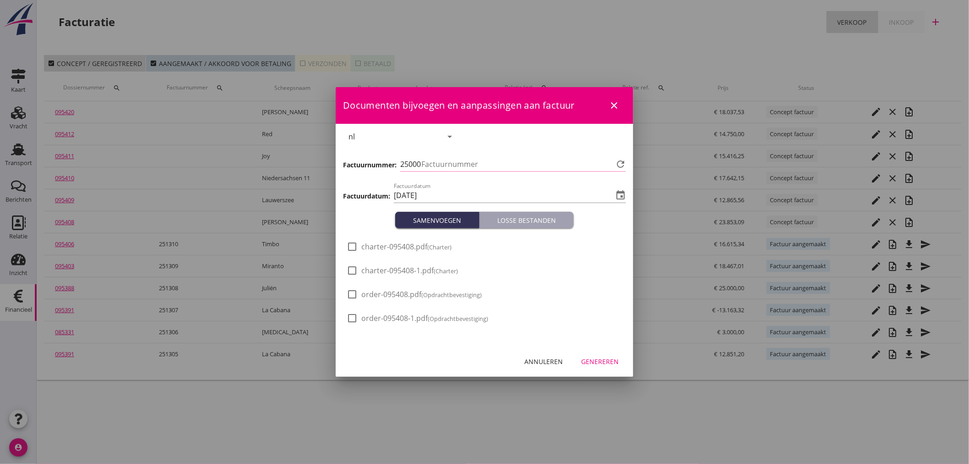
type input "1311"
click at [604, 356] on div "Genereren" at bounding box center [600, 361] width 38 height 10
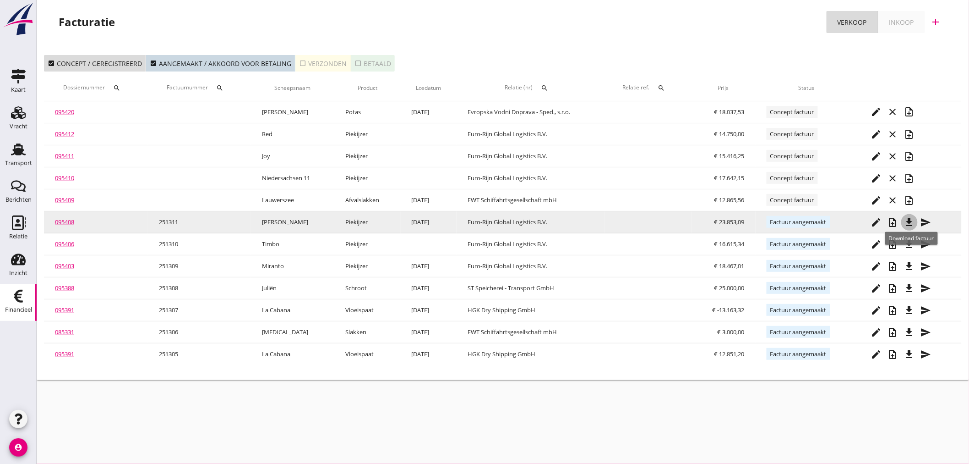
click at [912, 224] on icon "file_download" at bounding box center [909, 222] width 11 height 11
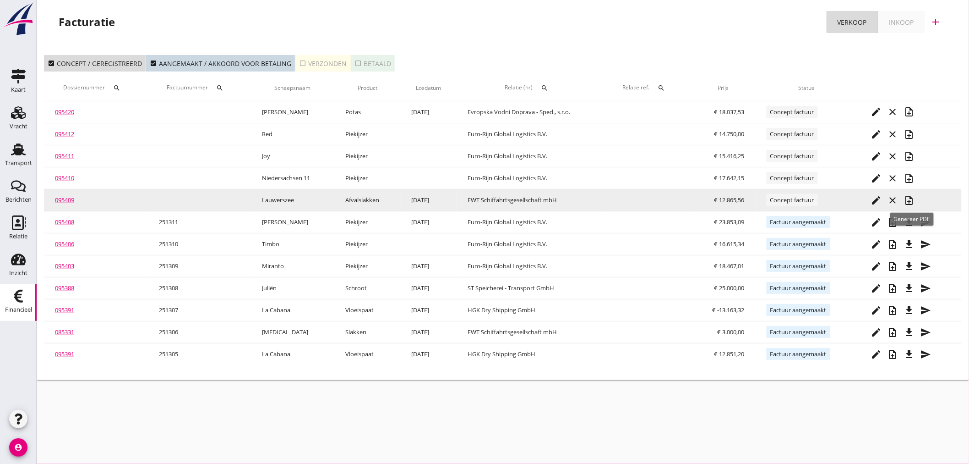
click at [912, 198] on icon "note_add" at bounding box center [909, 200] width 11 height 11
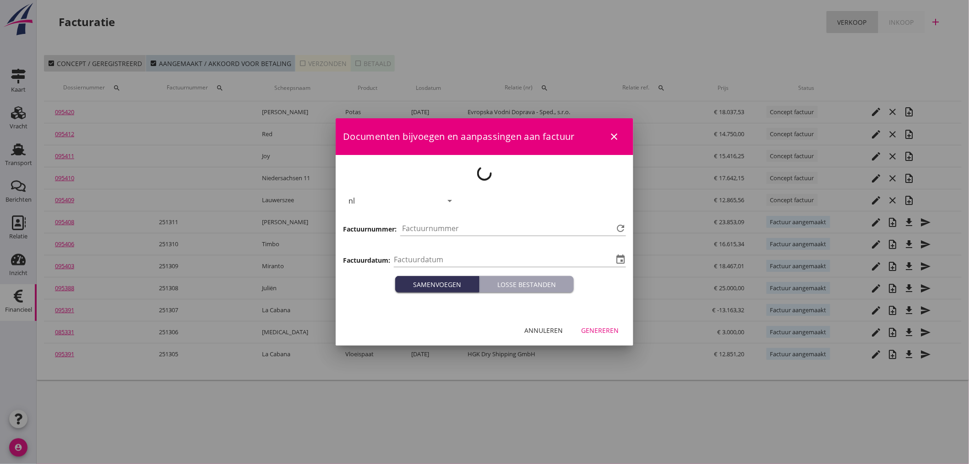
type input "[DATE]"
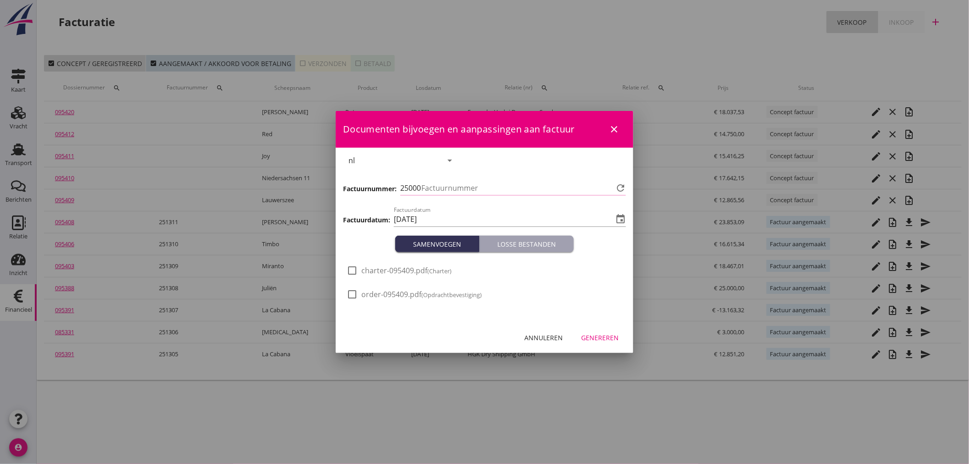
type input "1312"
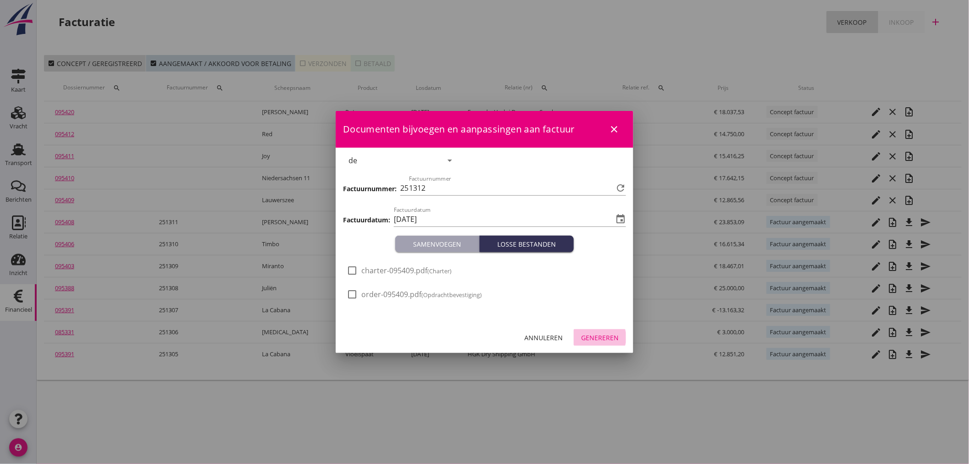
click at [609, 333] on div "Genereren" at bounding box center [600, 338] width 38 height 10
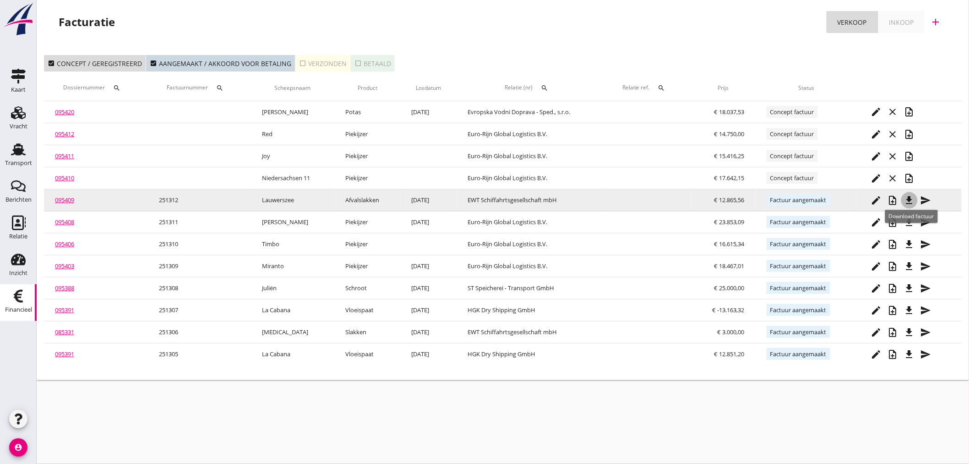
click at [915, 202] on icon "file_download" at bounding box center [909, 200] width 11 height 11
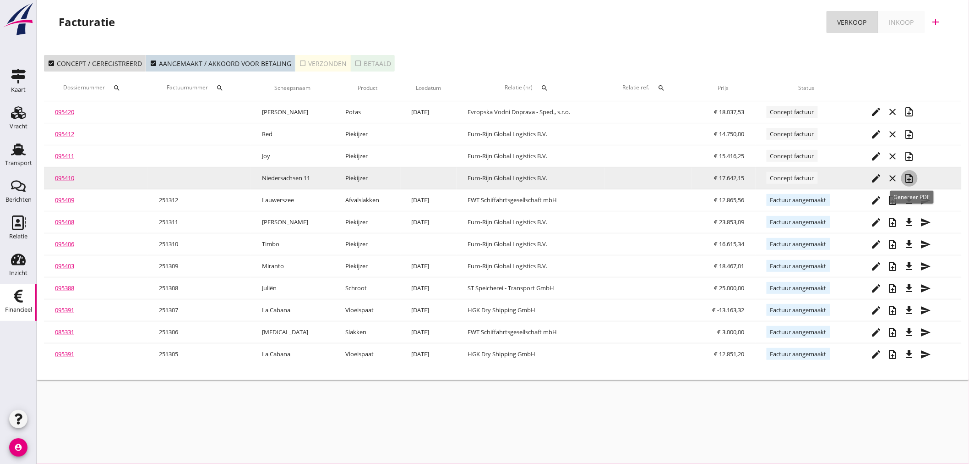
click at [910, 179] on icon "note_add" at bounding box center [909, 178] width 11 height 11
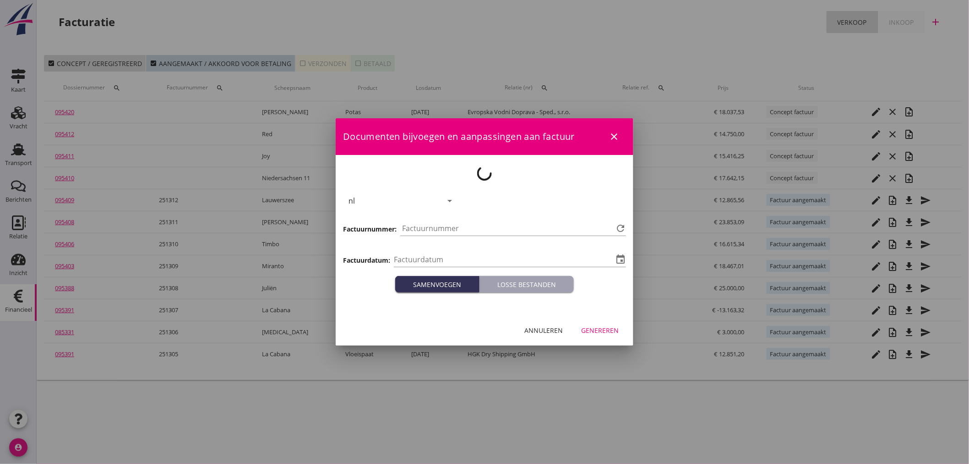
type input "[DATE]"
type input "1313"
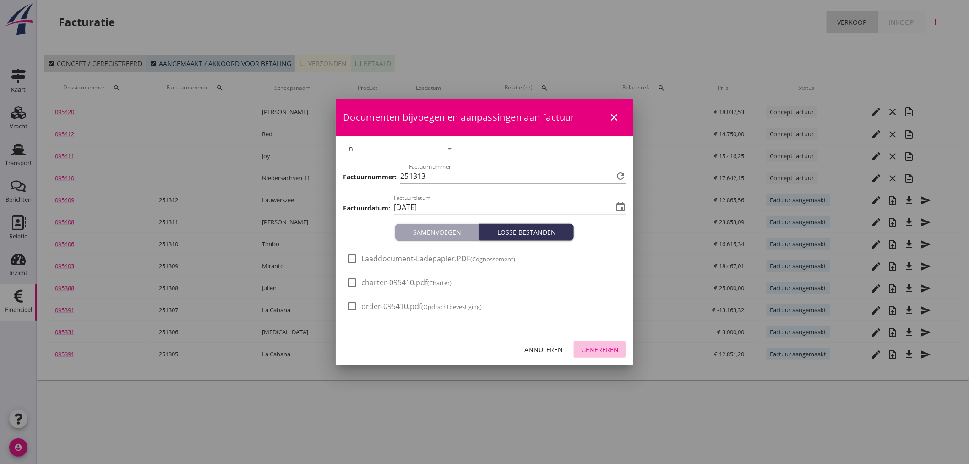
click at [611, 348] on div "Genereren" at bounding box center [600, 349] width 38 height 10
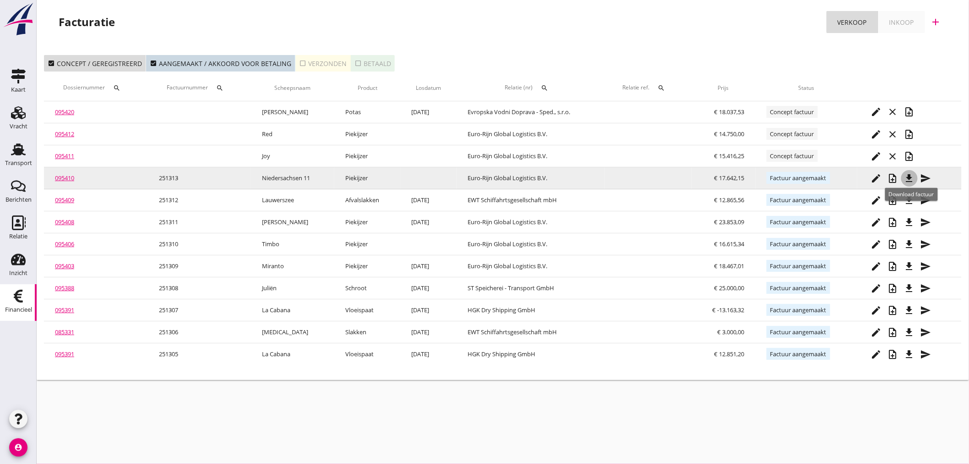
click at [908, 177] on icon "file_download" at bounding box center [909, 178] width 11 height 11
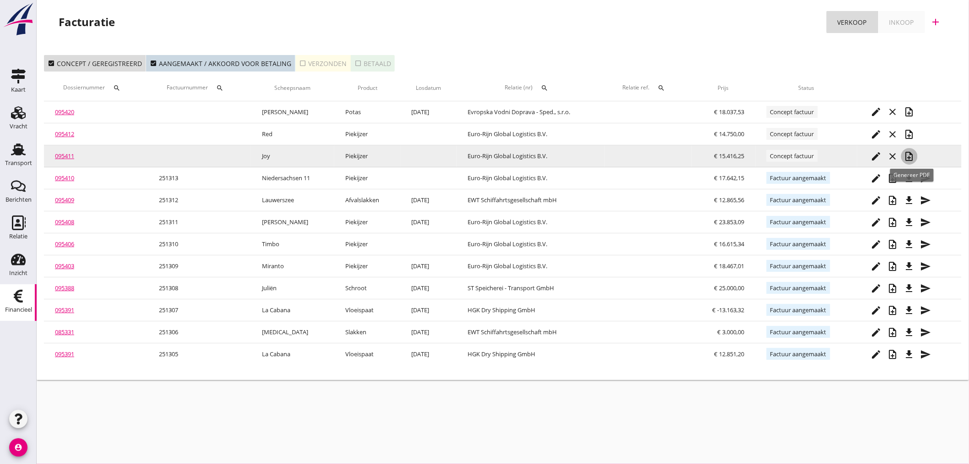
click at [914, 153] on icon "note_add" at bounding box center [909, 156] width 11 height 11
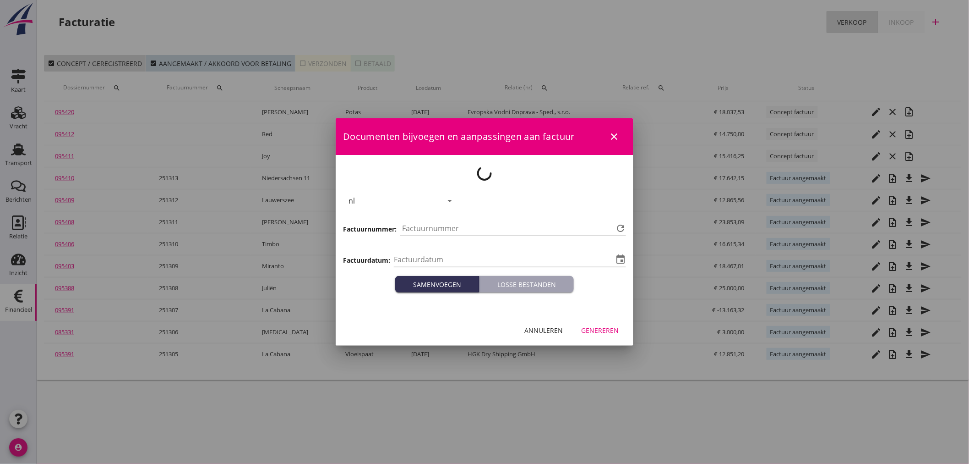
type input "[DATE]"
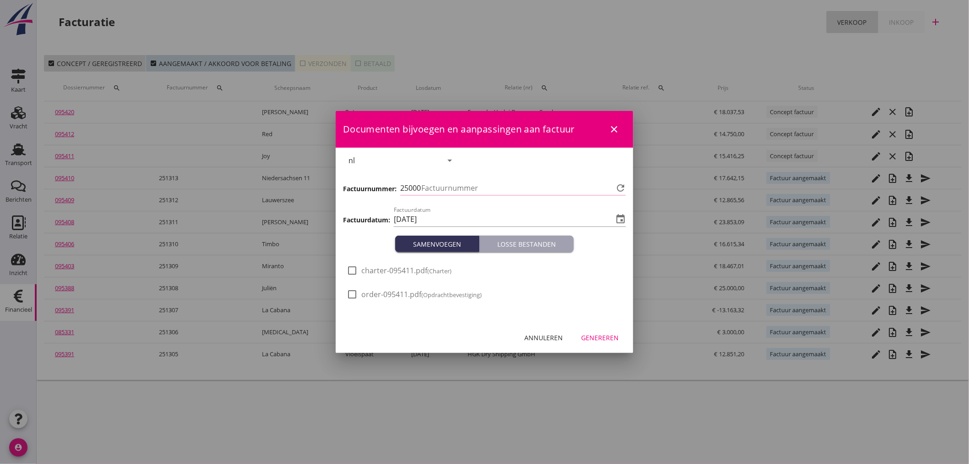
type input "1314"
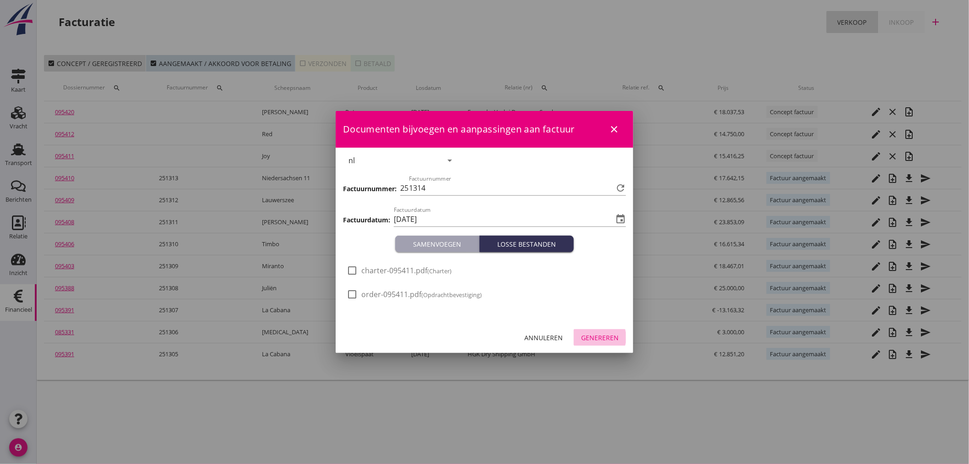
click at [604, 336] on div "Genereren" at bounding box center [600, 338] width 38 height 10
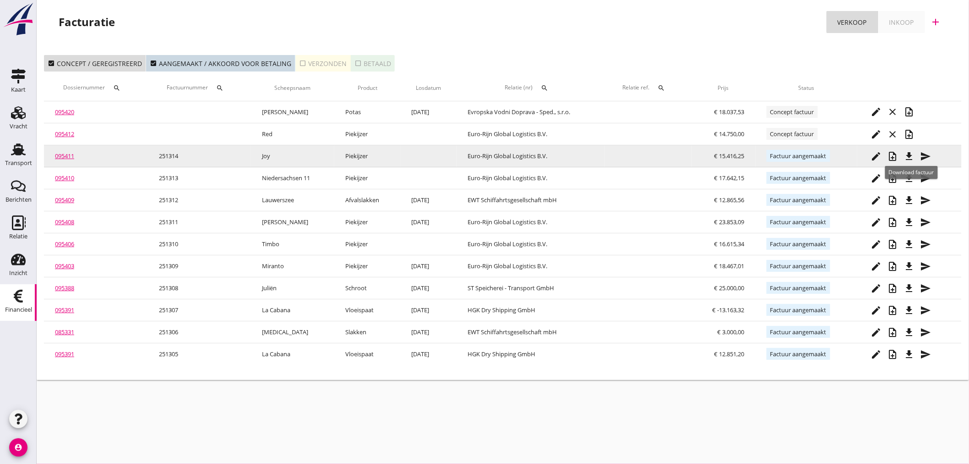
click at [911, 153] on icon "file_download" at bounding box center [909, 156] width 11 height 11
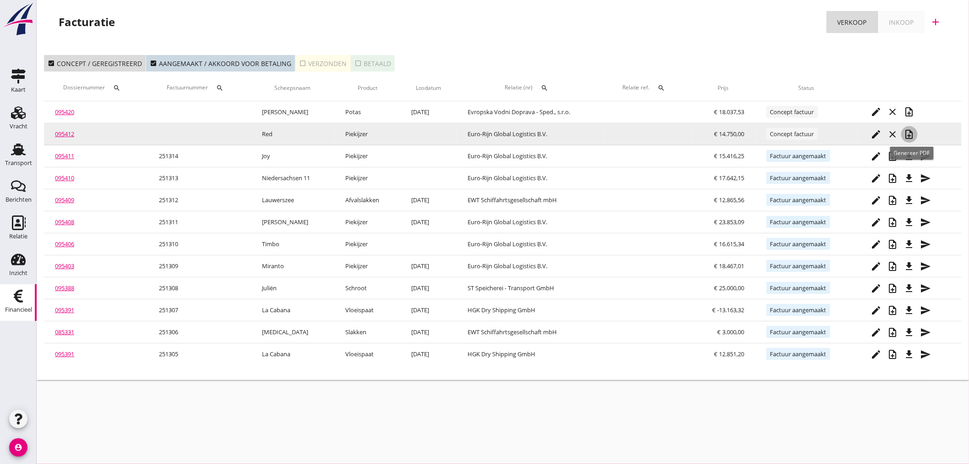
click at [911, 136] on icon "note_add" at bounding box center [909, 134] width 11 height 11
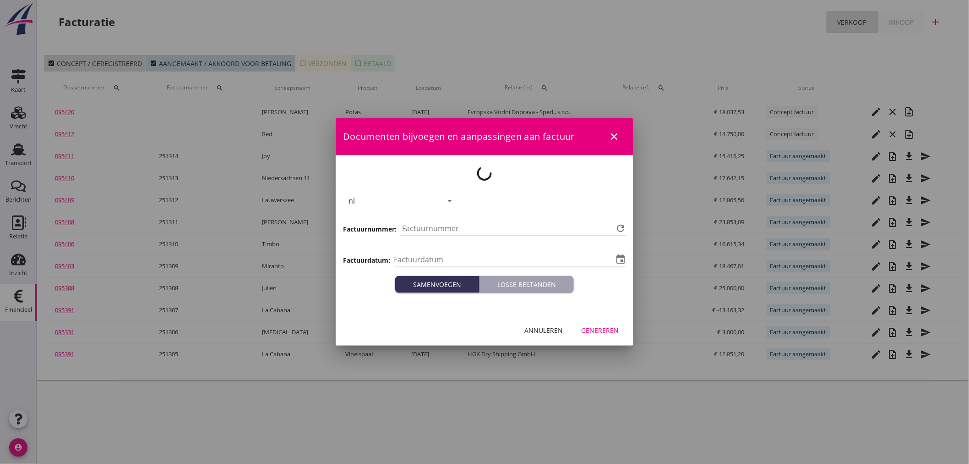
type input "[DATE]"
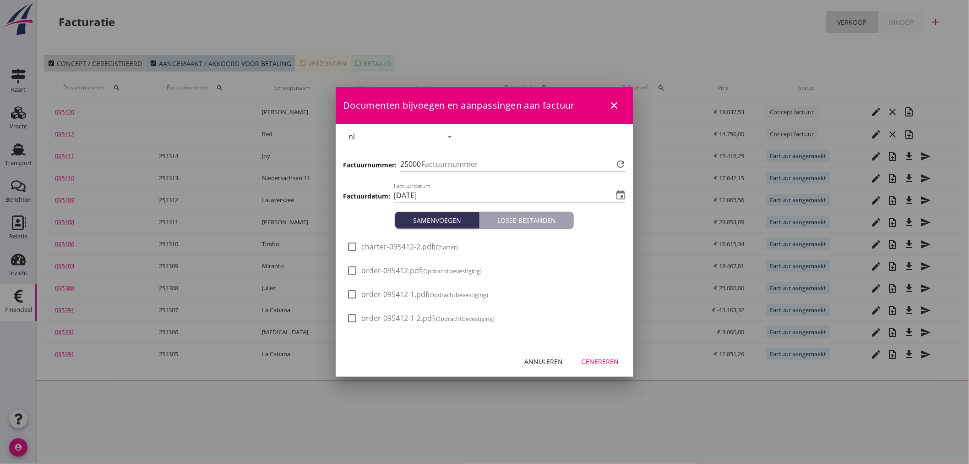
type input "1315"
click at [599, 359] on div "Genereren" at bounding box center [600, 361] width 38 height 10
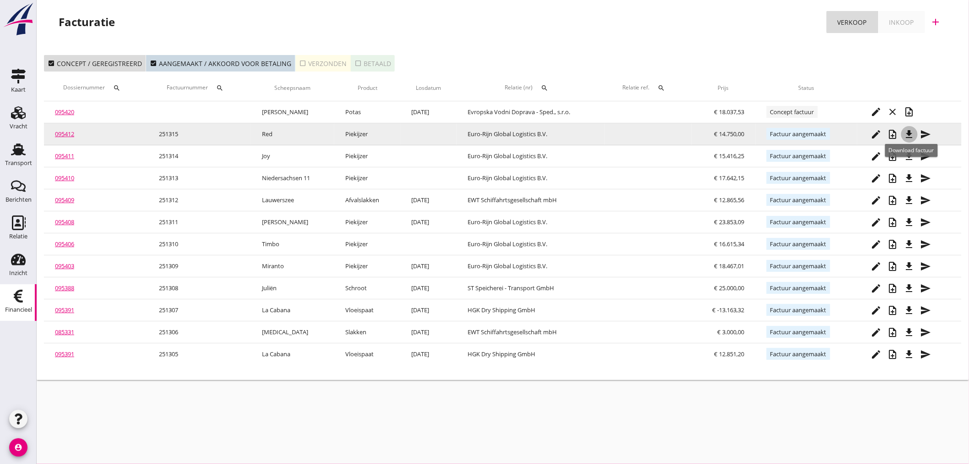
click at [915, 135] on icon "file_download" at bounding box center [909, 134] width 11 height 11
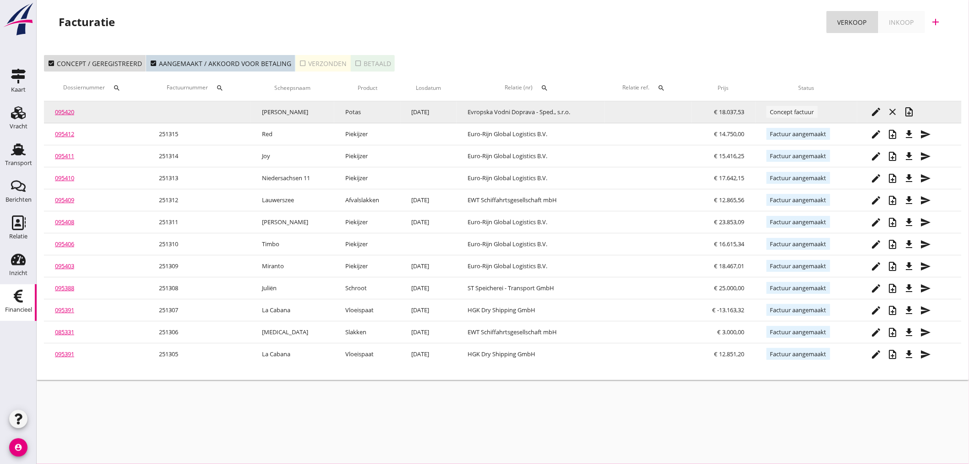
click at [918, 112] on div "note_add" at bounding box center [909, 111] width 16 height 11
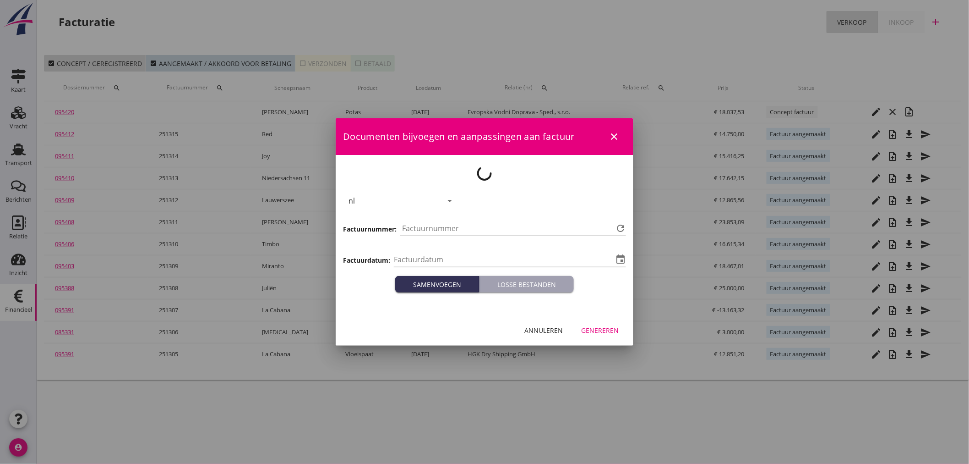
type input "[DATE]"
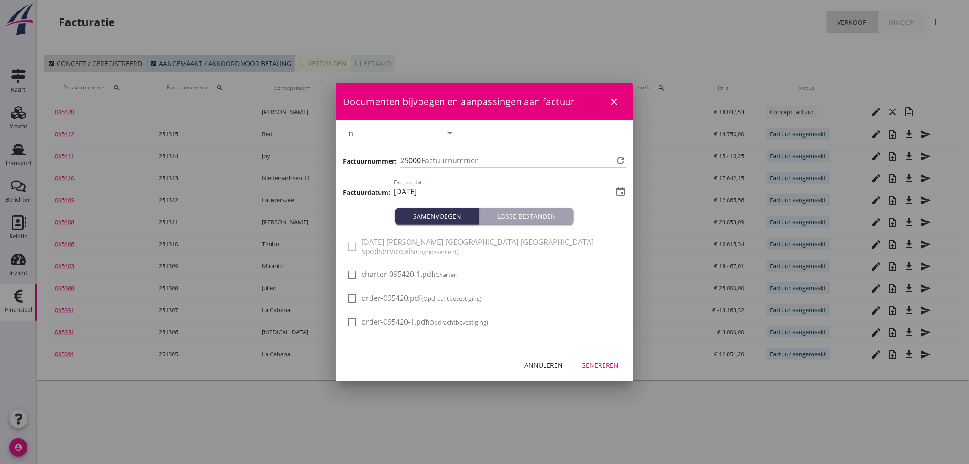
type input "1316"
click at [612, 360] on div "Genereren" at bounding box center [600, 365] width 38 height 10
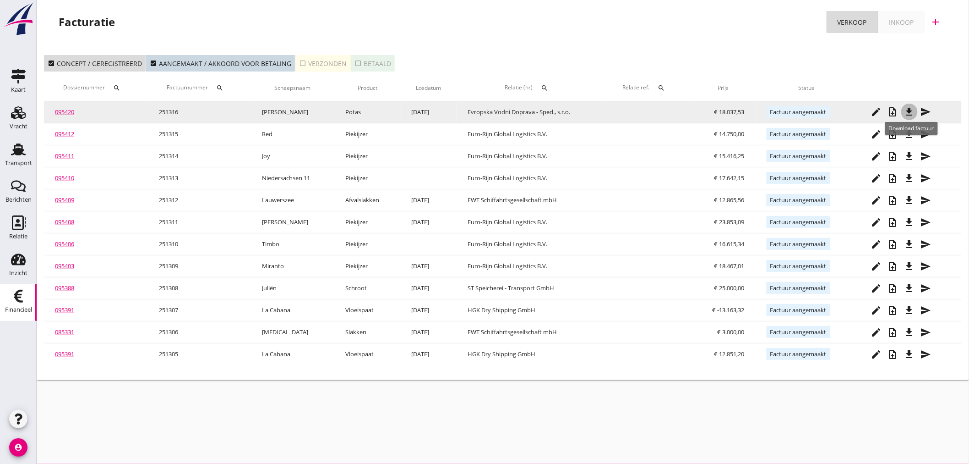
click at [909, 110] on icon "file_download" at bounding box center [909, 111] width 11 height 11
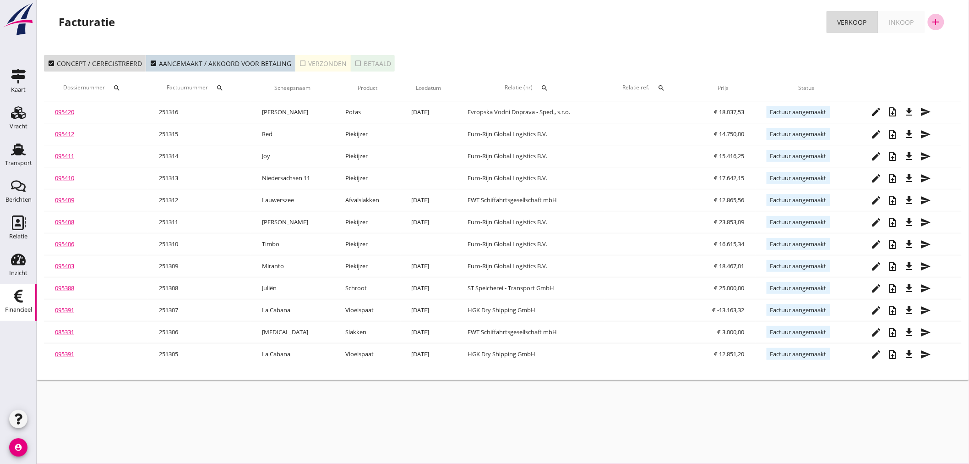
click at [939, 20] on icon "add" at bounding box center [936, 21] width 11 height 11
click at [930, 49] on div "Verkoopfactuur" at bounding box center [930, 44] width 55 height 11
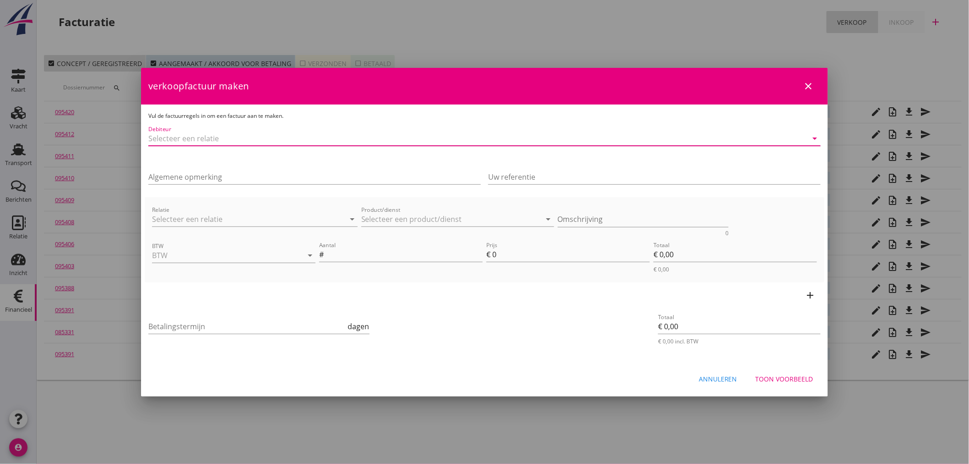
click at [243, 141] on input "Debiteur" at bounding box center [471, 138] width 647 height 15
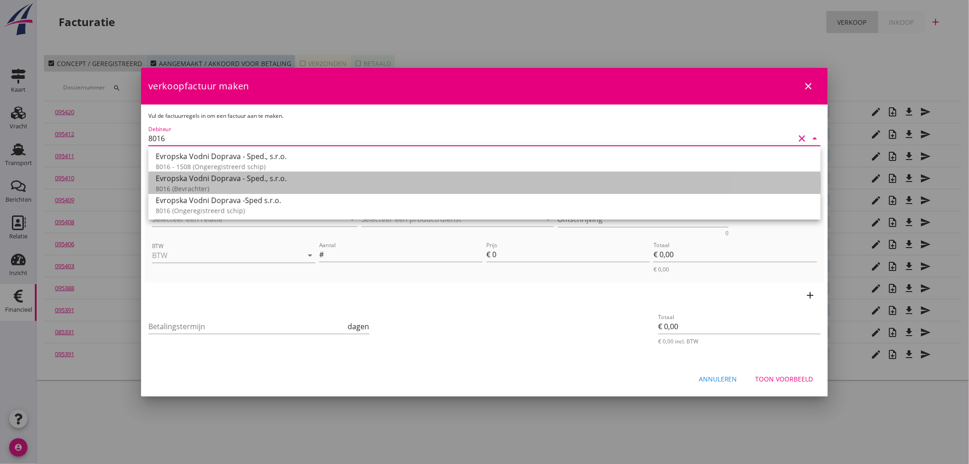
click at [185, 186] on div "8016 (Bevrachter)" at bounding box center [485, 189] width 658 height 10
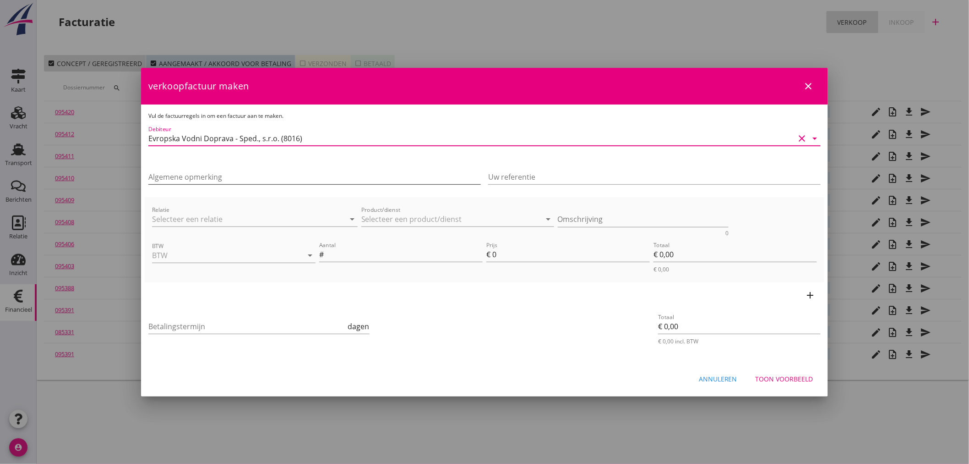
type input "Evropska Vodni Doprava - Sped., s.r.o. (8016)"
click at [186, 173] on input "Algemene opmerking" at bounding box center [314, 176] width 333 height 15
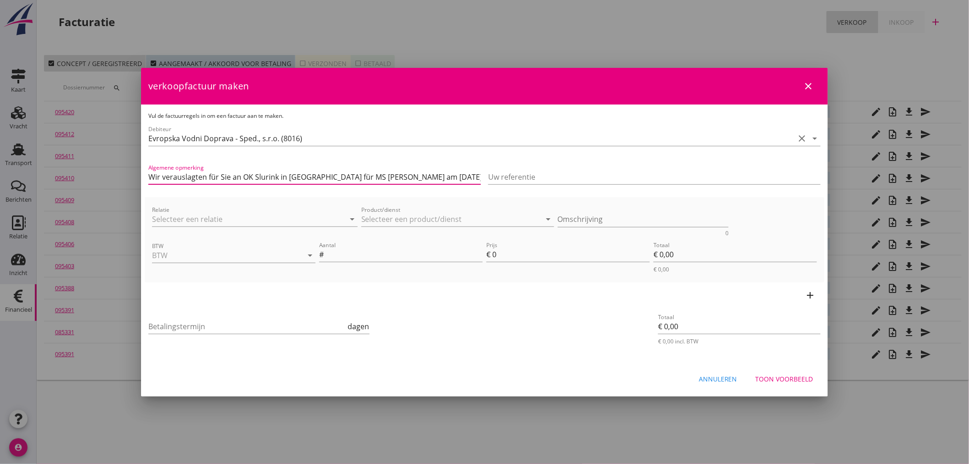
click at [350, 173] on input "Wir verauslagten für Sie an OK Slurink in [GEOGRAPHIC_DATA] für MS [PERSON_NAME…" at bounding box center [314, 176] width 333 height 15
type input "Wir verauslagten für Sie an OK Slurink in [GEOGRAPHIC_DATA] für MS [PERSON_NAME…"
click at [189, 217] on input "Relatie" at bounding box center [242, 219] width 180 height 15
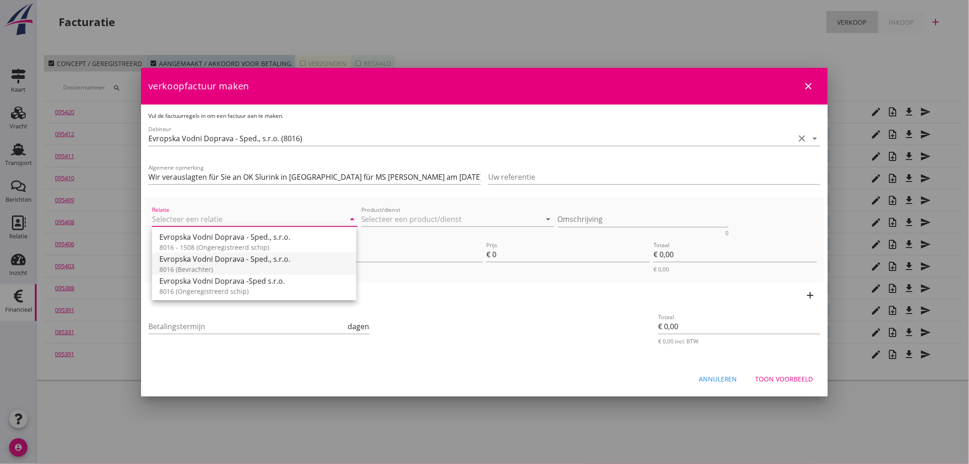
click at [200, 263] on div "Evropska Vodni Doprava - Sped., s.r.o." at bounding box center [254, 258] width 190 height 11
type input "Evropska Vodni Doprava - Sped., s.r.o. (8016)"
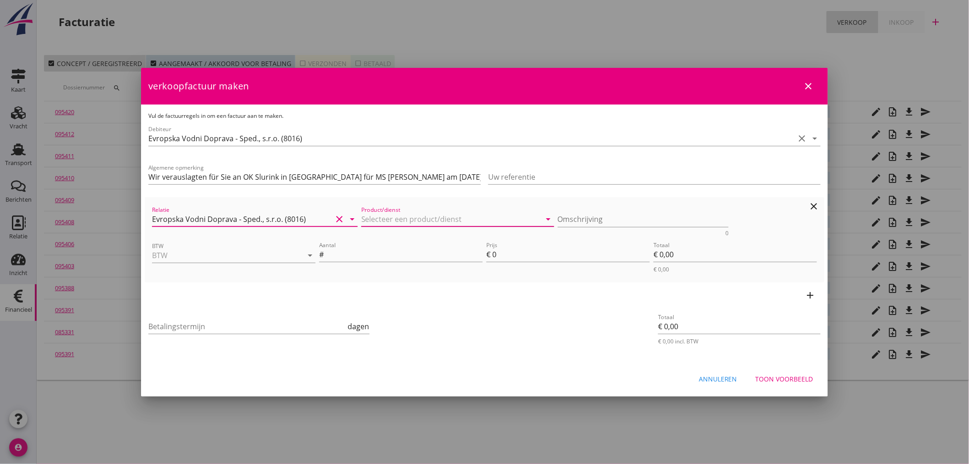
click at [416, 221] on input "Product/dienst" at bounding box center [451, 219] width 180 height 15
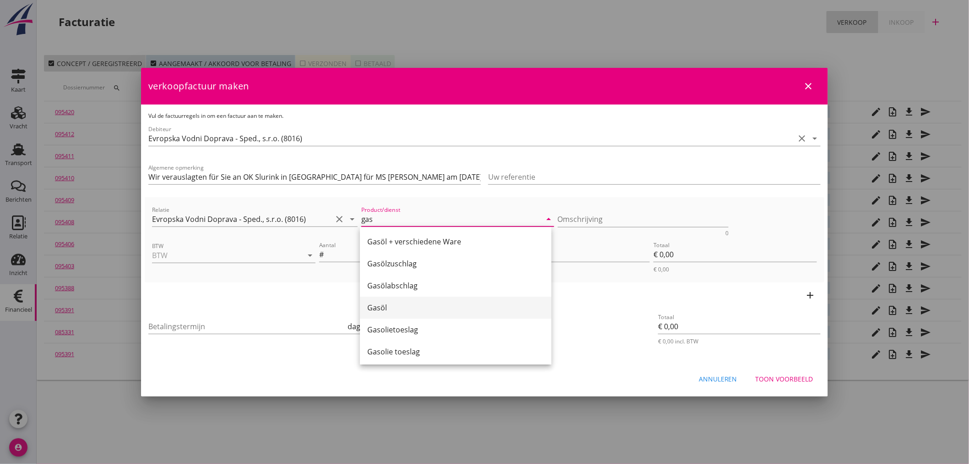
click at [400, 311] on div "Gasöl" at bounding box center [455, 307] width 177 height 11
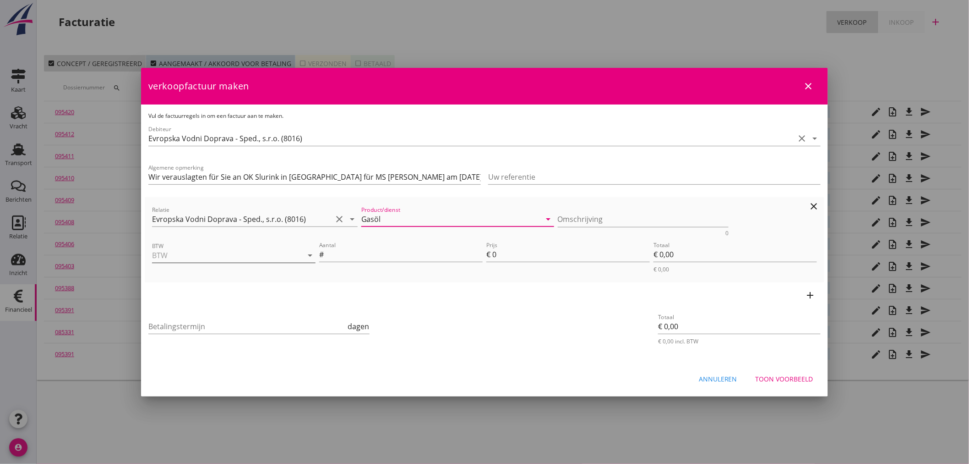
type input "Gasöl"
click at [190, 254] on input "BTW" at bounding box center [221, 255] width 138 height 15
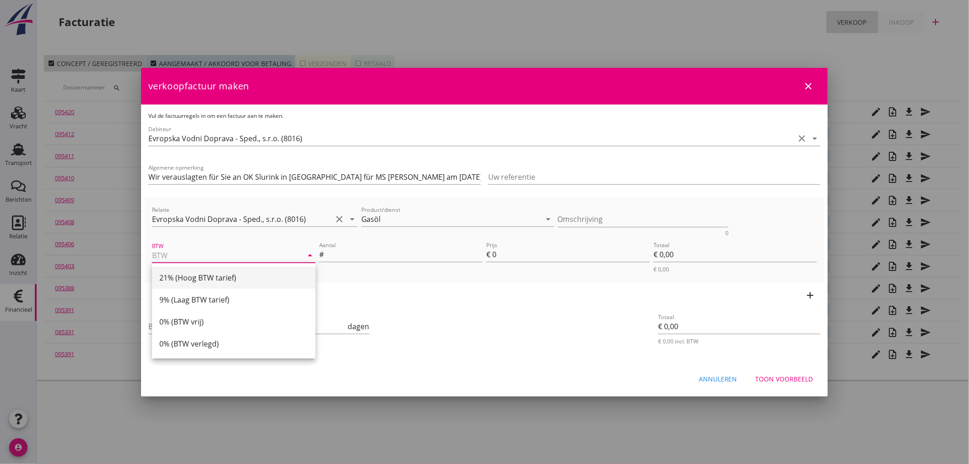
drag, startPoint x: 210, startPoint y: 279, endPoint x: 246, endPoint y: 271, distance: 37.1
click at [211, 278] on div "21% (Hoog BTW tarief)" at bounding box center [233, 277] width 149 height 11
type input "21% (Hoog BTW tarief)"
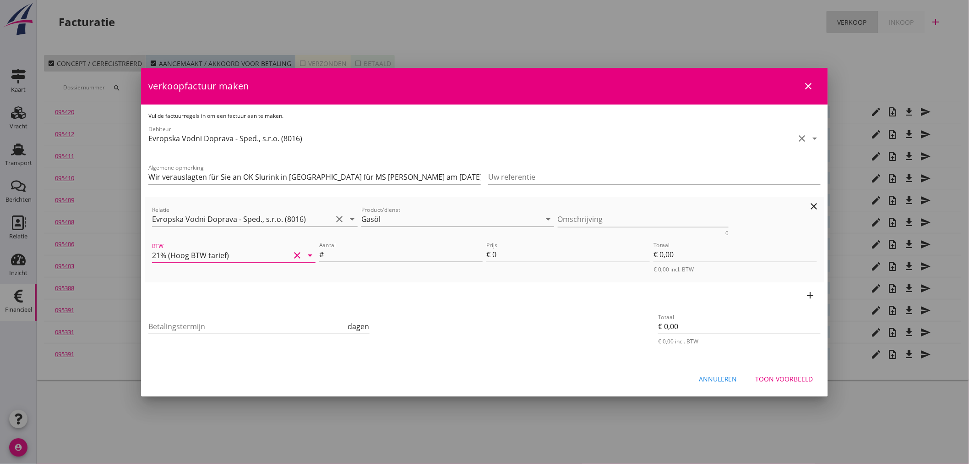
click at [376, 254] on input "Aantal" at bounding box center [404, 254] width 157 height 15
type input "1"
type input "5"
type input "€ 5,00"
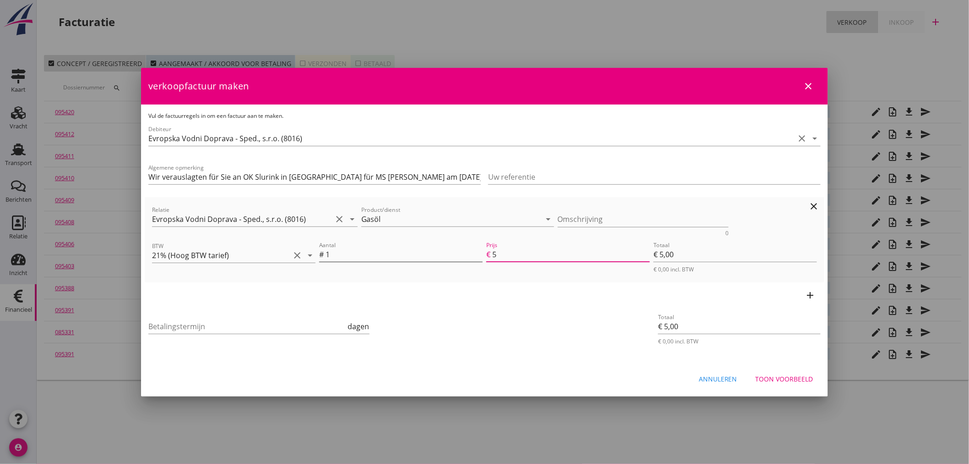
type input "57"
click at [814, 295] on icon "add" at bounding box center [810, 294] width 11 height 11
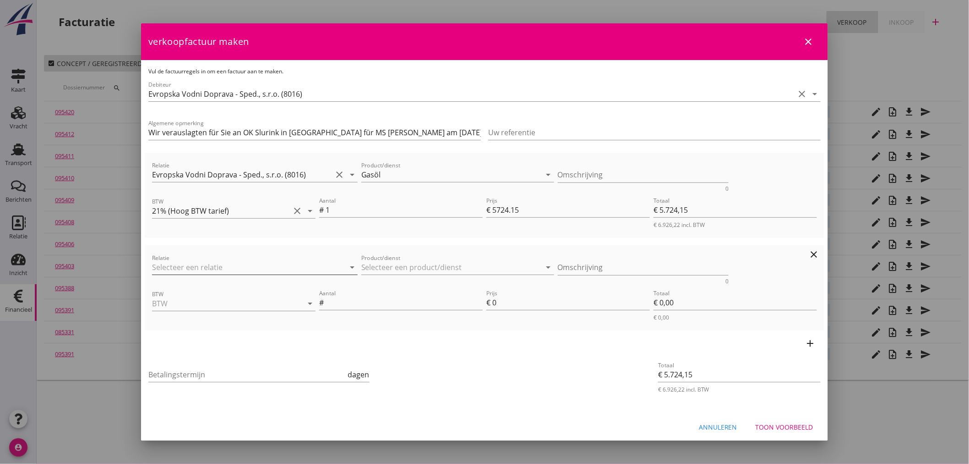
click at [193, 264] on input "Relatie" at bounding box center [242, 267] width 180 height 15
click at [392, 292] on div "Frischwasser" at bounding box center [452, 289] width 175 height 11
click at [216, 304] on input "BTW" at bounding box center [221, 303] width 138 height 15
drag, startPoint x: 208, startPoint y: 346, endPoint x: 221, endPoint y: 341, distance: 13.4
click at [212, 344] on div "9% (Laag BTW tarief)" at bounding box center [232, 347] width 147 height 11
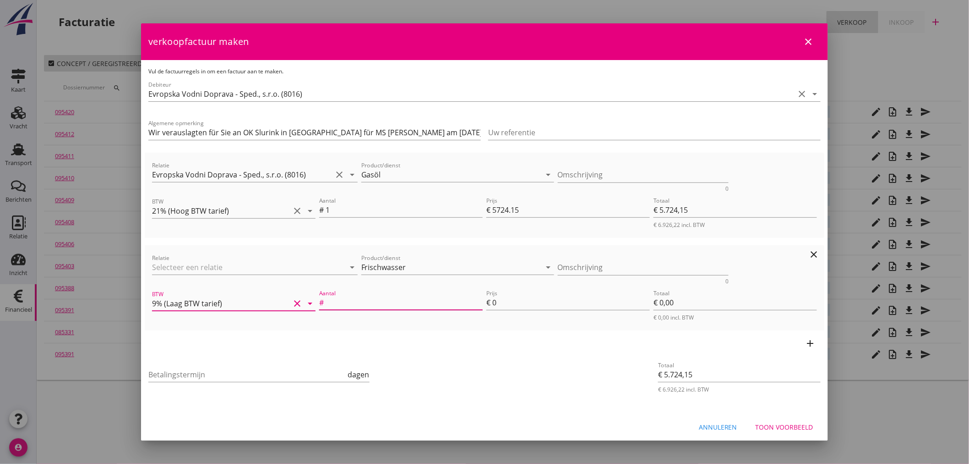
click at [341, 298] on input "Aantal" at bounding box center [404, 302] width 157 height 15
click at [178, 373] on input "Betalingstermijn" at bounding box center [247, 374] width 198 height 15
click at [791, 425] on div "Toon voorbeeld" at bounding box center [785, 427] width 58 height 10
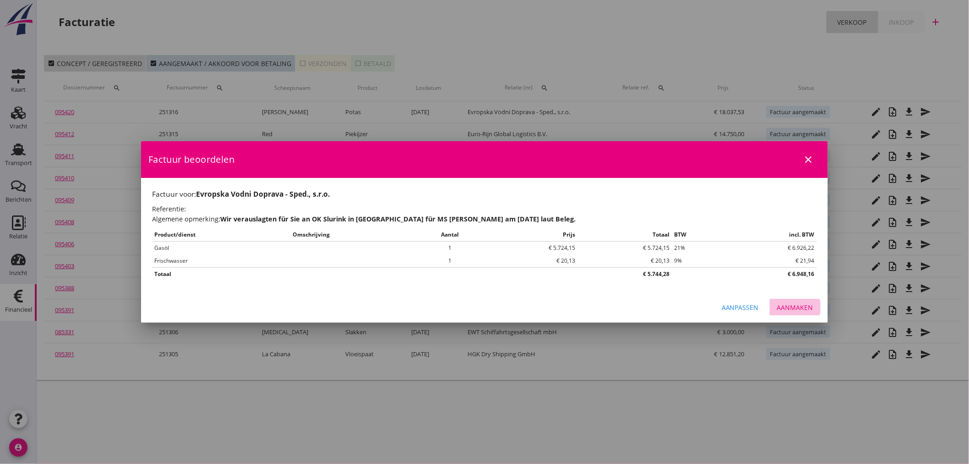
click at [802, 307] on div "Aanmaken" at bounding box center [795, 307] width 36 height 10
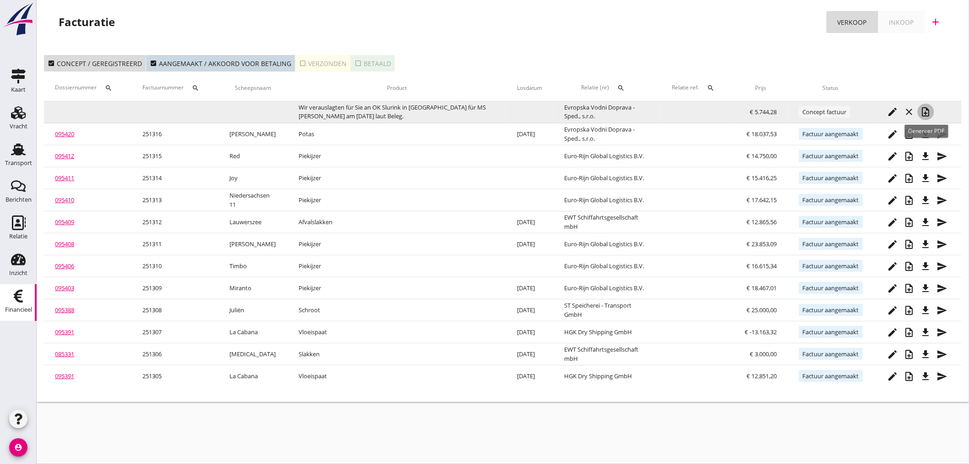
click at [923, 116] on icon "note_add" at bounding box center [926, 111] width 11 height 11
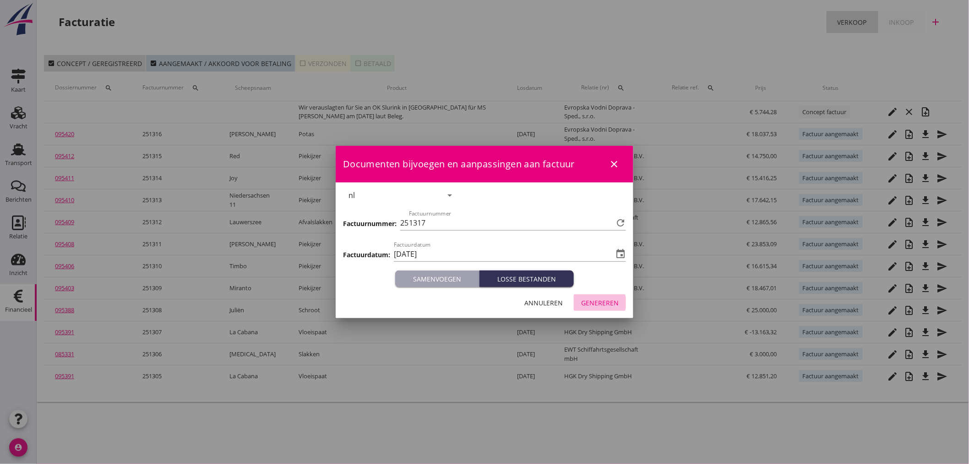
click at [596, 299] on div "Genereren" at bounding box center [600, 303] width 38 height 10
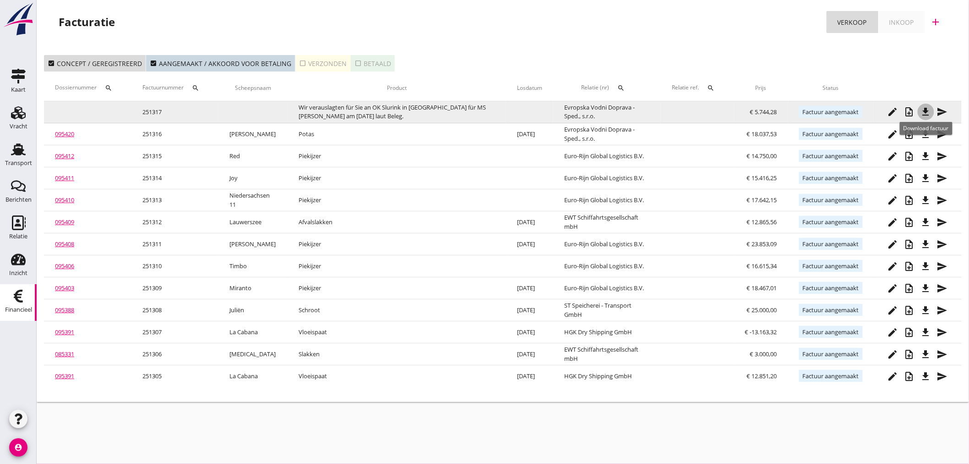
click at [926, 115] on icon "file_download" at bounding box center [926, 111] width 11 height 11
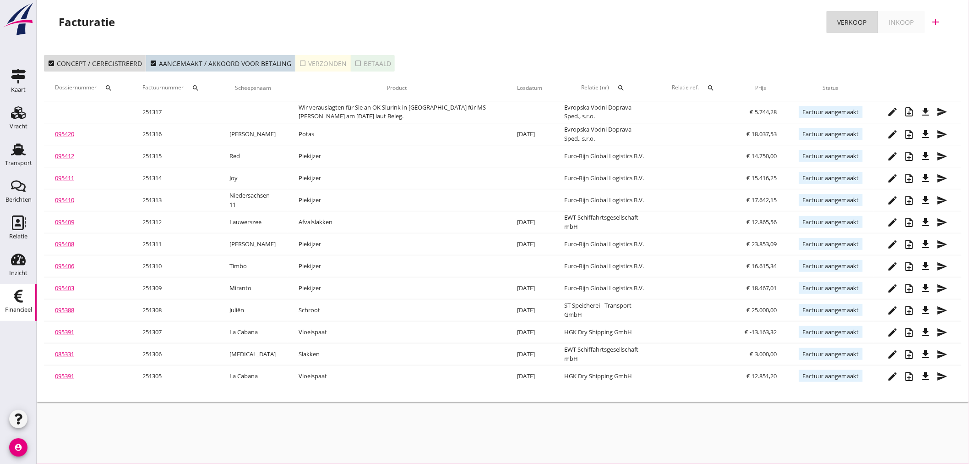
click at [941, 19] on icon "add" at bounding box center [936, 21] width 11 height 11
click at [917, 43] on div "Verkoopfactuur" at bounding box center [930, 44] width 55 height 11
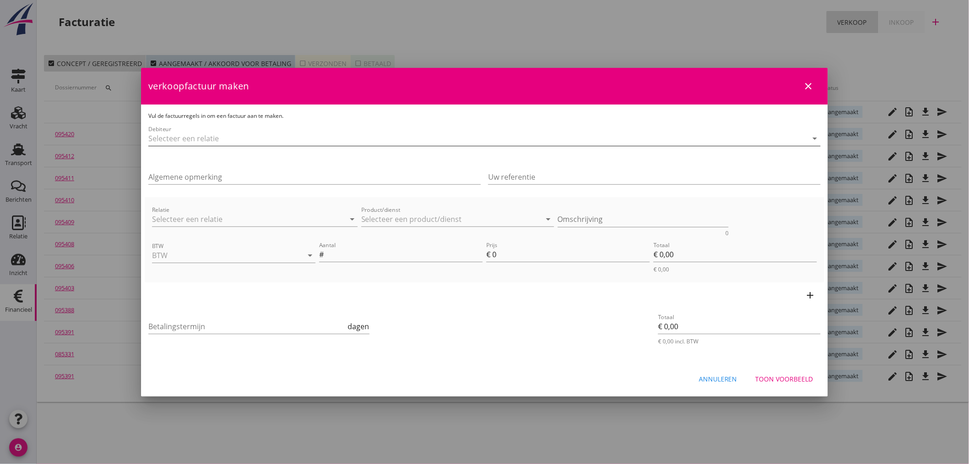
click at [235, 142] on input "Debiteur" at bounding box center [471, 138] width 647 height 15
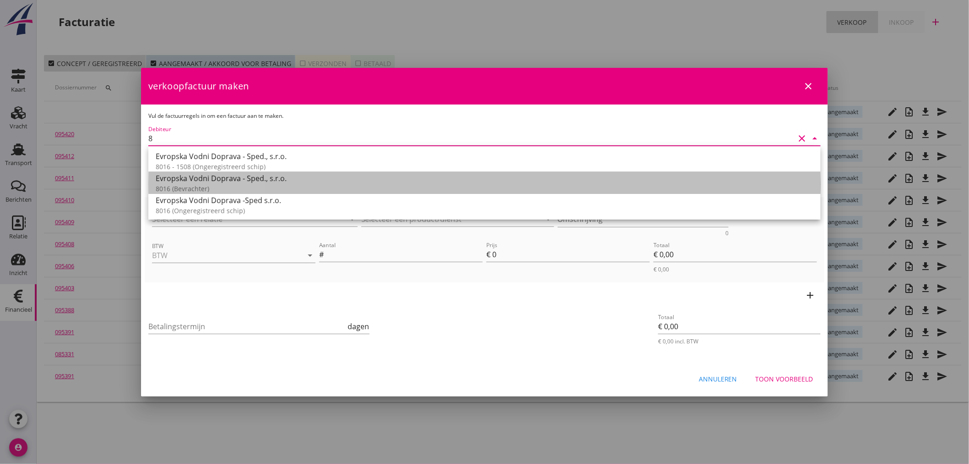
click at [235, 181] on div "Evropska Vodni Doprava - Sped., s.r.o." at bounding box center [485, 178] width 658 height 11
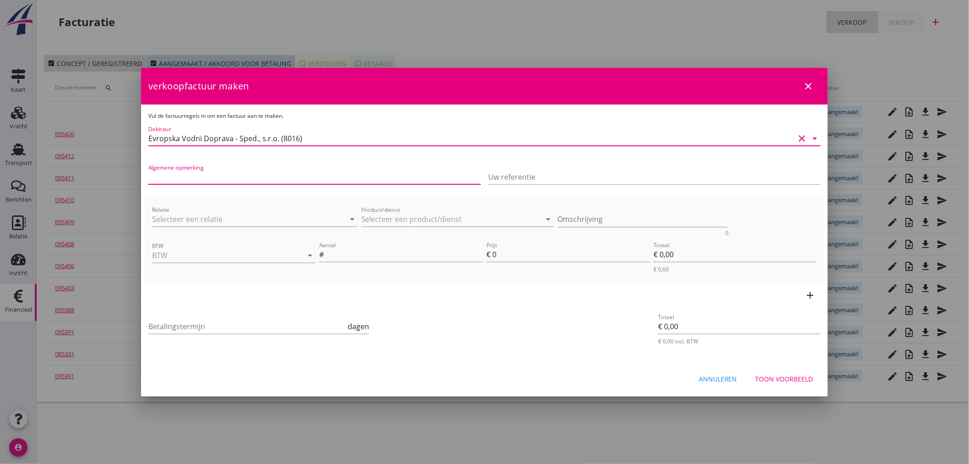
click at [235, 181] on input "Algemene opmerking" at bounding box center [314, 176] width 333 height 15
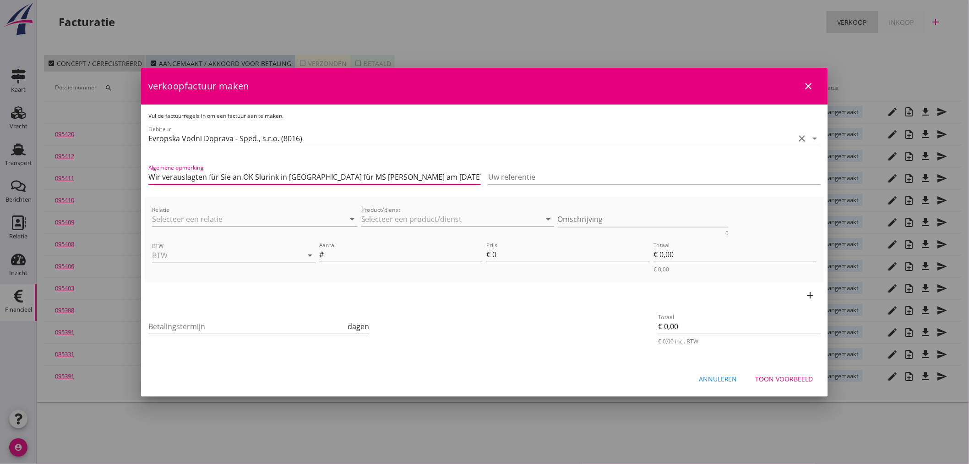
click at [349, 175] on input "Wir verauslagten für Sie an OK Slurink in [GEOGRAPHIC_DATA] für MS [PERSON_NAME…" at bounding box center [314, 176] width 333 height 15
click at [373, 177] on input "Wir verauslagten für Sie an OK Slurink in [GEOGRAPHIC_DATA] für MS [PERSON_NAME…" at bounding box center [314, 176] width 333 height 15
click at [196, 214] on input "Relatie" at bounding box center [242, 219] width 180 height 15
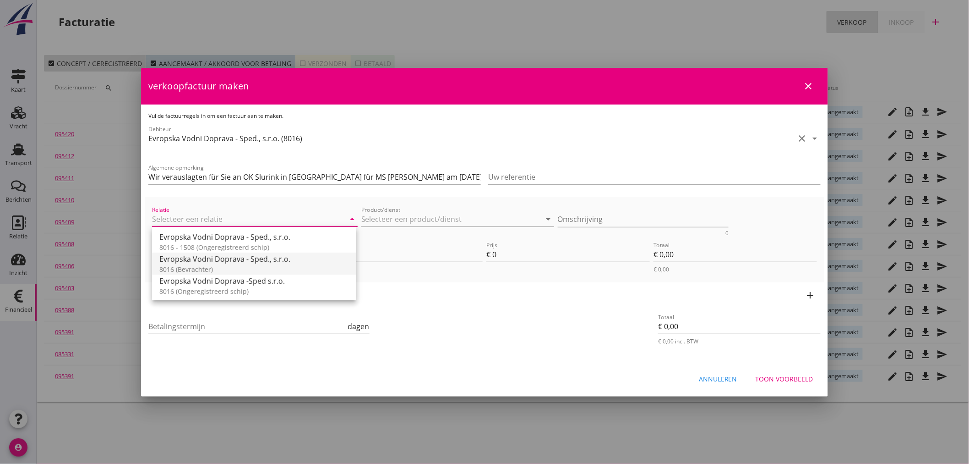
click at [207, 272] on div "8016 (Bevrachter)" at bounding box center [254, 269] width 190 height 10
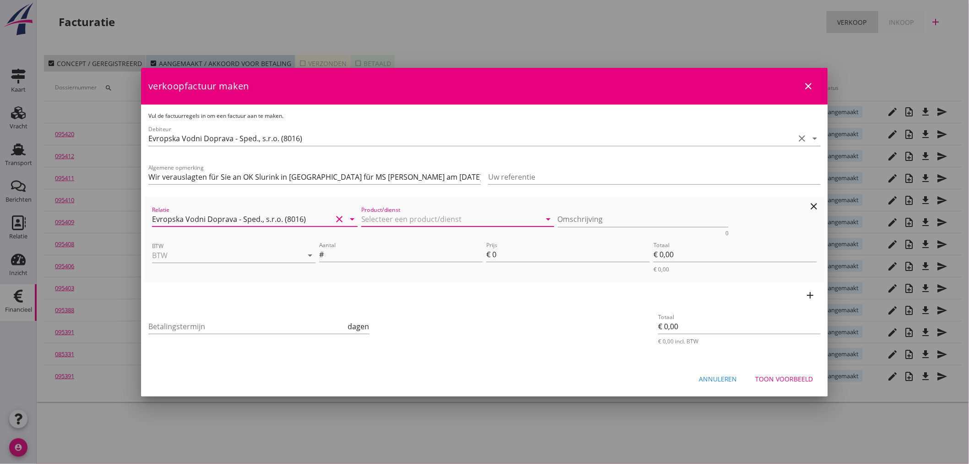
click at [426, 217] on input "Product/dienst" at bounding box center [451, 219] width 180 height 15
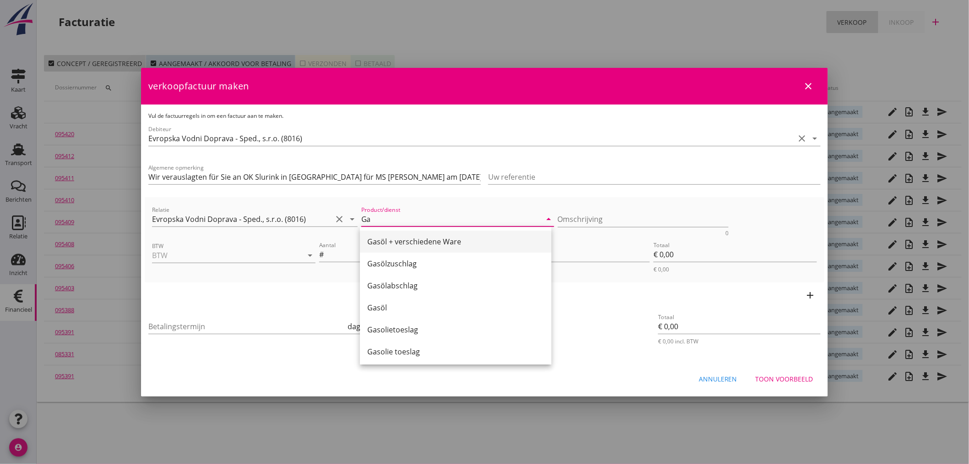
click at [408, 241] on div "Gasöl + verschiedene Ware" at bounding box center [455, 241] width 177 height 11
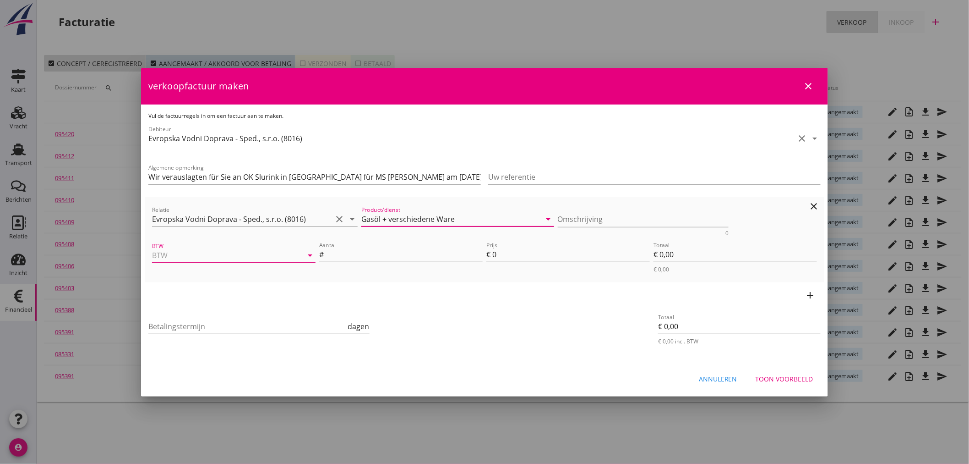
click at [258, 258] on input "BTW" at bounding box center [221, 255] width 138 height 15
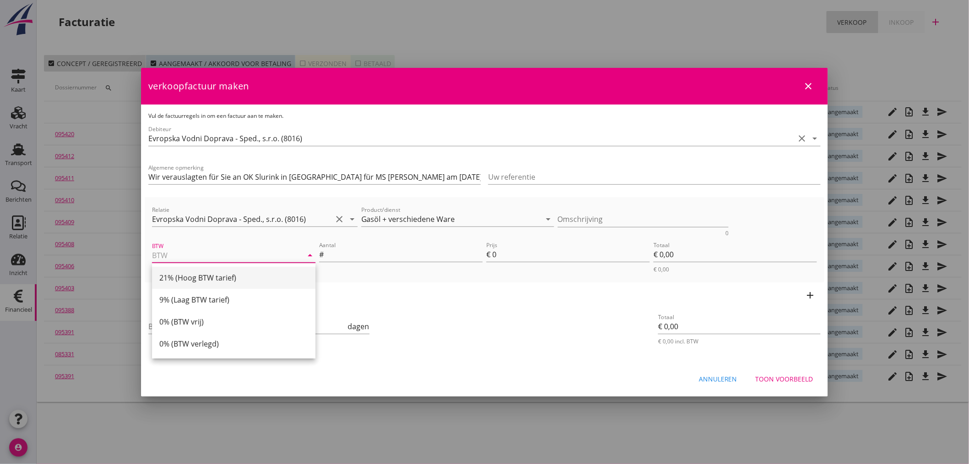
click at [234, 283] on div "21% (Hoog BTW tarief)" at bounding box center [233, 277] width 149 height 11
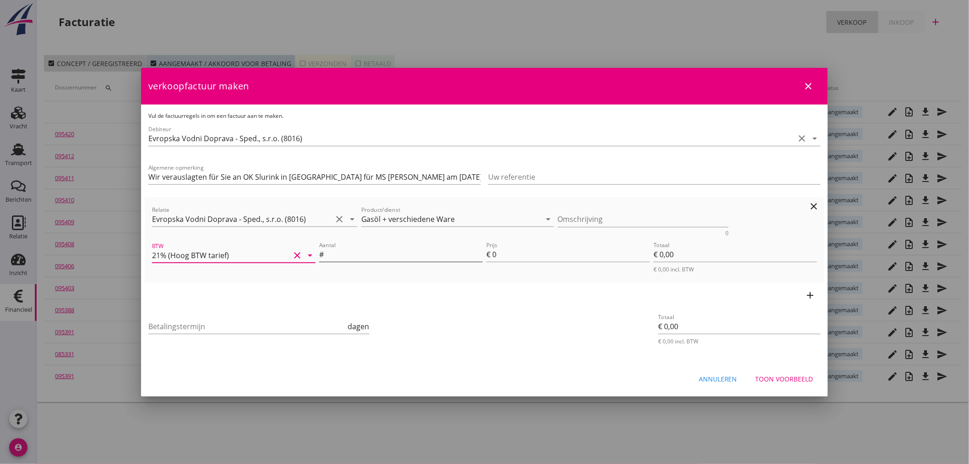
click at [383, 259] on input "Aantal" at bounding box center [404, 254] width 157 height 15
click at [817, 296] on div "add" at bounding box center [485, 295] width 680 height 26
click at [817, 294] on div "add" at bounding box center [485, 295] width 680 height 26
click at [811, 291] on icon "add" at bounding box center [810, 294] width 11 height 11
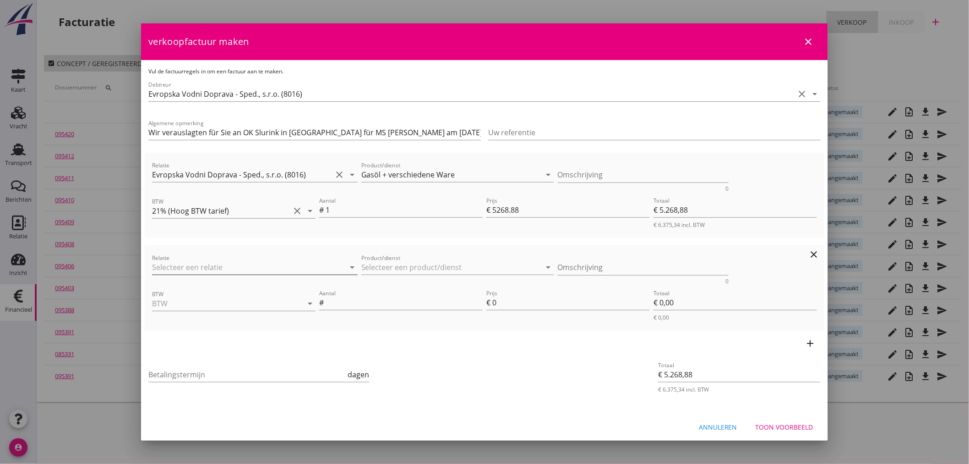
click at [184, 267] on input "Relatie" at bounding box center [242, 267] width 180 height 15
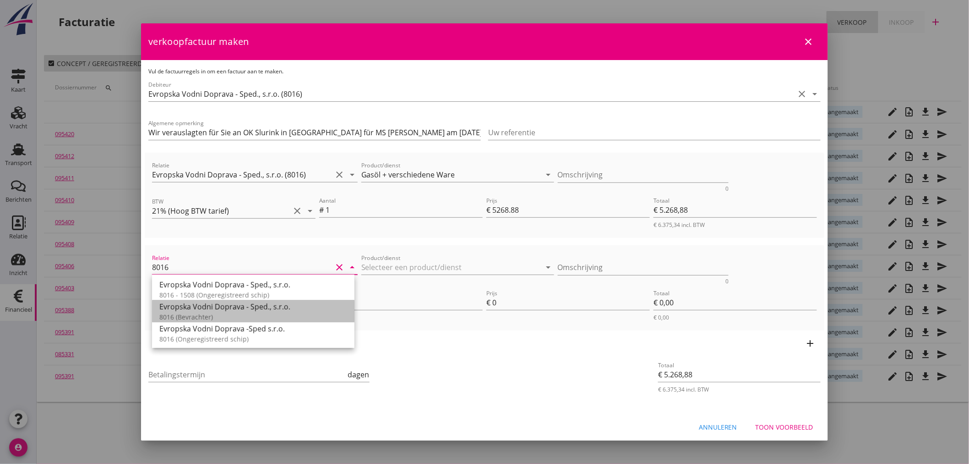
drag, startPoint x: 220, startPoint y: 312, endPoint x: 401, endPoint y: 292, distance: 182.5
click at [220, 312] on div "8016 (Bevrachter)" at bounding box center [253, 317] width 188 height 10
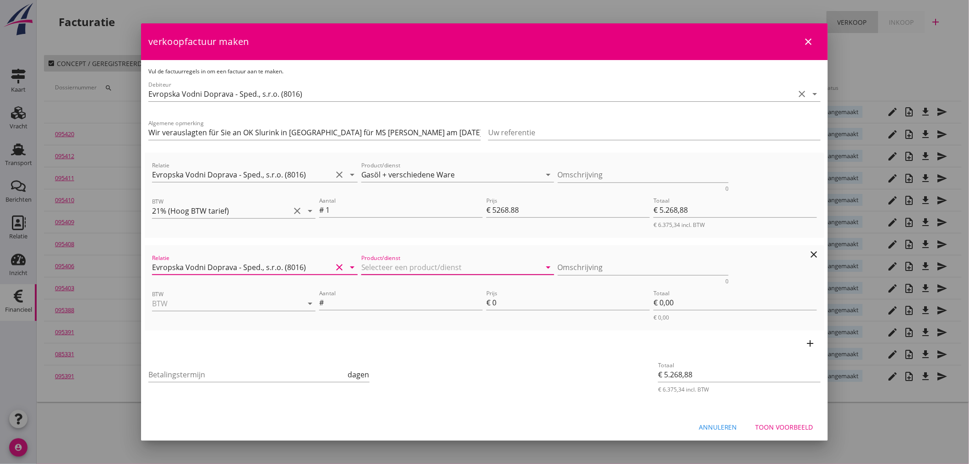
drag, startPoint x: 399, startPoint y: 272, endPoint x: 399, endPoint y: 267, distance: 5.5
click at [399, 270] on input "Product/dienst" at bounding box center [451, 267] width 180 height 15
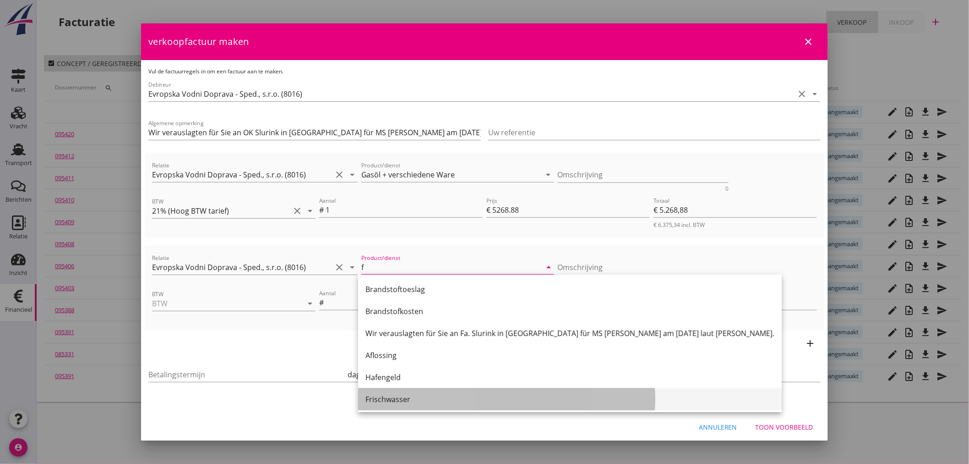
click at [412, 403] on div "Frischwasser" at bounding box center [569, 398] width 409 height 11
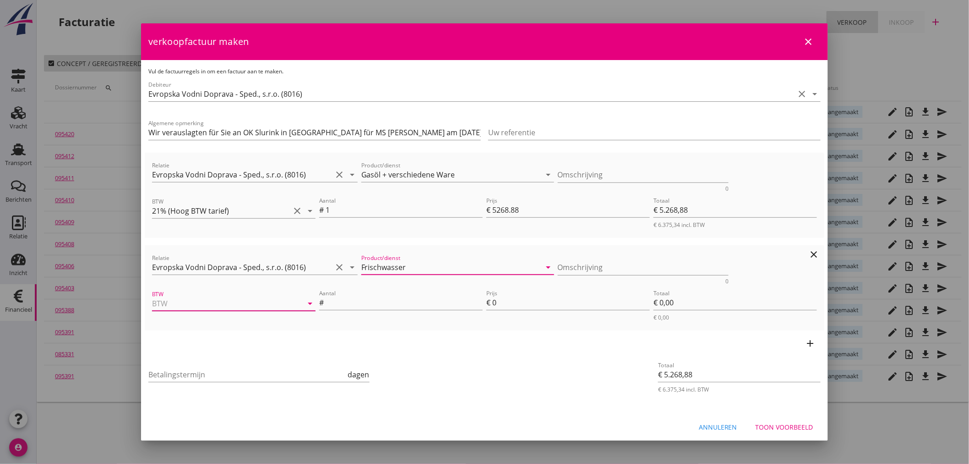
click at [249, 309] on div "BTW arrow_drop_down" at bounding box center [234, 303] width 164 height 15
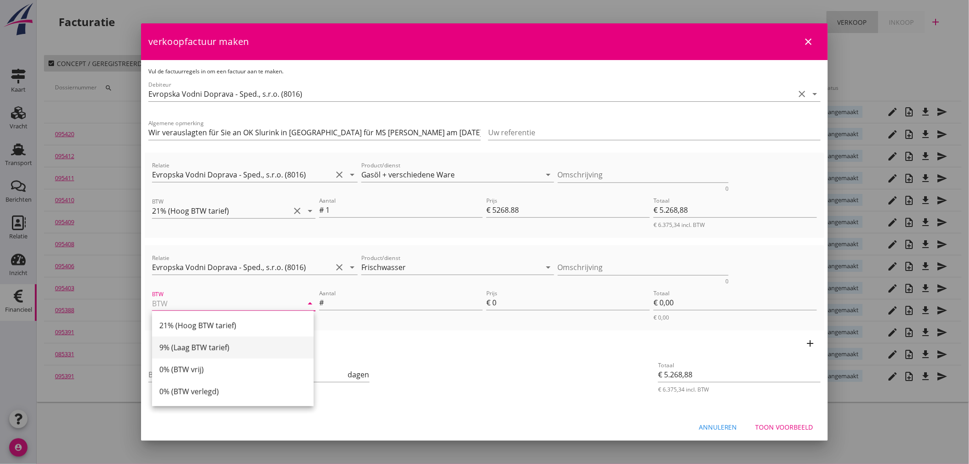
click at [165, 350] on div "9% (Laag BTW tarief)" at bounding box center [232, 347] width 147 height 11
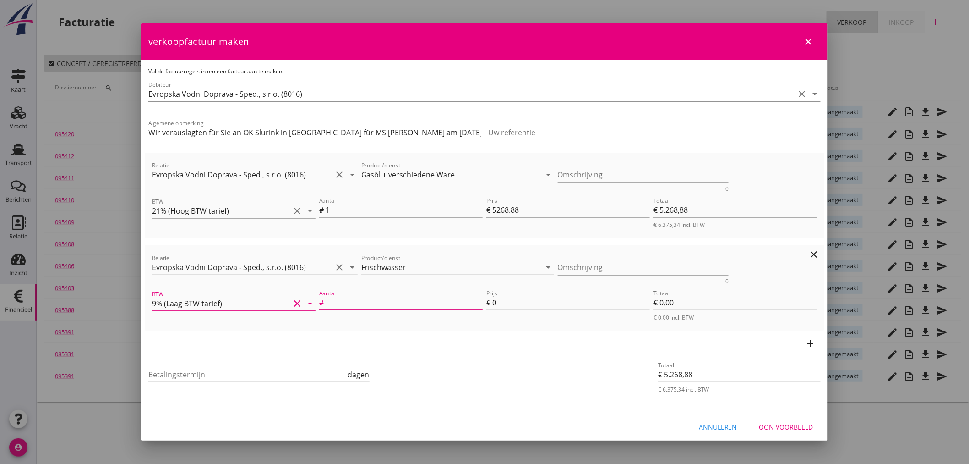
click at [362, 296] on input "Aantal" at bounding box center [404, 302] width 157 height 15
click at [184, 373] on input "Betalingstermijn" at bounding box center [247, 374] width 198 height 15
click at [794, 429] on div "Toon voorbeeld" at bounding box center [785, 427] width 58 height 10
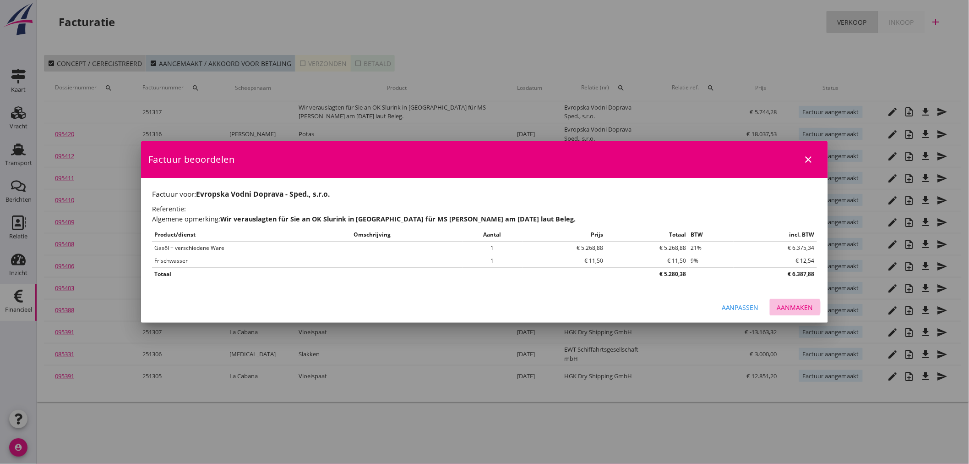
click at [804, 311] on div "Aanmaken" at bounding box center [795, 307] width 36 height 10
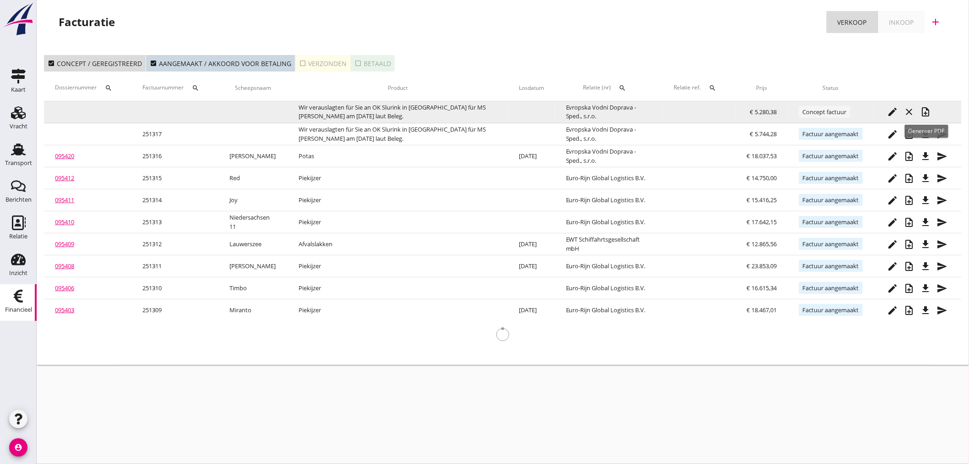
click at [925, 112] on icon "note_add" at bounding box center [926, 111] width 11 height 11
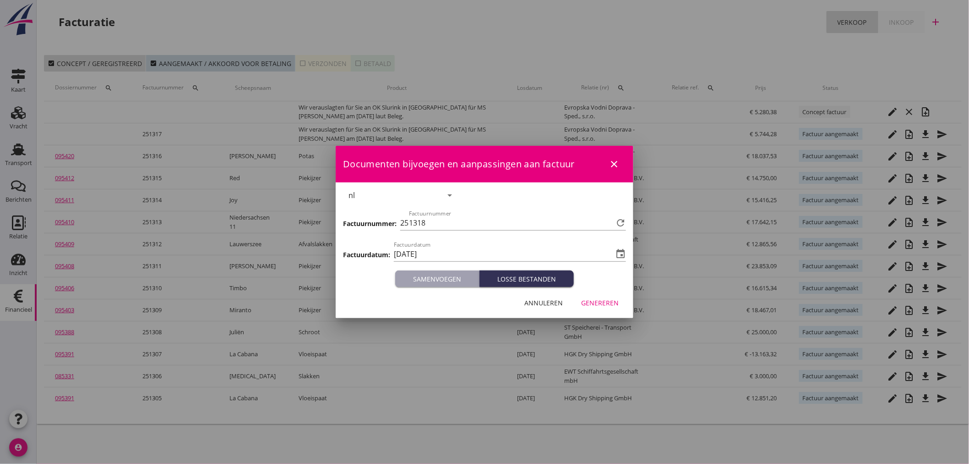
click at [621, 300] on button "Genereren" at bounding box center [600, 302] width 52 height 16
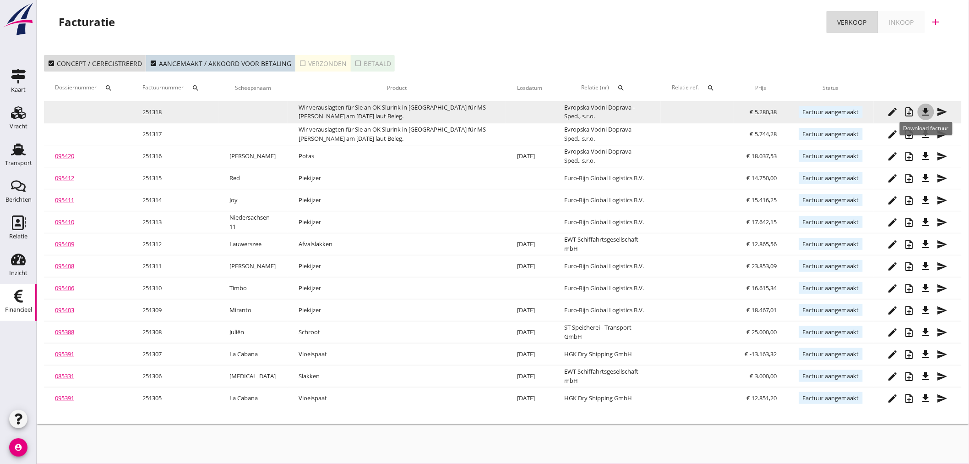
click at [928, 110] on icon "file_download" at bounding box center [926, 111] width 11 height 11
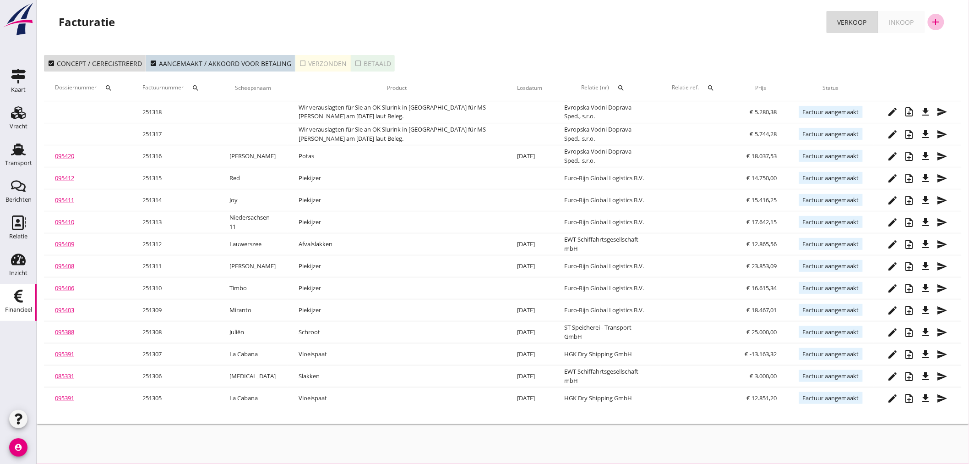
click at [938, 17] on icon "add" at bounding box center [936, 21] width 11 height 11
click at [920, 41] on div "Verkoopfactuur" at bounding box center [930, 44] width 55 height 11
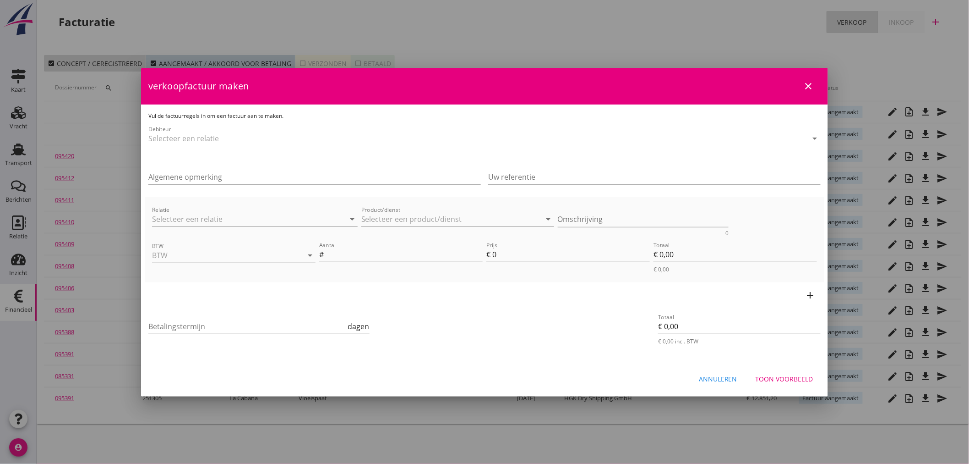
click at [158, 140] on input "Debiteur" at bounding box center [471, 138] width 647 height 15
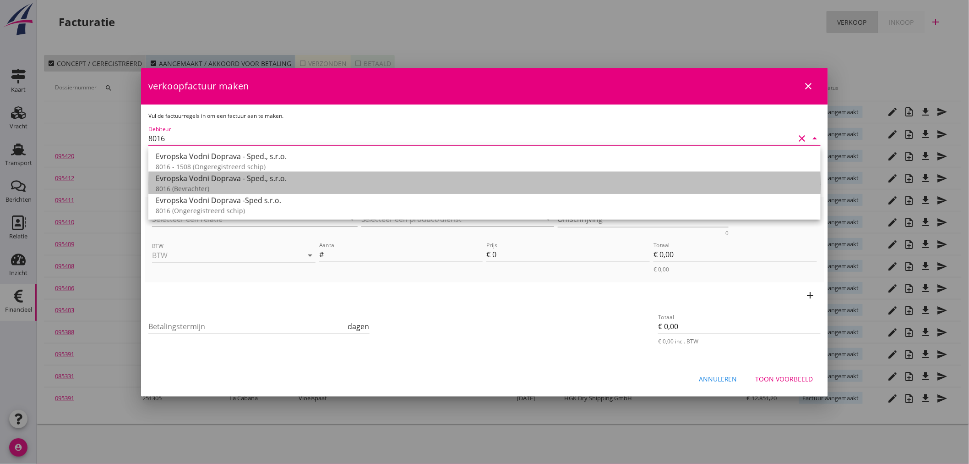
click at [183, 185] on div "8016 (Bevrachter)" at bounding box center [485, 189] width 658 height 10
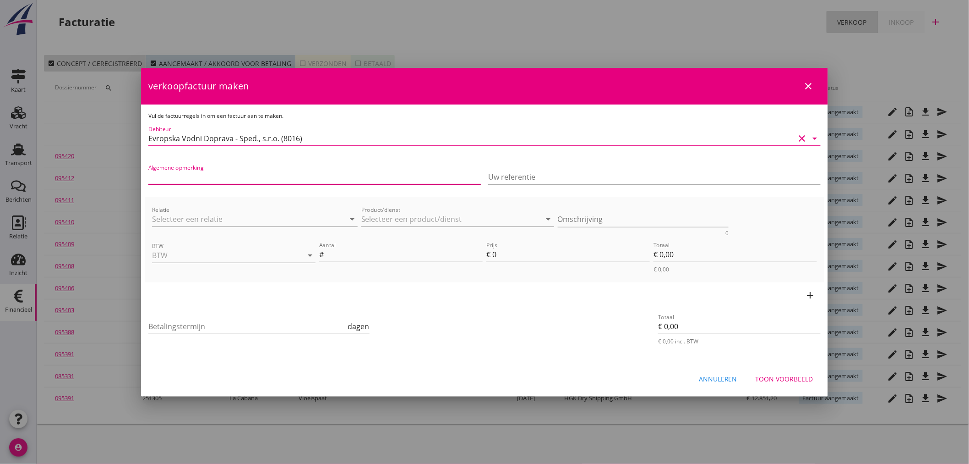
click at [185, 171] on input "Algemene opmerking" at bounding box center [314, 176] width 333 height 15
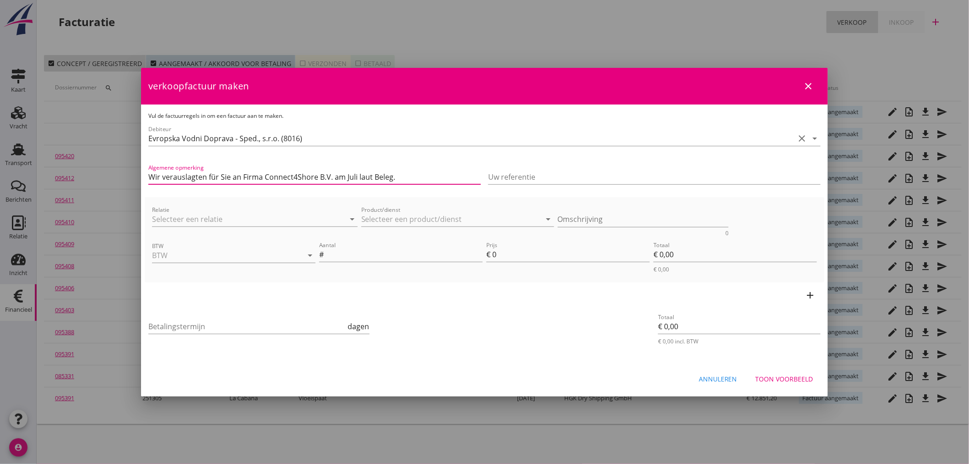
drag, startPoint x: 404, startPoint y: 175, endPoint x: -356, endPoint y: 98, distance: 764.7
click at [0, 98] on html "21% (Hoog BTW tarief) 9% (Laag BTW tarief) 0% (BTW vrij) 0% (BTW verlegd) Vrach…" at bounding box center [484, 232] width 969 height 464
click at [349, 179] on input "Wir verauslagten für Sie an OK Slurink in [GEOGRAPHIC_DATA] für MS [PERSON_NAME…" at bounding box center [314, 176] width 333 height 15
click at [197, 221] on input "Relatie" at bounding box center [242, 219] width 180 height 15
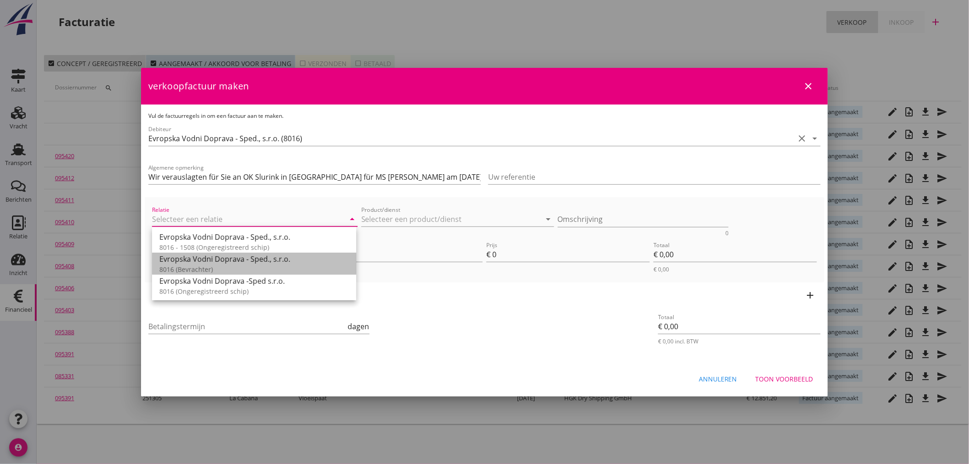
click at [198, 267] on div "8016 (Bevrachter)" at bounding box center [254, 269] width 190 height 10
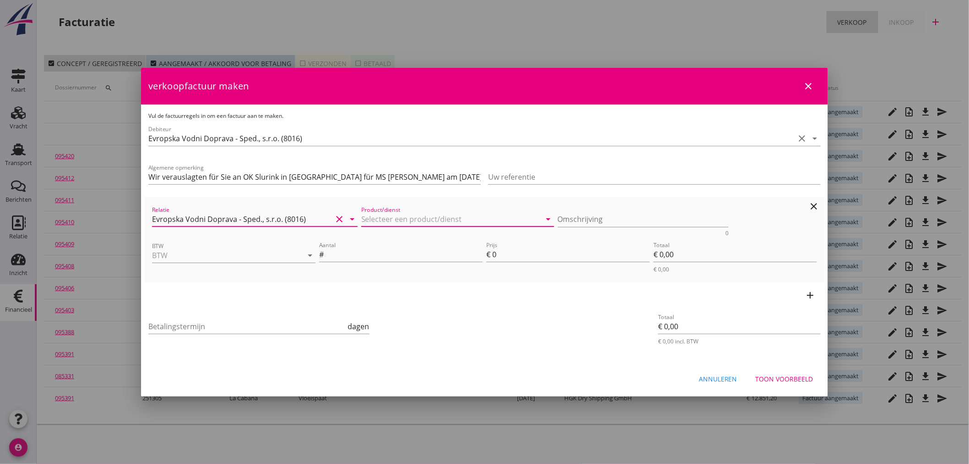
click at [382, 216] on input "Product/dienst" at bounding box center [451, 219] width 180 height 15
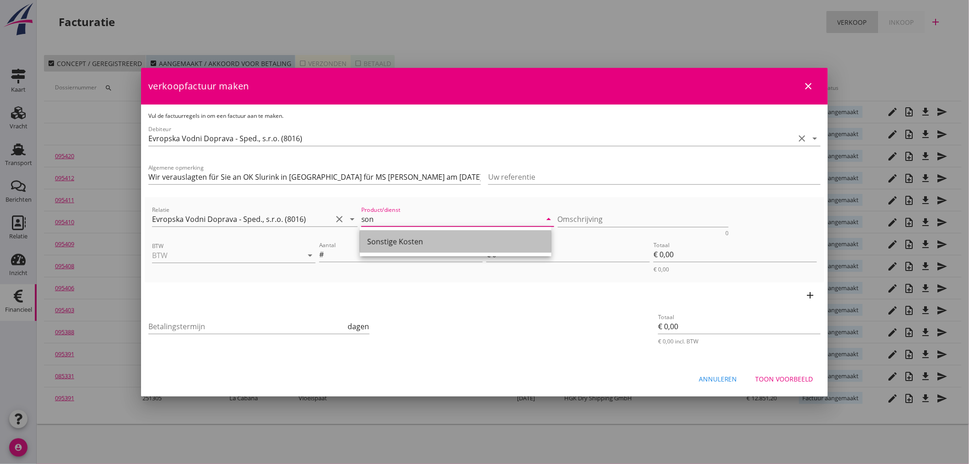
click at [428, 240] on div "Sonstige Kosten" at bounding box center [455, 241] width 177 height 11
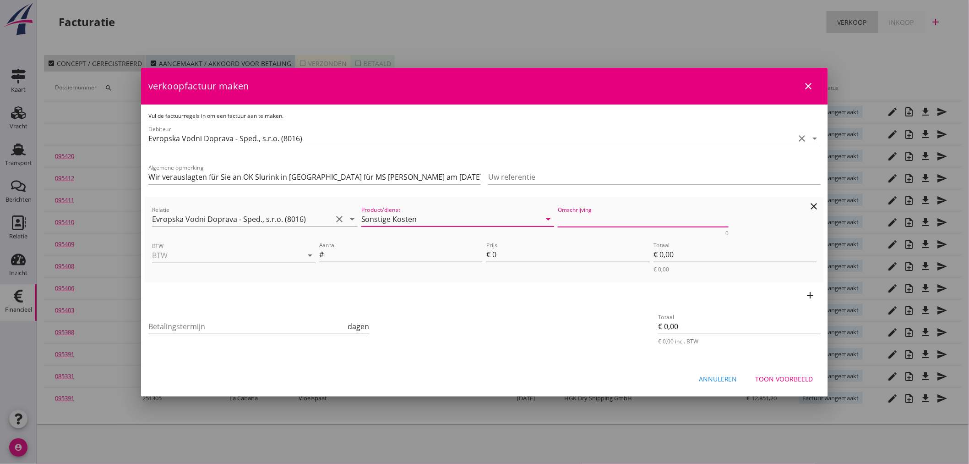
click at [642, 219] on textarea "Omschrijving" at bounding box center [643, 219] width 171 height 15
paste textarea "Erste-Hilfe-Kasten"
click at [240, 246] on div "BTW arrow_drop_down" at bounding box center [234, 256] width 164 height 29
drag, startPoint x: 235, startPoint y: 264, endPoint x: 230, endPoint y: 260, distance: 5.9
click at [231, 264] on div "BTW arrow_drop_down" at bounding box center [234, 260] width 164 height 24
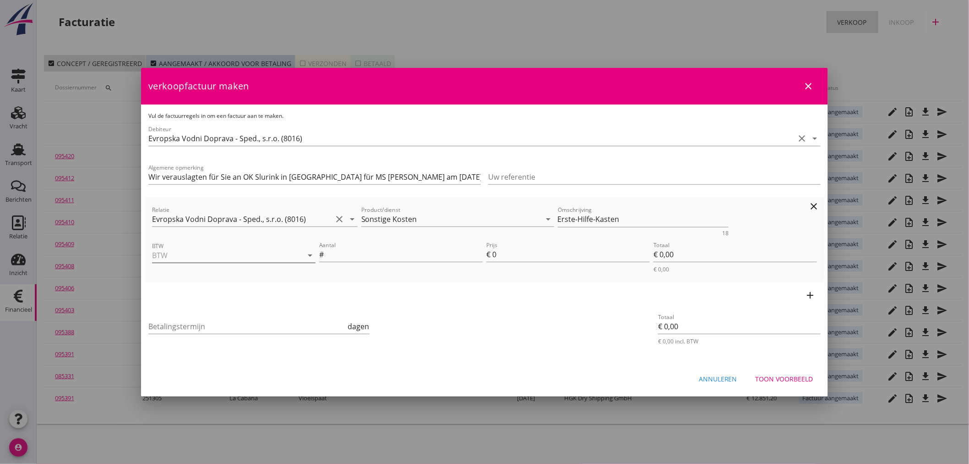
click at [229, 256] on input "BTW" at bounding box center [221, 255] width 138 height 15
drag, startPoint x: 199, startPoint y: 278, endPoint x: 382, endPoint y: 244, distance: 186.2
click at [202, 278] on div "21% (Hoog BTW tarief)" at bounding box center [233, 277] width 149 height 11
drag, startPoint x: 382, startPoint y: 244, endPoint x: 388, endPoint y: 257, distance: 14.6
click at [387, 255] on div "Aantal #" at bounding box center [401, 255] width 164 height 29
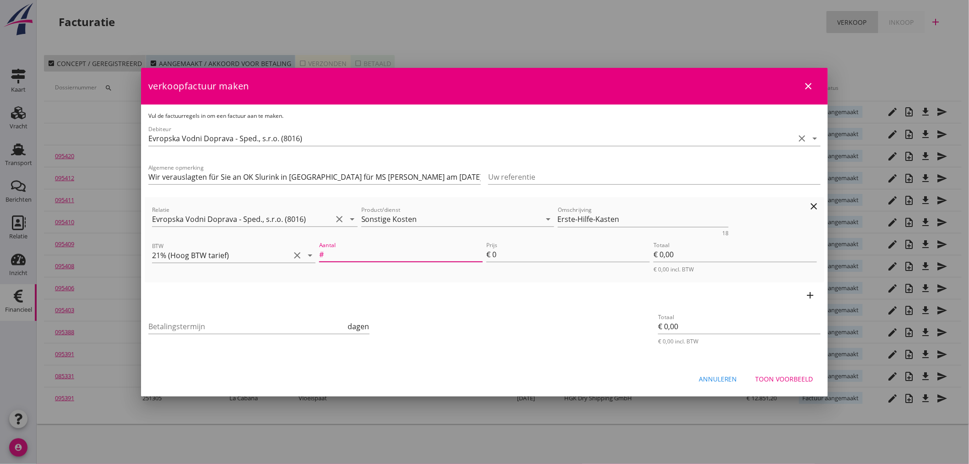
click at [386, 251] on input "Aantal" at bounding box center [404, 254] width 157 height 15
click at [310, 254] on icon "arrow_drop_down" at bounding box center [310, 255] width 11 height 11
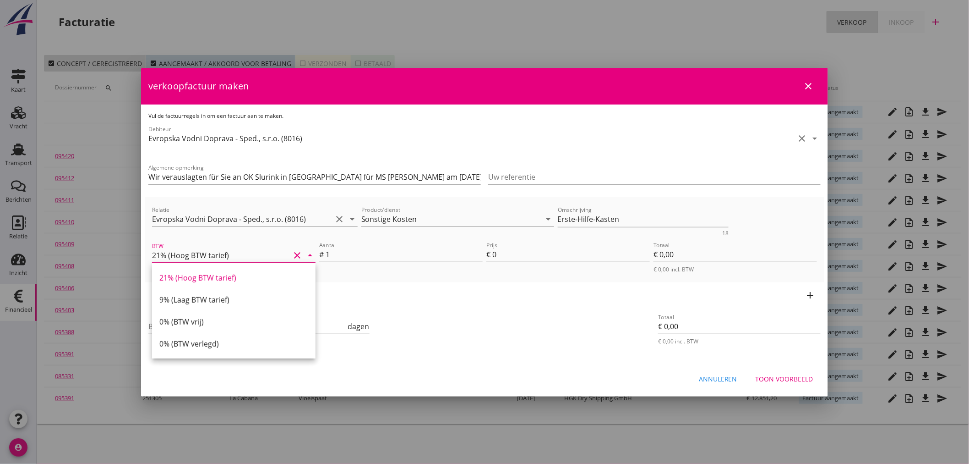
drag, startPoint x: 192, startPoint y: 300, endPoint x: 240, endPoint y: 275, distance: 53.5
click at [194, 298] on div "9% (Laag BTW tarief)" at bounding box center [233, 299] width 149 height 11
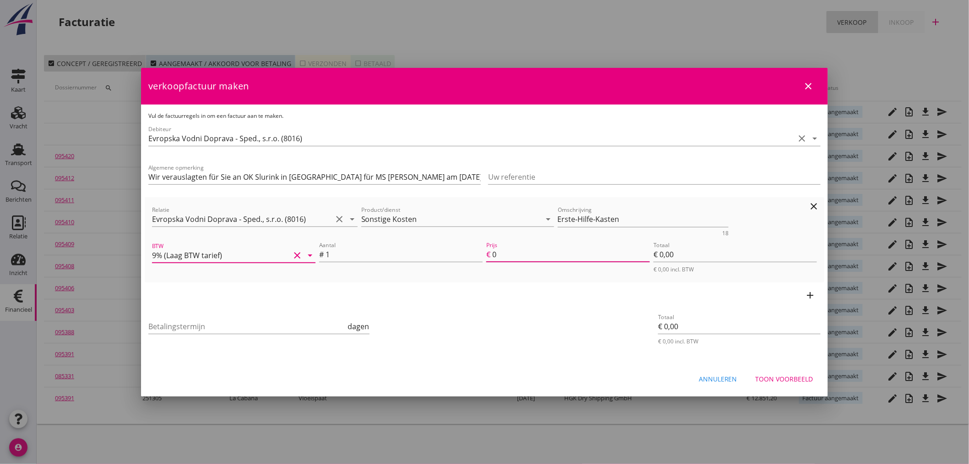
drag, startPoint x: 602, startPoint y: 251, endPoint x: 583, endPoint y: 253, distance: 19.8
click at [601, 251] on input "0" at bounding box center [571, 254] width 158 height 15
click at [175, 317] on div "Betalingstermijn dagen" at bounding box center [258, 327] width 221 height 29
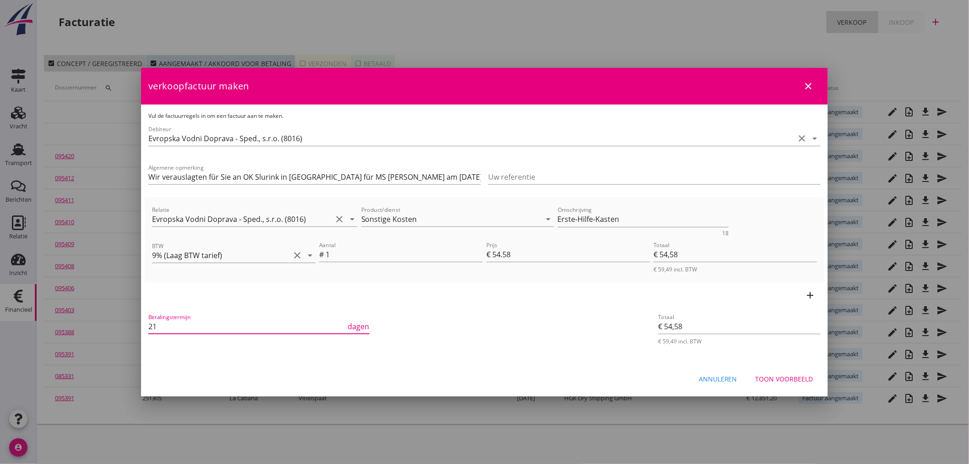
click at [777, 383] on button "Toon voorbeeld" at bounding box center [784, 379] width 72 height 16
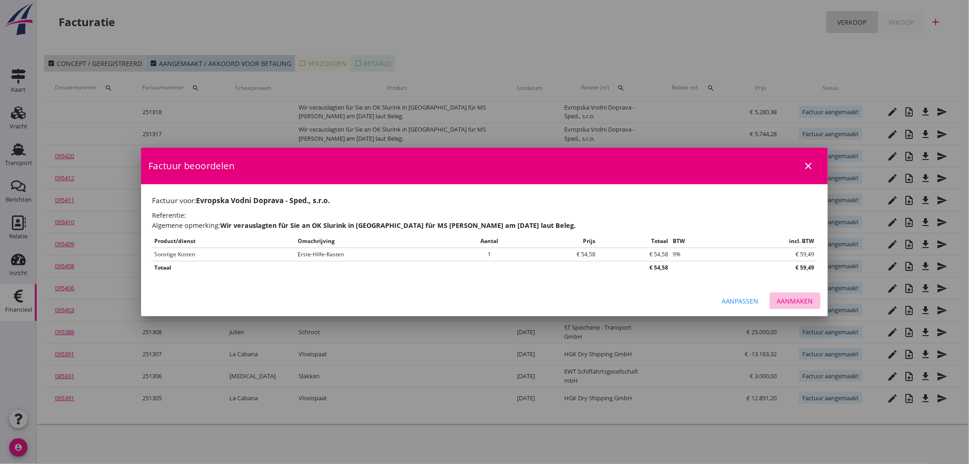
click at [788, 302] on div "Aanmaken" at bounding box center [795, 301] width 36 height 10
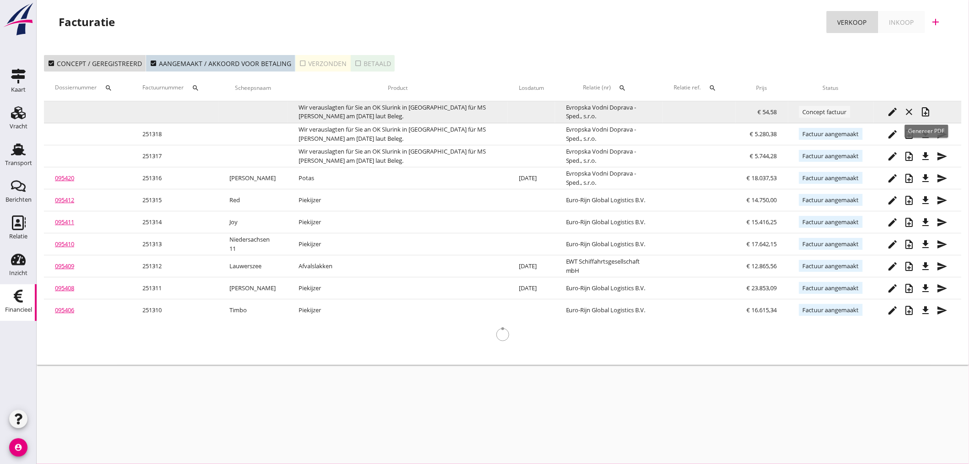
click at [932, 110] on div "note_add" at bounding box center [926, 111] width 16 height 11
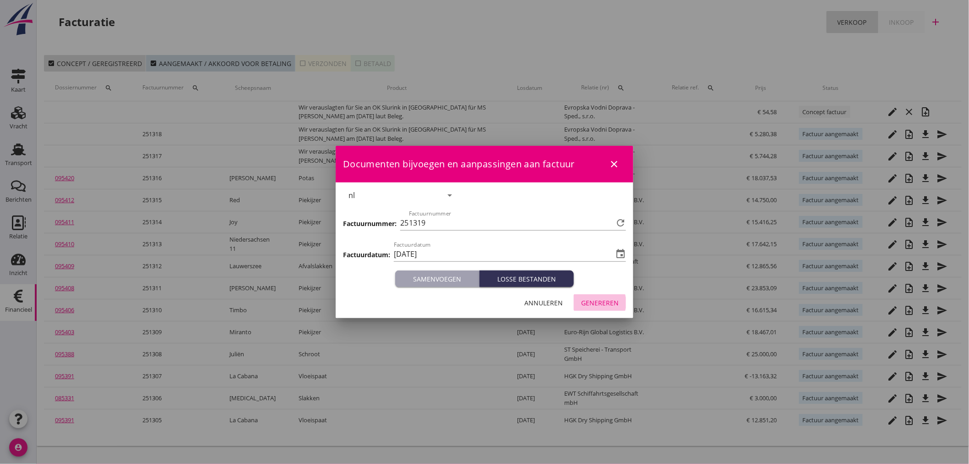
click at [616, 300] on div "Genereren" at bounding box center [600, 303] width 38 height 10
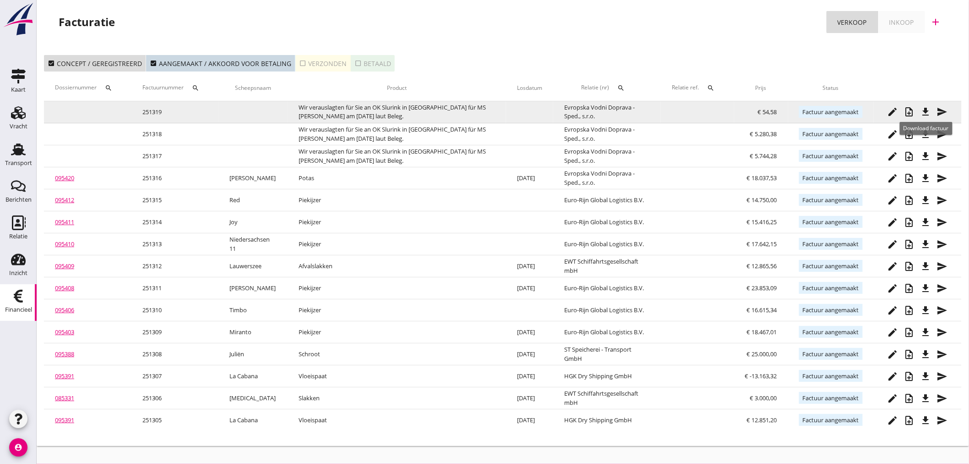
click at [926, 113] on icon "file_download" at bounding box center [926, 111] width 11 height 11
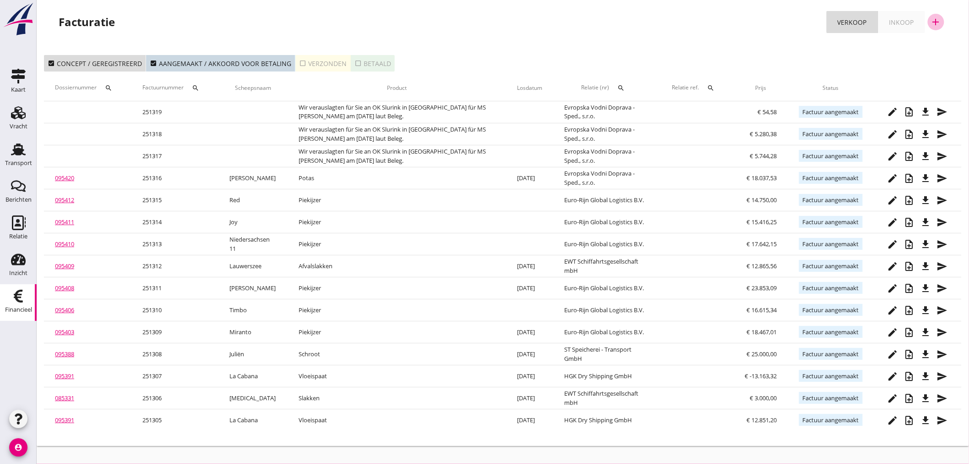
click at [941, 22] on icon "add" at bounding box center [936, 21] width 11 height 11
click at [924, 41] on div "Verkoopfactuur" at bounding box center [930, 44] width 55 height 11
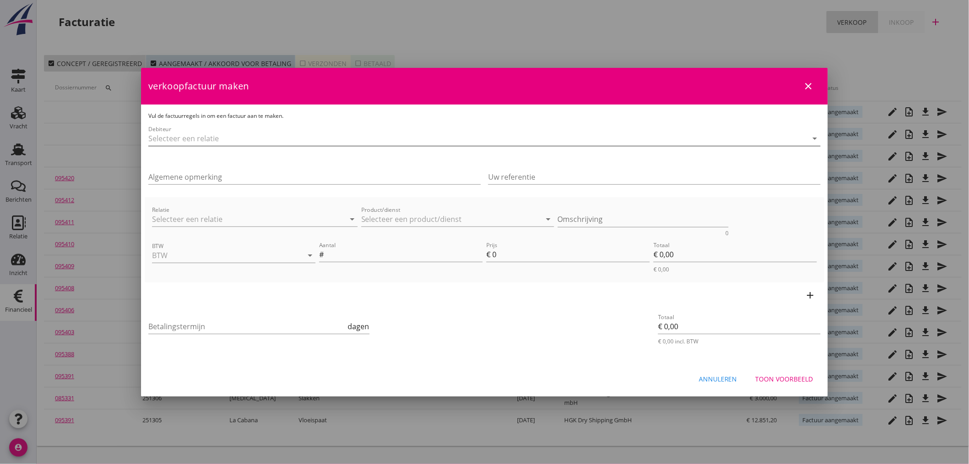
click at [275, 138] on input "Debiteur" at bounding box center [471, 138] width 647 height 15
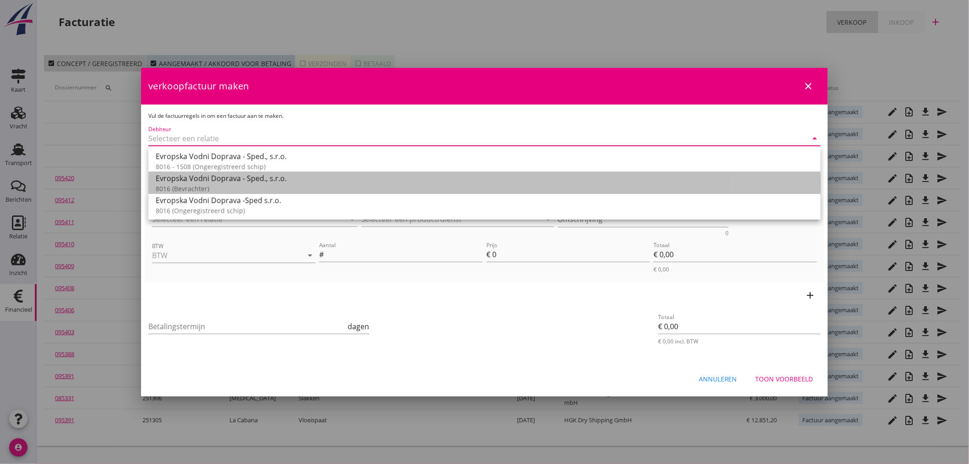
click at [177, 179] on div "Evropska Vodni Doprava - Sped., s.r.o." at bounding box center [485, 178] width 658 height 11
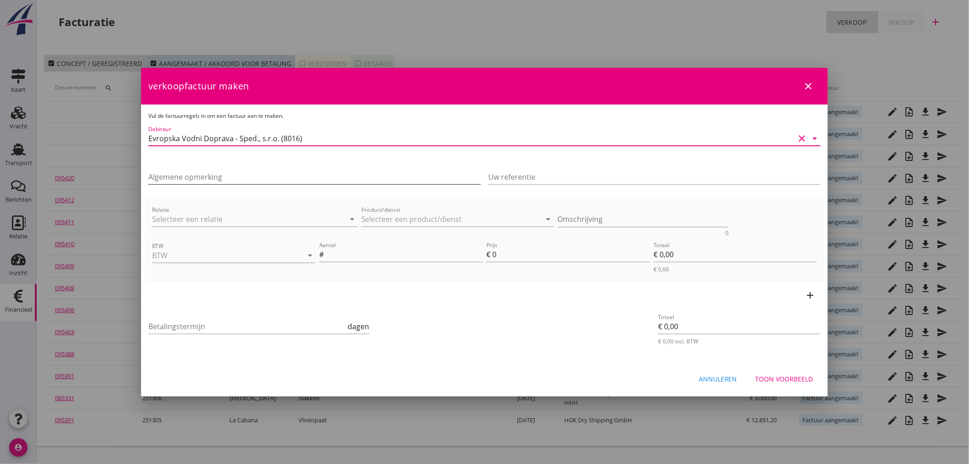
click at [180, 173] on input "Algemene opmerking" at bounding box center [314, 176] width 333 height 15
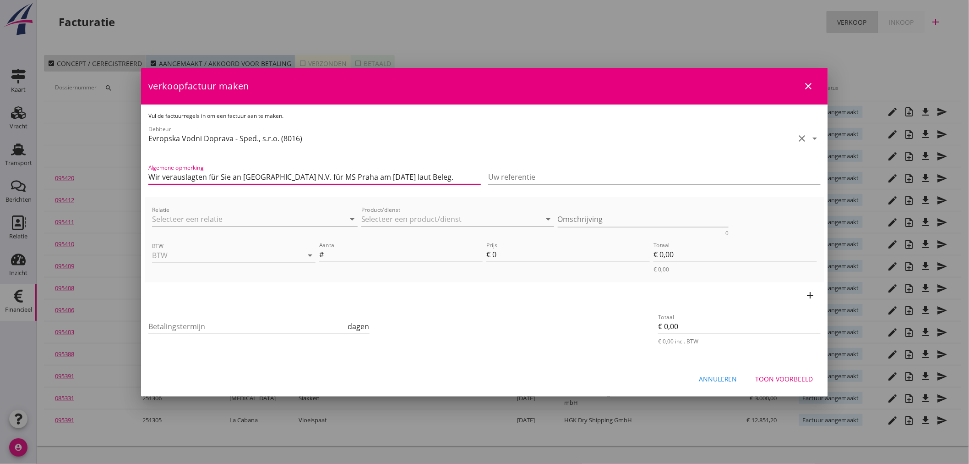
click at [365, 177] on input "Wir verauslagten für Sie an [GEOGRAPHIC_DATA] N.V. für MS Praha am [DATE] laut …" at bounding box center [314, 176] width 333 height 15
click at [174, 219] on input "Relatie" at bounding box center [242, 219] width 180 height 15
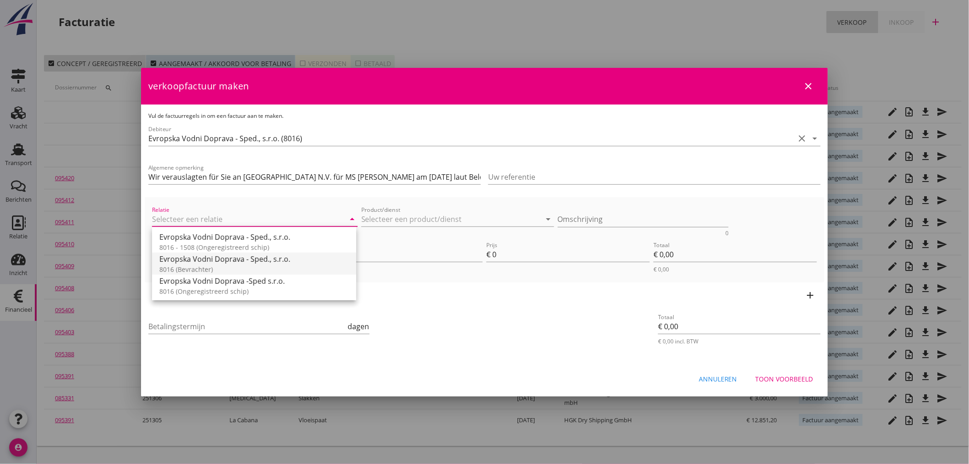
click at [181, 264] on div "8016 (Bevrachter)" at bounding box center [254, 269] width 190 height 10
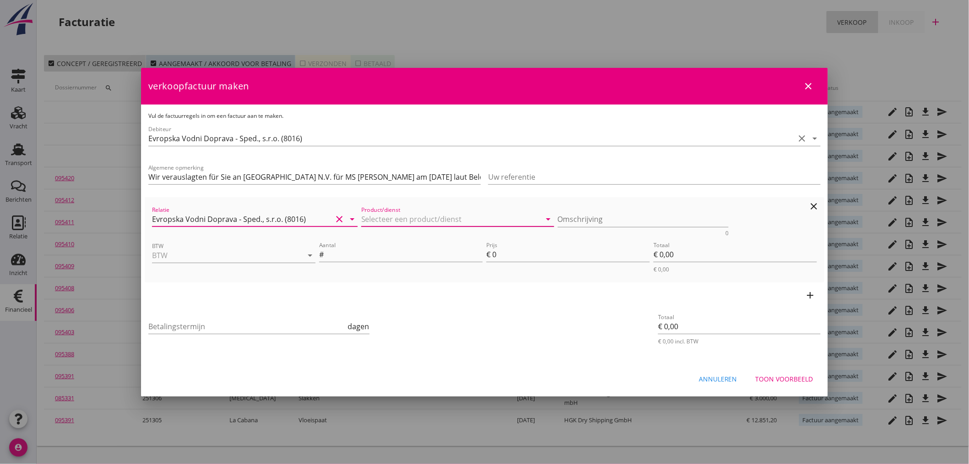
click at [432, 216] on input "Product/dienst" at bounding box center [451, 219] width 180 height 15
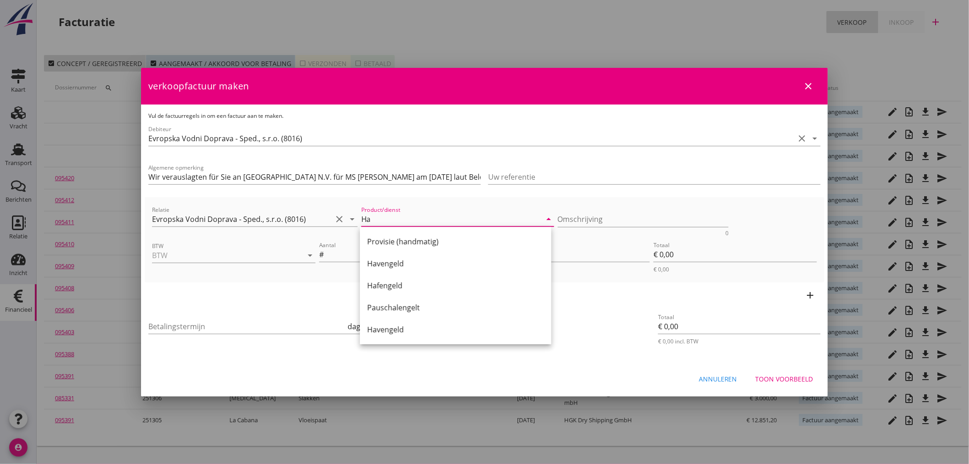
click at [399, 284] on div "Hafengeld" at bounding box center [455, 285] width 177 height 11
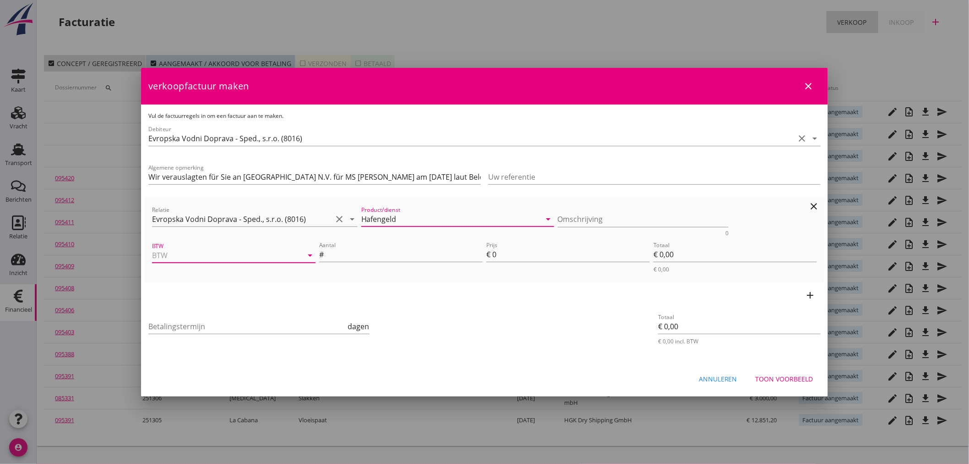
click at [223, 256] on input "BTW" at bounding box center [221, 255] width 138 height 15
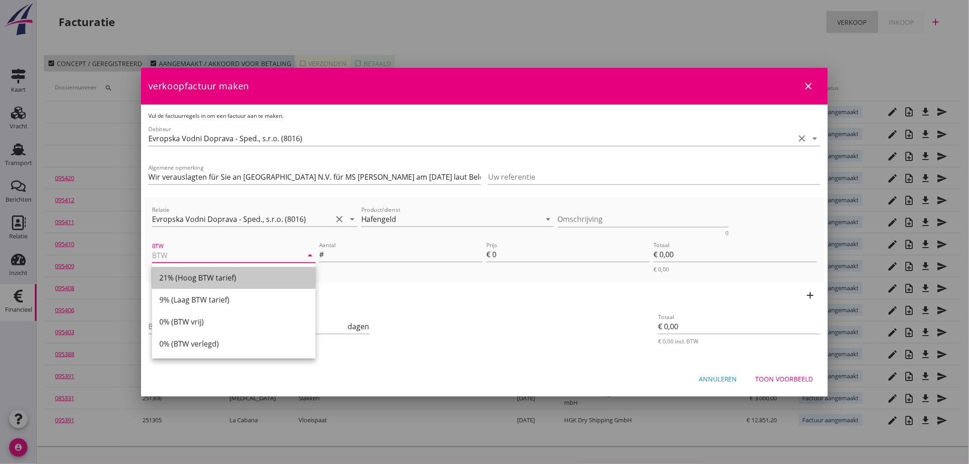
drag, startPoint x: 194, startPoint y: 277, endPoint x: 416, endPoint y: 245, distance: 224.4
click at [194, 276] on div "21% (Hoog BTW tarief)" at bounding box center [233, 277] width 149 height 11
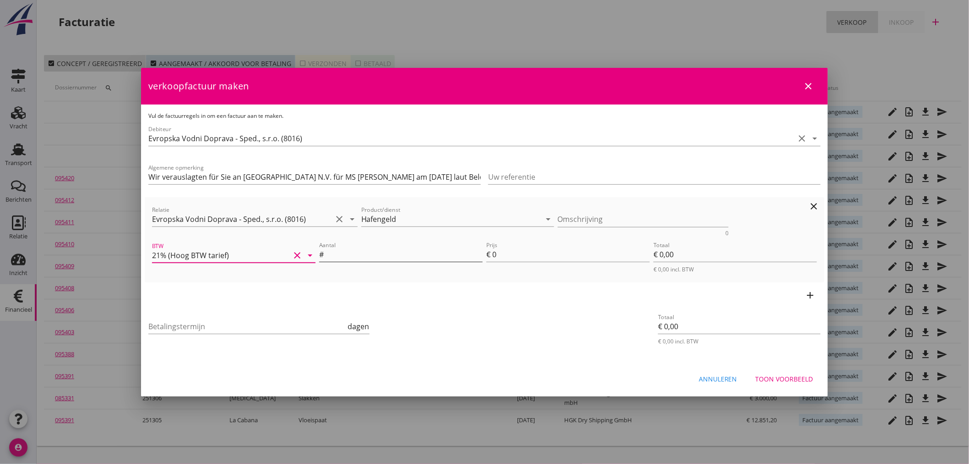
click at [422, 255] on input "Aantal" at bounding box center [404, 254] width 157 height 15
click at [292, 328] on input "Betalingstermijn" at bounding box center [247, 326] width 198 height 15
click at [785, 375] on div "Toon voorbeeld" at bounding box center [785, 379] width 58 height 10
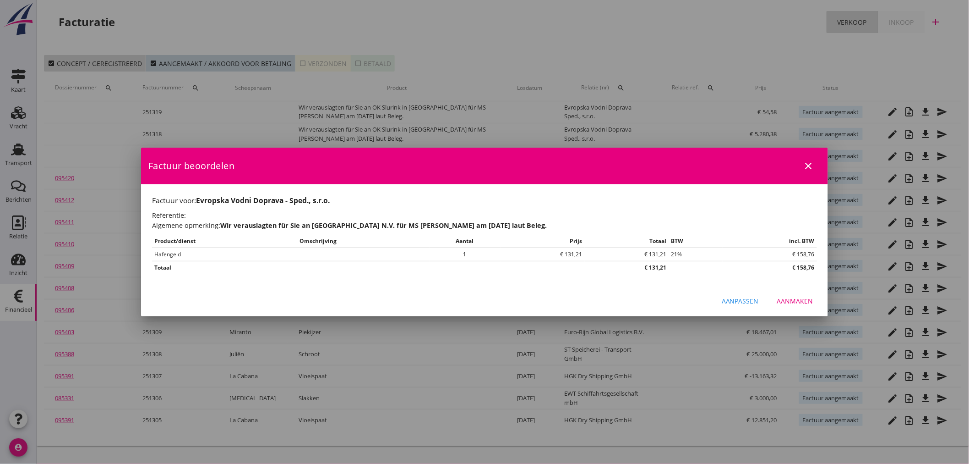
click at [789, 301] on div "Aanmaken" at bounding box center [795, 301] width 36 height 10
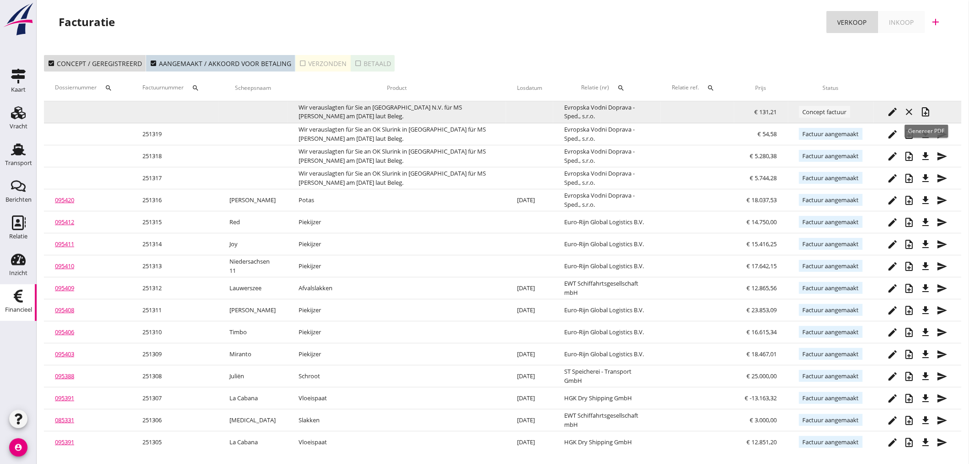
click at [932, 113] on icon "note_add" at bounding box center [926, 111] width 11 height 11
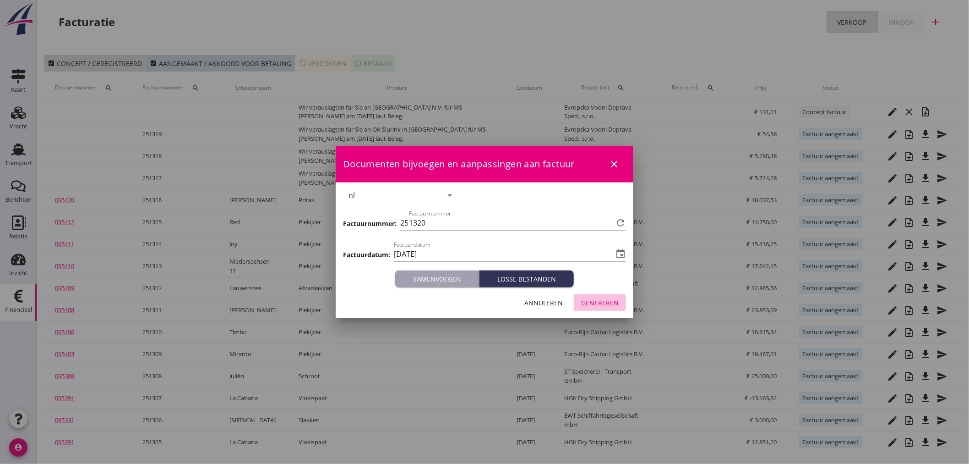
click at [603, 303] on div "Genereren" at bounding box center [600, 303] width 38 height 10
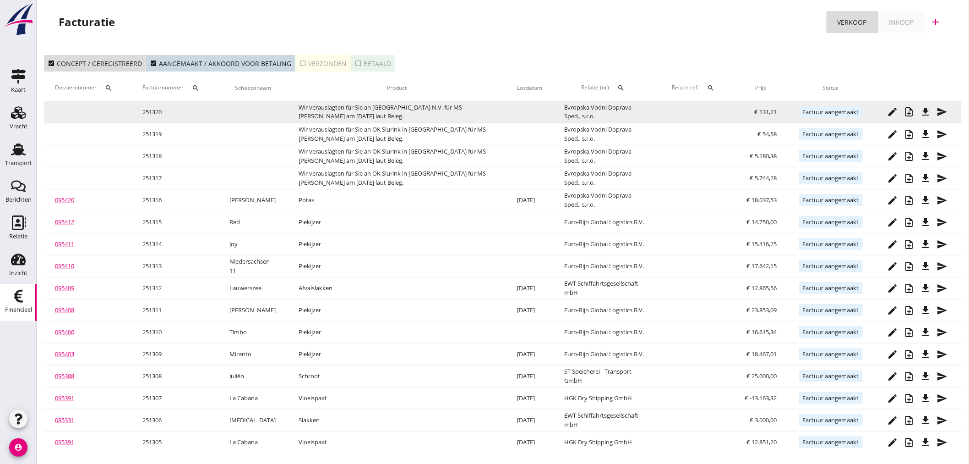
click at [928, 111] on icon "file_download" at bounding box center [926, 111] width 11 height 11
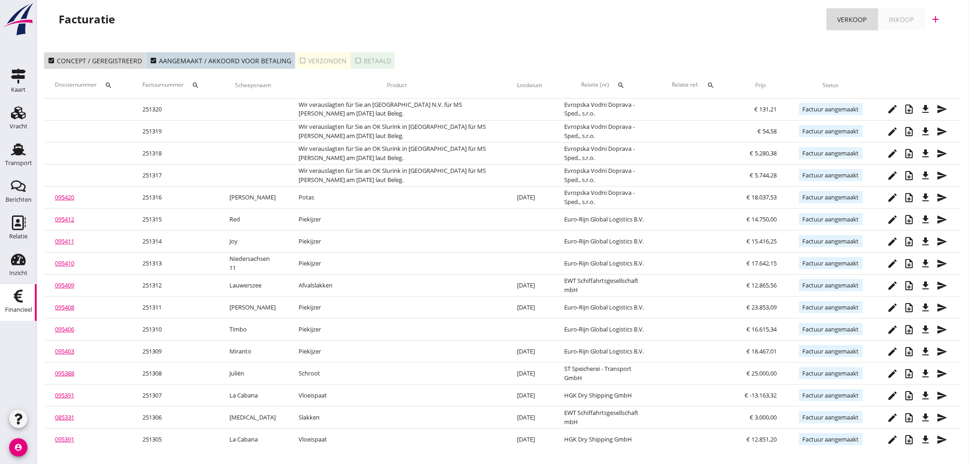
scroll to position [3, 0]
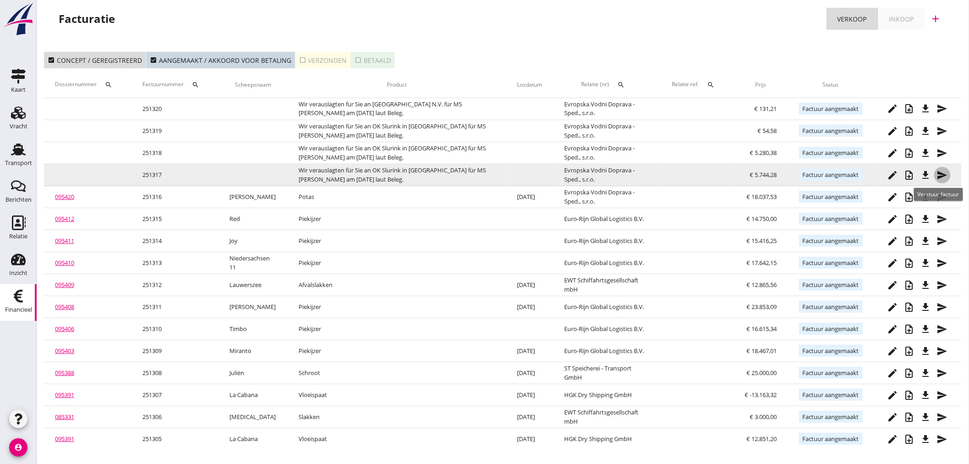
click at [944, 175] on icon "send" at bounding box center [942, 174] width 11 height 11
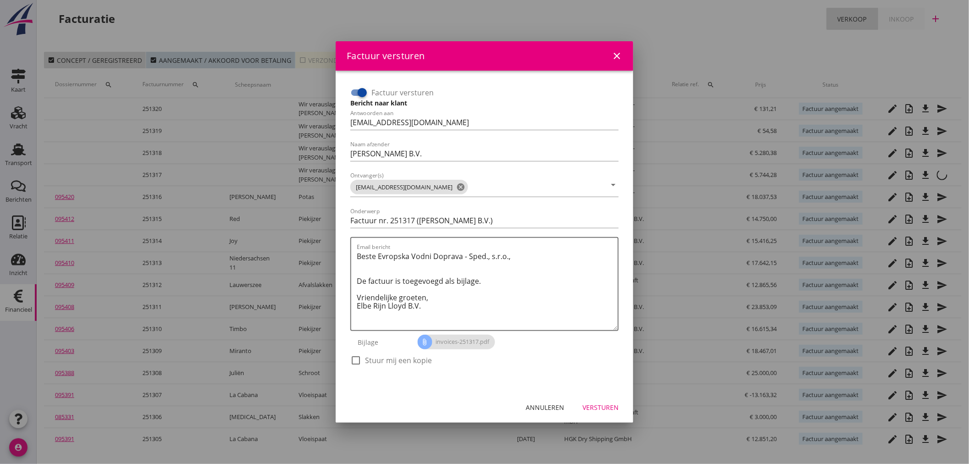
drag, startPoint x: 353, startPoint y: 88, endPoint x: 412, endPoint y: 136, distance: 76.2
click at [353, 88] on input "Factuur versturen" at bounding box center [358, 92] width 17 height 11
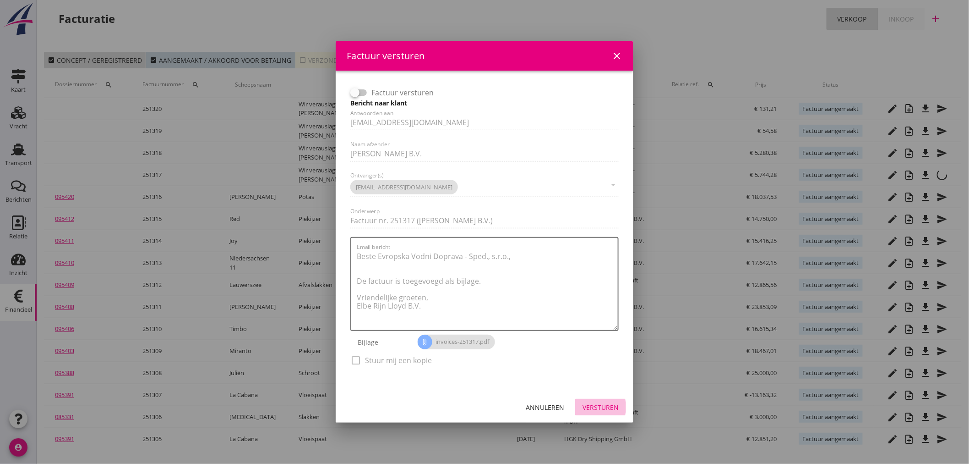
click at [610, 409] on div "Versturen" at bounding box center [601, 407] width 36 height 10
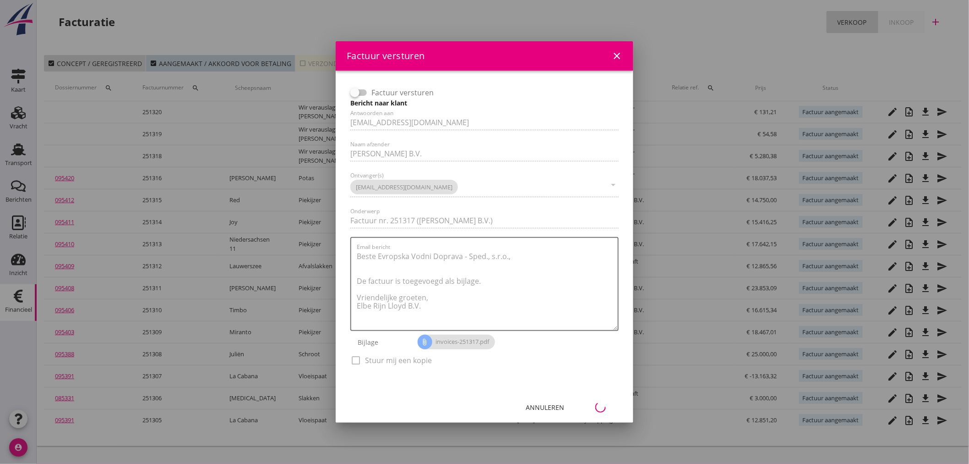
scroll to position [0, 0]
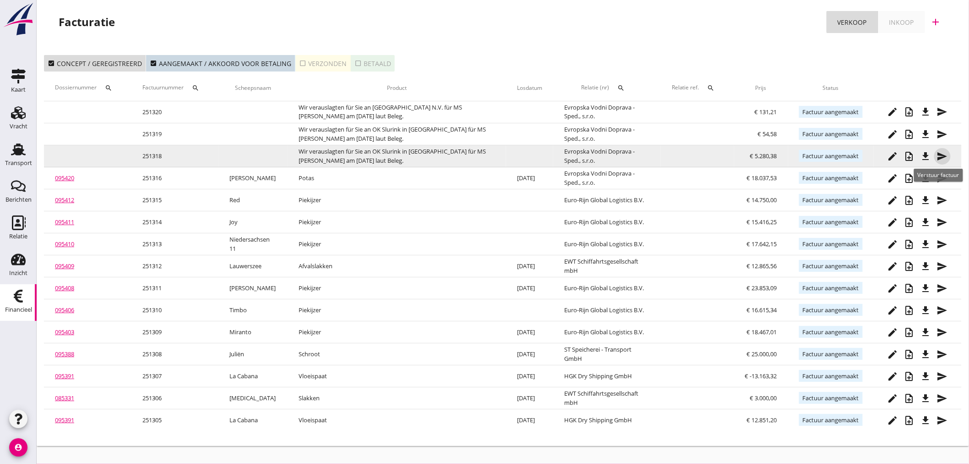
click at [947, 156] on icon "send" at bounding box center [942, 156] width 11 height 11
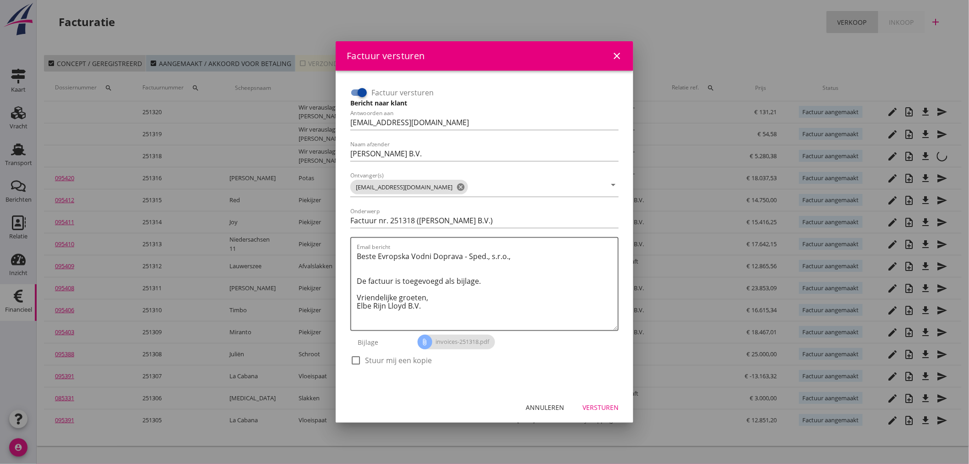
click at [366, 92] on div at bounding box center [362, 93] width 16 height 16
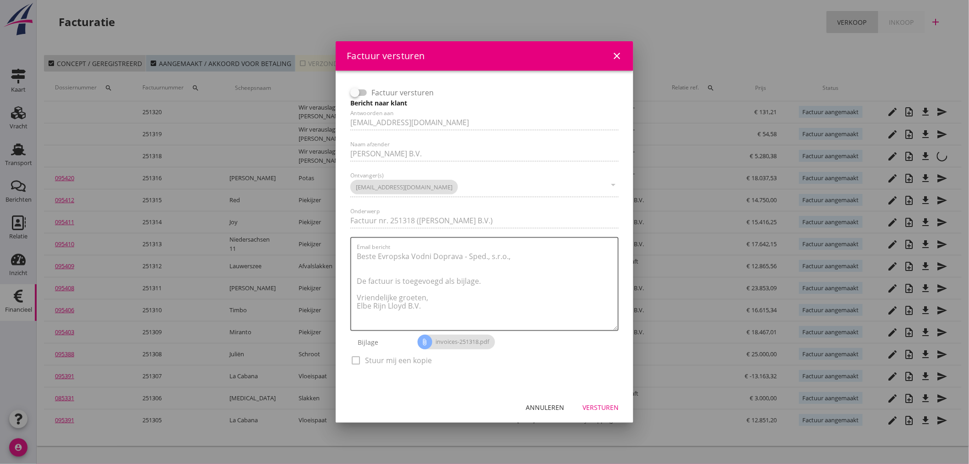
click at [596, 402] on div "Versturen" at bounding box center [601, 407] width 36 height 10
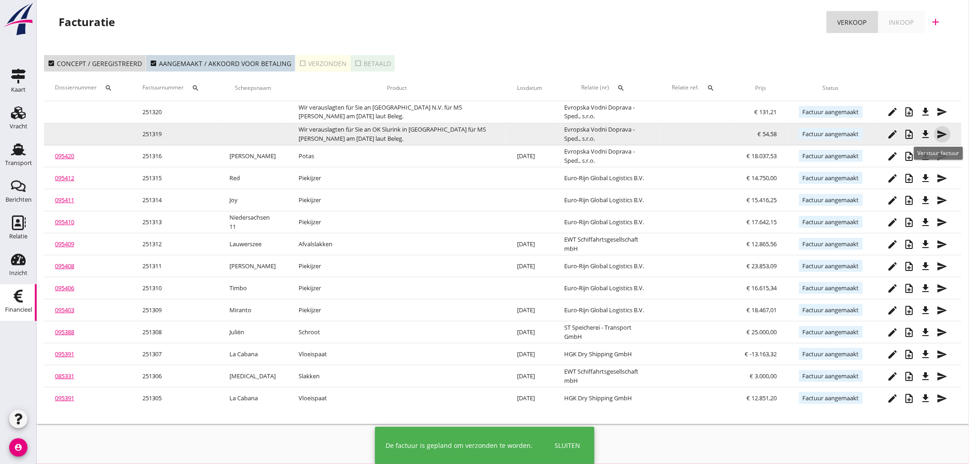
click at [937, 133] on icon "send" at bounding box center [942, 134] width 11 height 11
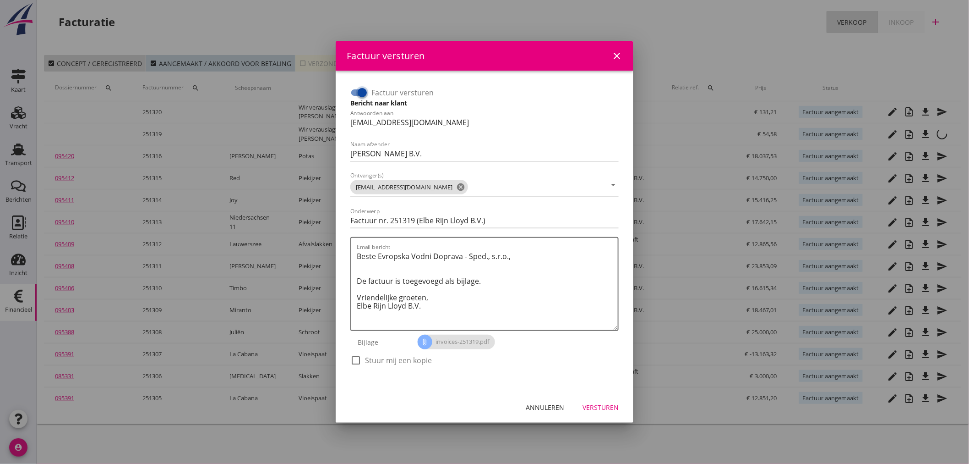
click at [351, 94] on input "Factuur versturen" at bounding box center [358, 92] width 17 height 11
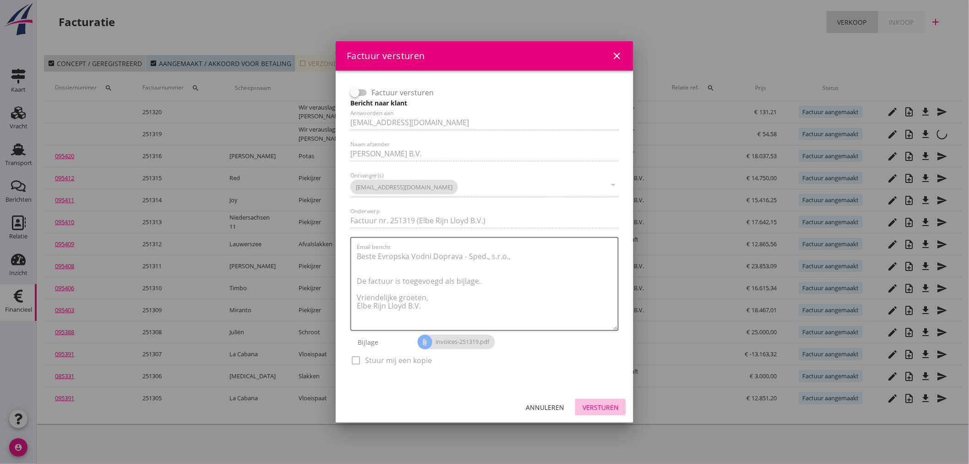
click at [605, 404] on div "Versturen" at bounding box center [601, 407] width 36 height 10
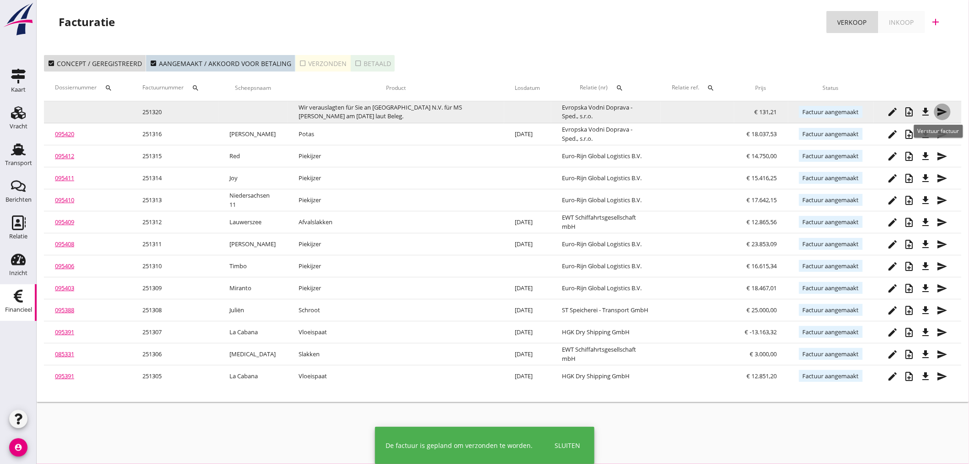
drag, startPoint x: 945, startPoint y: 116, endPoint x: 941, endPoint y: 114, distance: 5.0
click at [943, 116] on icon "send" at bounding box center [942, 111] width 11 height 11
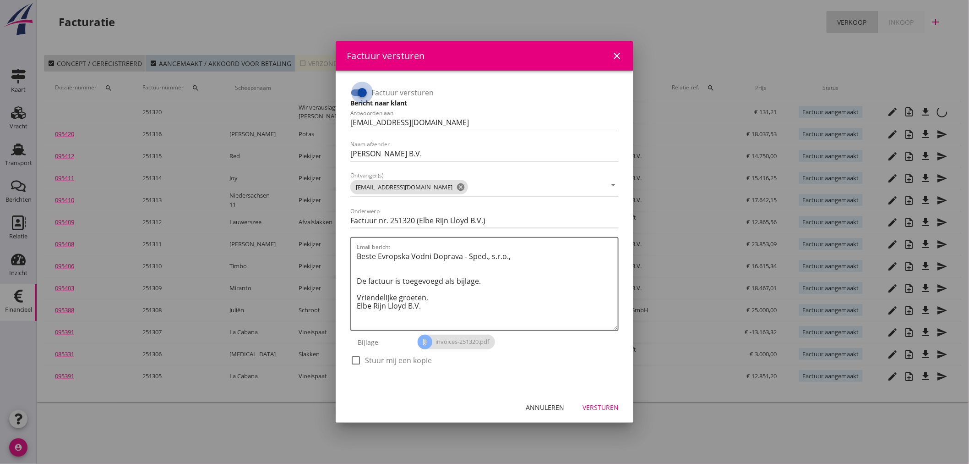
click at [366, 95] on div at bounding box center [362, 93] width 16 height 16
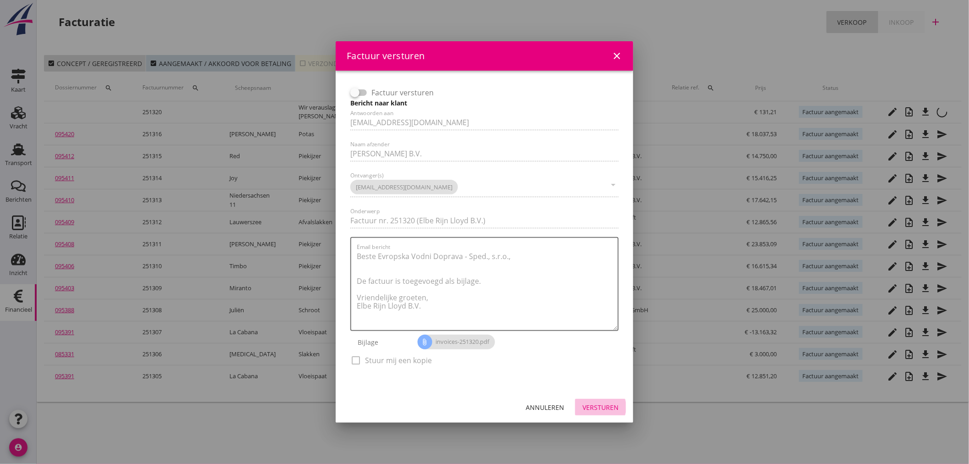
click at [611, 410] on div "Versturen" at bounding box center [601, 407] width 36 height 10
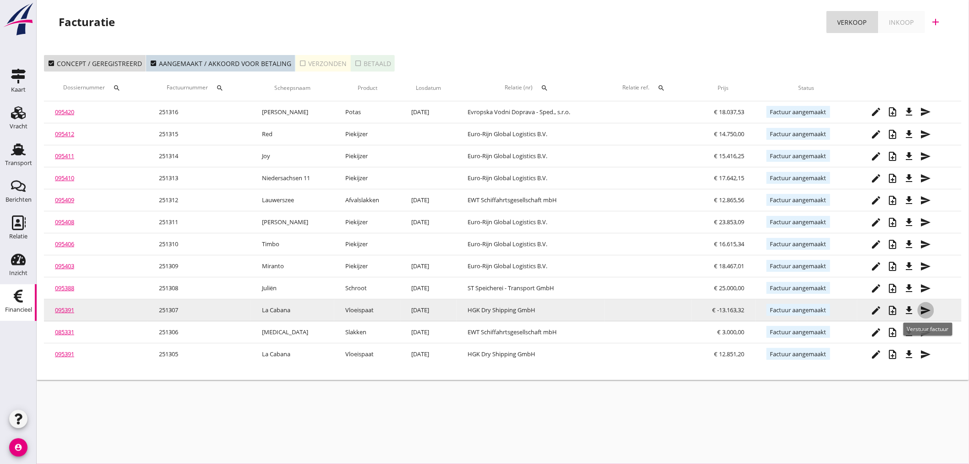
click at [930, 307] on icon "send" at bounding box center [926, 310] width 11 height 11
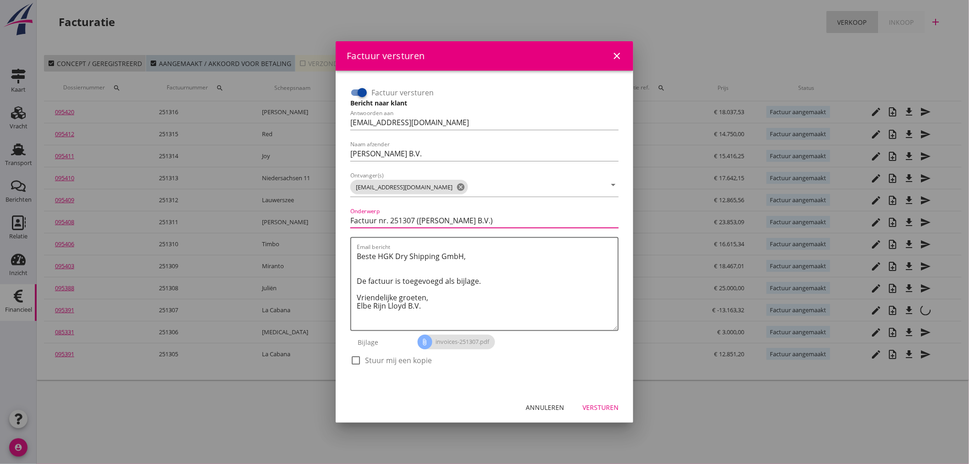
drag, startPoint x: 377, startPoint y: 218, endPoint x: 316, endPoint y: 212, distance: 61.7
click at [316, 212] on div "Factuur versturen close Factuur versturen Bericht naar klant Antwoorden aan [EM…" at bounding box center [484, 232] width 969 height 464
click at [354, 355] on div at bounding box center [356, 360] width 16 height 16
click at [615, 410] on div "Versturen" at bounding box center [601, 407] width 36 height 10
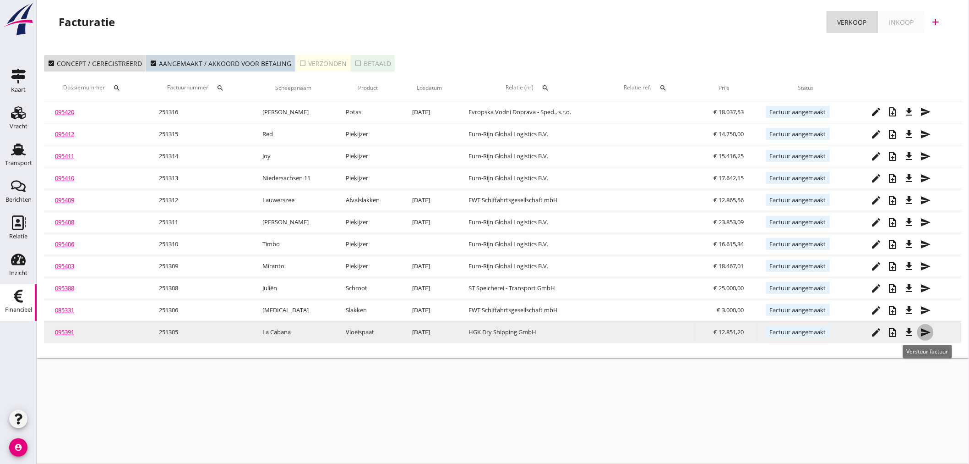
click at [922, 331] on div "send" at bounding box center [925, 332] width 16 height 11
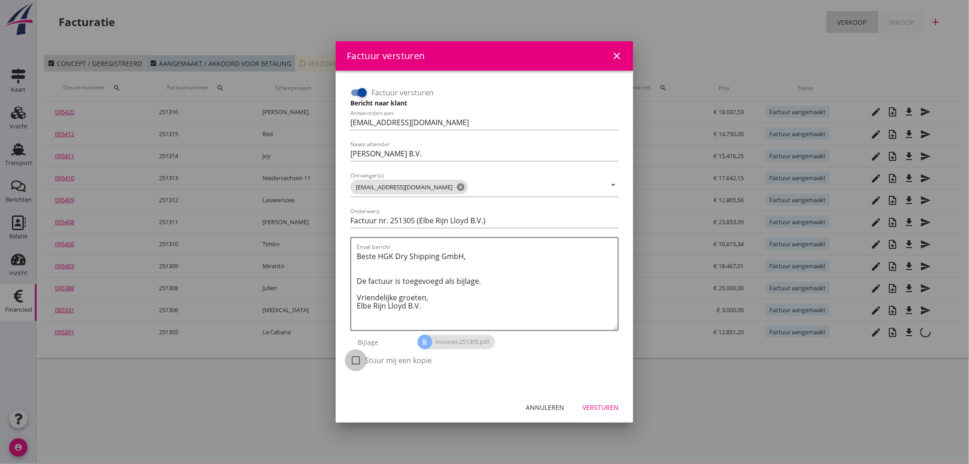
click at [355, 361] on div at bounding box center [356, 360] width 16 height 16
click at [606, 409] on div "Versturen" at bounding box center [601, 407] width 36 height 10
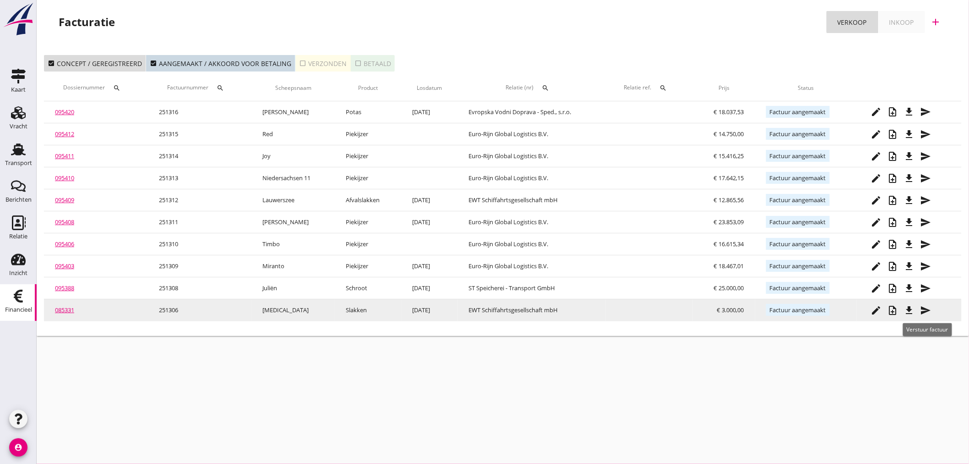
click at [930, 309] on icon "send" at bounding box center [925, 310] width 11 height 11
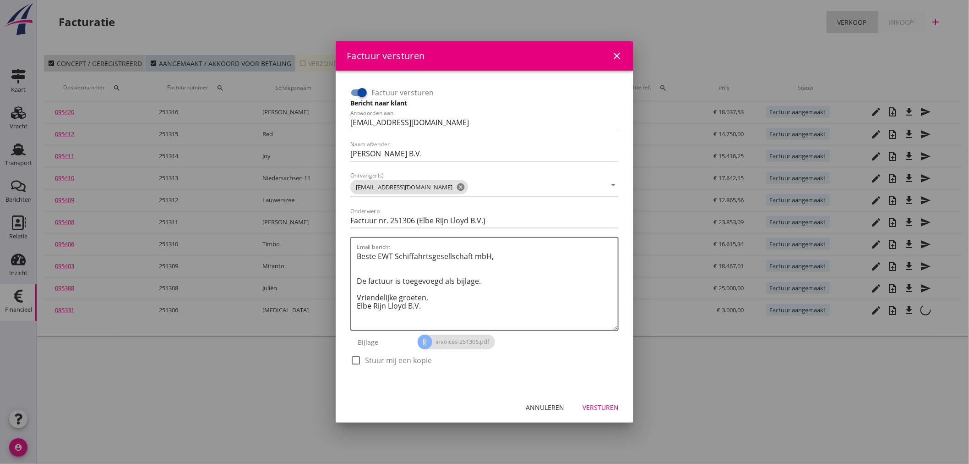
click at [355, 360] on div at bounding box center [356, 360] width 16 height 16
click at [597, 405] on div "Versturen" at bounding box center [601, 407] width 36 height 10
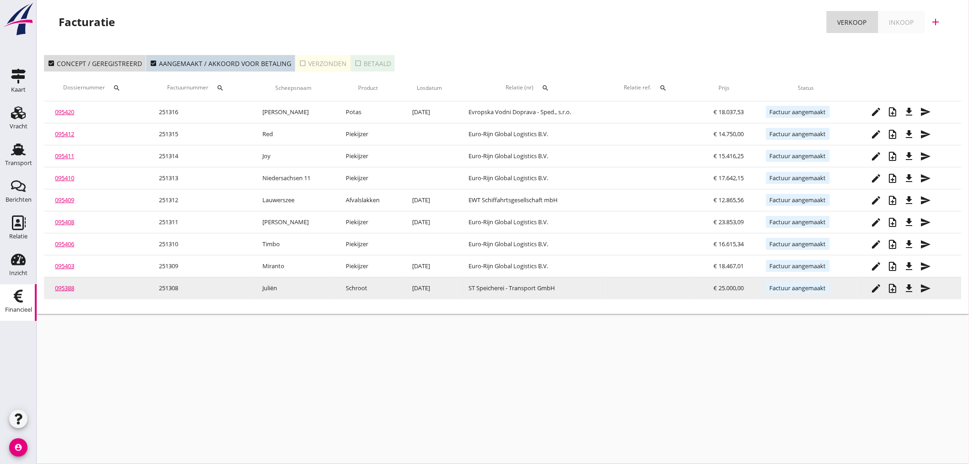
click at [928, 289] on icon "send" at bounding box center [925, 288] width 11 height 11
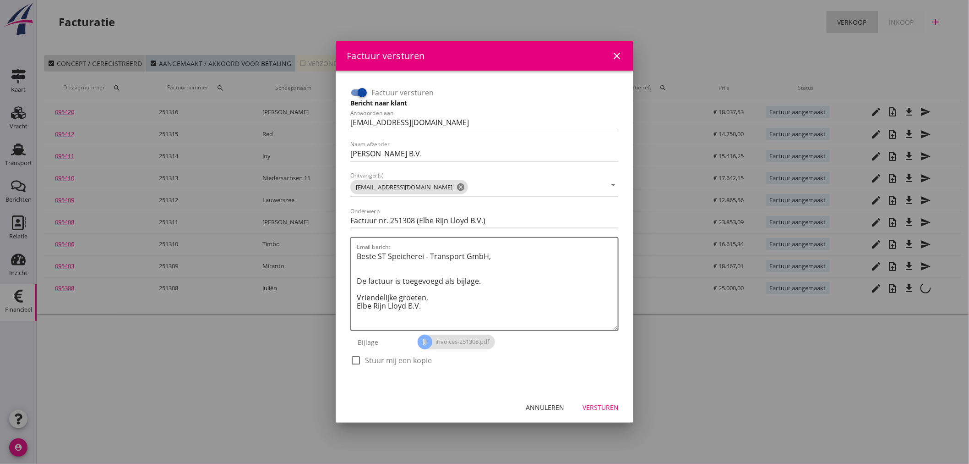
click at [369, 356] on label "Stuur mij een kopie" at bounding box center [398, 359] width 67 height 9
drag, startPoint x: 607, startPoint y: 410, endPoint x: 594, endPoint y: 394, distance: 19.9
click at [606, 409] on div "Versturen" at bounding box center [601, 407] width 36 height 10
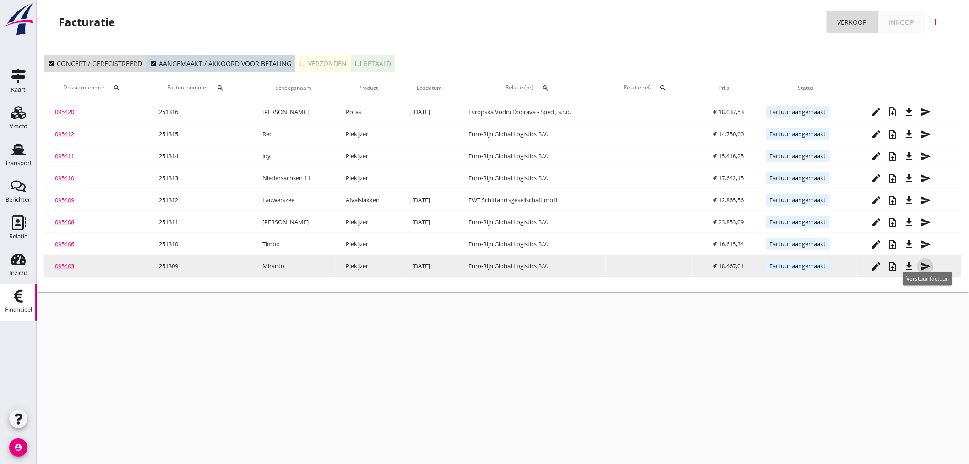
click at [926, 266] on icon "send" at bounding box center [925, 266] width 11 height 11
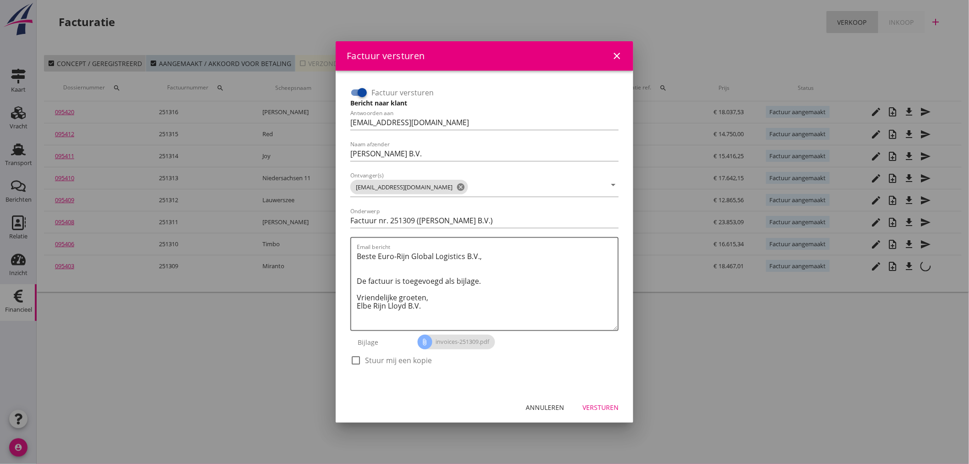
drag, startPoint x: 353, startPoint y: 359, endPoint x: 573, endPoint y: 376, distance: 220.0
click at [354, 359] on div at bounding box center [356, 360] width 16 height 16
click at [621, 404] on button "Versturen" at bounding box center [600, 406] width 51 height 16
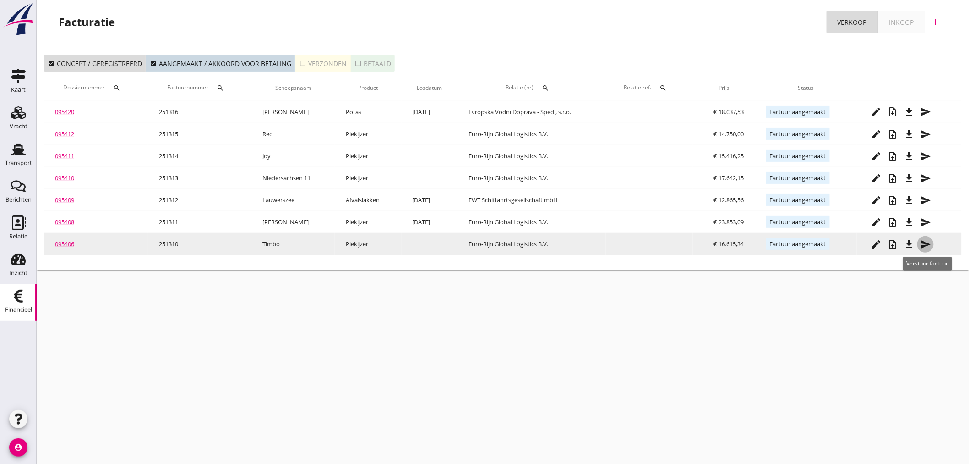
click at [924, 244] on icon "send" at bounding box center [925, 244] width 11 height 11
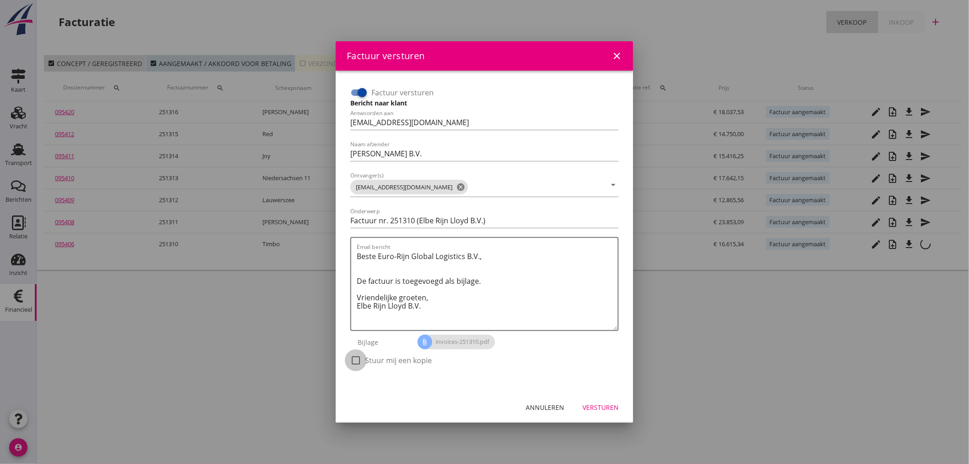
click at [356, 356] on div at bounding box center [356, 360] width 16 height 16
click at [603, 405] on div "Versturen" at bounding box center [601, 407] width 36 height 10
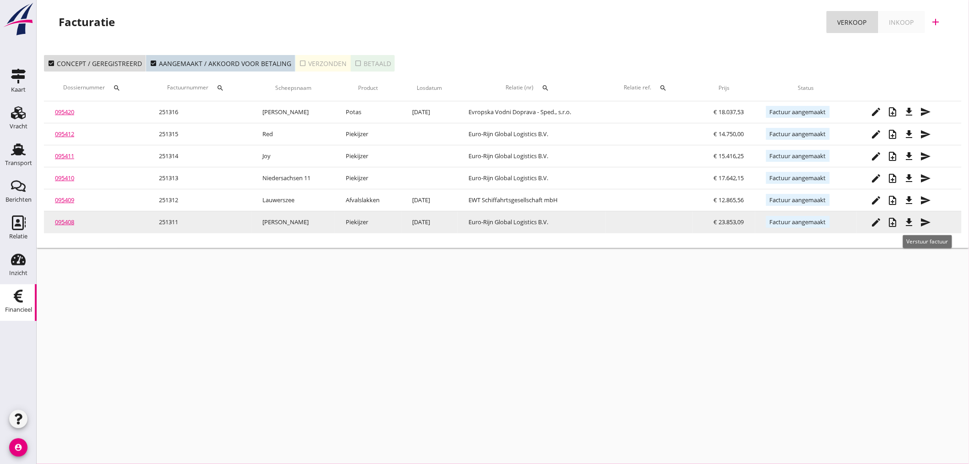
click at [928, 220] on icon "send" at bounding box center [925, 222] width 11 height 11
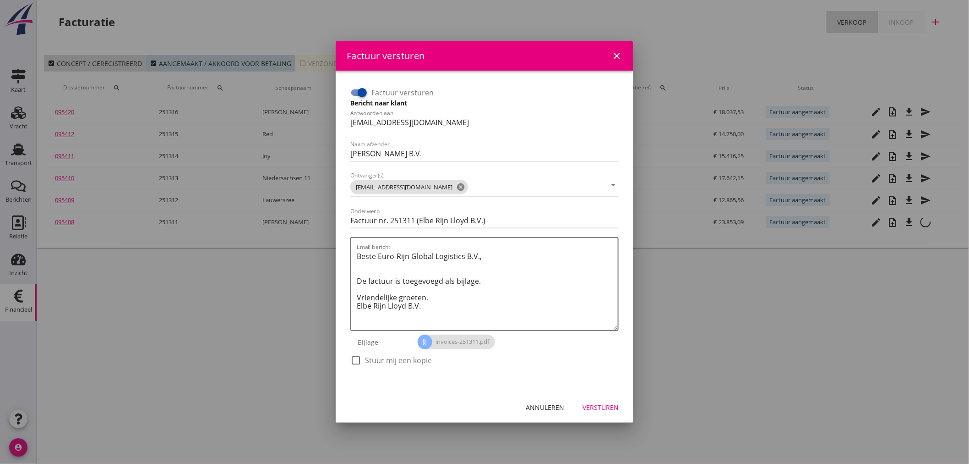
click at [356, 365] on div at bounding box center [356, 360] width 16 height 16
click at [615, 409] on div "Versturen" at bounding box center [601, 407] width 36 height 10
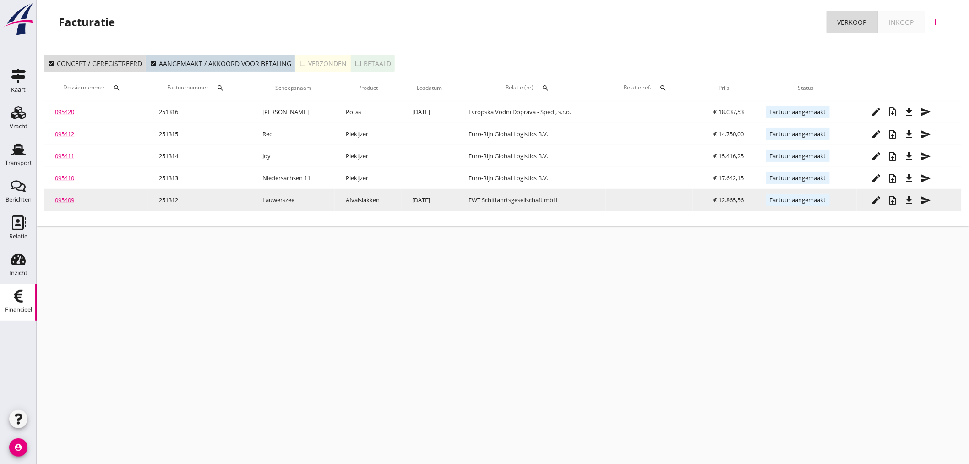
click at [926, 200] on icon "send" at bounding box center [925, 200] width 11 height 11
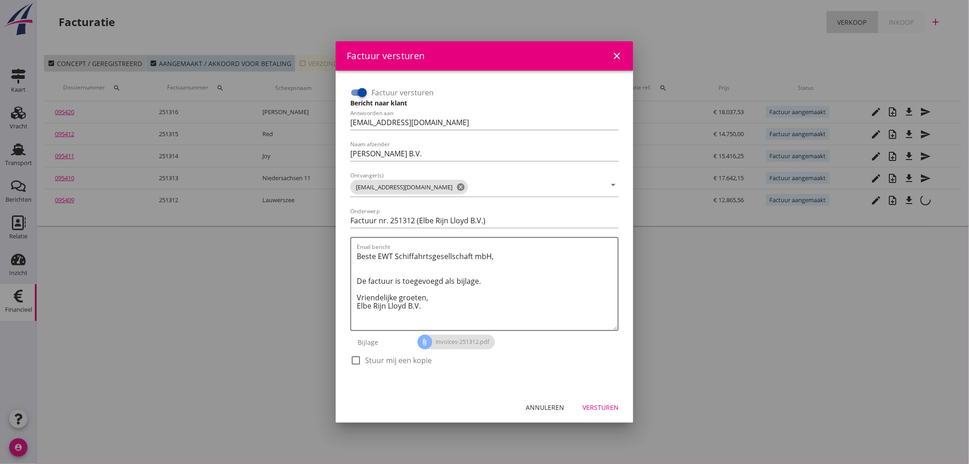
click at [364, 358] on div "check_box_outline_blank Stuur mij een kopie" at bounding box center [391, 359] width 82 height 11
click at [351, 358] on div at bounding box center [356, 360] width 16 height 16
click at [607, 406] on div "Versturen" at bounding box center [601, 407] width 36 height 10
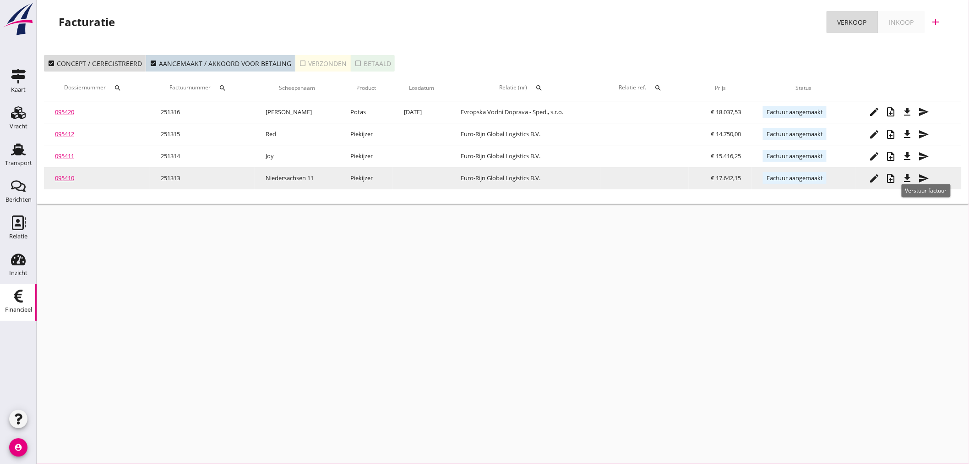
click at [930, 178] on icon "send" at bounding box center [924, 178] width 11 height 11
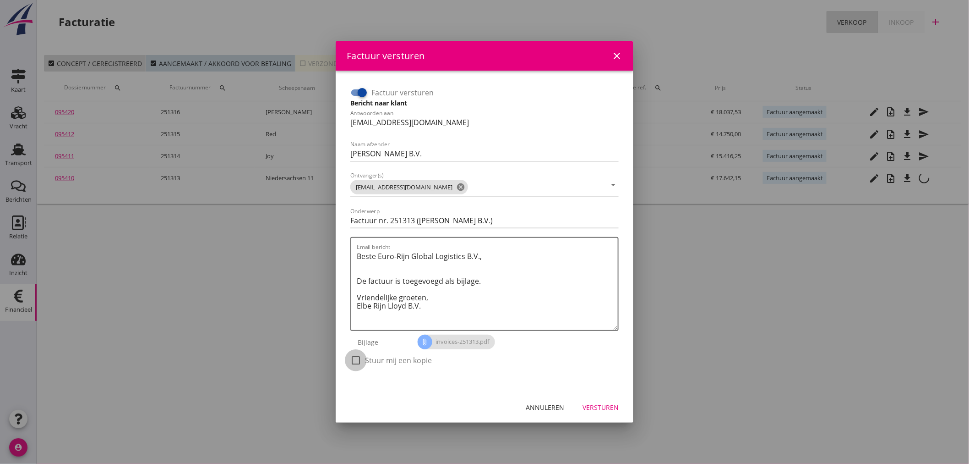
click at [356, 358] on div at bounding box center [356, 360] width 16 height 16
click at [597, 409] on div "Versturen" at bounding box center [601, 407] width 36 height 10
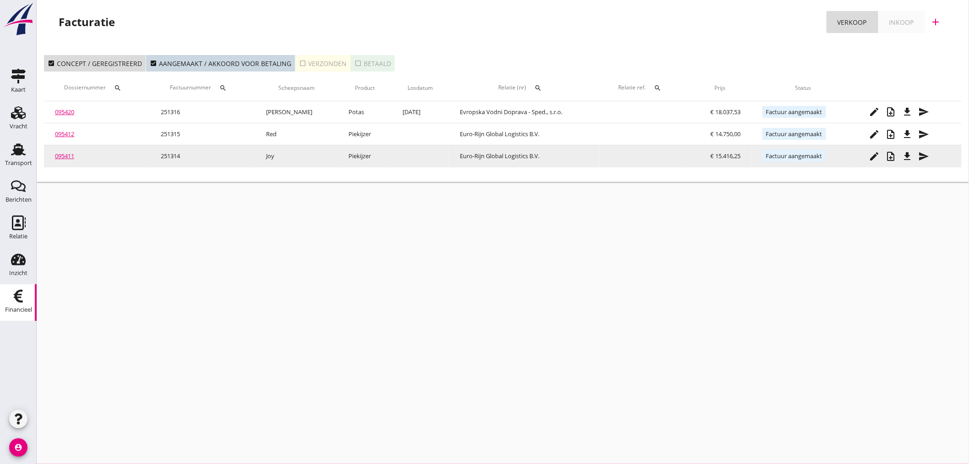
click at [924, 156] on icon "send" at bounding box center [923, 156] width 11 height 11
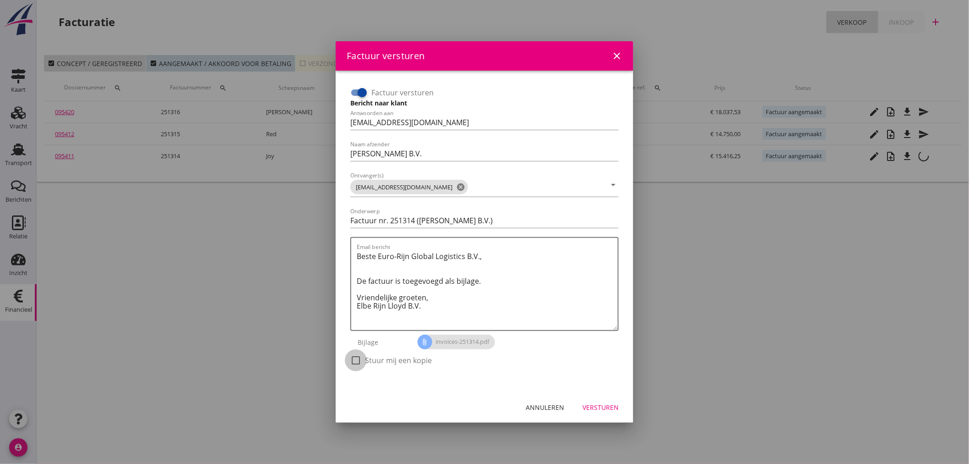
drag, startPoint x: 353, startPoint y: 363, endPoint x: 510, endPoint y: 387, distance: 158.9
click at [353, 362] on div at bounding box center [356, 360] width 16 height 16
click at [605, 409] on div "Versturen" at bounding box center [601, 407] width 36 height 10
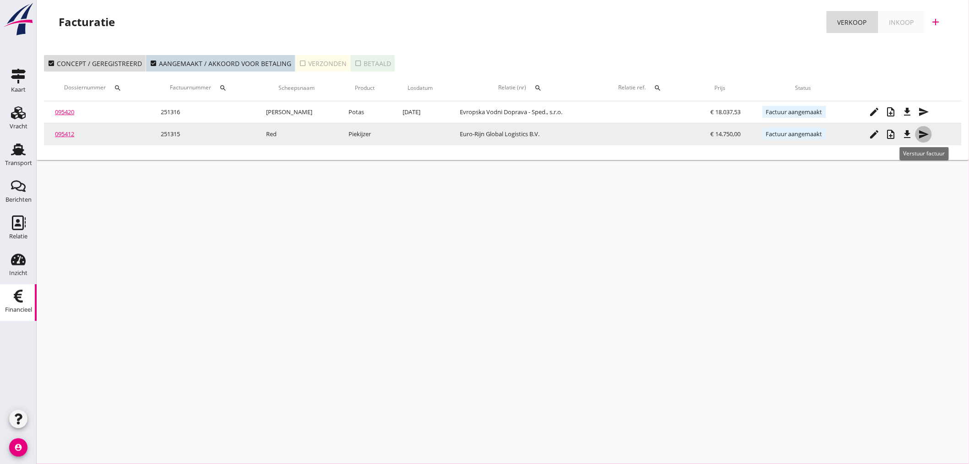
click at [926, 138] on icon "send" at bounding box center [923, 134] width 11 height 11
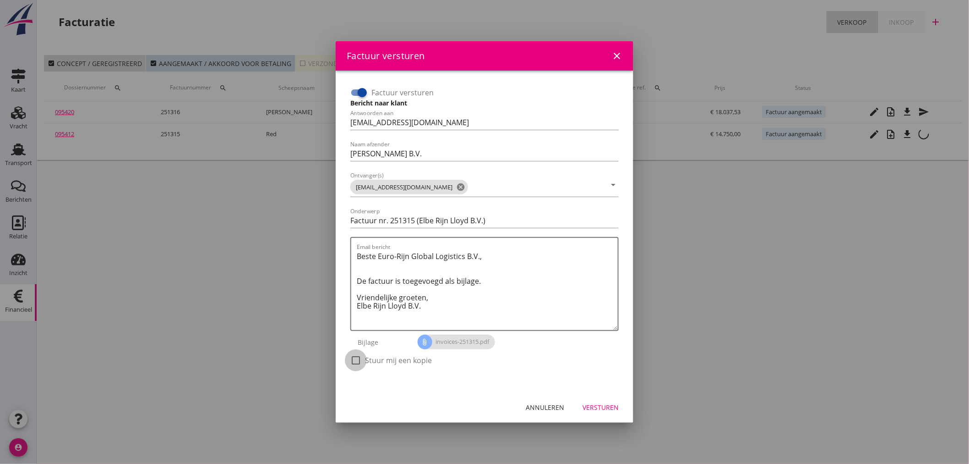
click at [363, 363] on div at bounding box center [356, 360] width 16 height 16
click at [596, 409] on div "Versturen" at bounding box center [601, 407] width 36 height 10
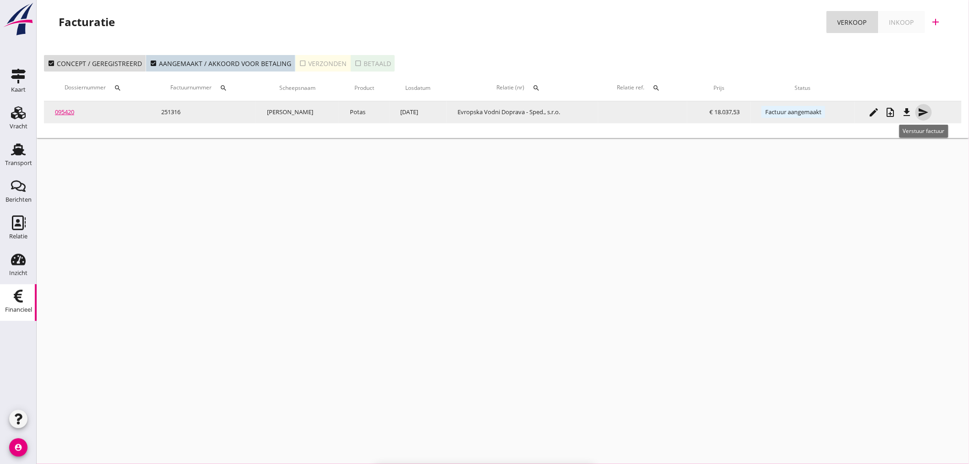
click at [921, 111] on icon "send" at bounding box center [923, 112] width 11 height 11
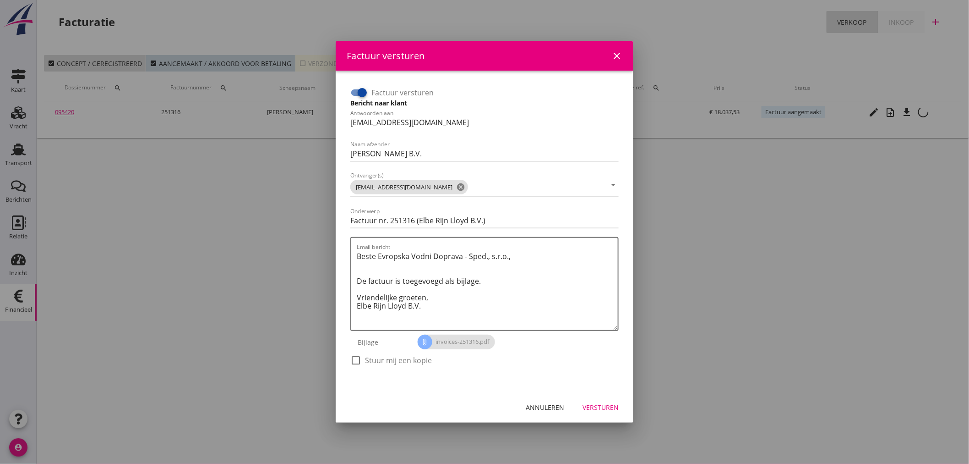
click at [363, 359] on div at bounding box center [356, 360] width 16 height 16
click at [608, 409] on div "Versturen" at bounding box center [601, 407] width 36 height 10
